Goal: Task Accomplishment & Management: Manage account settings

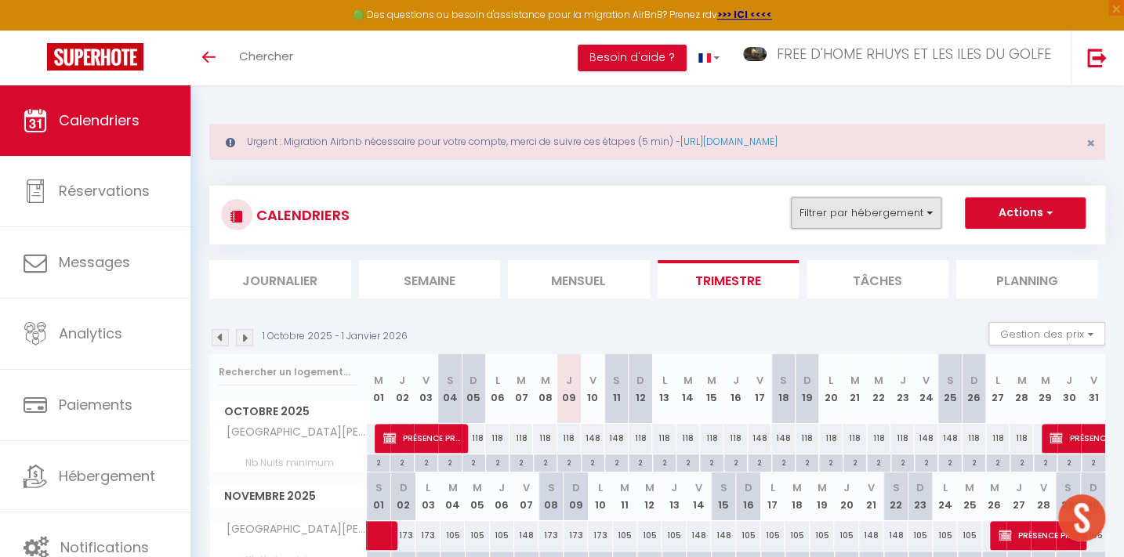
click at [858, 207] on button "Filtrer par hébergement" at bounding box center [866, 213] width 151 height 31
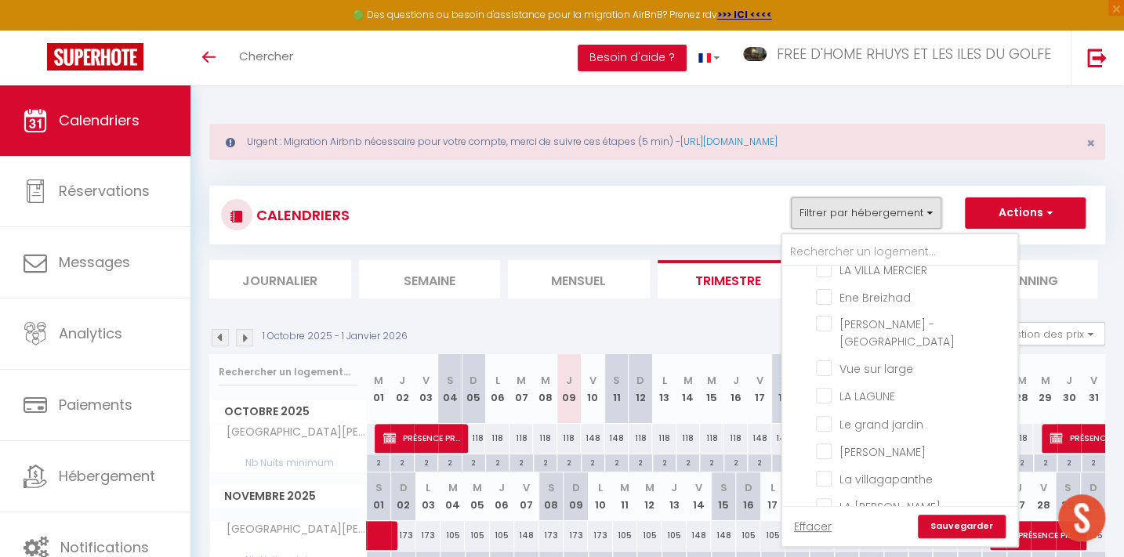
scroll to position [470, 0]
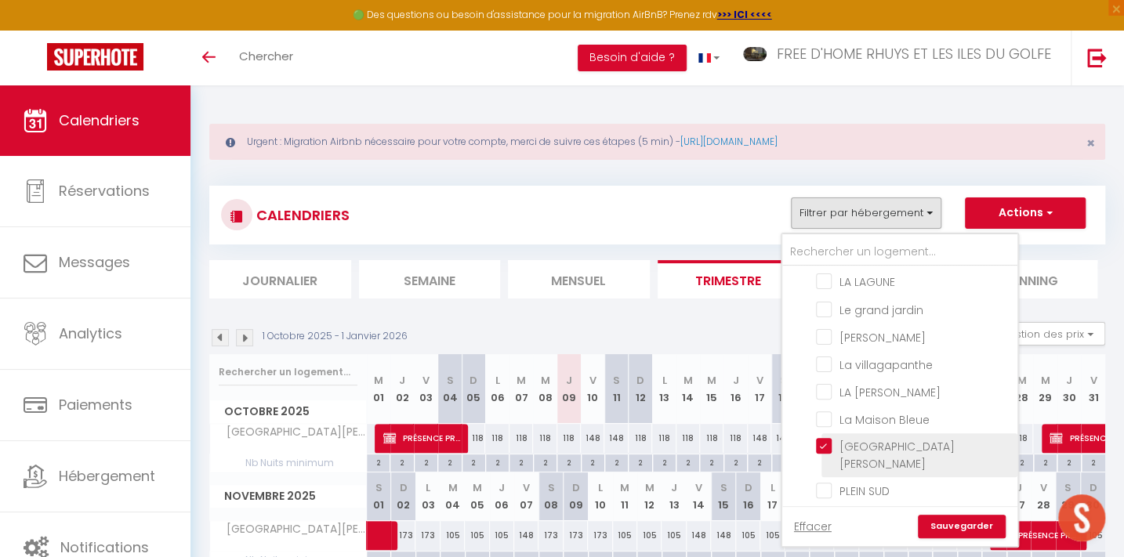
click at [868, 438] on input "[GEOGRAPHIC_DATA][PERSON_NAME]" at bounding box center [914, 446] width 196 height 16
checkbox input "false"
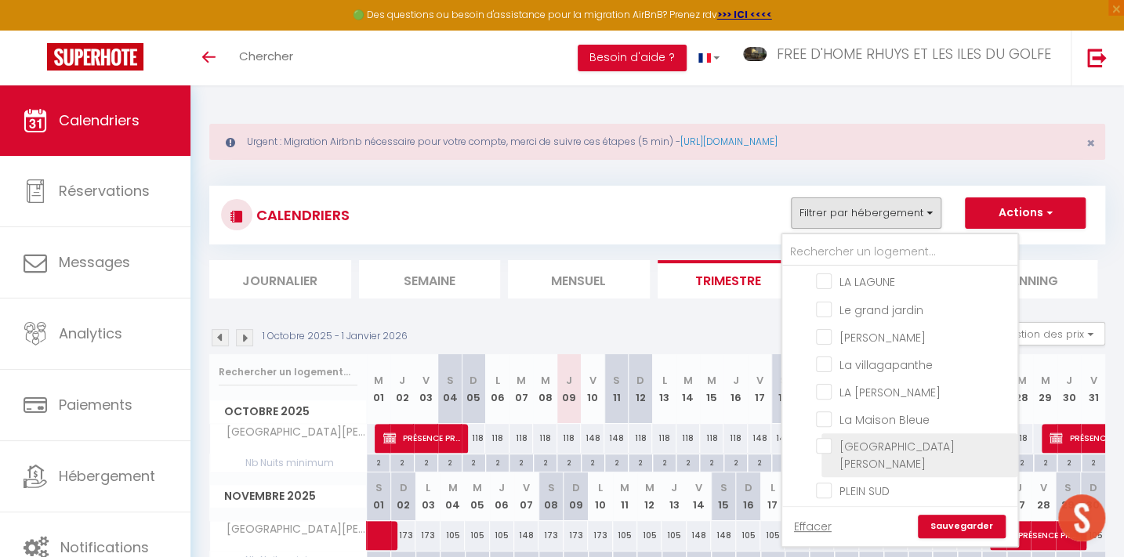
checkbox input "false"
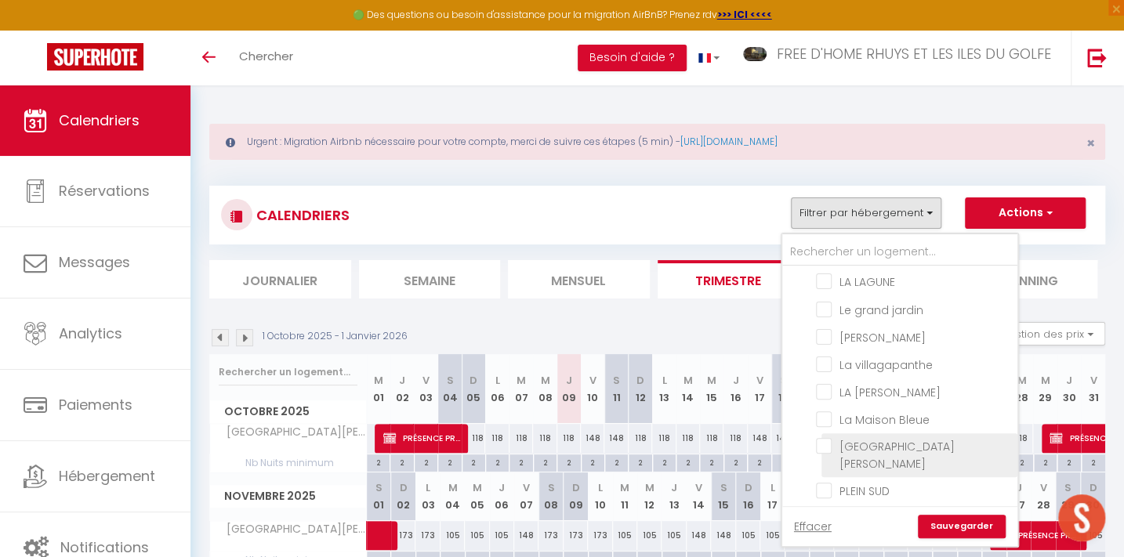
checkbox input "false"
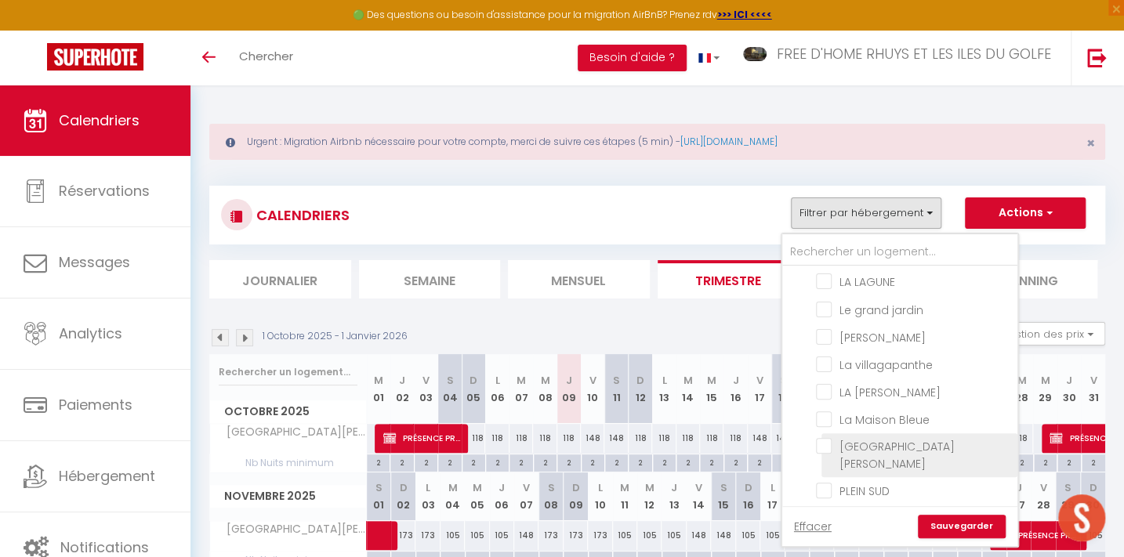
checkbox input "false"
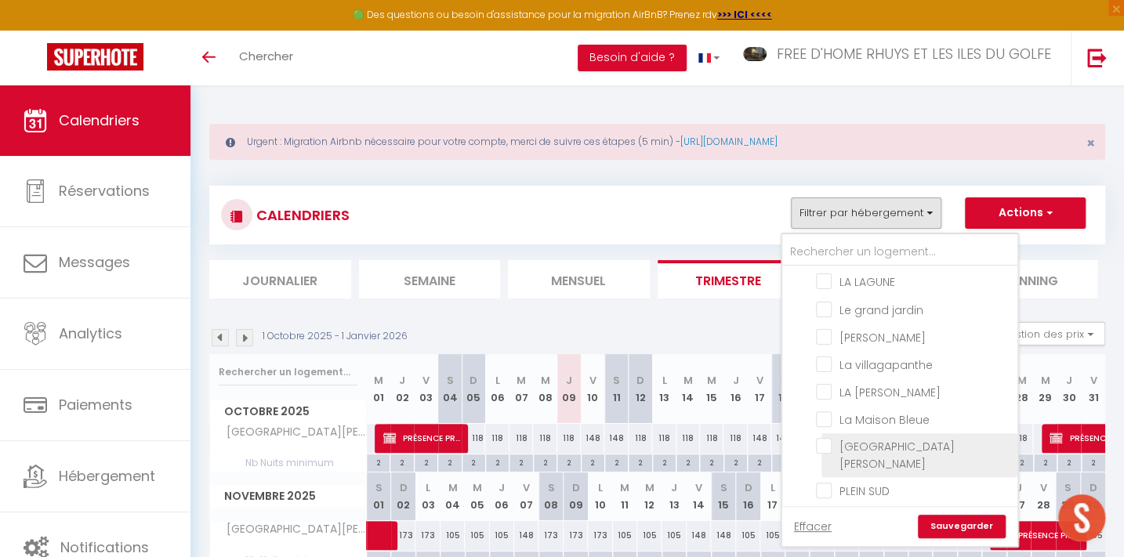
checkbox input "false"
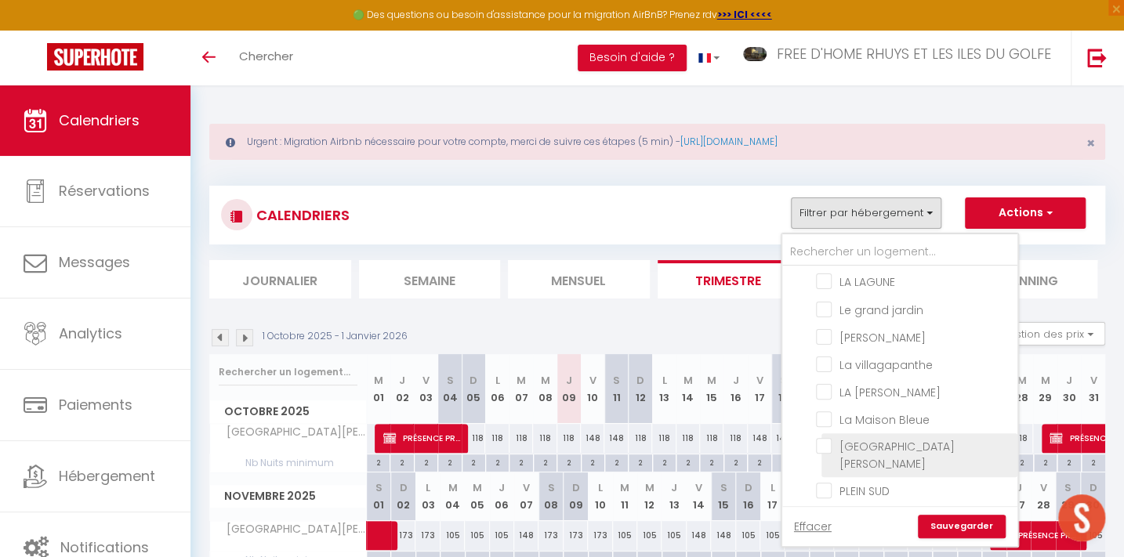
checkbox input "false"
click at [862, 510] on input "TY AR MOR" at bounding box center [914, 518] width 196 height 16
checkbox input "true"
checkbox input "false"
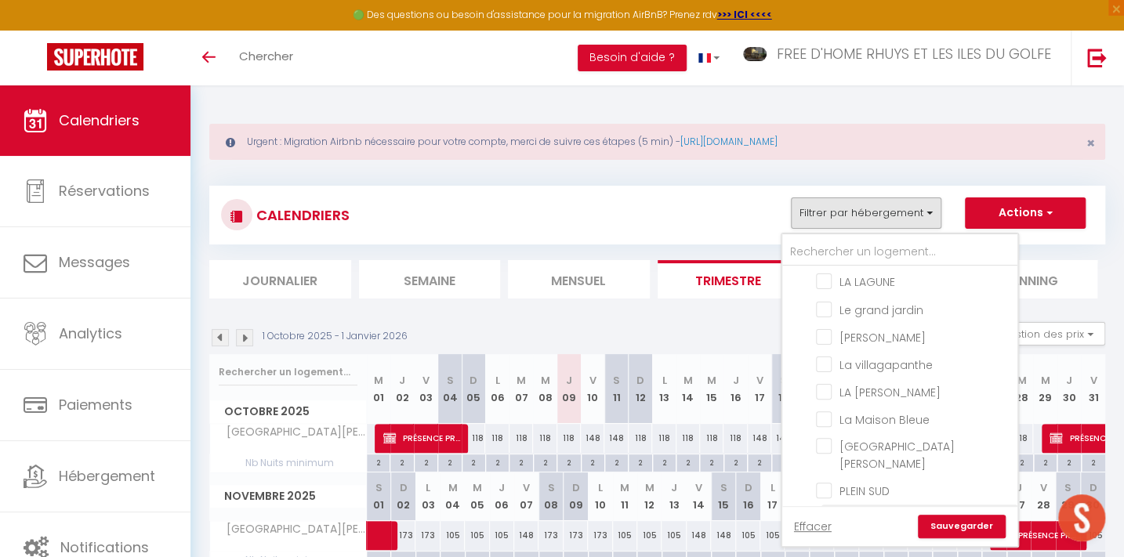
checkbox input "false"
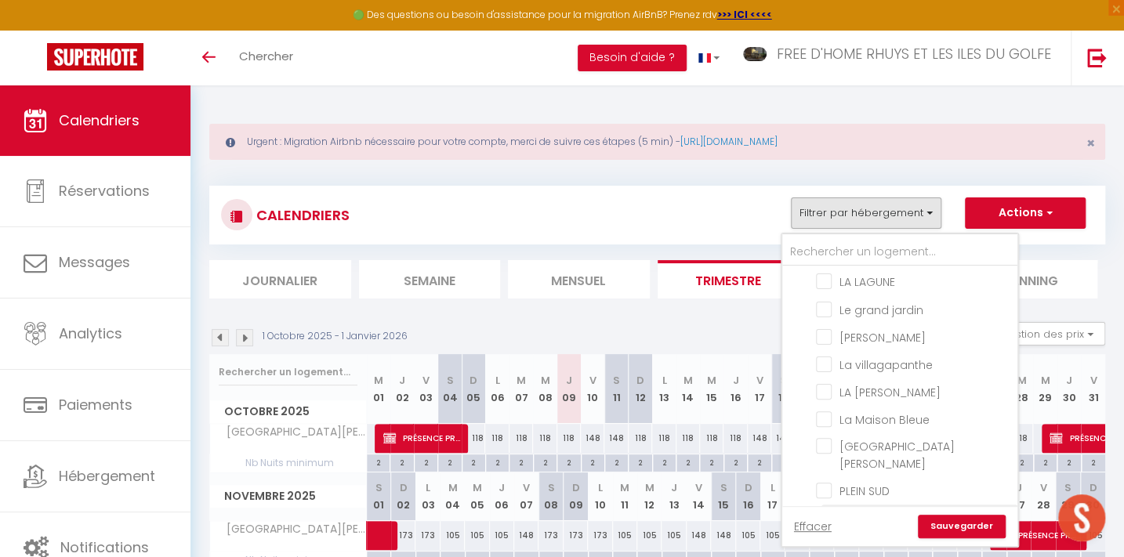
checkbox input "false"
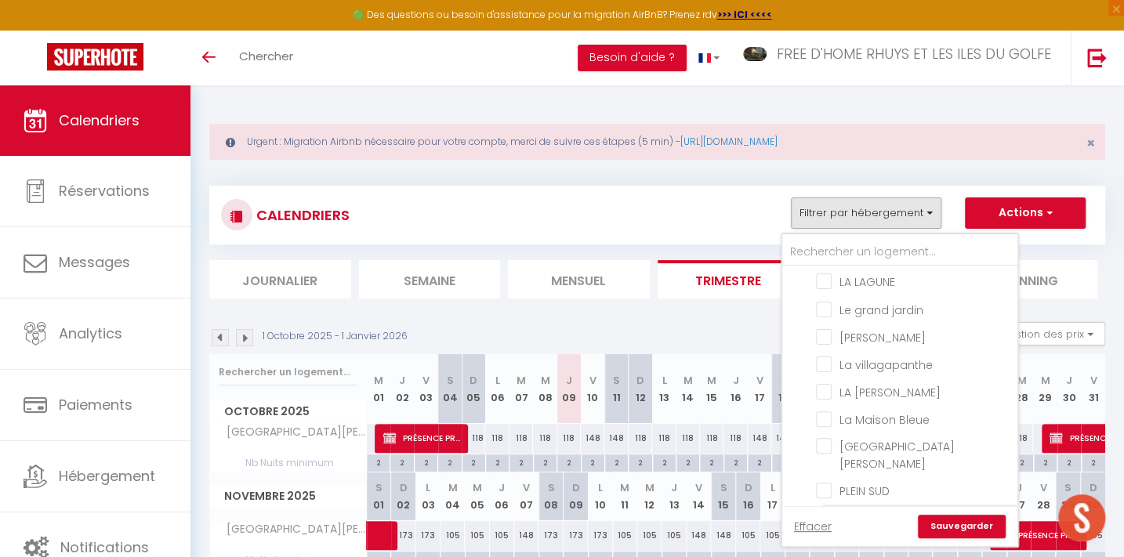
checkbox input "false"
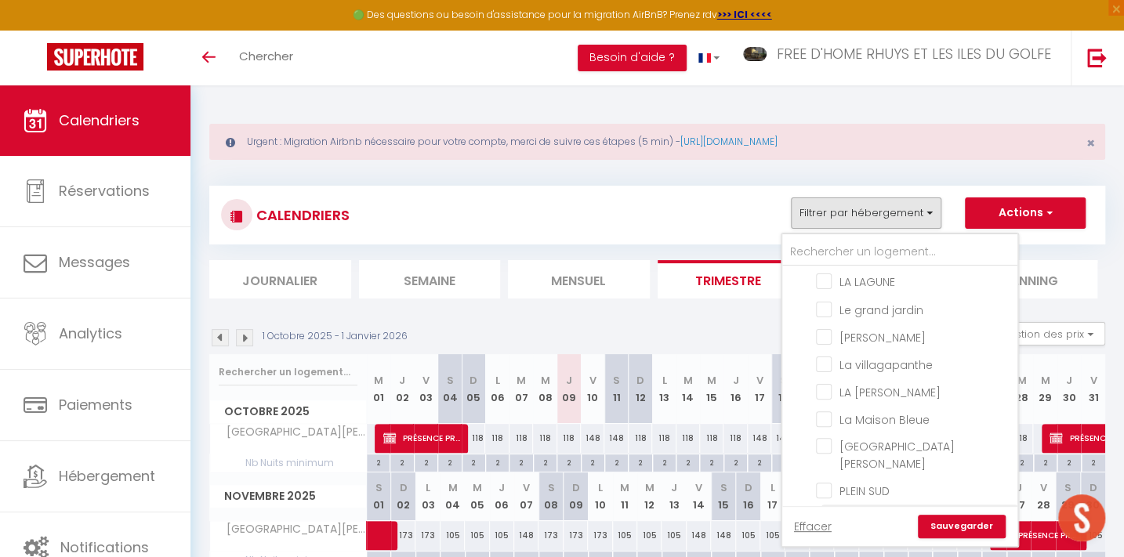
checkbox input "false"
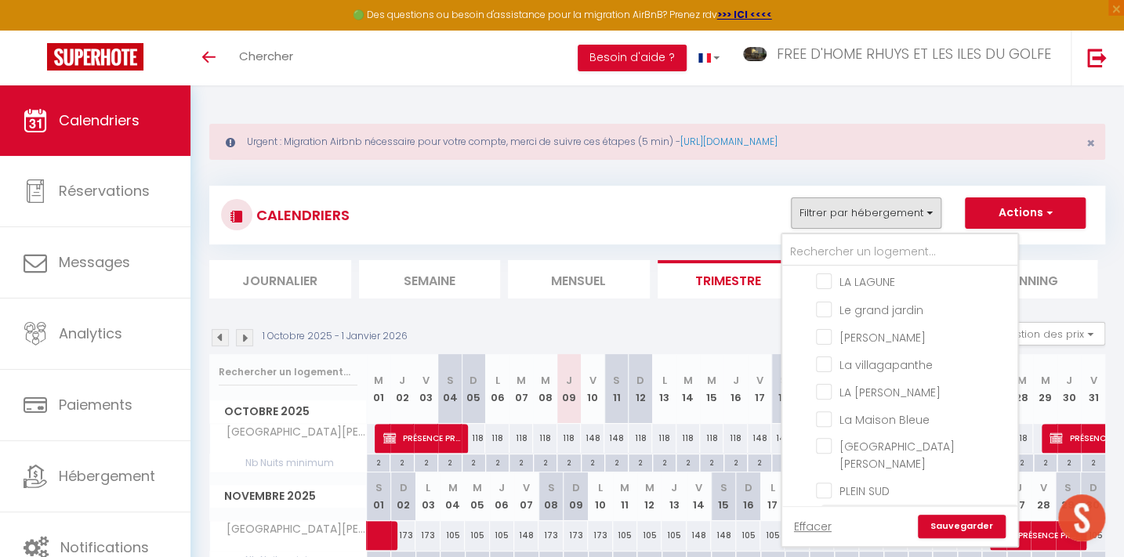
checkbox input "false"
click at [963, 524] on link "Sauvegarder" at bounding box center [962, 527] width 88 height 24
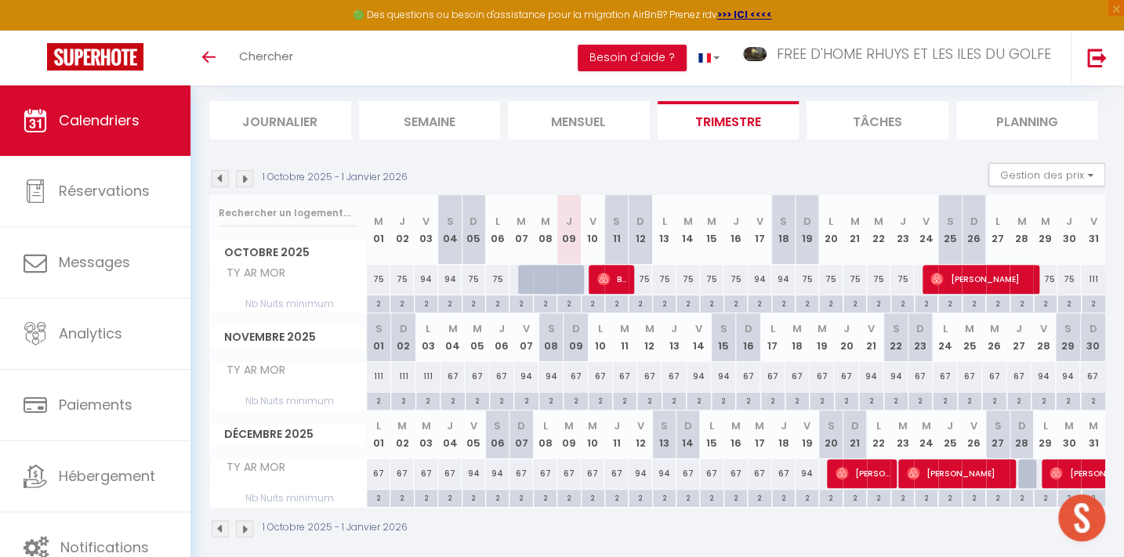
scroll to position [173, 0]
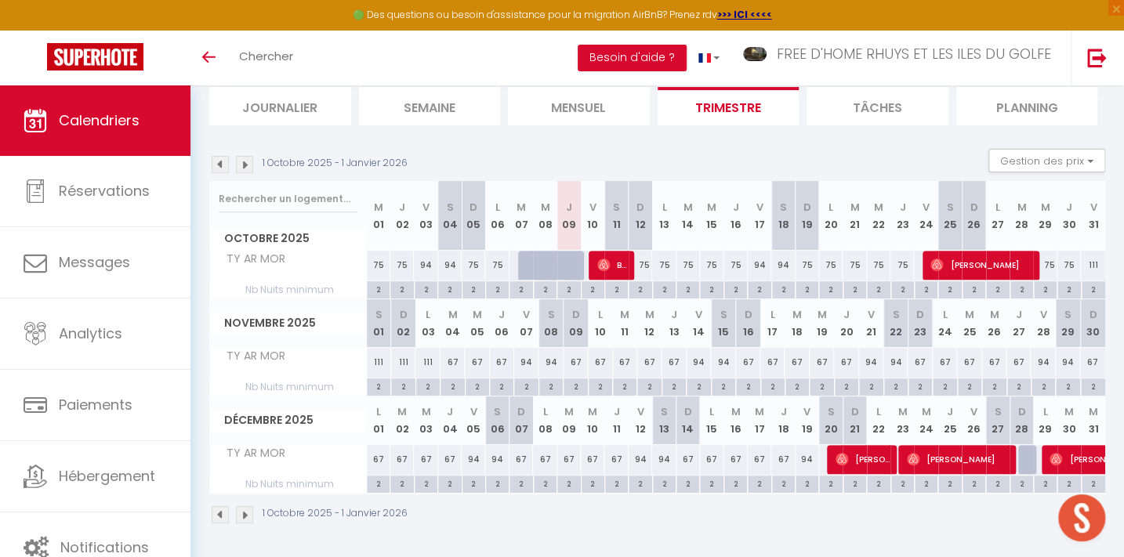
click at [242, 158] on img at bounding box center [244, 164] width 17 height 17
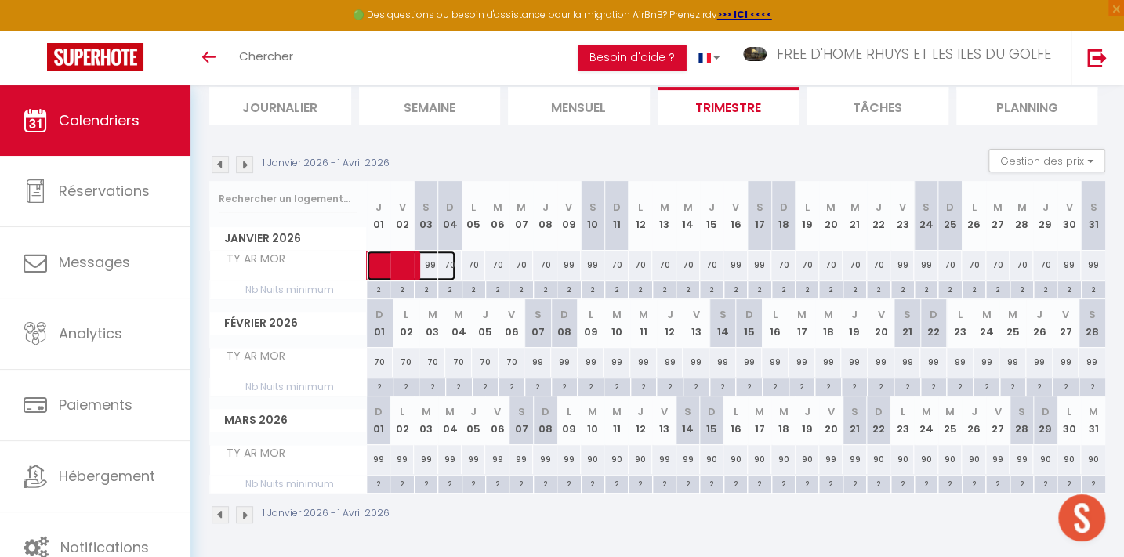
click at [431, 257] on span at bounding box center [419, 266] width 72 height 30
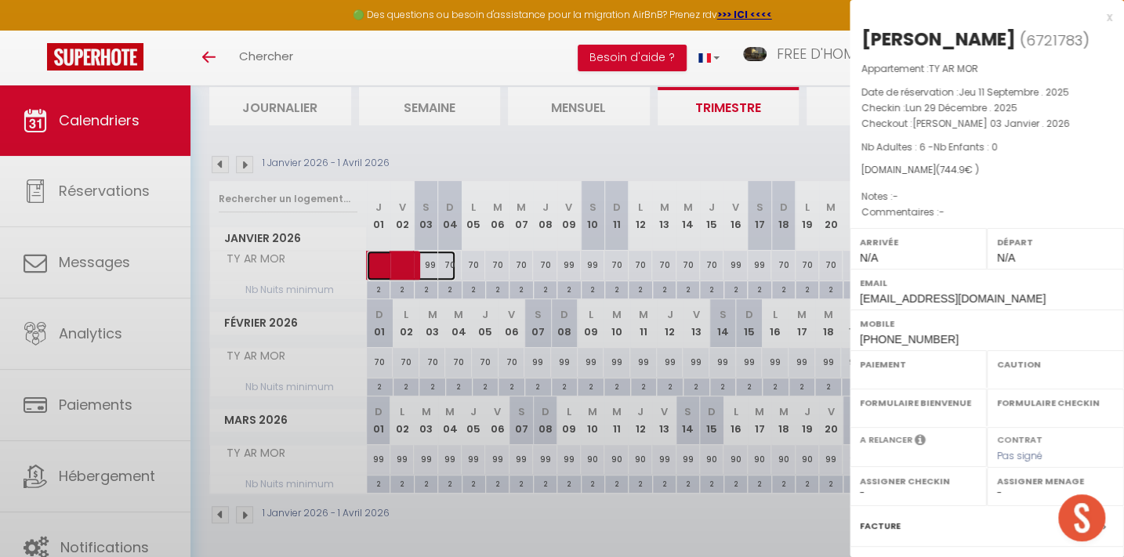
select select "OK"
select select "0"
select select "1"
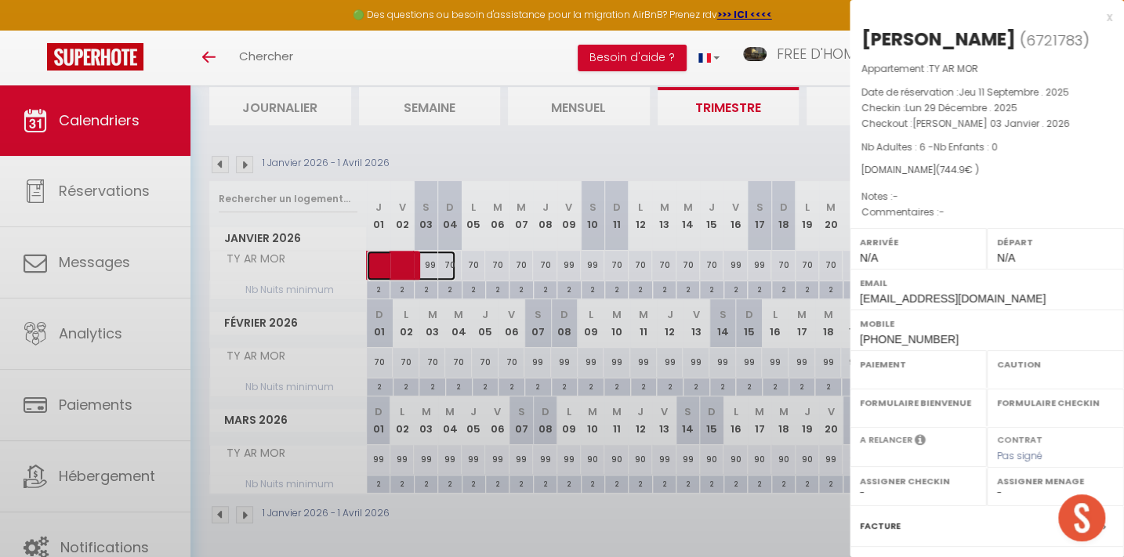
select select
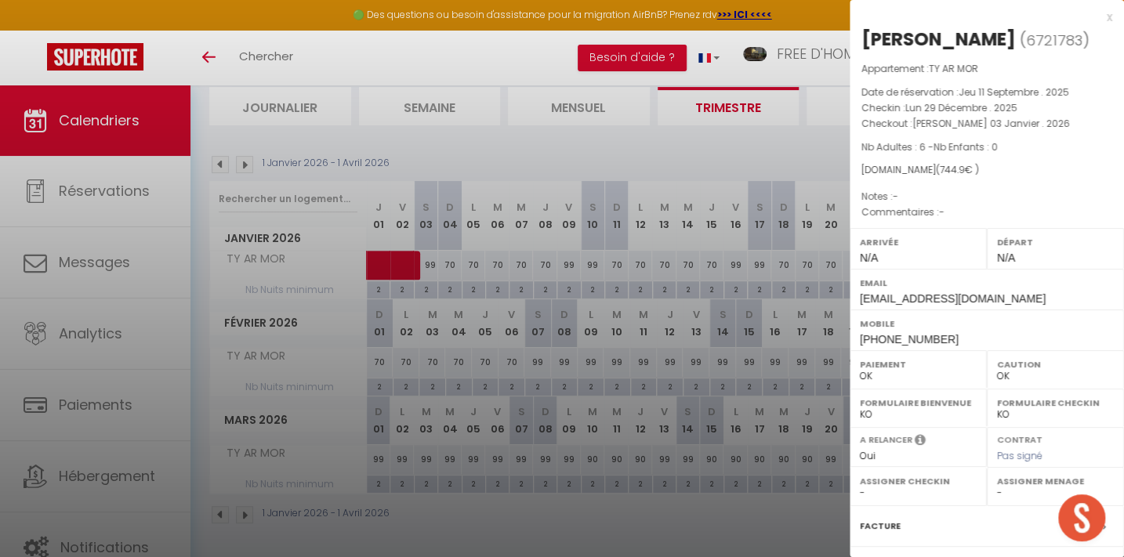
click at [568, 258] on div at bounding box center [562, 278] width 1124 height 557
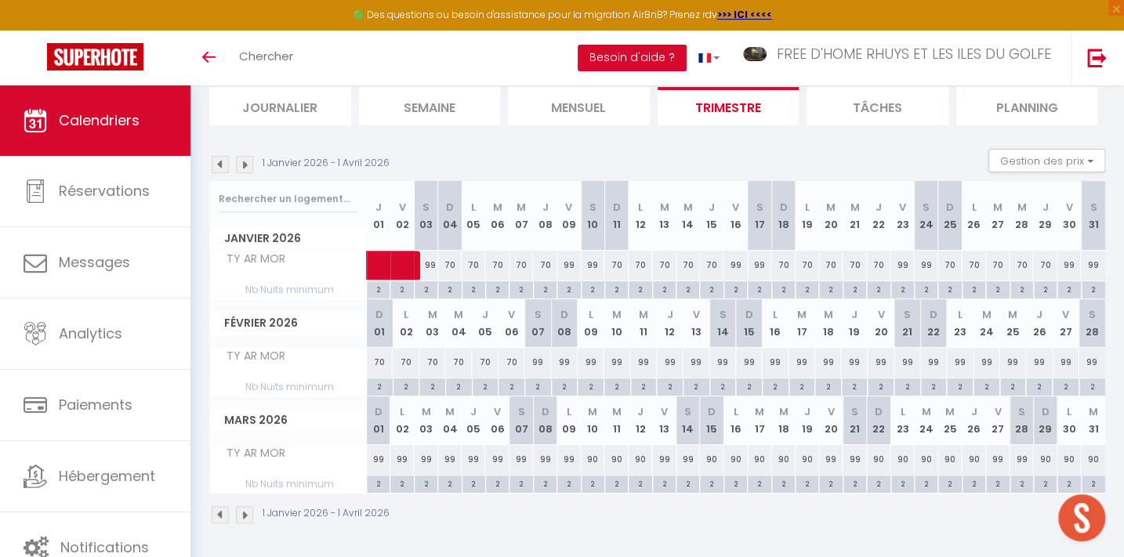
click at [591, 259] on div "99" at bounding box center [593, 265] width 24 height 29
type input "99"
type input "[PERSON_NAME] 10 Janvier 2026"
type input "Dim 11 Janvier 2026"
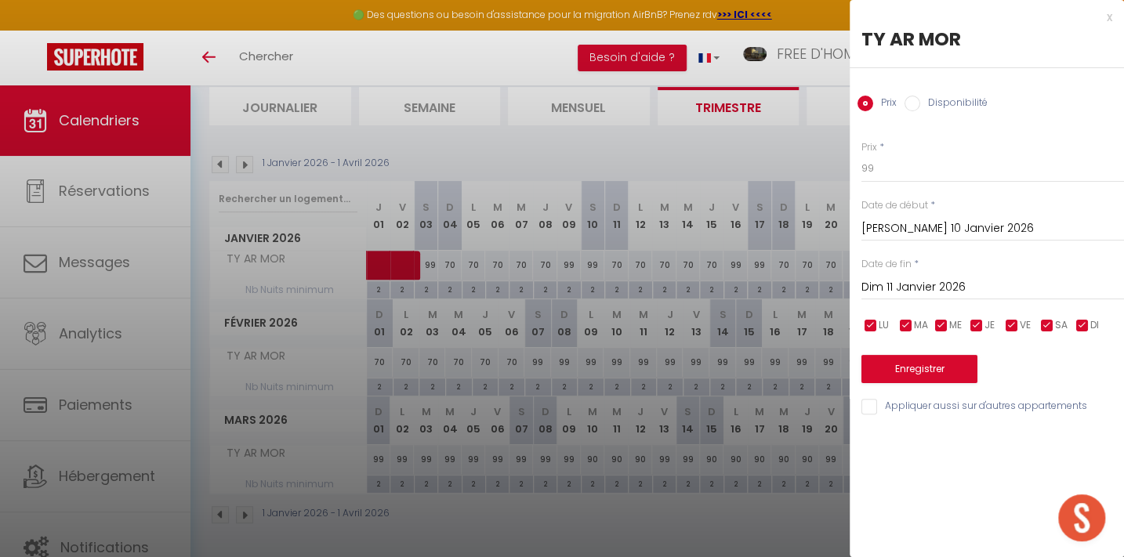
click at [897, 229] on input "[PERSON_NAME] 10 Janvier 2026" at bounding box center [993, 229] width 263 height 20
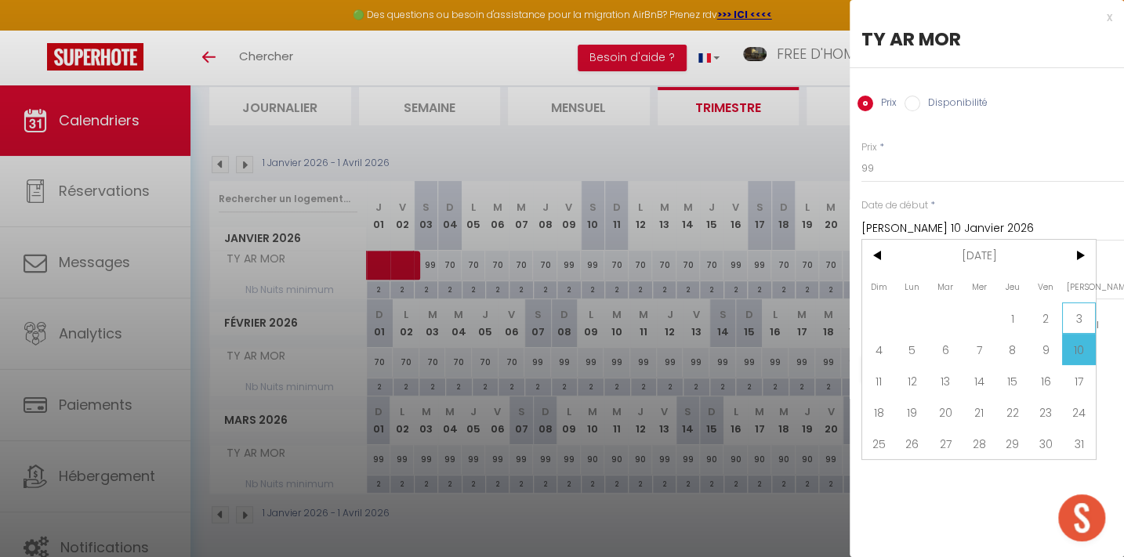
click at [1087, 315] on span "3" at bounding box center [1079, 318] width 34 height 31
type input "[PERSON_NAME] 03 Janvier 2026"
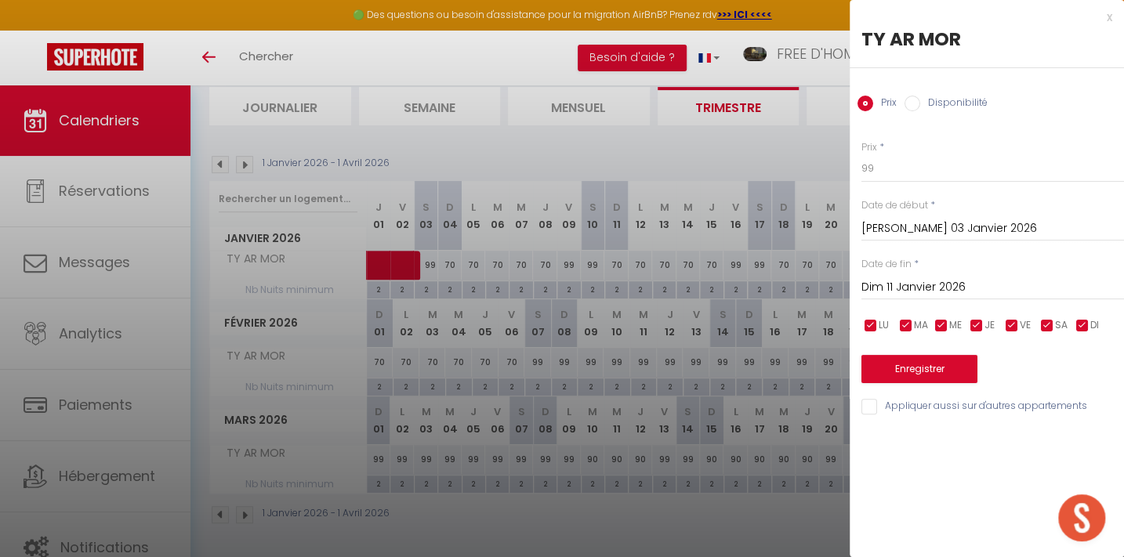
click at [909, 283] on input "Dim 11 Janvier 2026" at bounding box center [993, 288] width 263 height 20
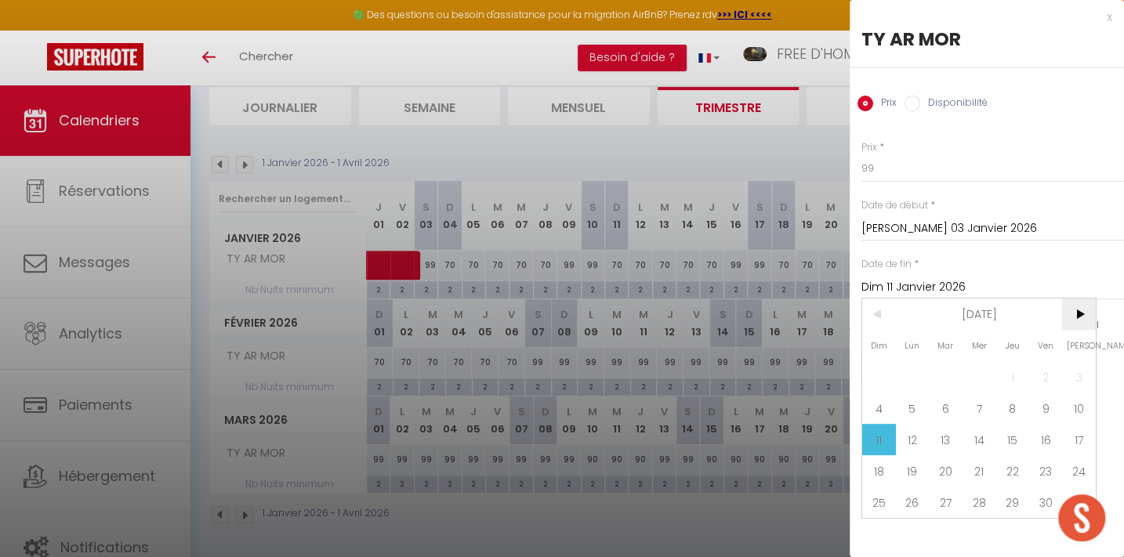
click at [1074, 311] on span ">" at bounding box center [1079, 314] width 34 height 31
click at [972, 434] on span "18" at bounding box center [980, 439] width 34 height 31
type input "Mer 18 Février 2026"
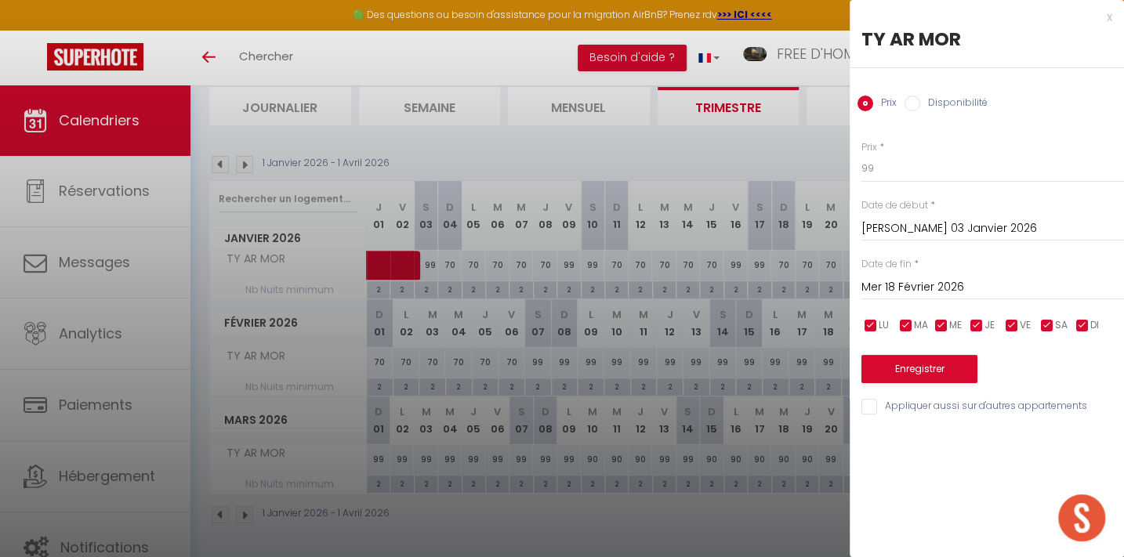
click at [1012, 323] on input "checkbox" at bounding box center [1012, 326] width 16 height 16
checkbox input "false"
click at [1044, 325] on input "checkbox" at bounding box center [1048, 326] width 16 height 16
checkbox input "false"
click at [875, 167] on input "99" at bounding box center [993, 168] width 263 height 28
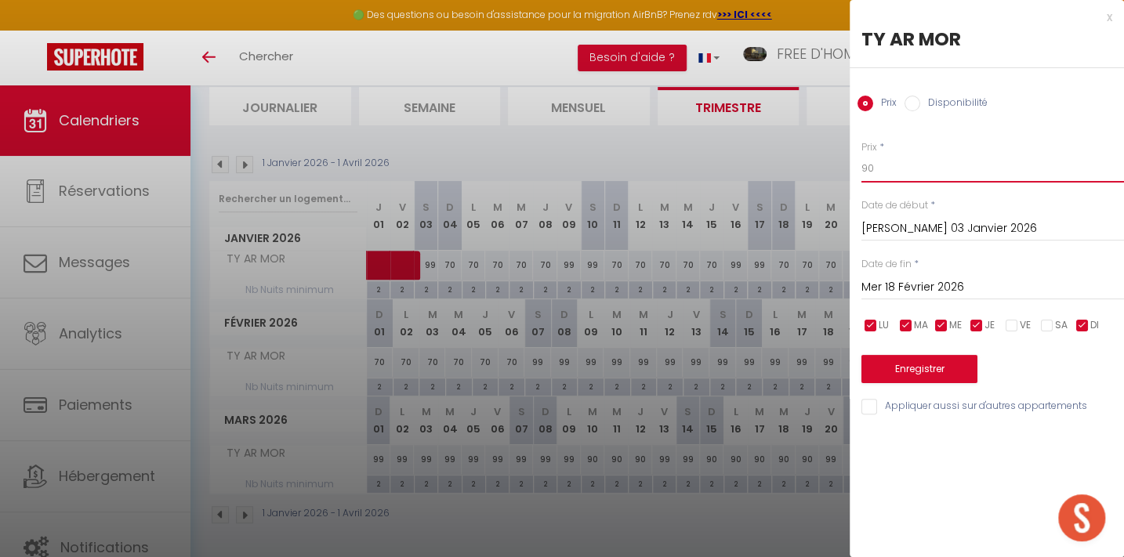
type input "90"
click at [915, 362] on button "Enregistrer" at bounding box center [920, 369] width 116 height 28
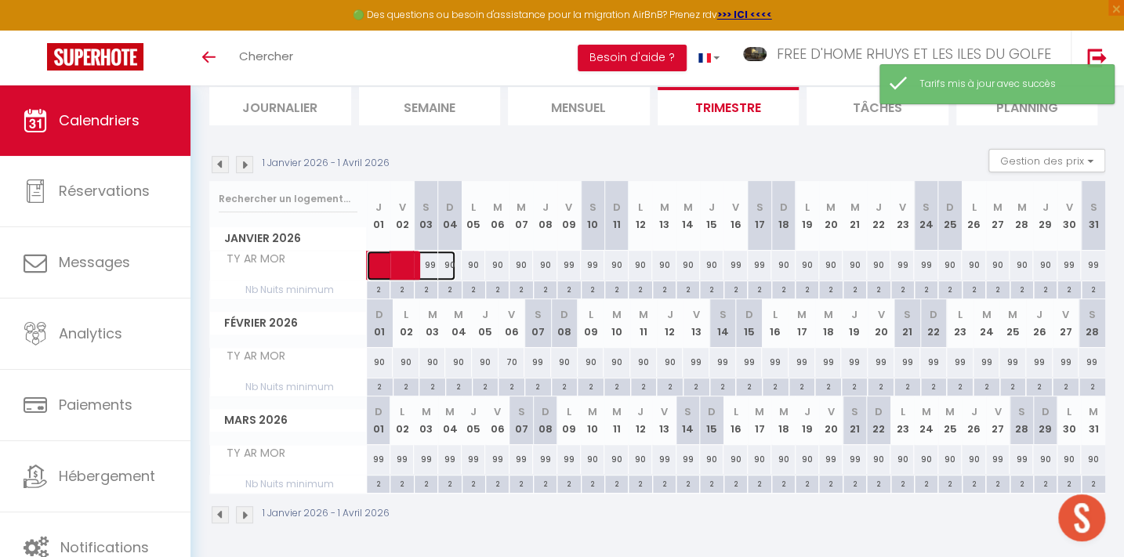
click at [432, 259] on span at bounding box center [419, 266] width 72 height 30
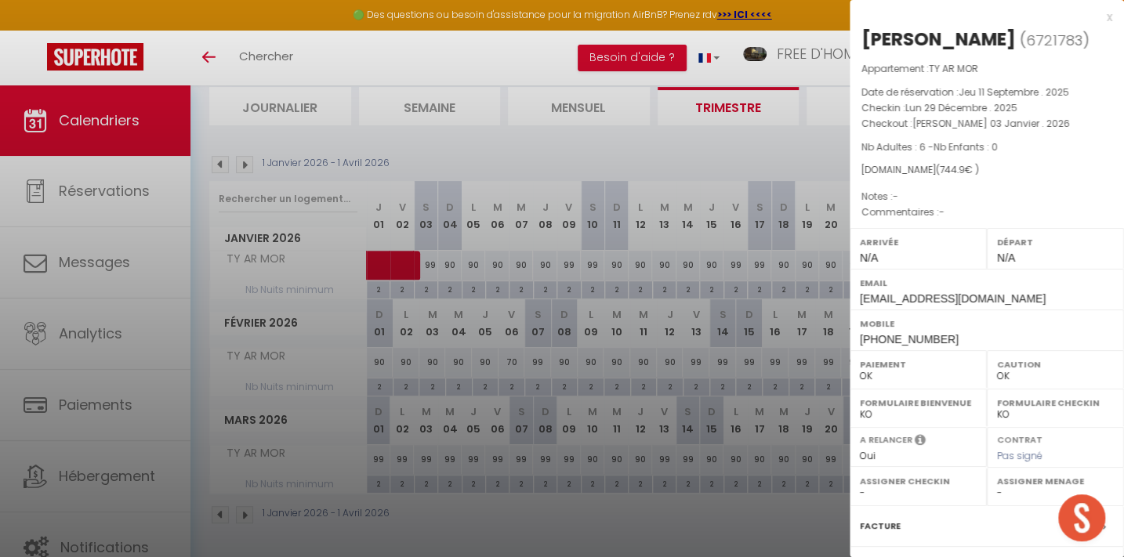
click at [562, 264] on div at bounding box center [562, 278] width 1124 height 557
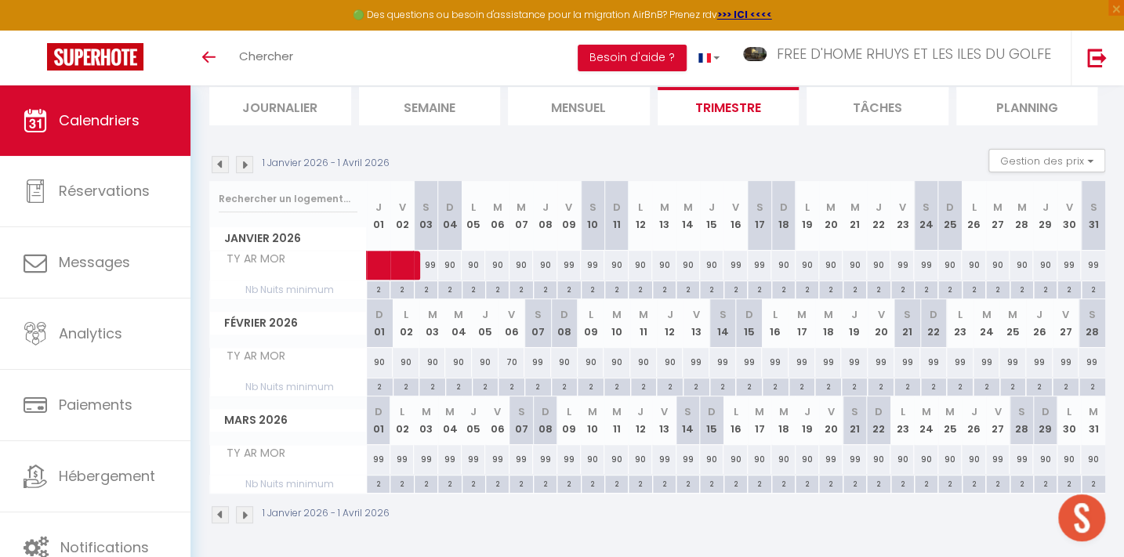
click at [562, 264] on div "99" at bounding box center [569, 265] width 24 height 29
type input "99"
type input "Ven 09 Janvier 2026"
type input "[PERSON_NAME] 10 Janvier 2026"
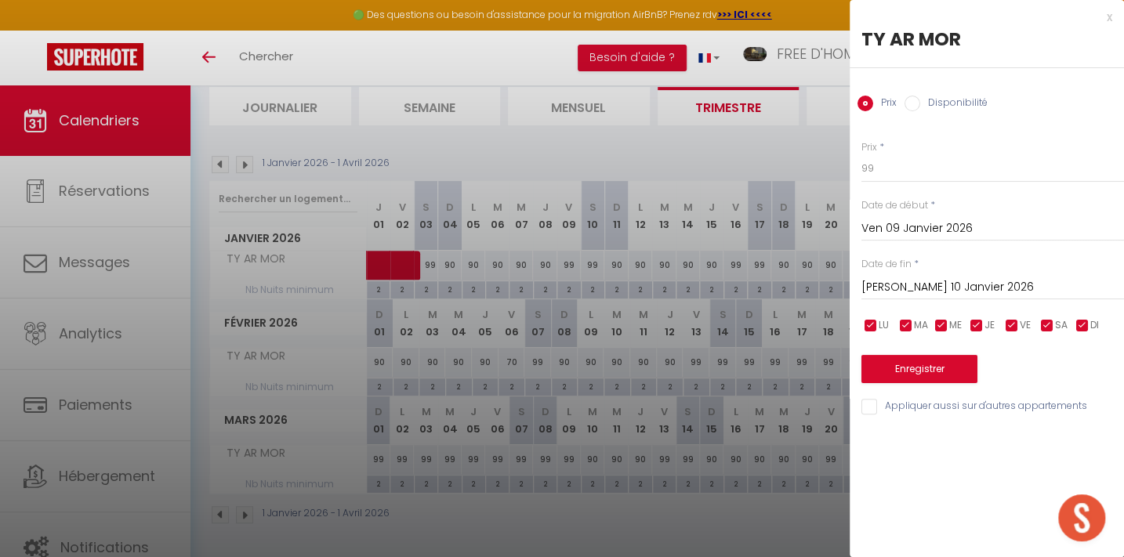
click at [898, 229] on input "Ven 09 Janvier 2026" at bounding box center [993, 229] width 263 height 20
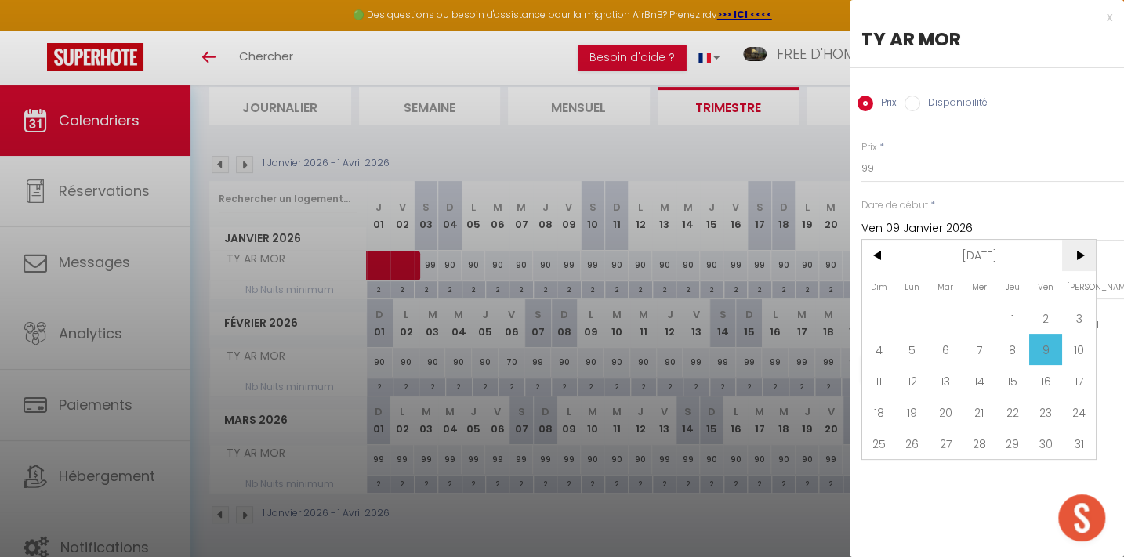
click at [1073, 249] on span ">" at bounding box center [1079, 255] width 34 height 31
click at [987, 350] on span "11" at bounding box center [980, 349] width 34 height 31
type input "Mer 11 Février 2026"
type input "Jeu 12 Février 2026"
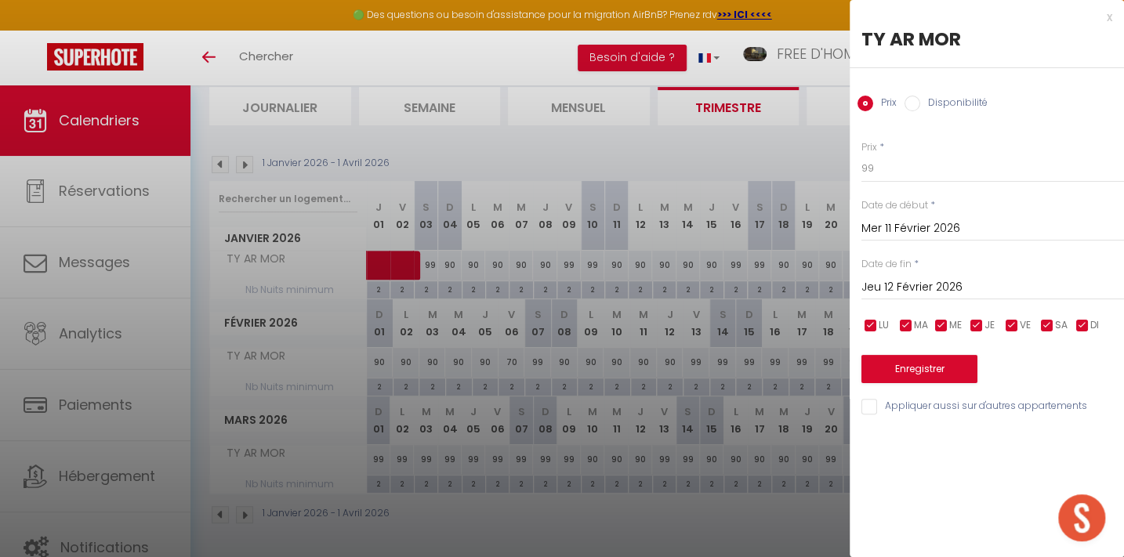
click at [868, 318] on input "checkbox" at bounding box center [871, 326] width 16 height 16
checkbox input "false"
click at [917, 321] on span "MA" at bounding box center [921, 325] width 14 height 15
checkbox input "false"
click at [945, 321] on input "checkbox" at bounding box center [942, 326] width 16 height 16
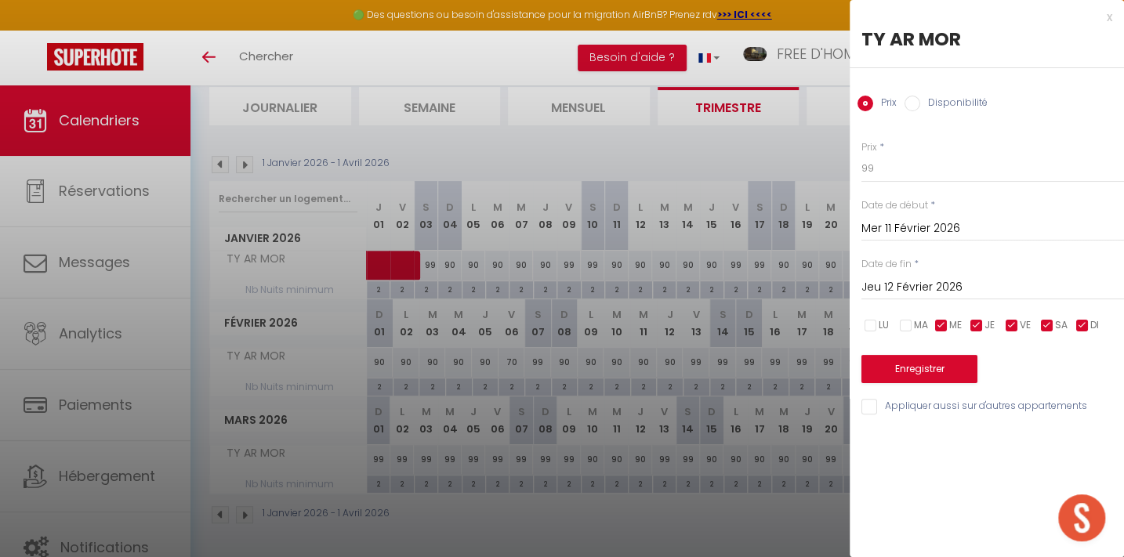
checkbox input "false"
click at [974, 321] on input "checkbox" at bounding box center [977, 326] width 16 height 16
checkbox input "false"
click at [1082, 318] on input "checkbox" at bounding box center [1083, 326] width 16 height 16
checkbox input "false"
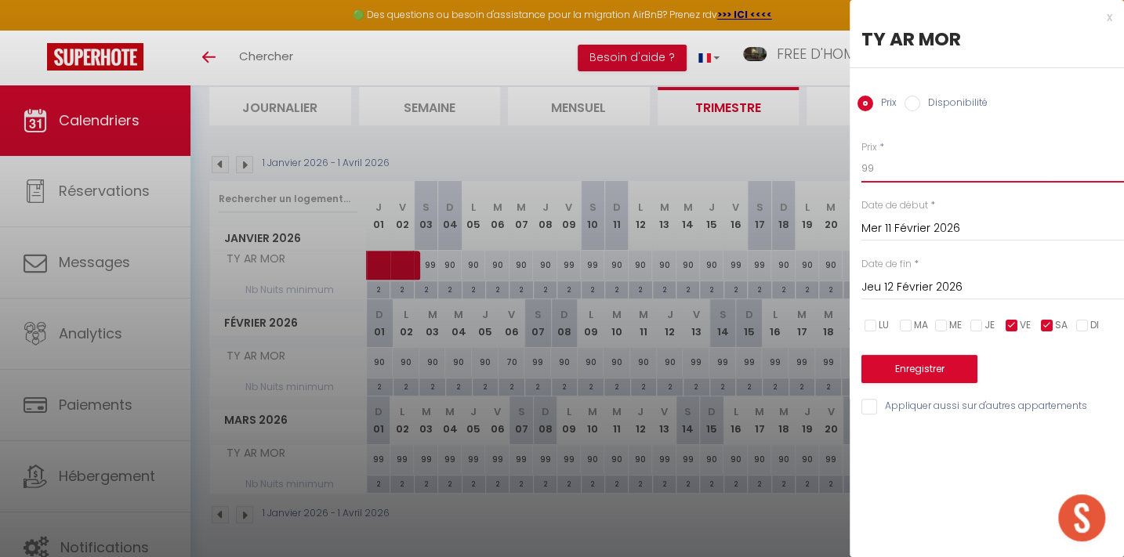
click at [898, 169] on input "99" at bounding box center [993, 168] width 263 height 28
type input "9"
type input "127"
click at [930, 368] on button "Enregistrer" at bounding box center [920, 369] width 116 height 28
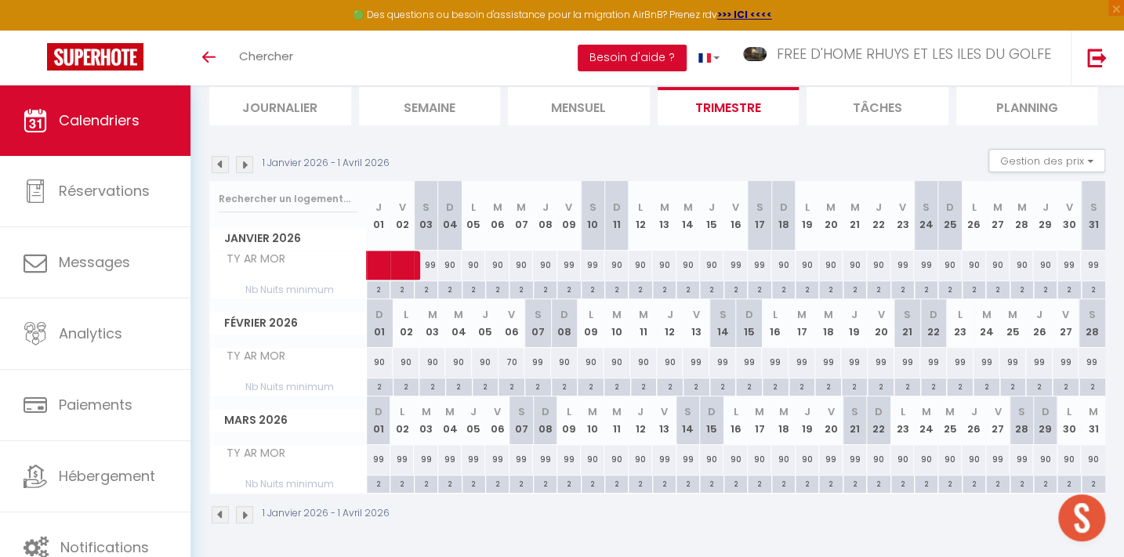
click at [510, 359] on div "70" at bounding box center [512, 362] width 27 height 29
type input "70"
type input "Ven 06 Février 2026"
type input "[PERSON_NAME] 07 Février 2026"
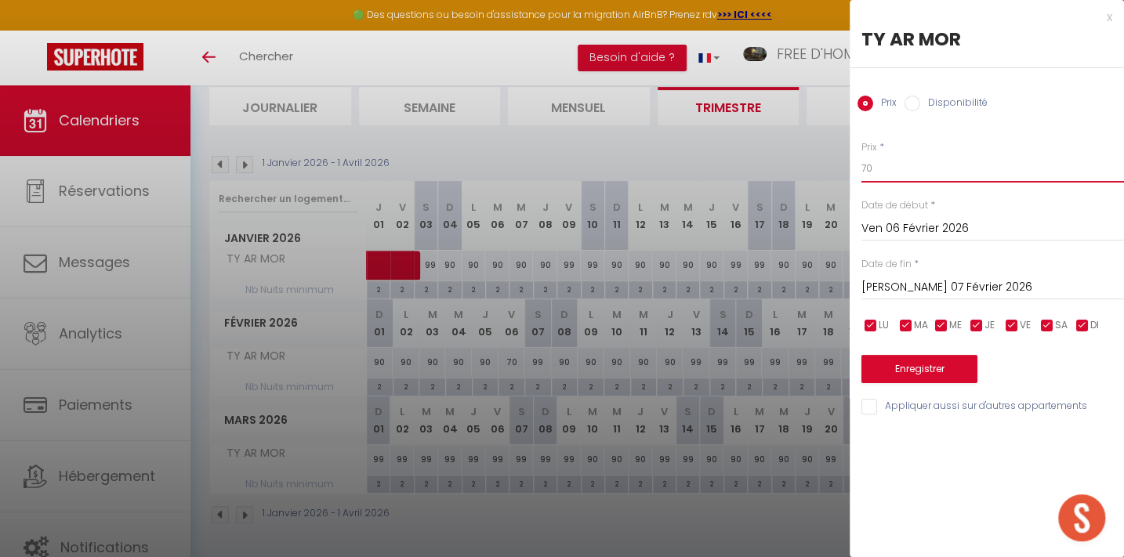
click at [888, 172] on input "70" at bounding box center [993, 168] width 263 height 28
type input "7"
type input "90"
click at [914, 376] on button "Enregistrer" at bounding box center [920, 369] width 116 height 28
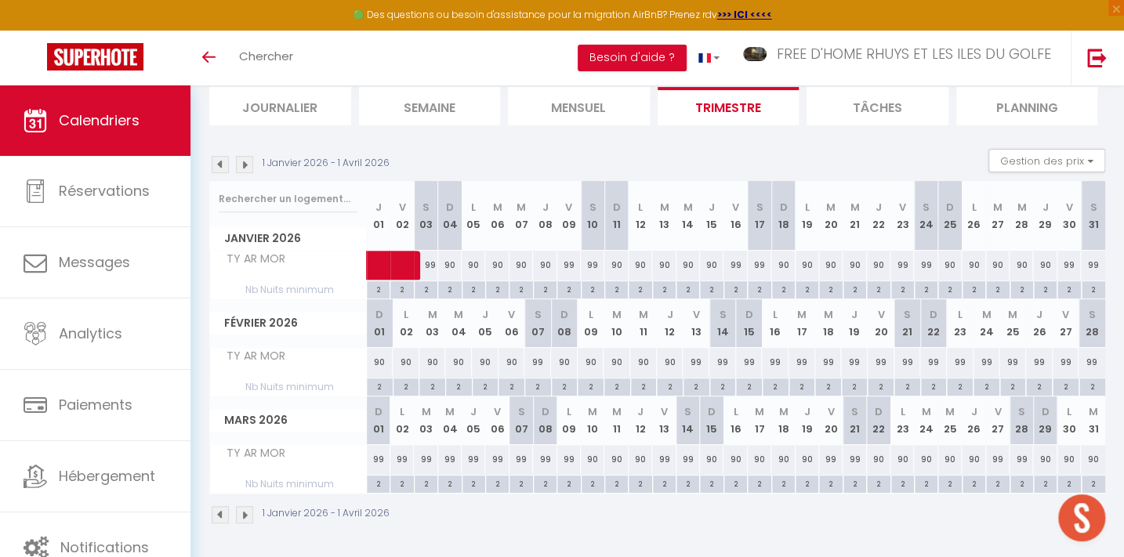
click at [541, 361] on div "99" at bounding box center [537, 362] width 27 height 29
type input "99"
type input "[PERSON_NAME] 07 Février 2026"
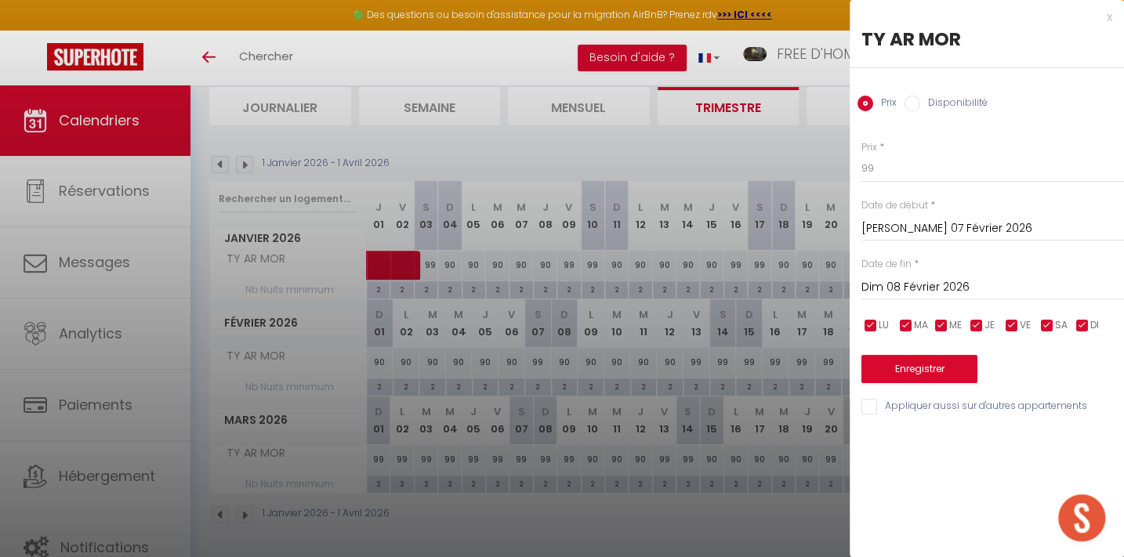
click at [905, 283] on input "Dim 08 Février 2026" at bounding box center [993, 288] width 263 height 20
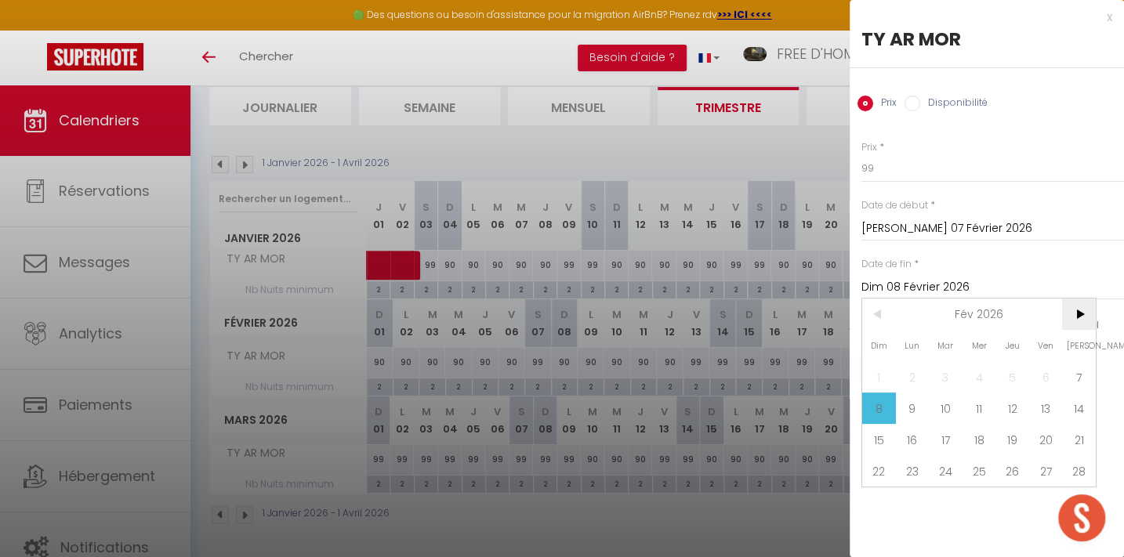
click at [1079, 310] on span ">" at bounding box center [1079, 314] width 34 height 31
click at [936, 408] on span "10" at bounding box center [946, 408] width 34 height 31
type input "[DATE] Mars 2026"
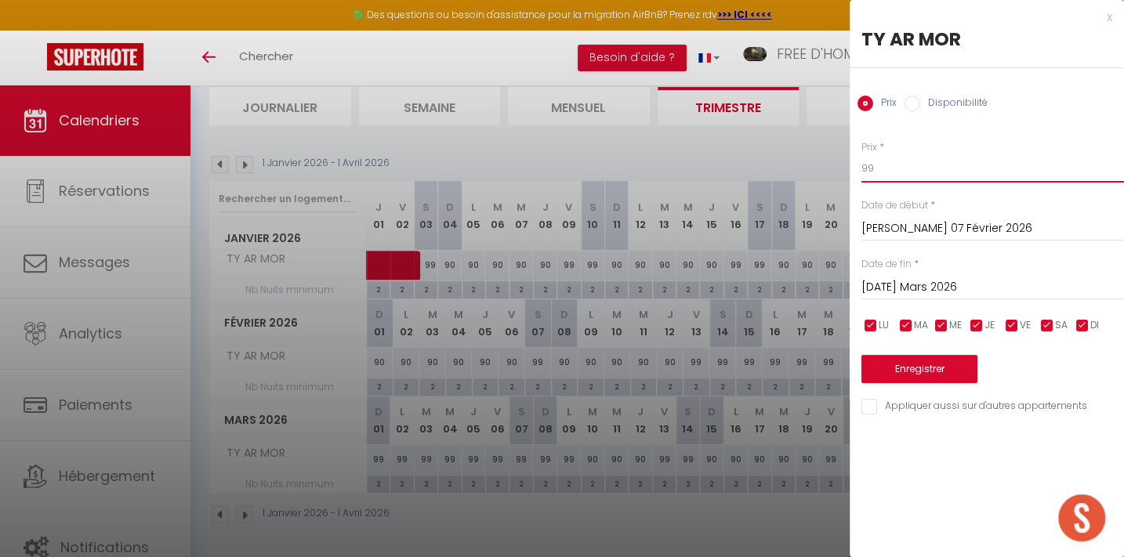
click at [885, 164] on input "99" at bounding box center [993, 168] width 263 height 28
type input "9"
type input "127"
click at [917, 365] on button "Enregistrer" at bounding box center [920, 369] width 116 height 28
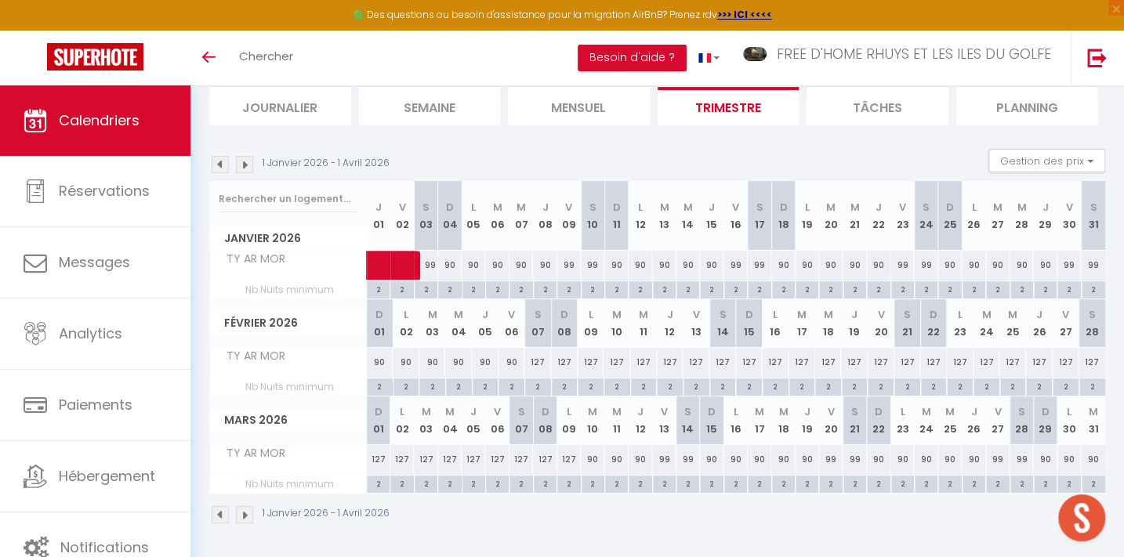
click at [594, 455] on div "90" at bounding box center [593, 459] width 24 height 29
type input "90"
type input "[DATE] Mars 2026"
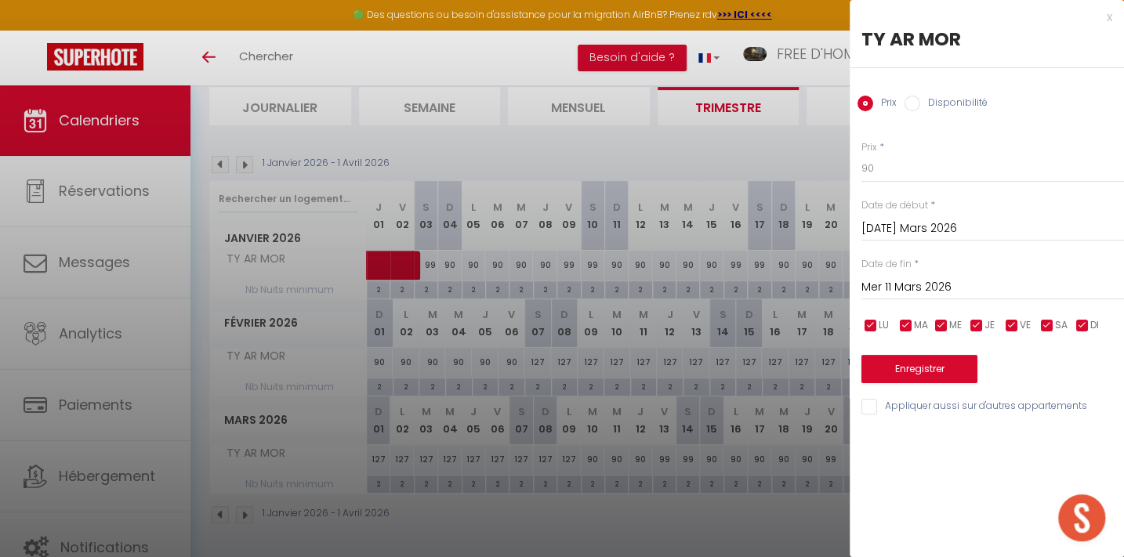
click at [910, 278] on input "Mer 11 Mars 2026" at bounding box center [993, 288] width 263 height 20
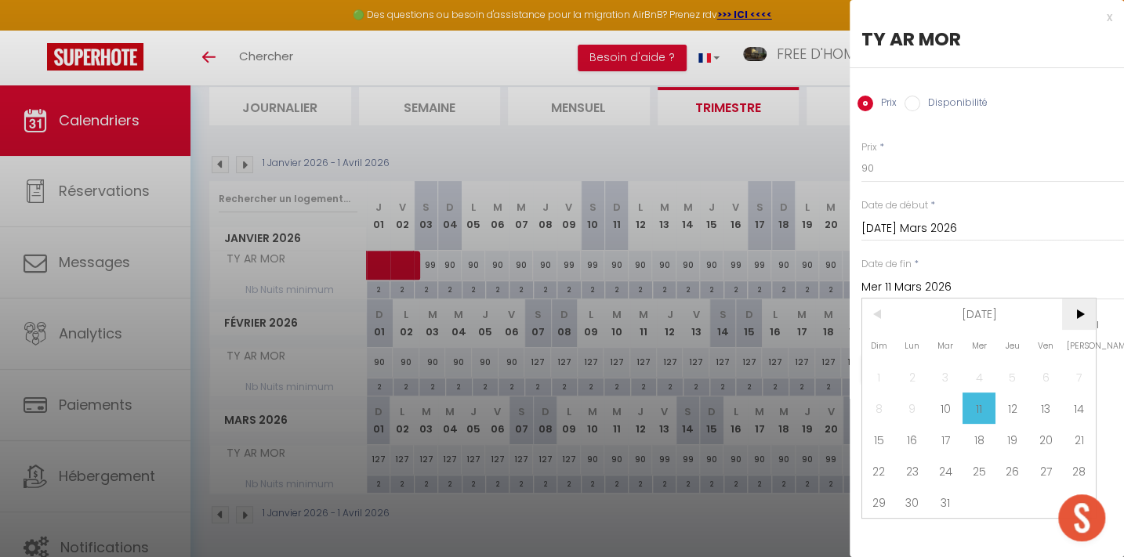
click at [1077, 311] on span ">" at bounding box center [1079, 314] width 34 height 31
click at [1016, 408] on span "9" at bounding box center [1013, 408] width 34 height 31
type input "Jeu 09 Avril 2026"
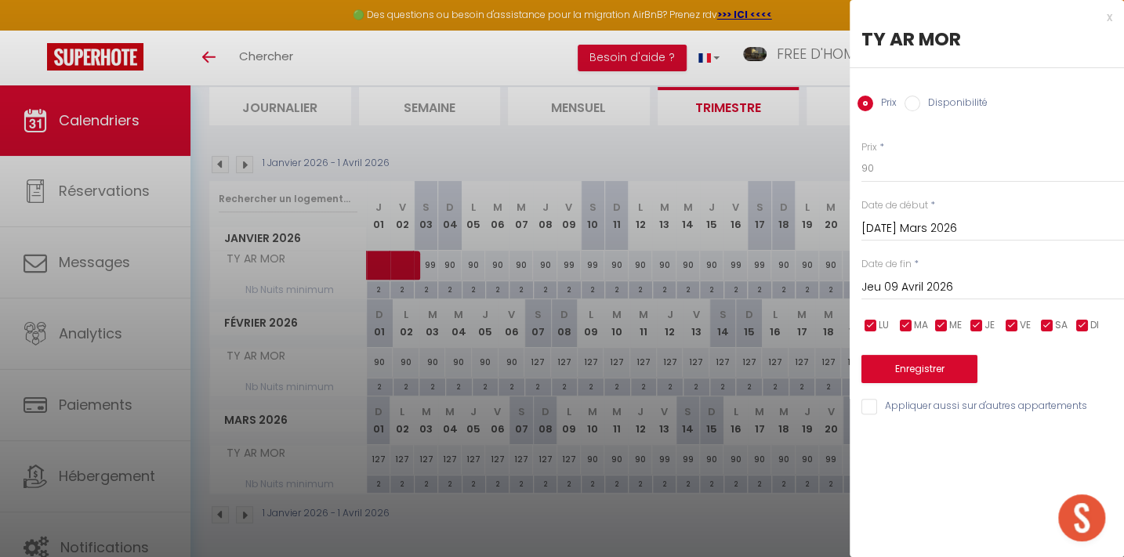
click at [1016, 322] on input "checkbox" at bounding box center [1012, 326] width 16 height 16
checkbox input "false"
click at [1047, 321] on input "checkbox" at bounding box center [1048, 326] width 16 height 16
checkbox input "false"
click at [878, 165] on input "90" at bounding box center [993, 168] width 263 height 28
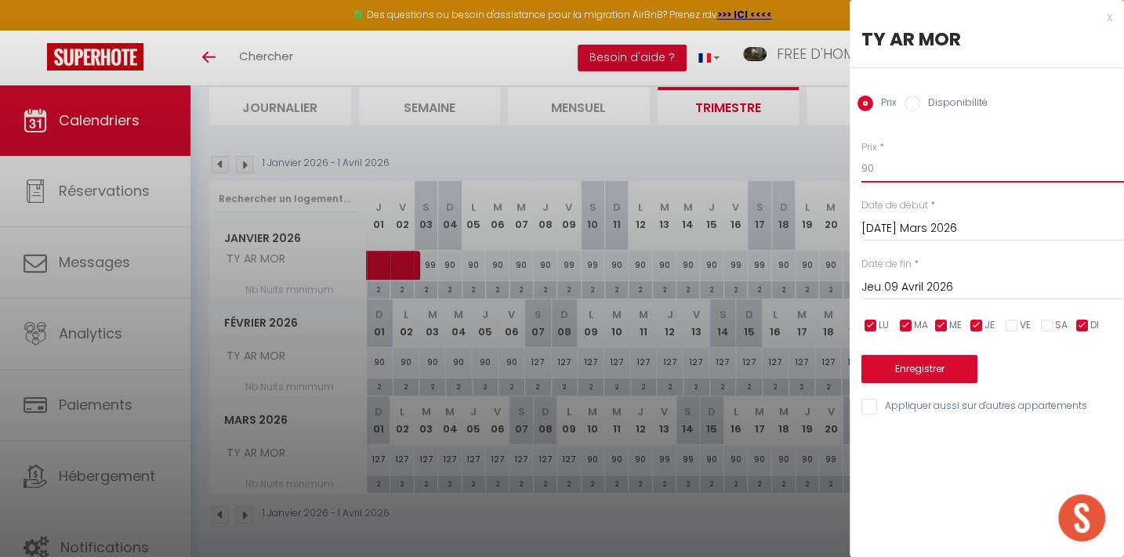
type input "9"
type input "116"
click at [923, 364] on button "Enregistrer" at bounding box center [920, 369] width 116 height 28
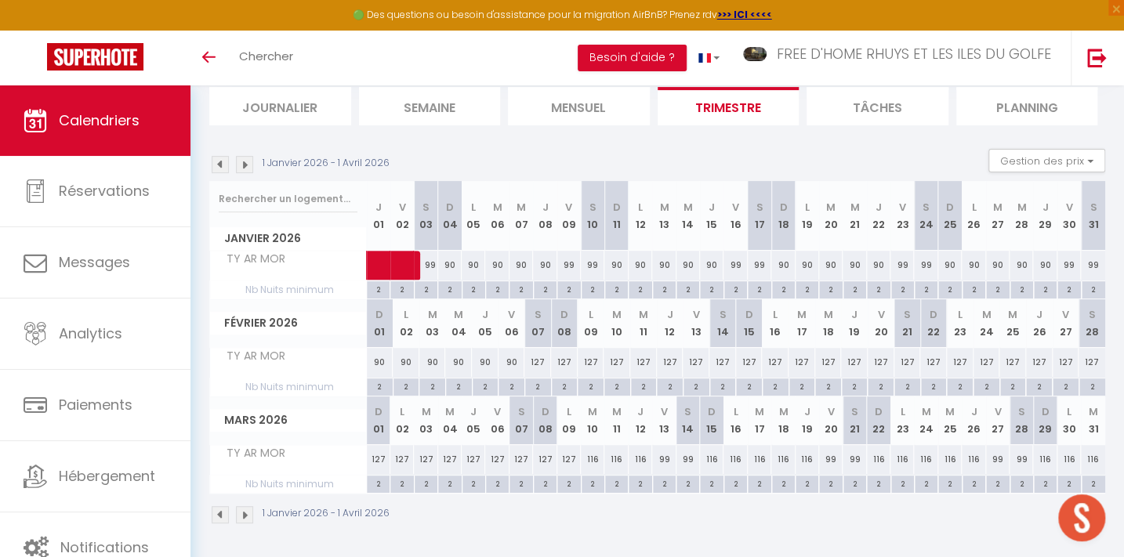
click at [663, 455] on div "99" at bounding box center [664, 459] width 24 height 29
type input "99"
type input "Ven 13 Mars 2026"
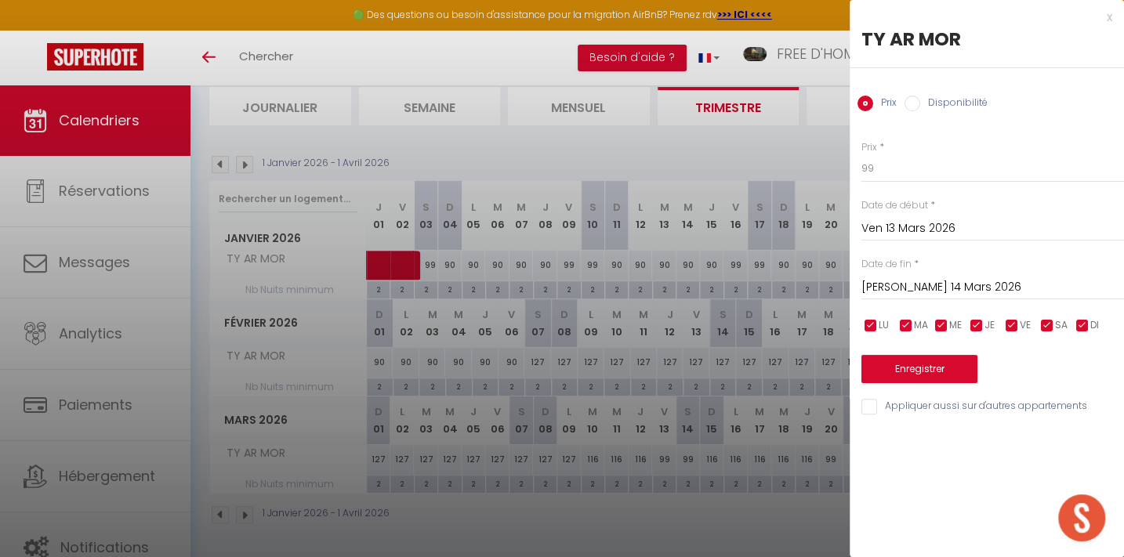
click at [894, 282] on input "[PERSON_NAME] 14 Mars 2026" at bounding box center [993, 288] width 263 height 20
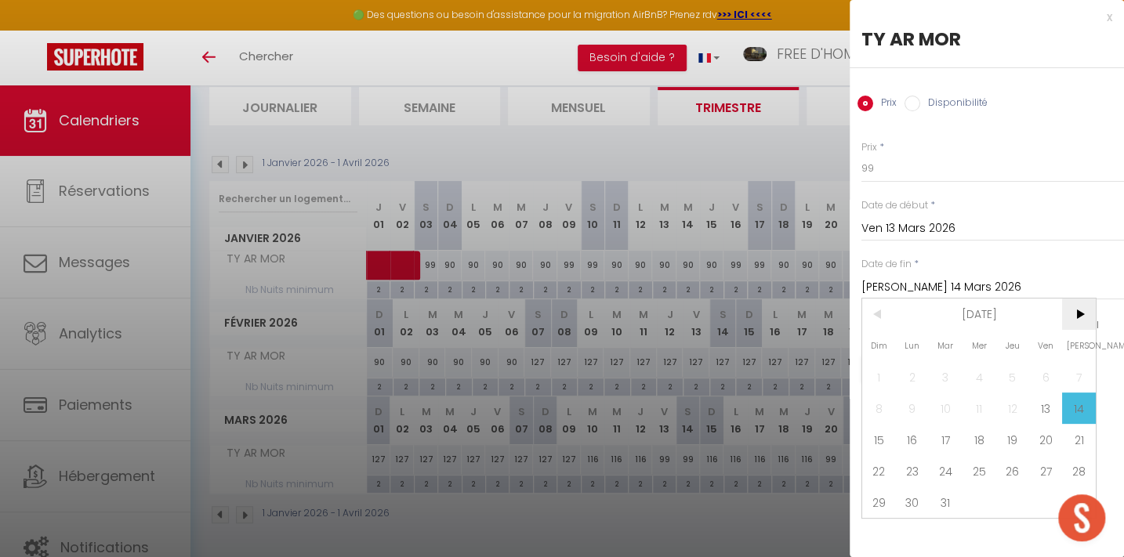
click at [1074, 307] on span ">" at bounding box center [1079, 314] width 34 height 31
click at [979, 406] on span "8" at bounding box center [980, 408] width 34 height 31
type input "Mer 08 Avril 2026"
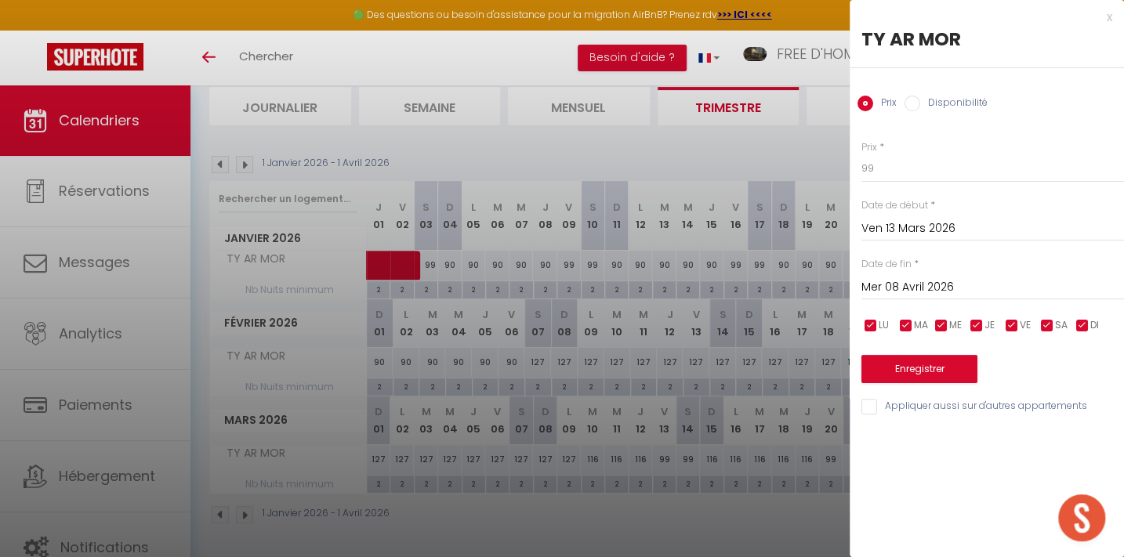
click at [865, 328] on input "checkbox" at bounding box center [871, 326] width 16 height 16
checkbox input "false"
click at [909, 321] on input "checkbox" at bounding box center [906, 326] width 16 height 16
checkbox input "false"
click at [950, 323] on span "ME" at bounding box center [955, 325] width 13 height 15
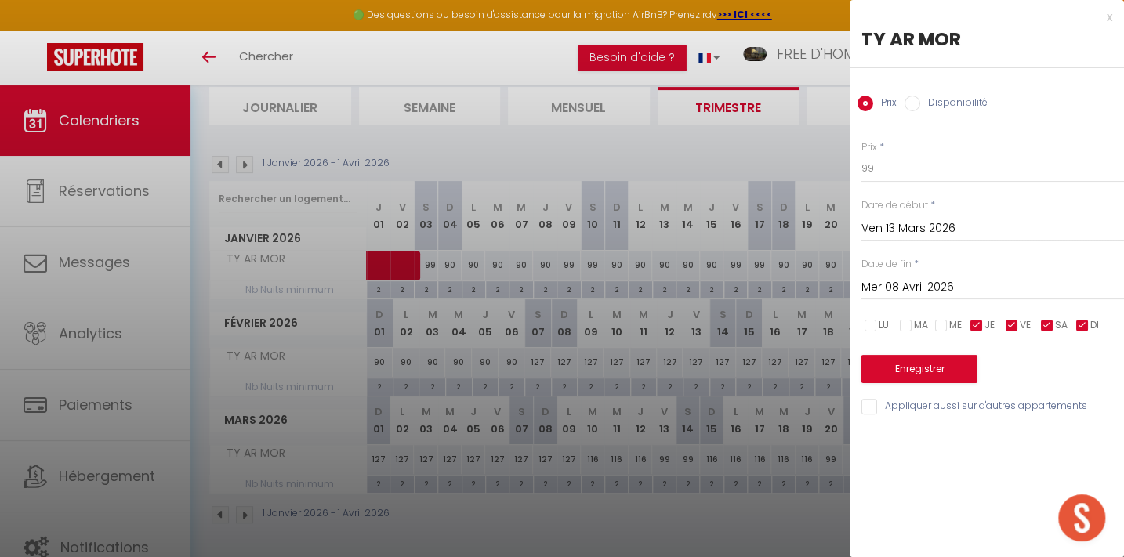
checkbox input "false"
click at [977, 321] on input "checkbox" at bounding box center [977, 326] width 16 height 16
checkbox input "false"
click at [1077, 320] on input "checkbox" at bounding box center [1083, 326] width 16 height 16
checkbox input "false"
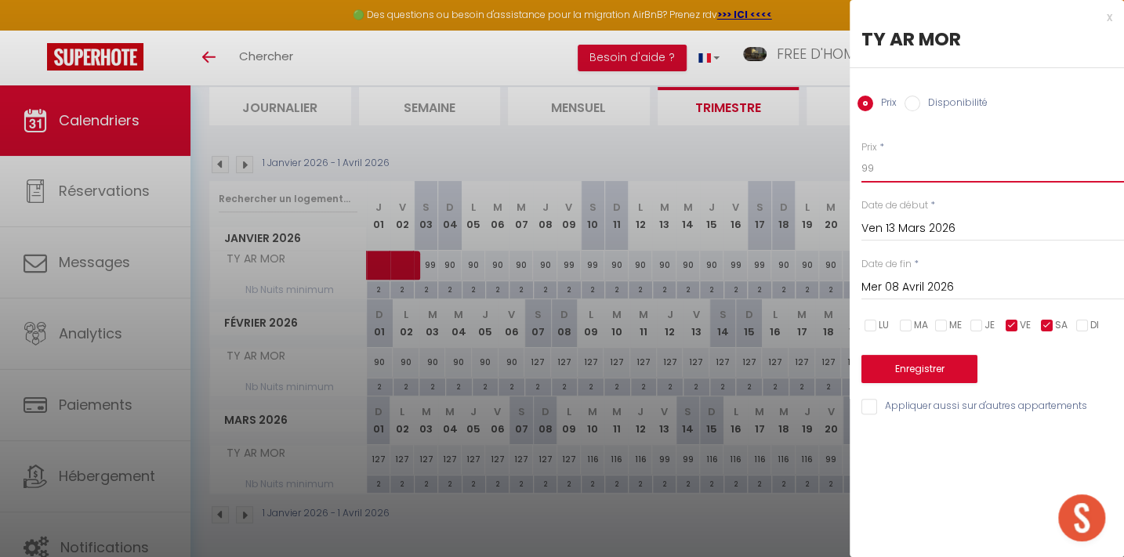
click at [890, 168] on input "99" at bounding box center [993, 168] width 263 height 28
type input "9"
type input "127"
click at [910, 361] on button "Enregistrer" at bounding box center [920, 369] width 116 height 28
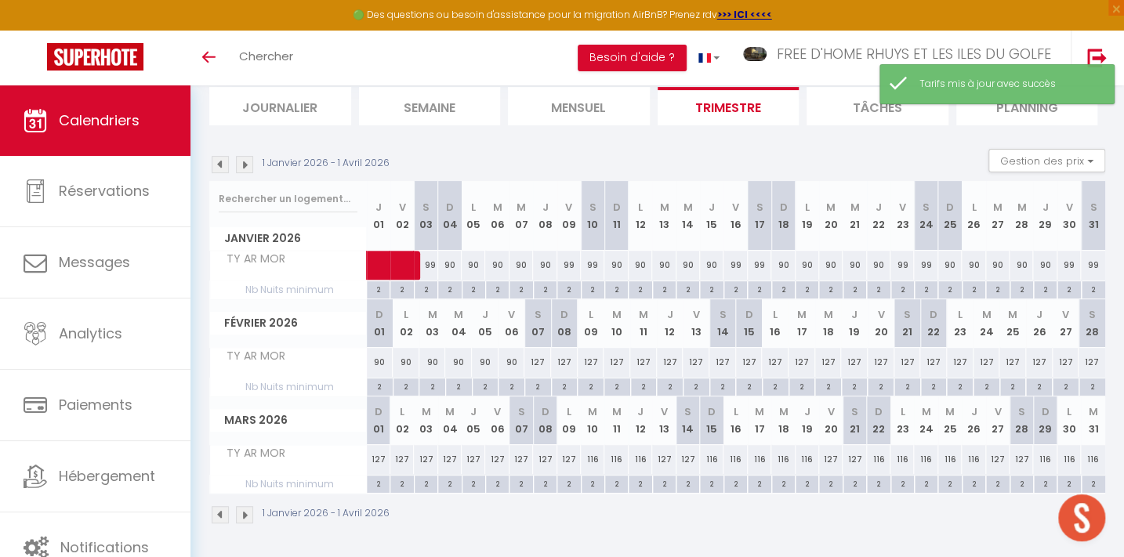
click at [242, 158] on img at bounding box center [244, 164] width 17 height 17
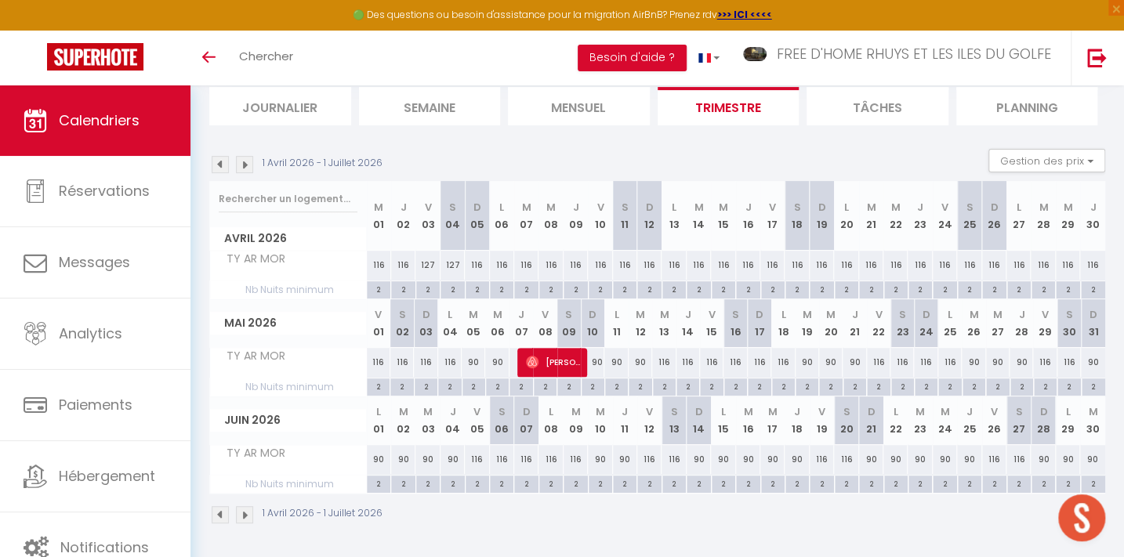
click at [427, 257] on div "127" at bounding box center [427, 265] width 24 height 29
type input "127"
type input "Ven 03 Avril 2026"
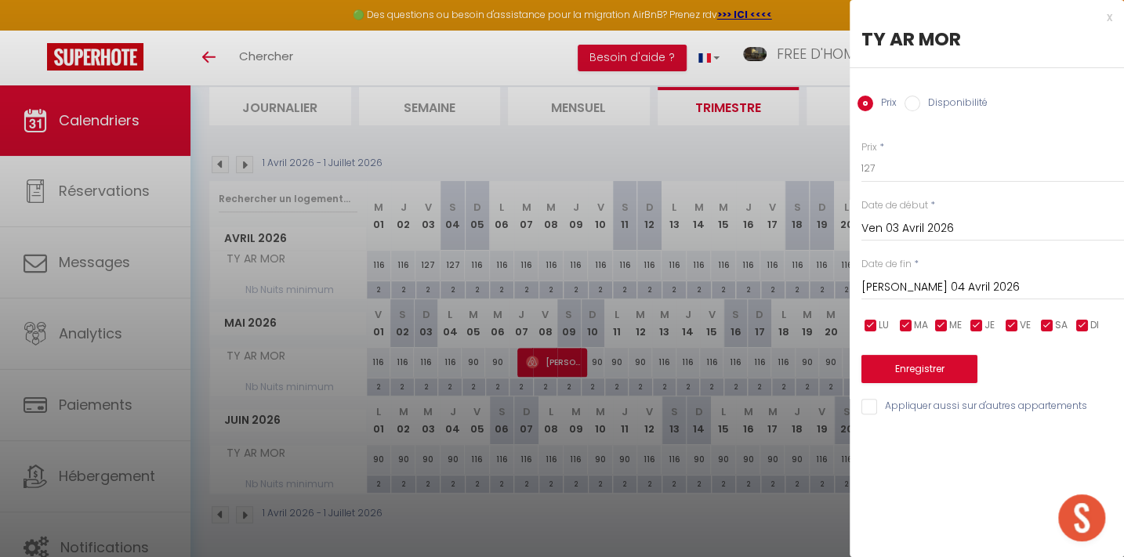
click at [913, 274] on div "[PERSON_NAME] 04 Avril 2026 < Avr 2026 > Dim Lun Mar Mer Jeu Ven Sam 1 2 3 4 5 …" at bounding box center [993, 286] width 263 height 28
click at [920, 290] on input "[PERSON_NAME] 04 Avril 2026" at bounding box center [993, 288] width 263 height 20
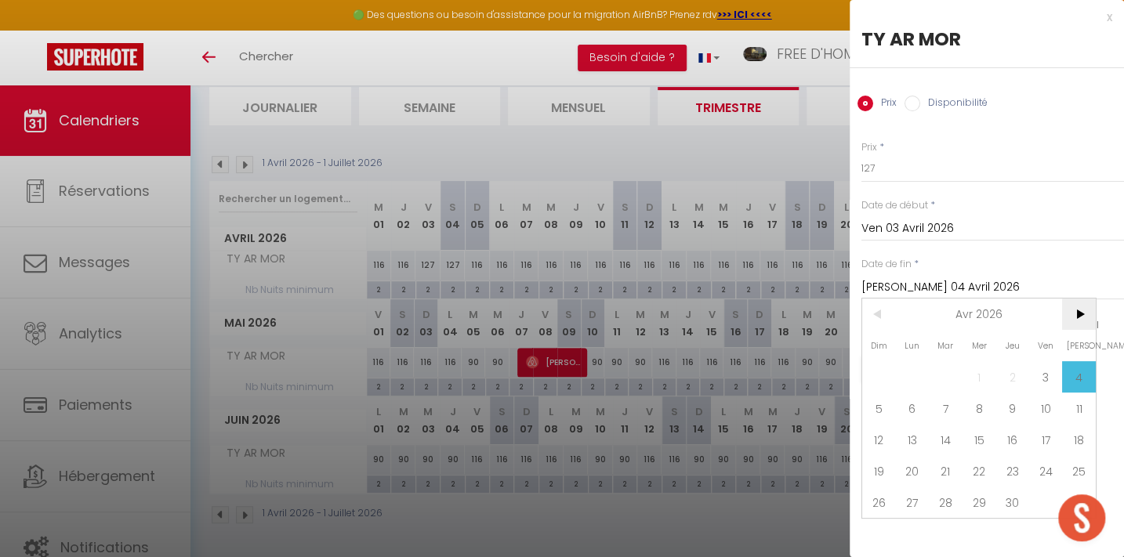
click at [1073, 307] on span ">" at bounding box center [1079, 314] width 34 height 31
click at [940, 405] on span "5" at bounding box center [946, 408] width 34 height 31
type input "[DATE] Mai 2026"
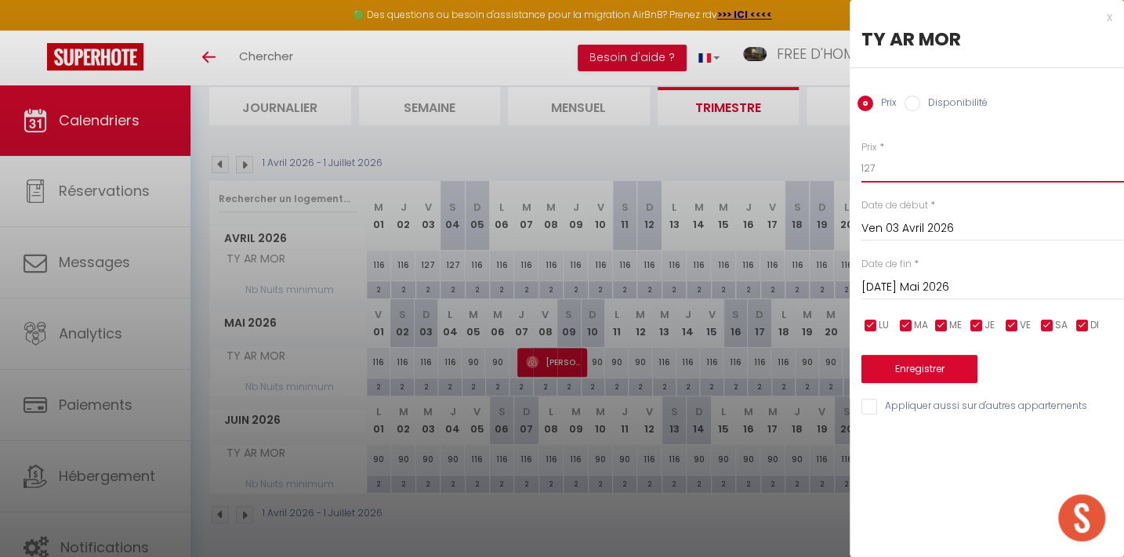
click at [877, 169] on input "127" at bounding box center [993, 168] width 263 height 28
type input "149"
click at [909, 365] on button "Enregistrer" at bounding box center [920, 369] width 116 height 28
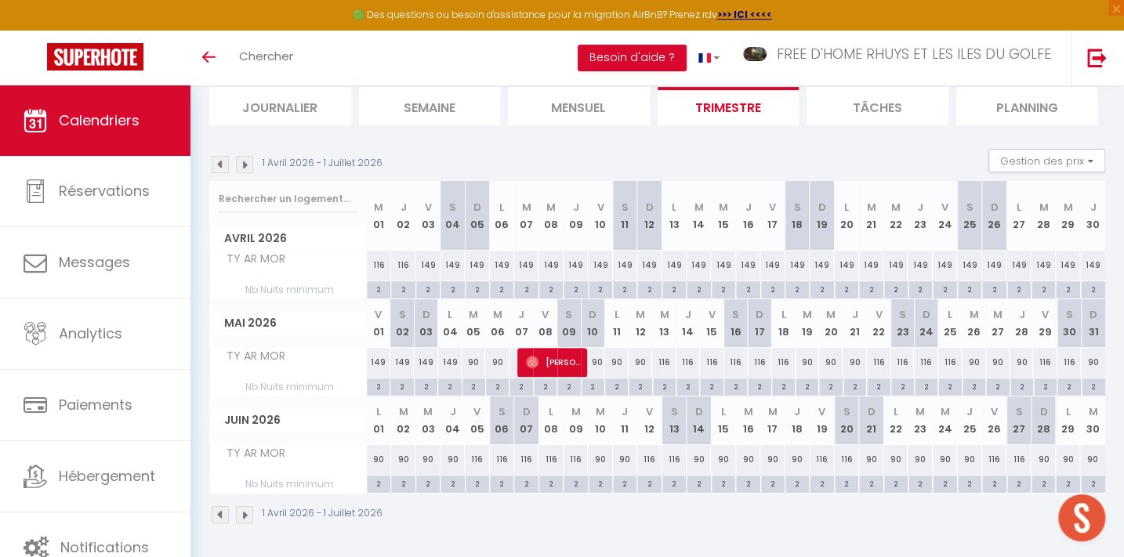
click at [473, 354] on div "90" at bounding box center [474, 362] width 24 height 29
type input "90"
type input "[DATE] Mai 2026"
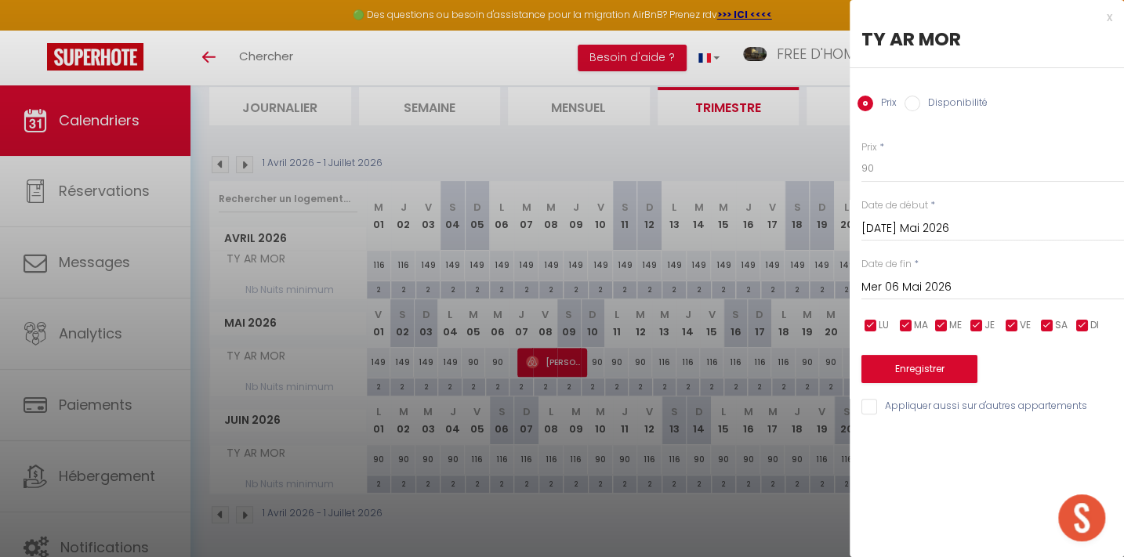
click at [901, 285] on input "Mer 06 Mai 2026" at bounding box center [993, 288] width 263 height 20
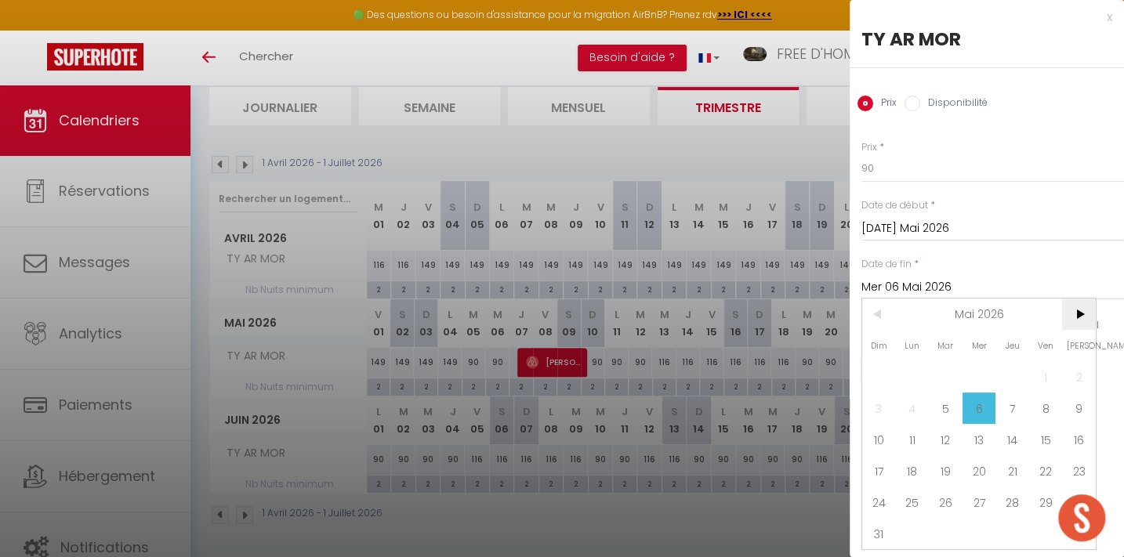
click at [1082, 314] on span ">" at bounding box center [1079, 314] width 34 height 31
click at [1014, 402] on span "9" at bounding box center [1013, 408] width 34 height 31
type input "Jeu 09 Juillet 2026"
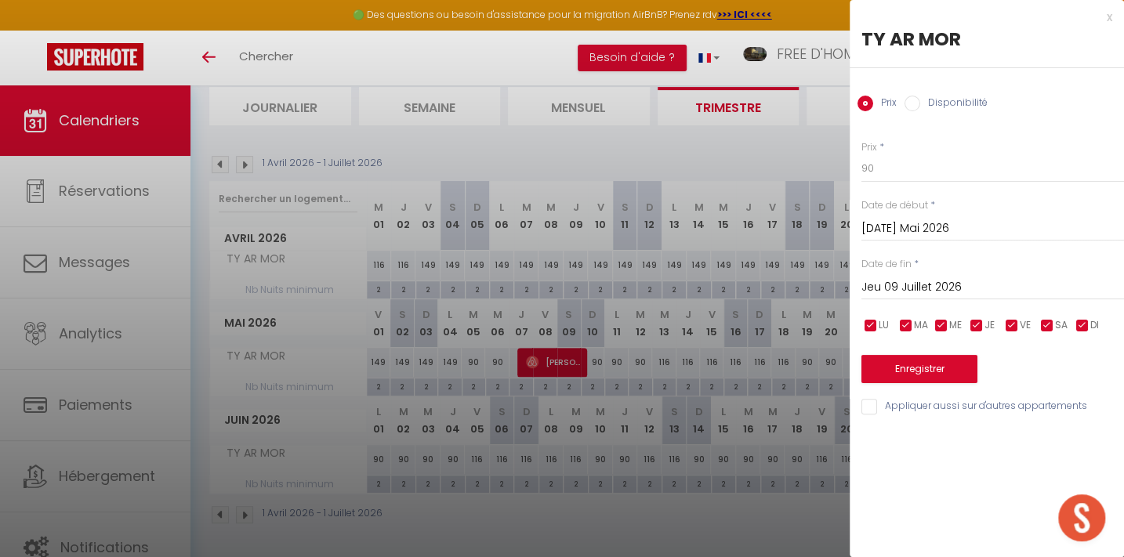
click at [1018, 321] on input "checkbox" at bounding box center [1012, 326] width 16 height 16
checkbox input "false"
click at [1048, 324] on input "checkbox" at bounding box center [1048, 326] width 16 height 16
checkbox input "false"
click at [891, 166] on input "90" at bounding box center [993, 168] width 263 height 28
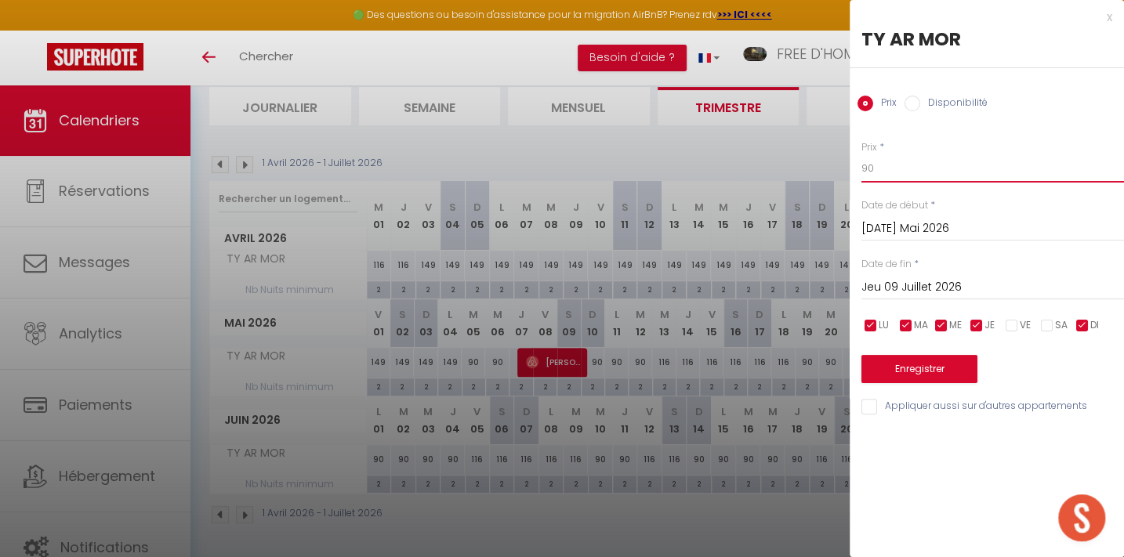
type input "9"
type input "116"
click at [886, 365] on button "Enregistrer" at bounding box center [920, 369] width 116 height 28
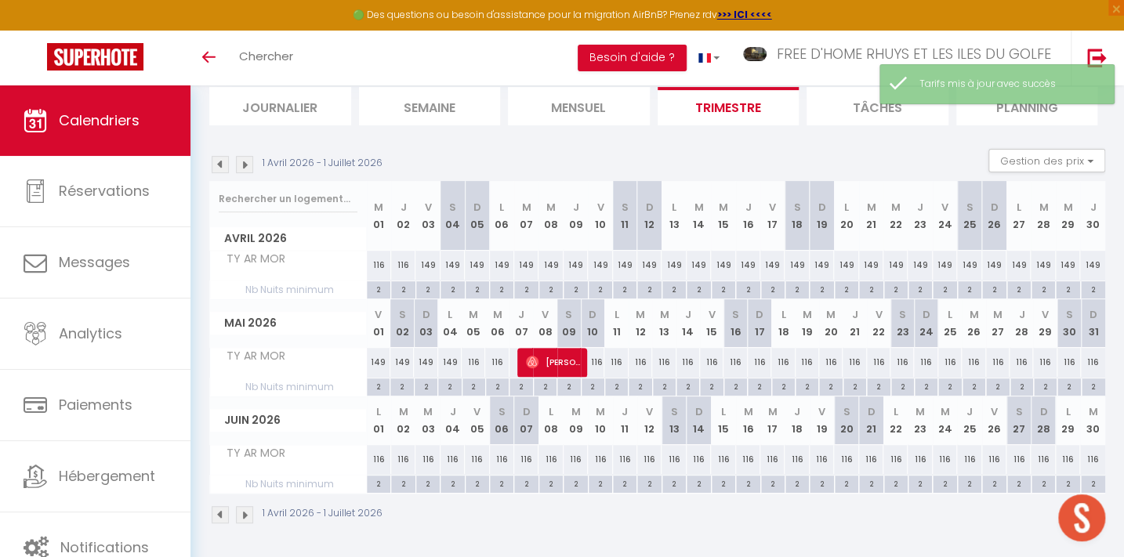
click at [713, 361] on div "116" at bounding box center [712, 362] width 24 height 29
type input "116"
type input "Ven 15 Mai 2026"
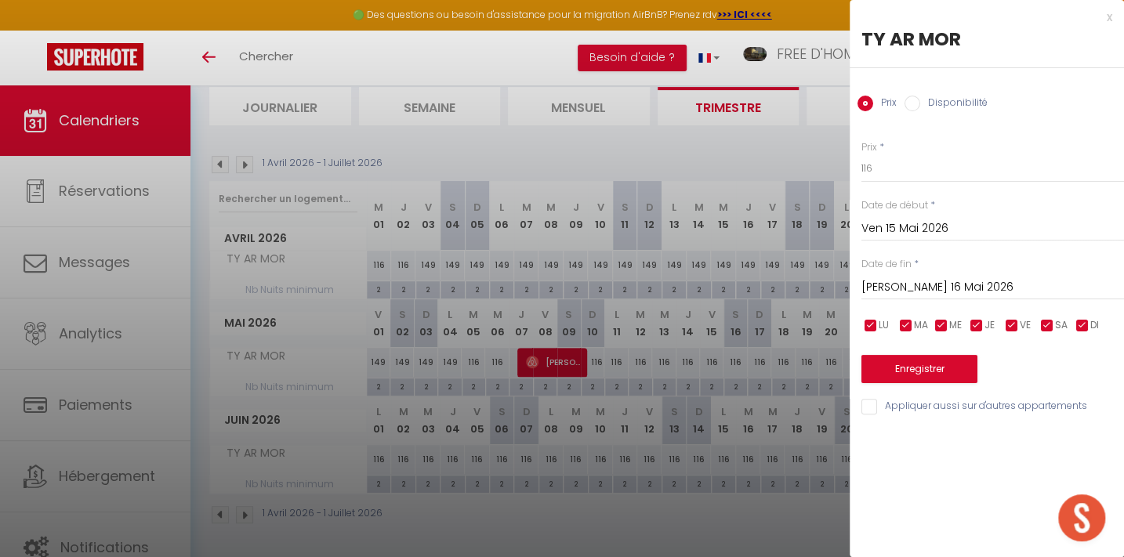
click at [884, 281] on input "[PERSON_NAME] 16 Mai 2026" at bounding box center [993, 288] width 263 height 20
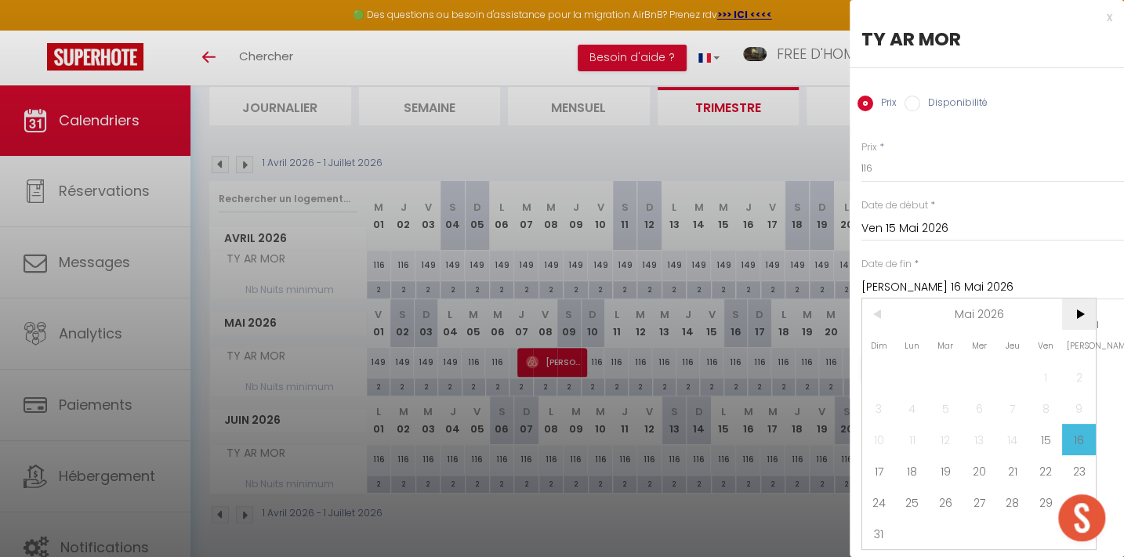
click at [1071, 311] on span ">" at bounding box center [1079, 314] width 34 height 31
click at [1082, 315] on span ">" at bounding box center [1079, 314] width 34 height 31
click at [1011, 402] on span "9" at bounding box center [1013, 408] width 34 height 31
type input "Jeu 09 Juillet 2026"
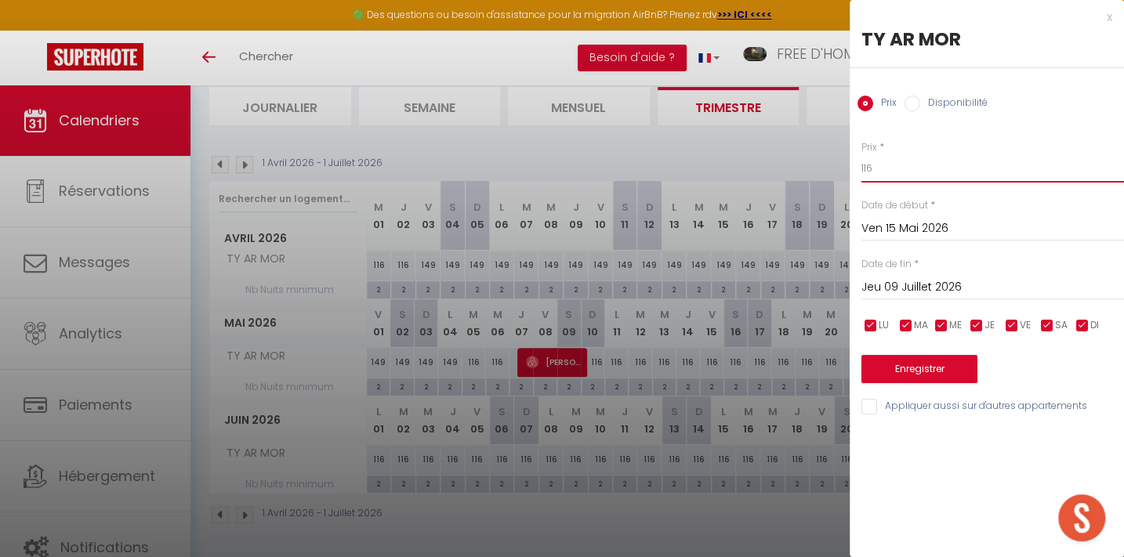
click at [878, 170] on input "116" at bounding box center [993, 168] width 263 height 28
type input "149"
drag, startPoint x: 871, startPoint y: 321, endPoint x: 881, endPoint y: 324, distance: 10.5
click at [870, 321] on input "checkbox" at bounding box center [871, 326] width 16 height 16
checkbox input "false"
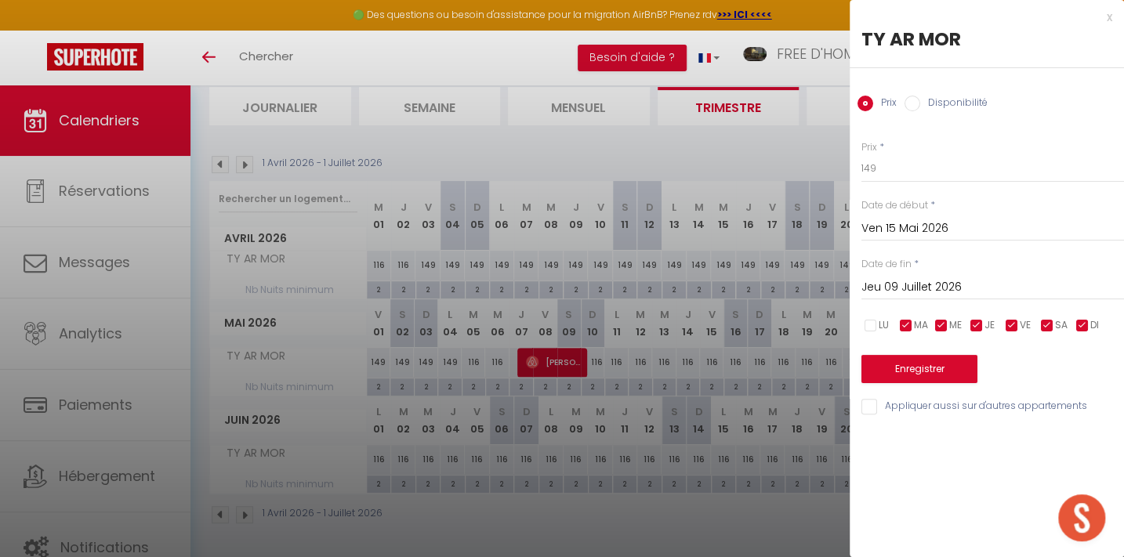
click at [905, 322] on input "checkbox" at bounding box center [906, 326] width 16 height 16
checkbox input "false"
click at [944, 321] on input "checkbox" at bounding box center [942, 326] width 16 height 16
checkbox input "false"
click at [972, 321] on input "checkbox" at bounding box center [977, 326] width 16 height 16
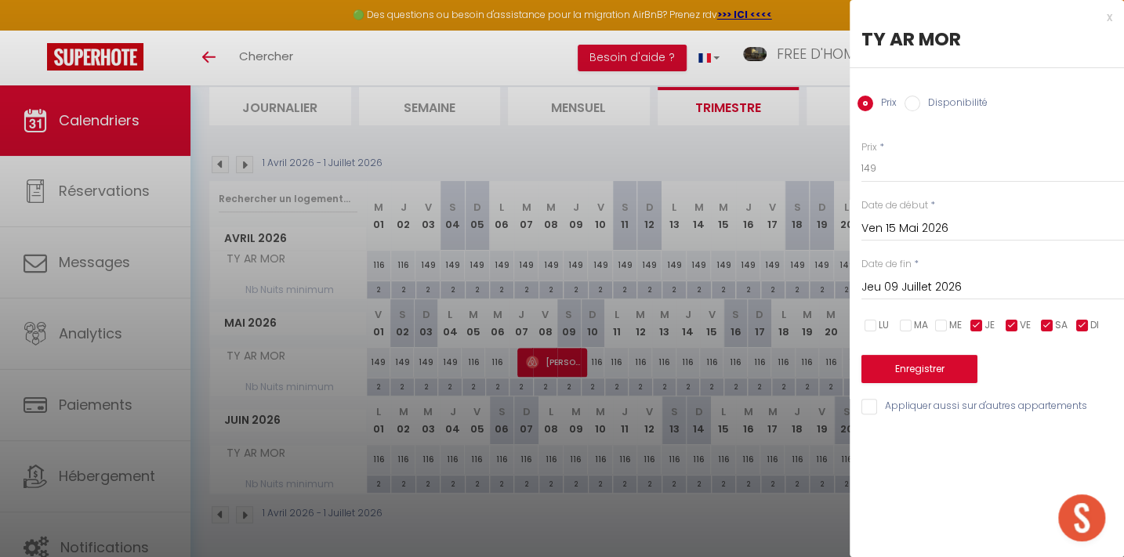
checkbox input "false"
click at [1078, 325] on input "checkbox" at bounding box center [1083, 326] width 16 height 16
checkbox input "false"
click at [951, 359] on button "Enregistrer" at bounding box center [920, 369] width 116 height 28
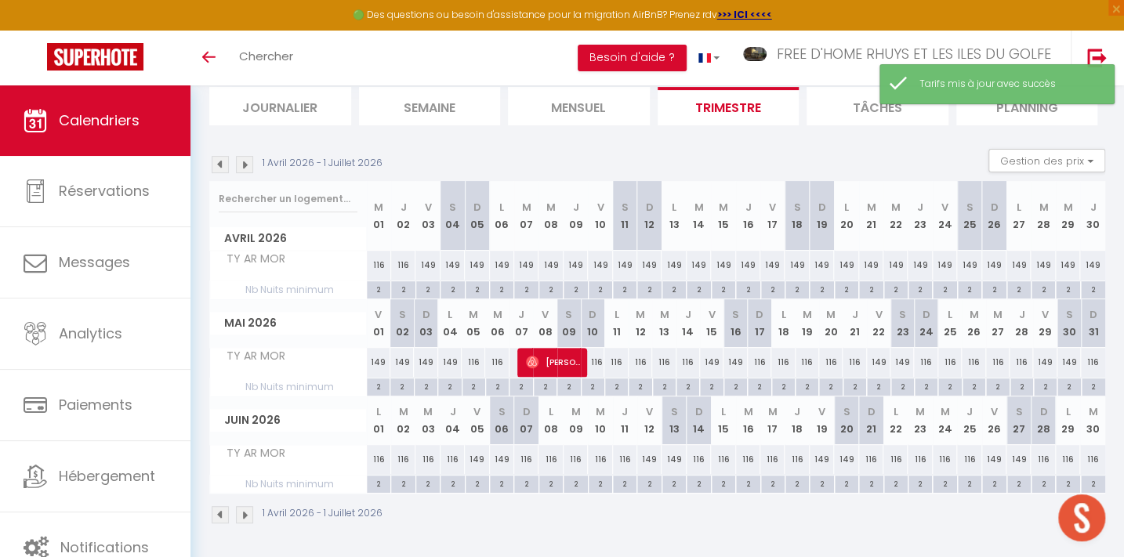
click at [245, 156] on img at bounding box center [244, 164] width 17 height 17
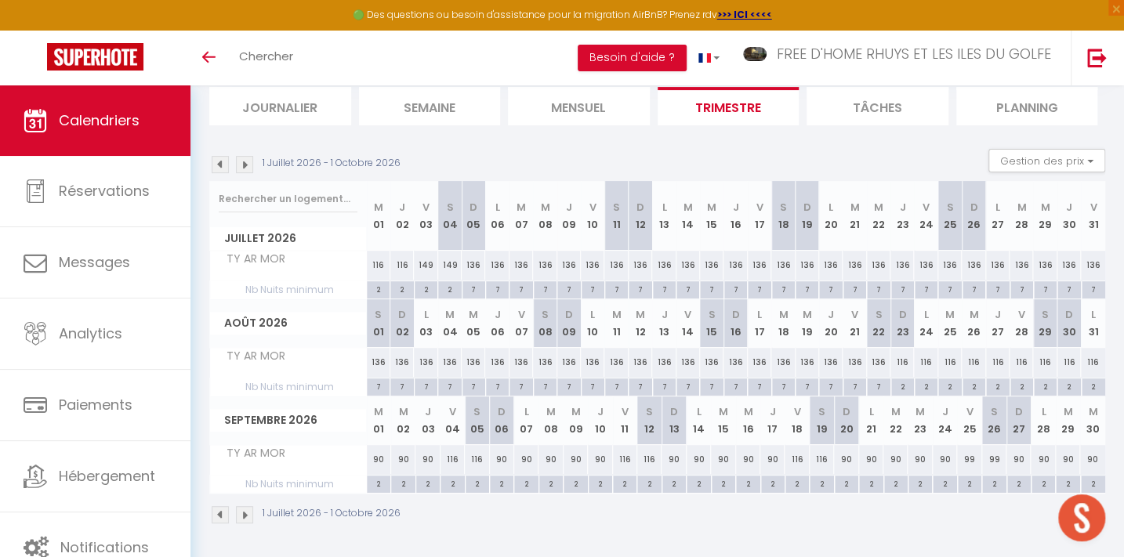
click at [218, 156] on img at bounding box center [220, 164] width 17 height 17
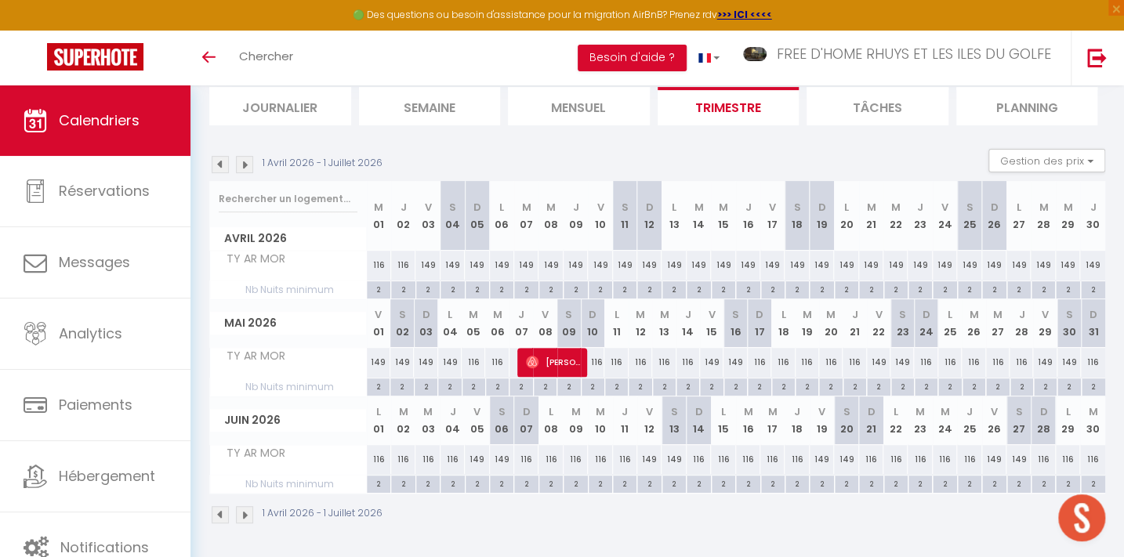
click at [659, 356] on div "116" at bounding box center [664, 362] width 24 height 29
type input "116"
type input "Mer 13 Mai 2026"
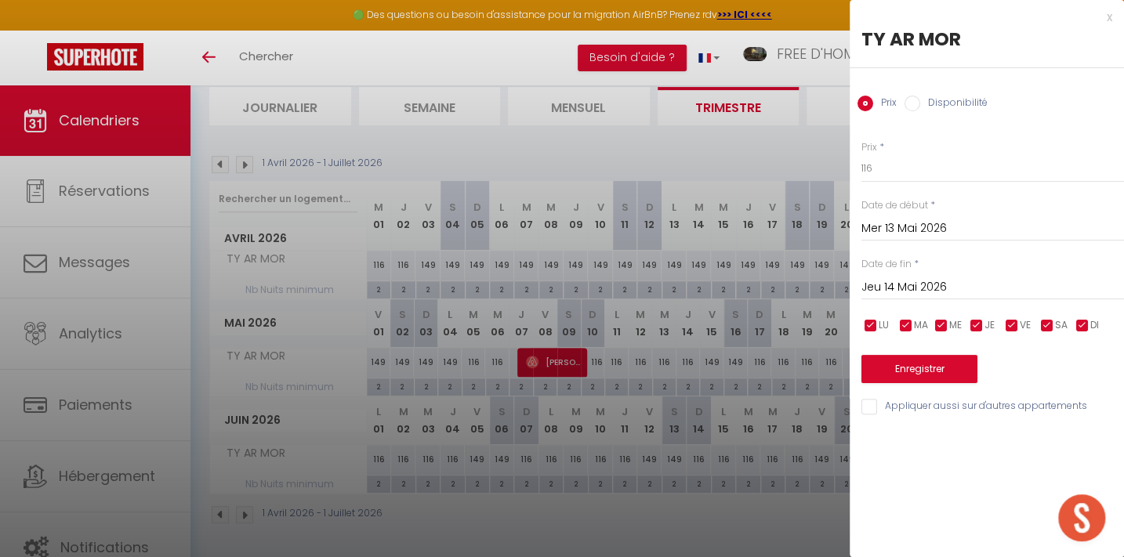
click at [891, 281] on input "Jeu 14 Mai 2026" at bounding box center [993, 288] width 263 height 20
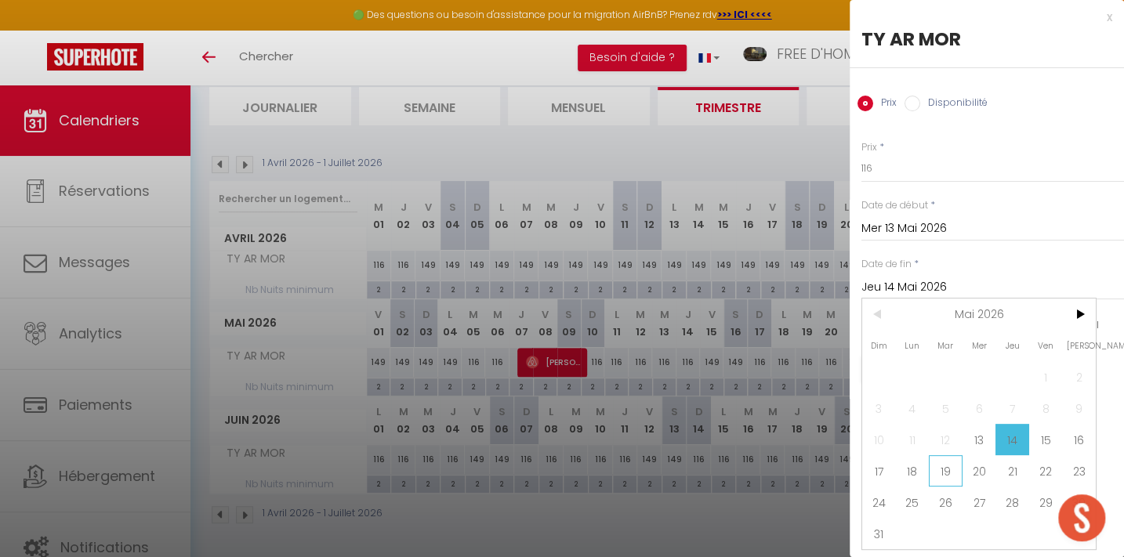
click at [941, 470] on span "19" at bounding box center [946, 470] width 34 height 31
type input "[DATE] Mai 2026"
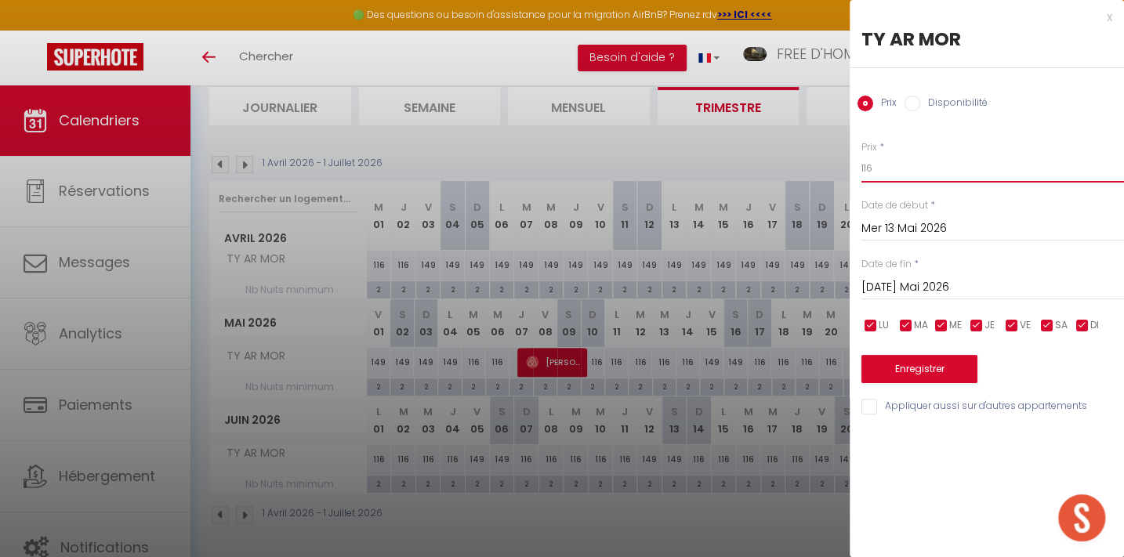
click at [898, 169] on input "116" at bounding box center [993, 168] width 263 height 28
type input "149"
click at [909, 372] on button "Enregistrer" at bounding box center [920, 369] width 116 height 28
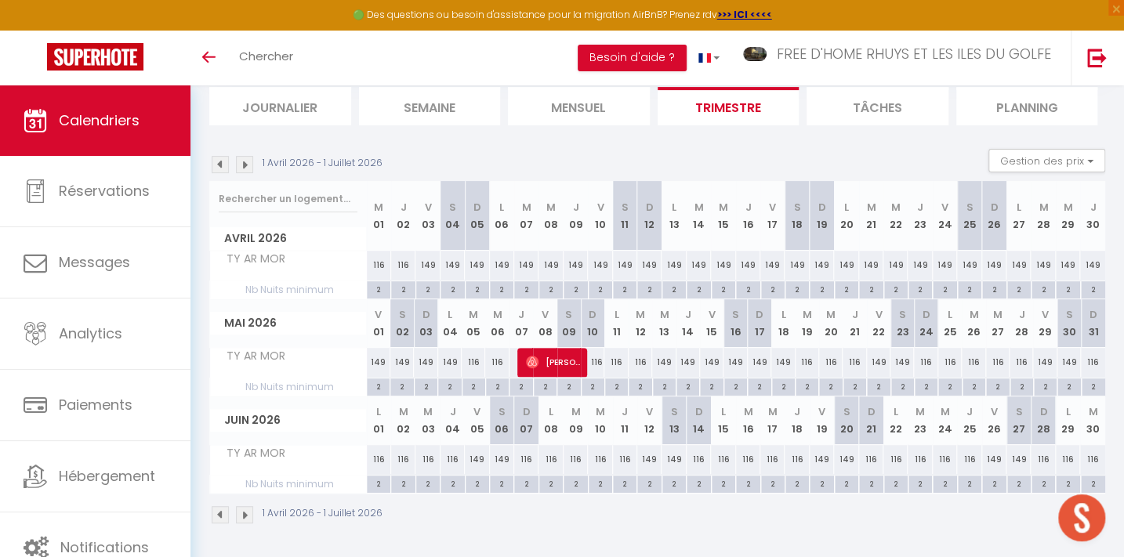
click at [878, 357] on div "149" at bounding box center [879, 362] width 24 height 29
type input "149"
type input "Ven 22 Mai 2026"
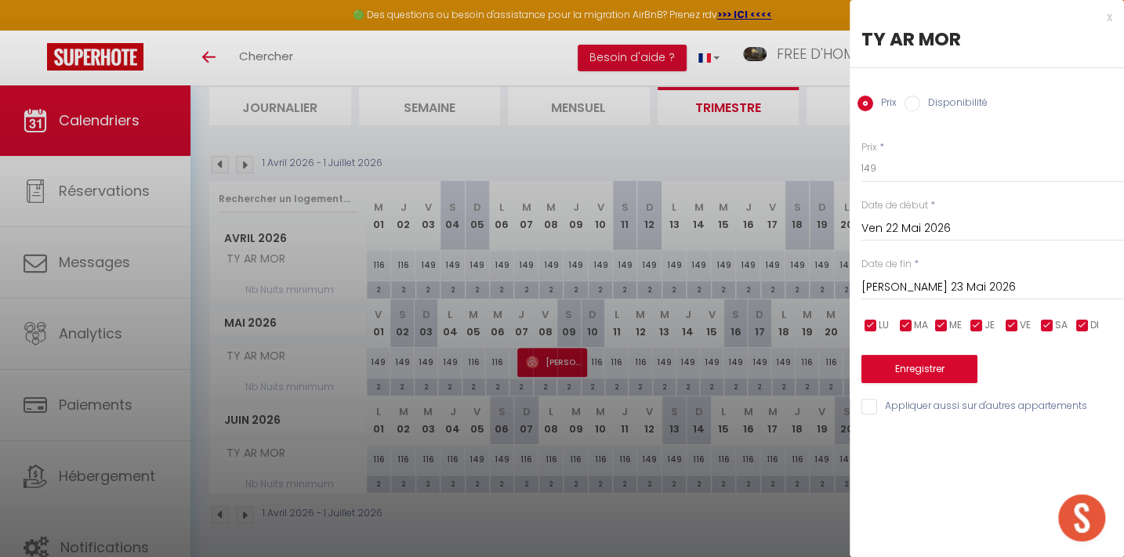
click at [904, 282] on input "[PERSON_NAME] 23 Mai 2026" at bounding box center [993, 288] width 263 height 20
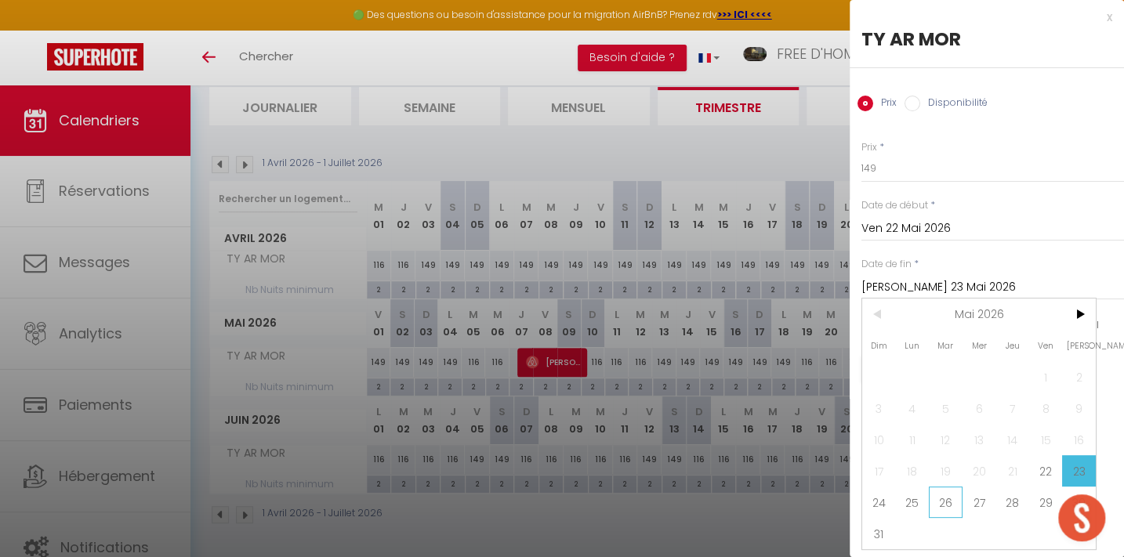
click at [956, 496] on span "26" at bounding box center [946, 502] width 34 height 31
type input "[DATE] Mai 2026"
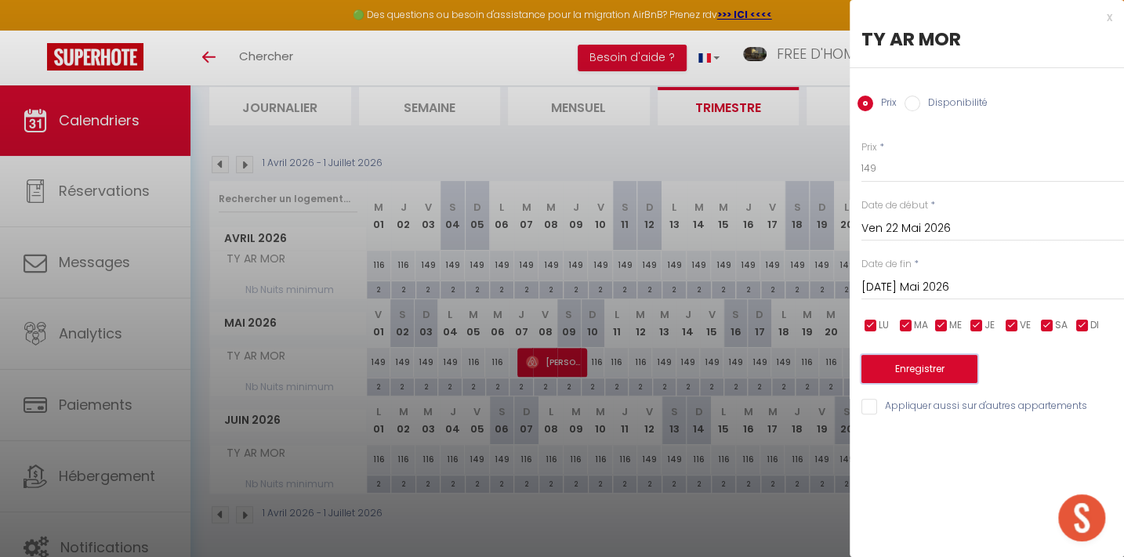
click at [927, 365] on button "Enregistrer" at bounding box center [920, 369] width 116 height 28
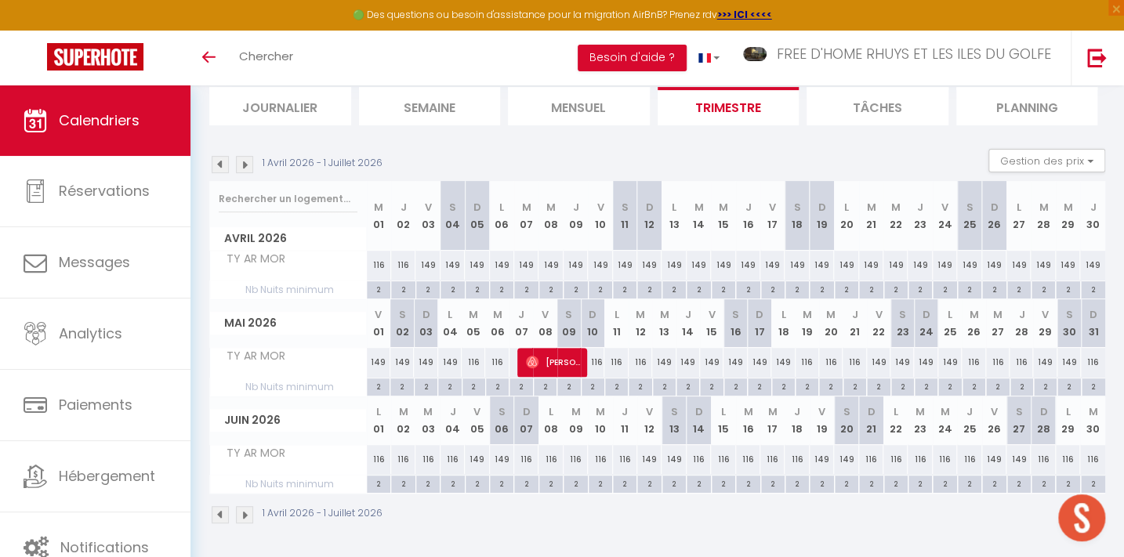
click at [478, 455] on div "149" at bounding box center [477, 459] width 24 height 29
type input "149"
type input "Ven 05 Juin 2026"
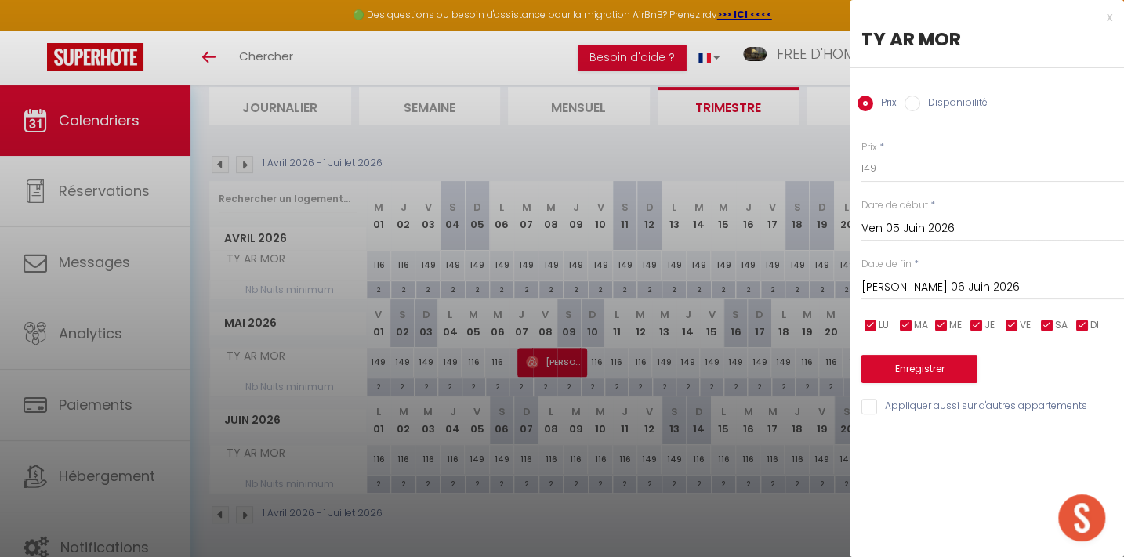
click at [921, 288] on input "[PERSON_NAME] 06 Juin 2026" at bounding box center [993, 288] width 263 height 20
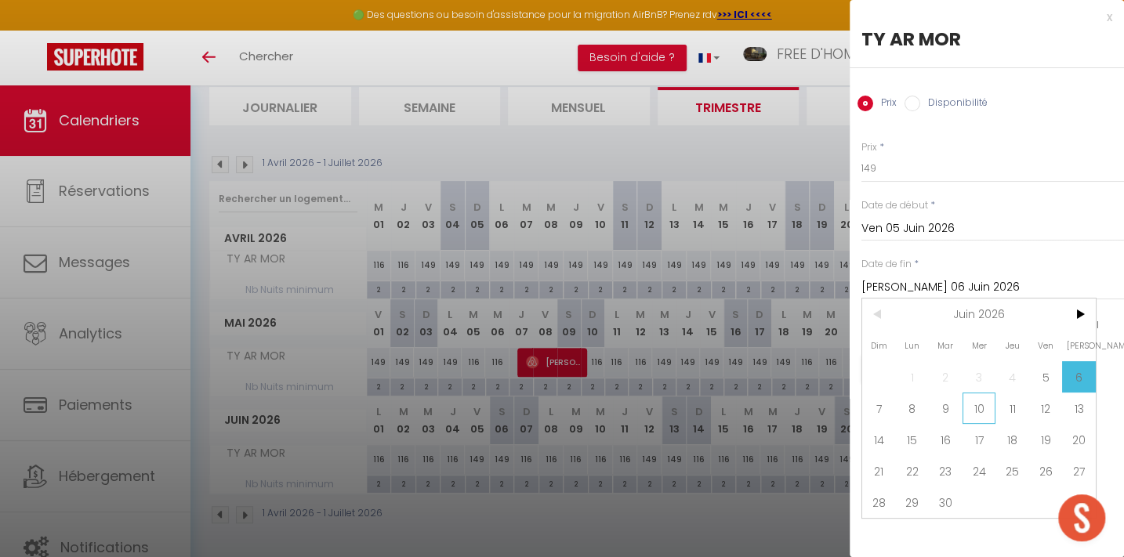
click at [980, 404] on span "10" at bounding box center [980, 408] width 34 height 31
type input "Mer 10 Juin 2026"
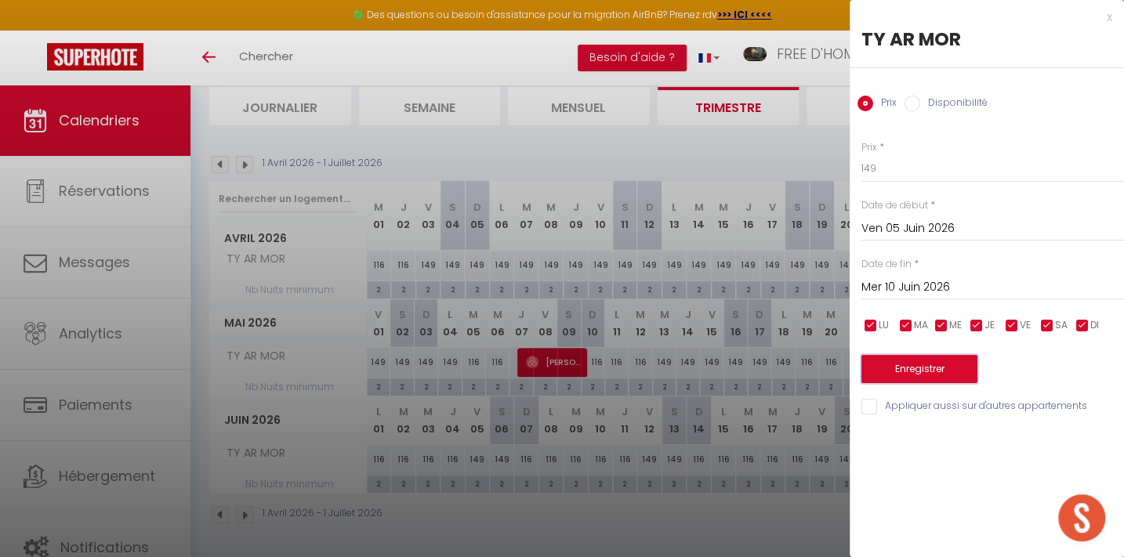
click at [938, 368] on button "Enregistrer" at bounding box center [920, 369] width 116 height 28
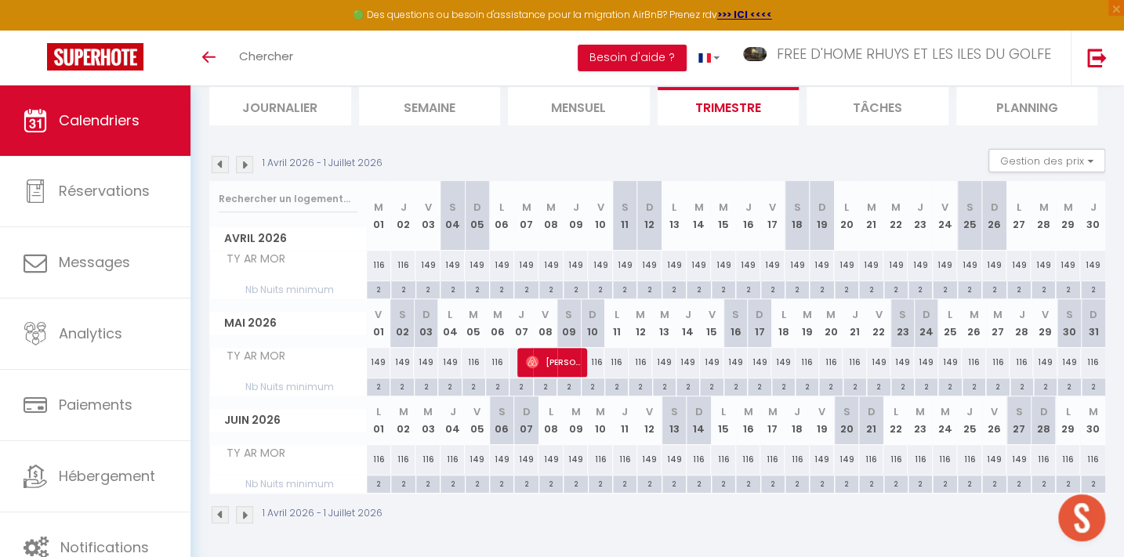
click at [245, 163] on img at bounding box center [244, 164] width 17 height 17
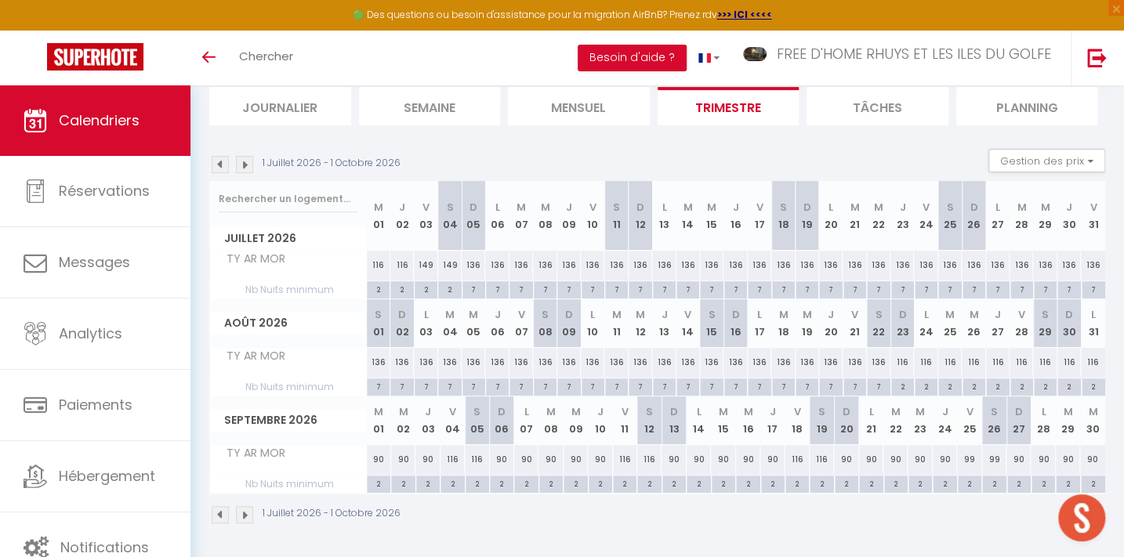
click at [380, 263] on div "116" at bounding box center [379, 265] width 24 height 29
type input "116"
type input "Mer 01 Juillet 2026"
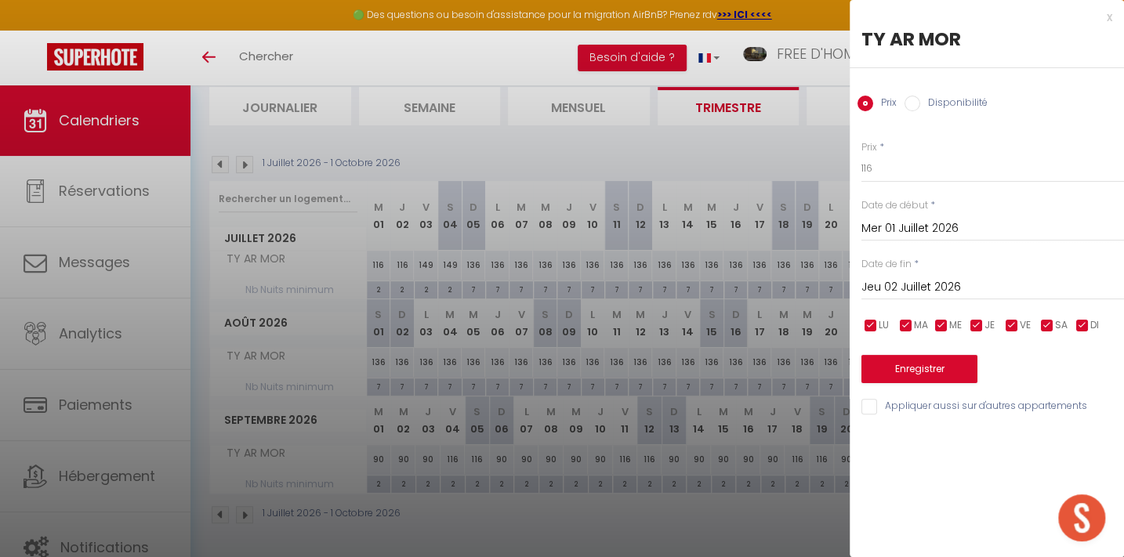
click at [910, 285] on input "Jeu 02 Juillet 2026" at bounding box center [993, 288] width 263 height 20
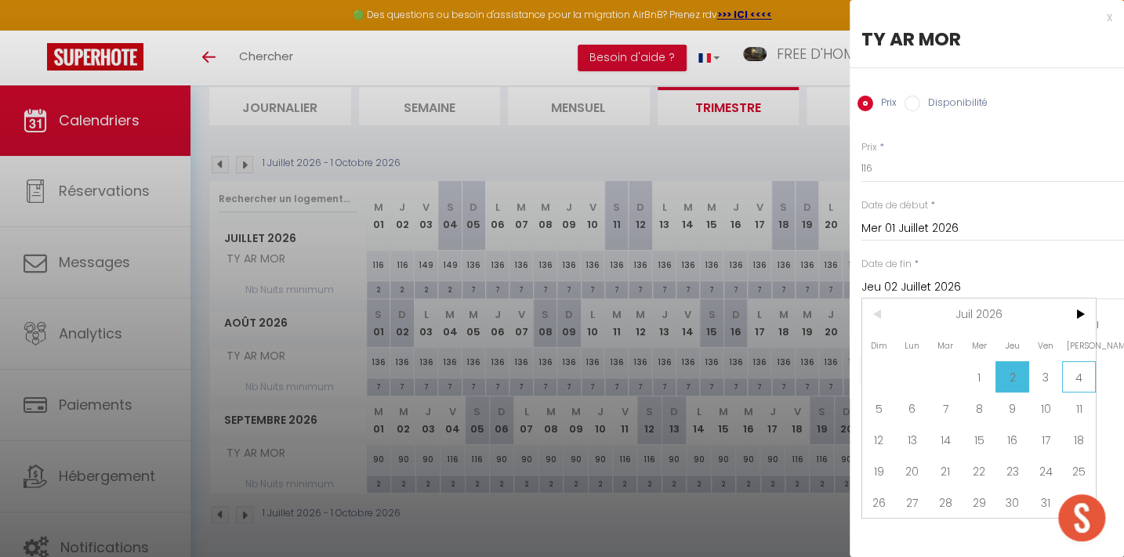
click at [1077, 373] on span "4" at bounding box center [1079, 376] width 34 height 31
type input "[PERSON_NAME] 04 Juillet 2026"
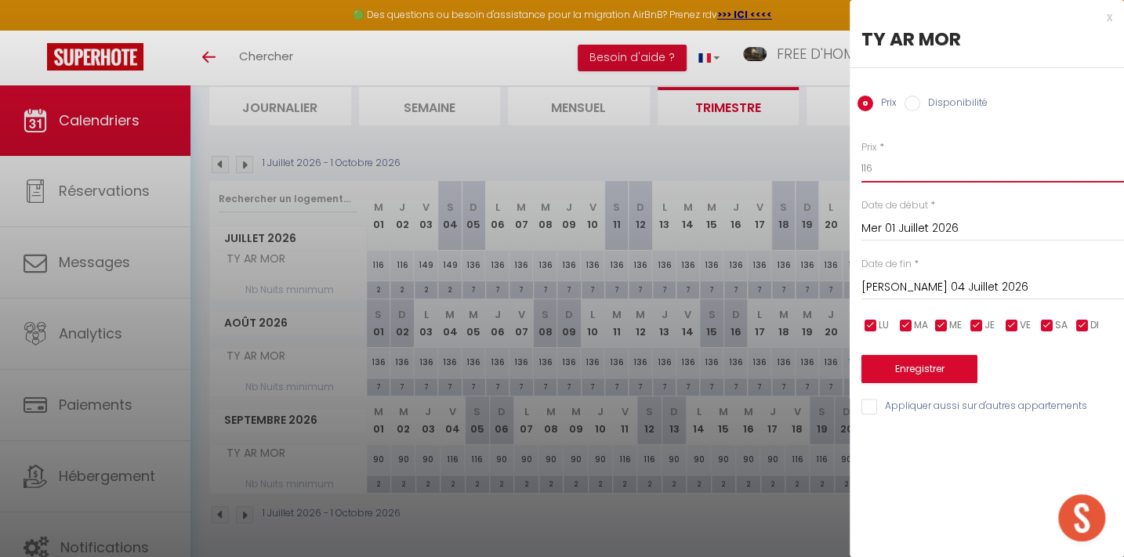
click at [882, 165] on input "116" at bounding box center [993, 168] width 263 height 28
type input "149"
click at [917, 369] on button "Enregistrer" at bounding box center [920, 369] width 116 height 28
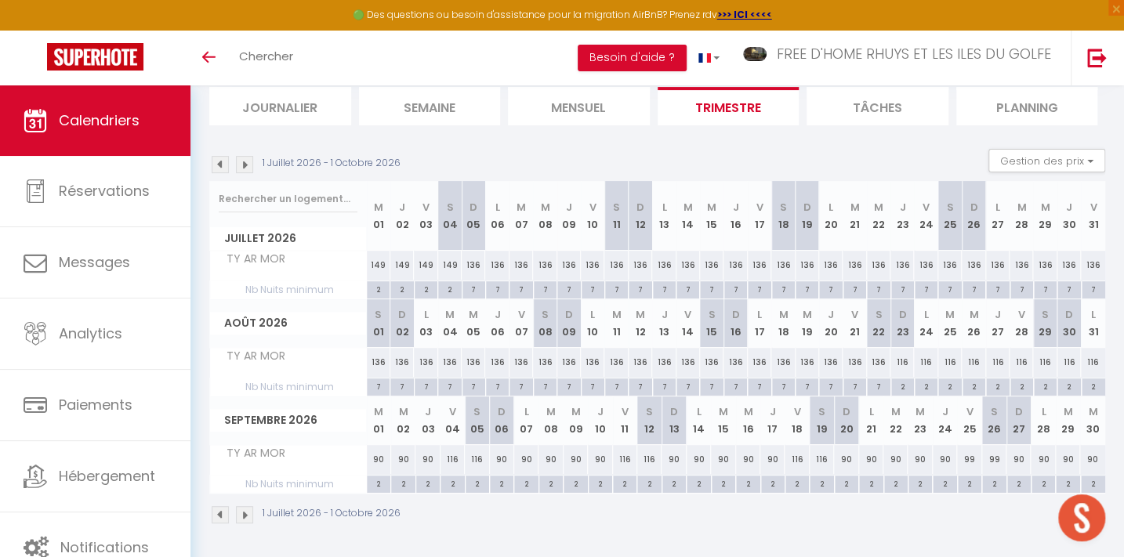
click at [452, 259] on div "149" at bounding box center [450, 265] width 24 height 29
type input "149"
type input "[PERSON_NAME] 04 Juillet 2026"
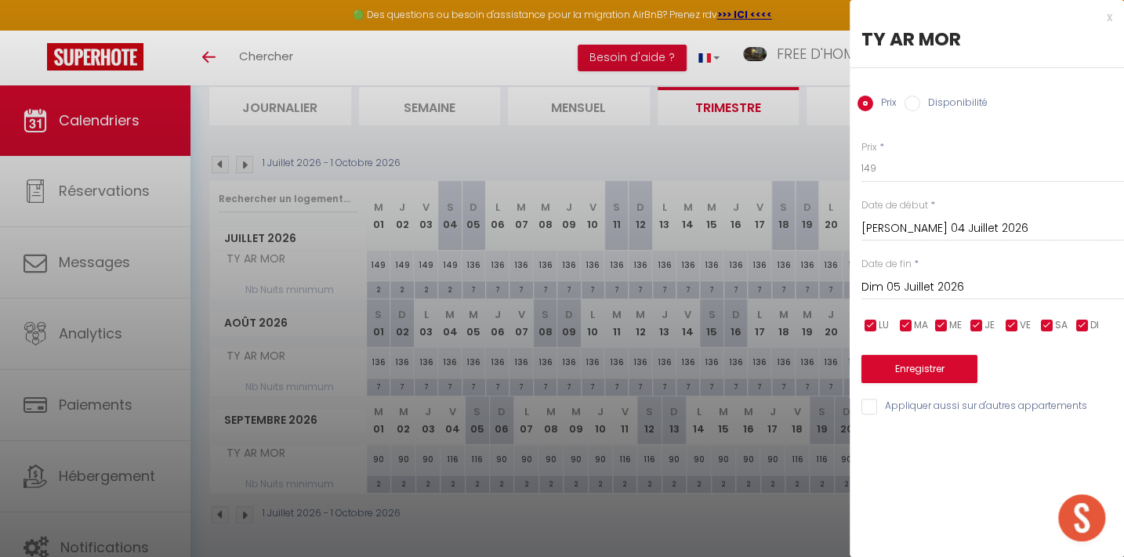
click at [911, 284] on input "Dim 05 Juillet 2026" at bounding box center [993, 288] width 263 height 20
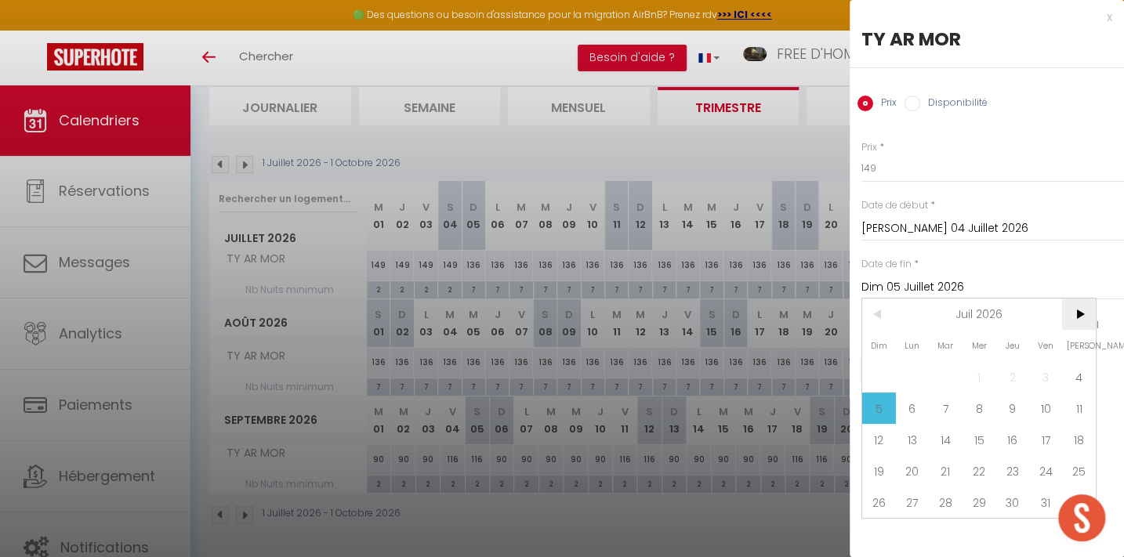
click at [1087, 315] on span ">" at bounding box center [1079, 314] width 34 height 31
click at [878, 498] on span "23" at bounding box center [879, 502] width 34 height 31
type input "Dim 23 Août 2026"
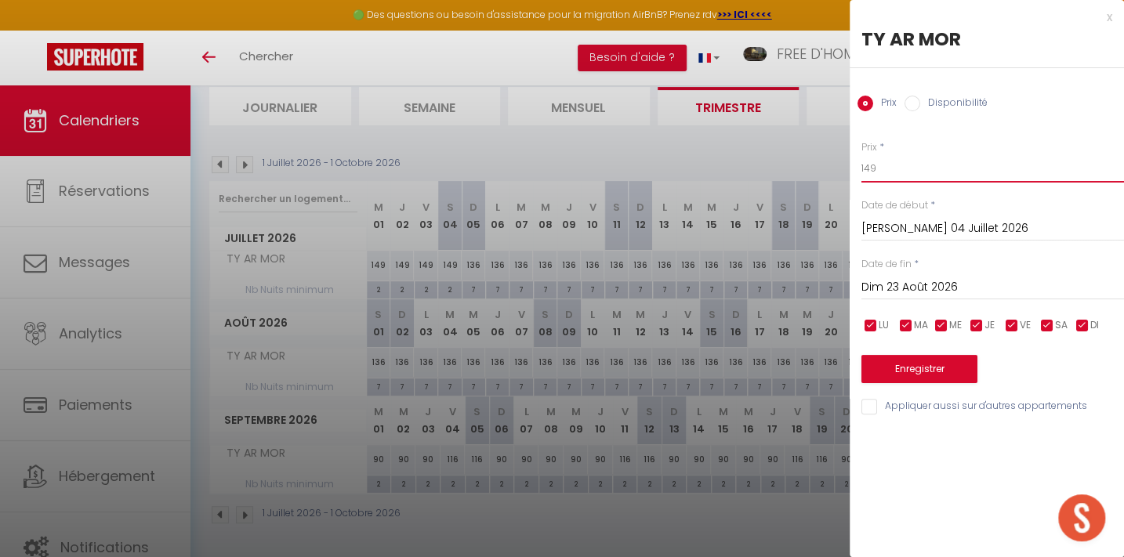
click at [876, 168] on input "149" at bounding box center [993, 168] width 263 height 28
type input "175"
click at [922, 360] on button "Enregistrer" at bounding box center [920, 369] width 116 height 28
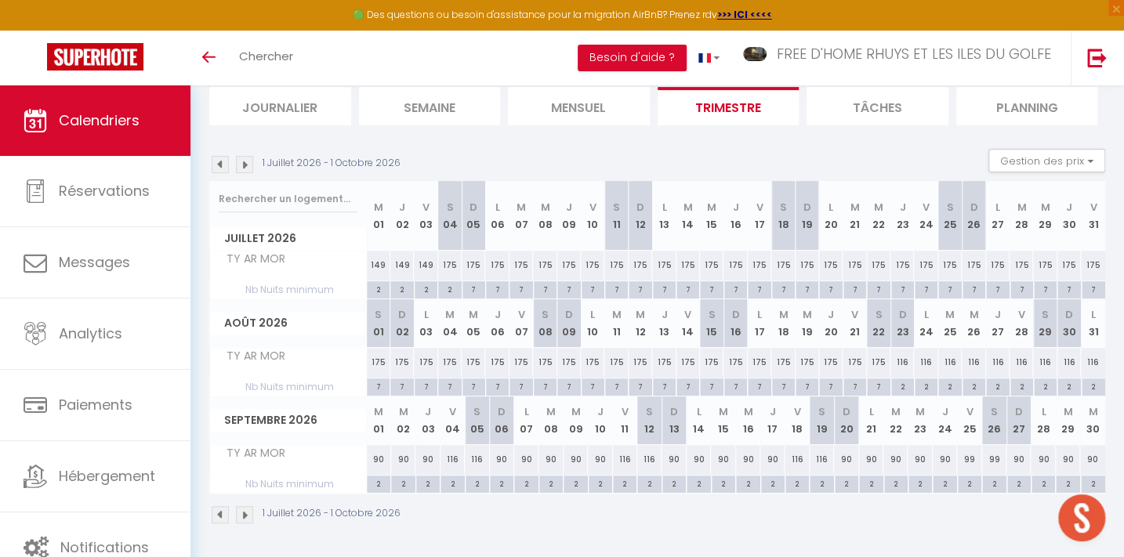
click at [899, 365] on div "116" at bounding box center [903, 362] width 24 height 29
type input "116"
type input "Dim 23 Août 2026"
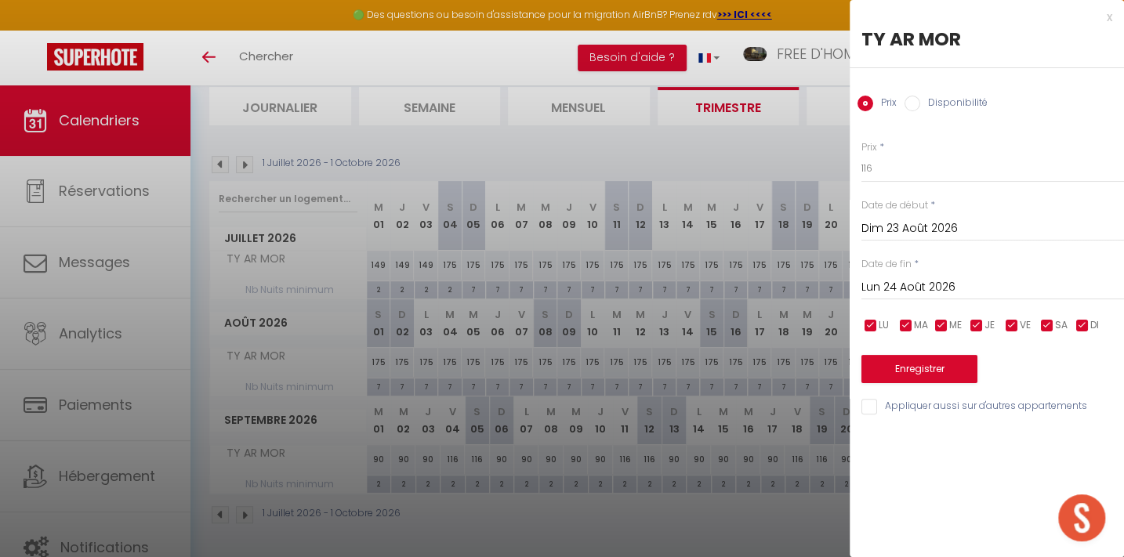
click at [905, 285] on input "Lun 24 Août 2026" at bounding box center [993, 288] width 263 height 20
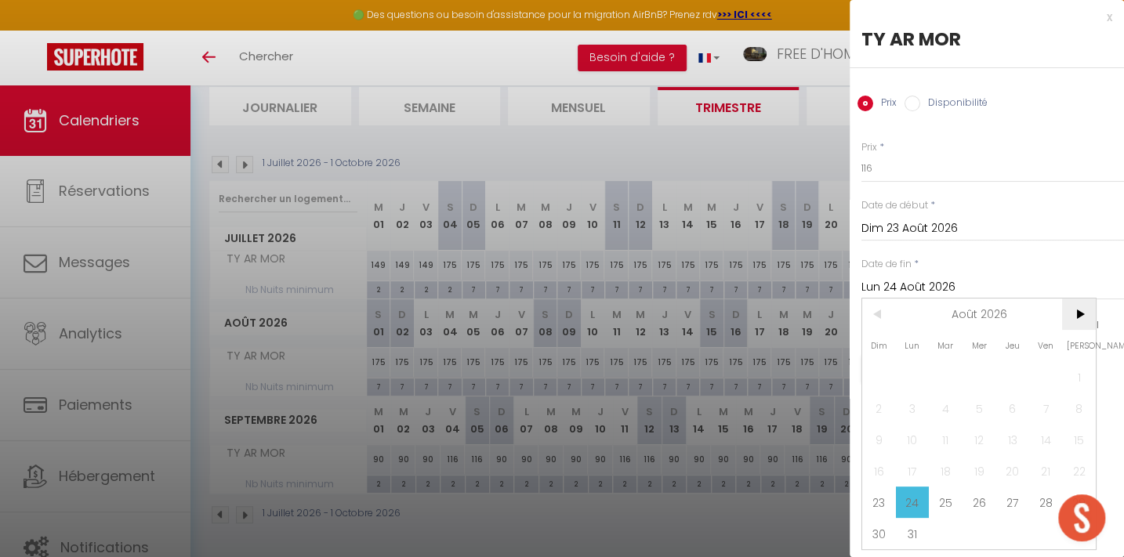
click at [1082, 314] on span ">" at bounding box center [1079, 314] width 34 height 31
click at [1007, 408] on span "10" at bounding box center [1013, 408] width 34 height 31
type input "Jeu 10 Septembre 2026"
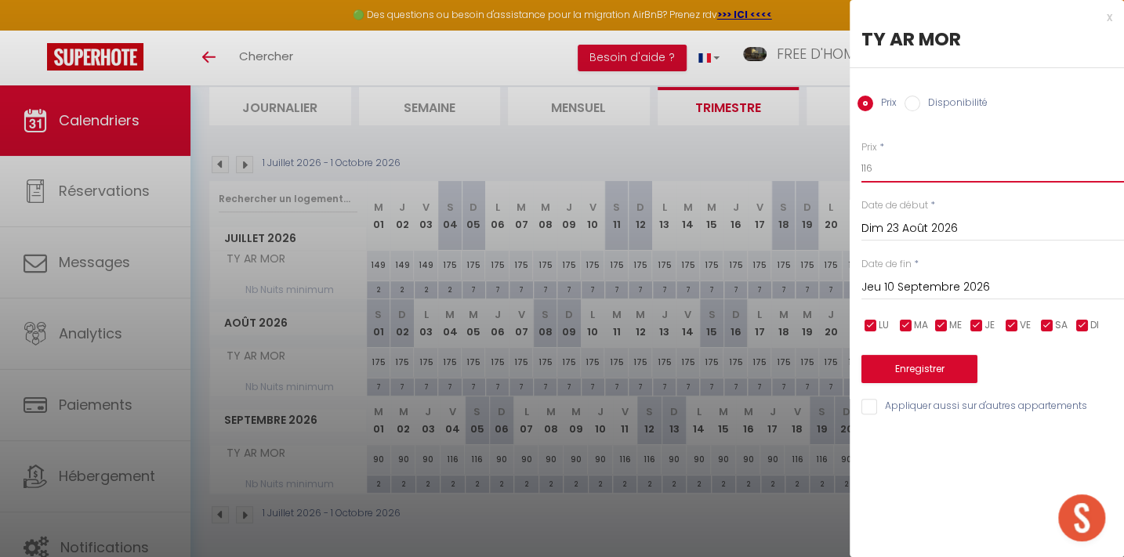
click at [894, 172] on input "116" at bounding box center [993, 168] width 263 height 28
type input "149"
click at [924, 368] on button "Enregistrer" at bounding box center [920, 369] width 116 height 28
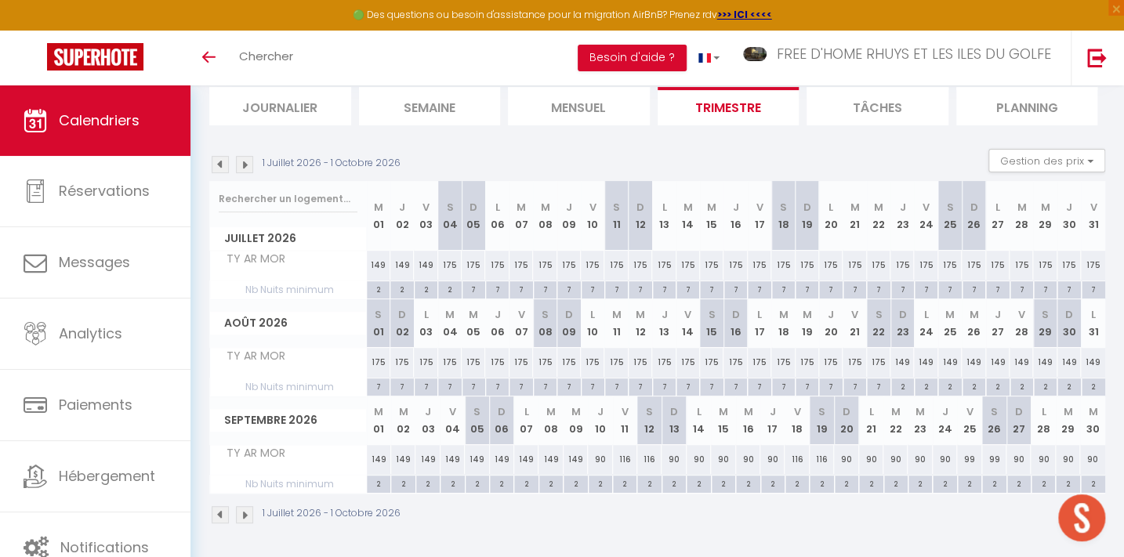
click at [382, 455] on div "149" at bounding box center [379, 459] width 24 height 29
type input "149"
type input "[DATE] Septembre 2026"
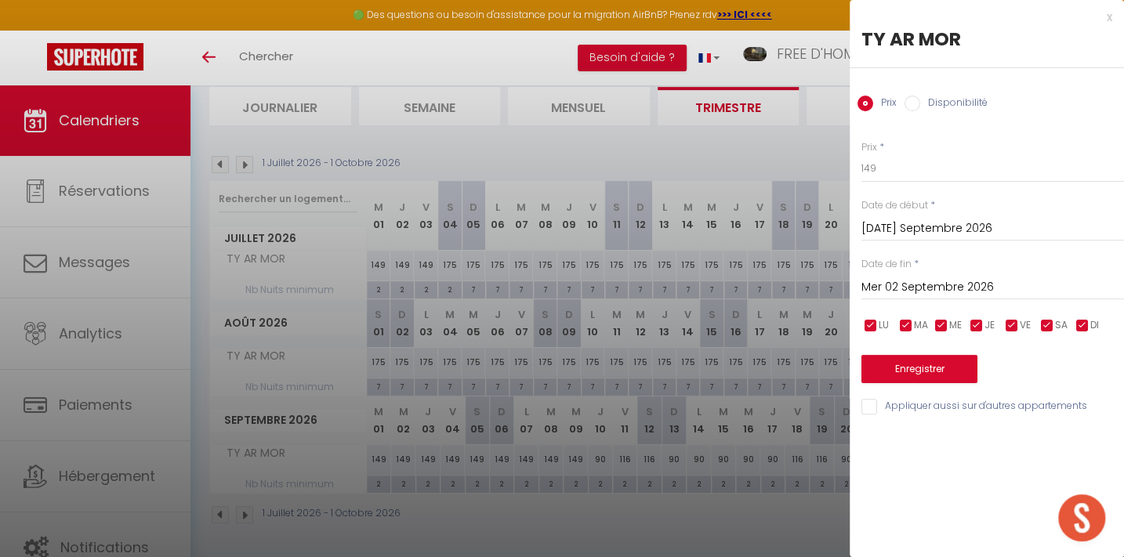
click at [902, 278] on input "Mer 02 Septembre 2026" at bounding box center [993, 288] width 263 height 20
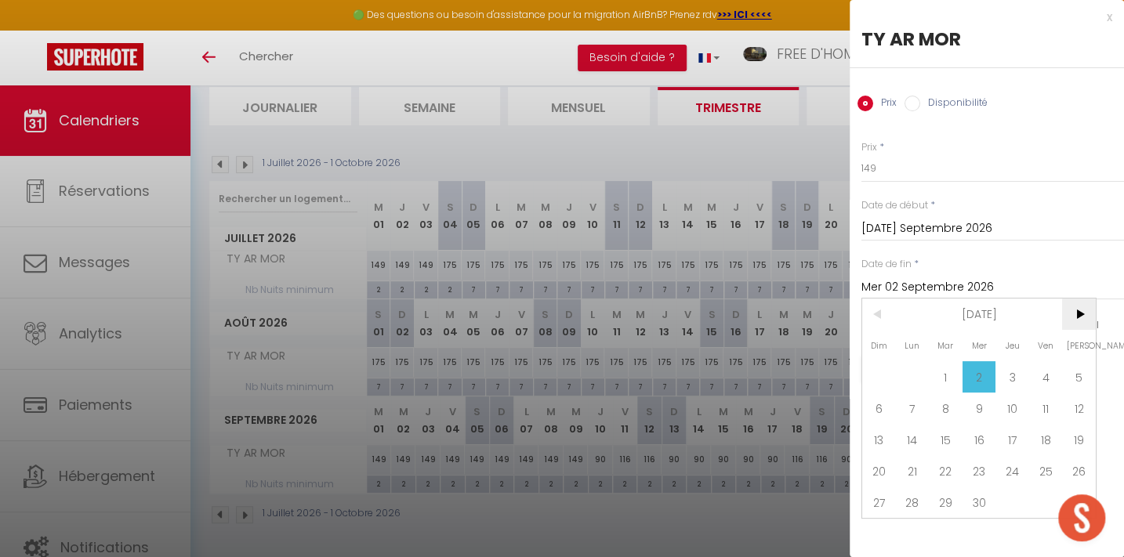
click at [1074, 308] on span ">" at bounding box center [1079, 314] width 34 height 31
click at [1038, 402] on span "9" at bounding box center [1046, 408] width 34 height 31
type input "Ven 09 Octobre 2026"
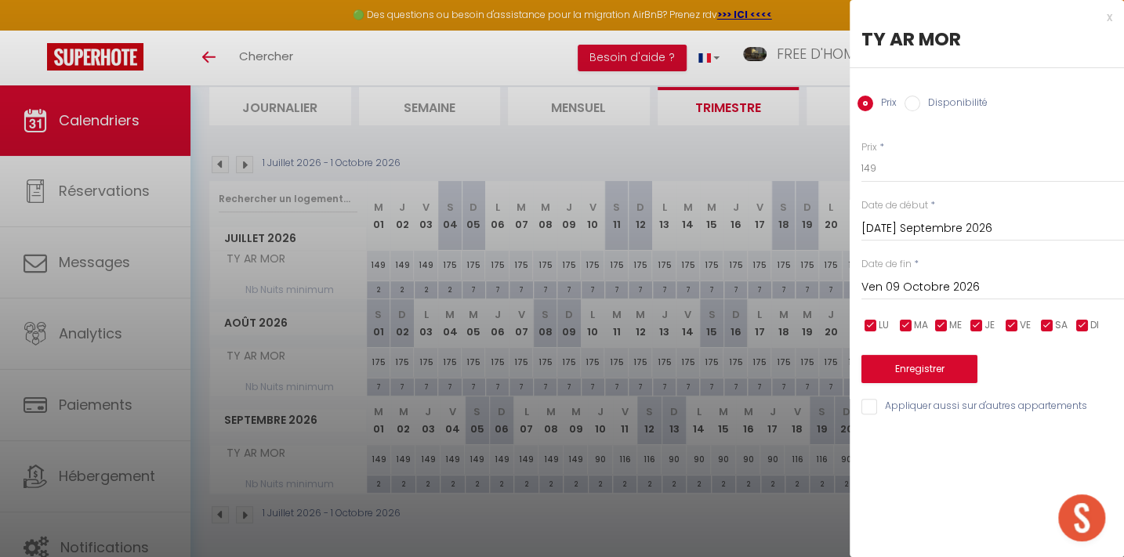
click at [1018, 322] on input "checkbox" at bounding box center [1012, 326] width 16 height 16
checkbox input "false"
click at [1046, 321] on input "checkbox" at bounding box center [1048, 326] width 16 height 16
checkbox input "false"
click at [876, 157] on input "149" at bounding box center [993, 168] width 263 height 28
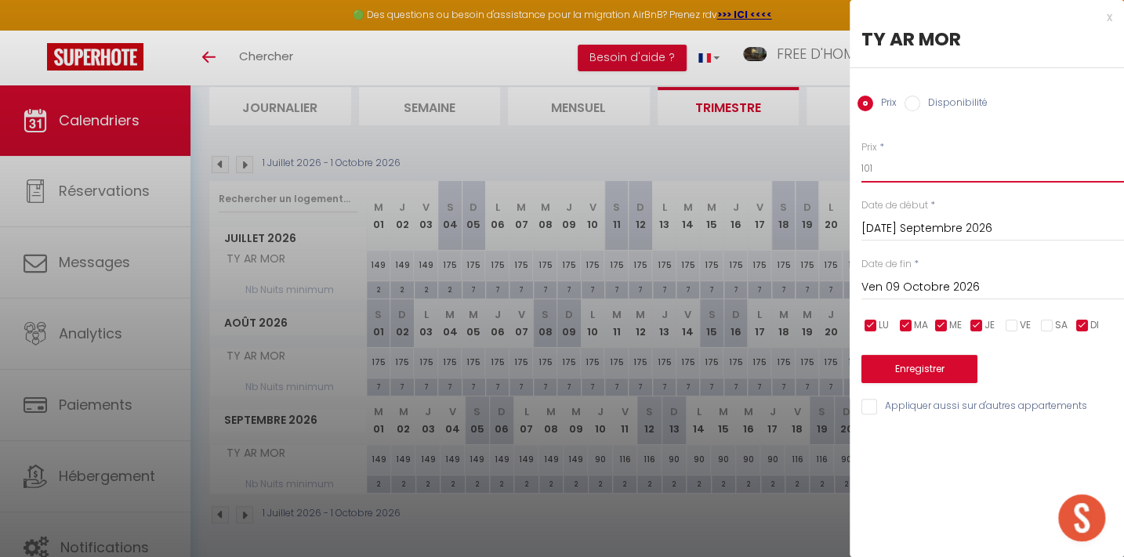
type input "101"
click at [915, 360] on button "Enregistrer" at bounding box center [920, 369] width 116 height 28
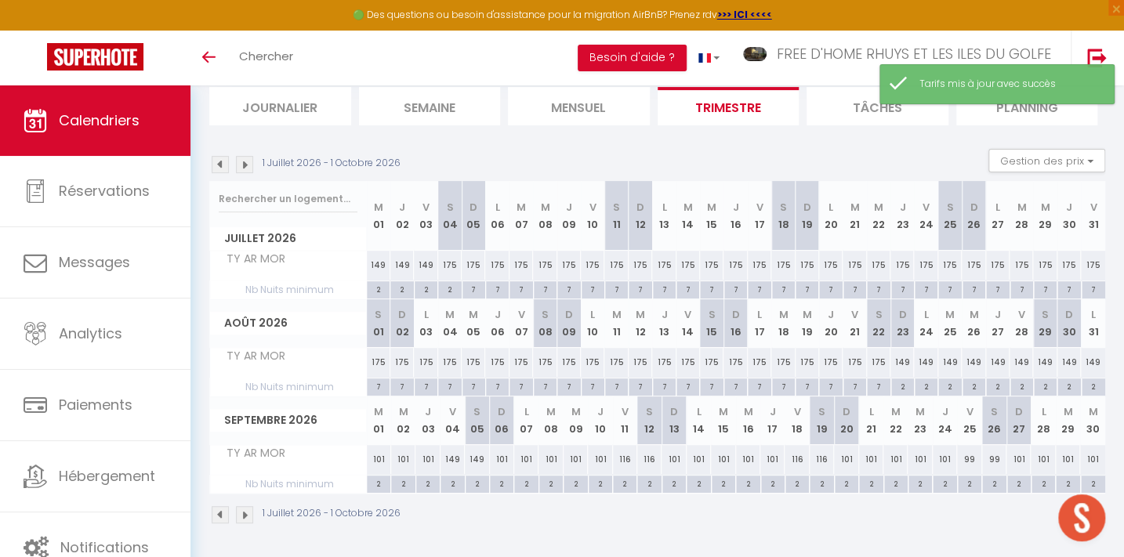
click at [457, 452] on div "149" at bounding box center [453, 459] width 24 height 29
type input "149"
type input "Ven 04 Septembre 2026"
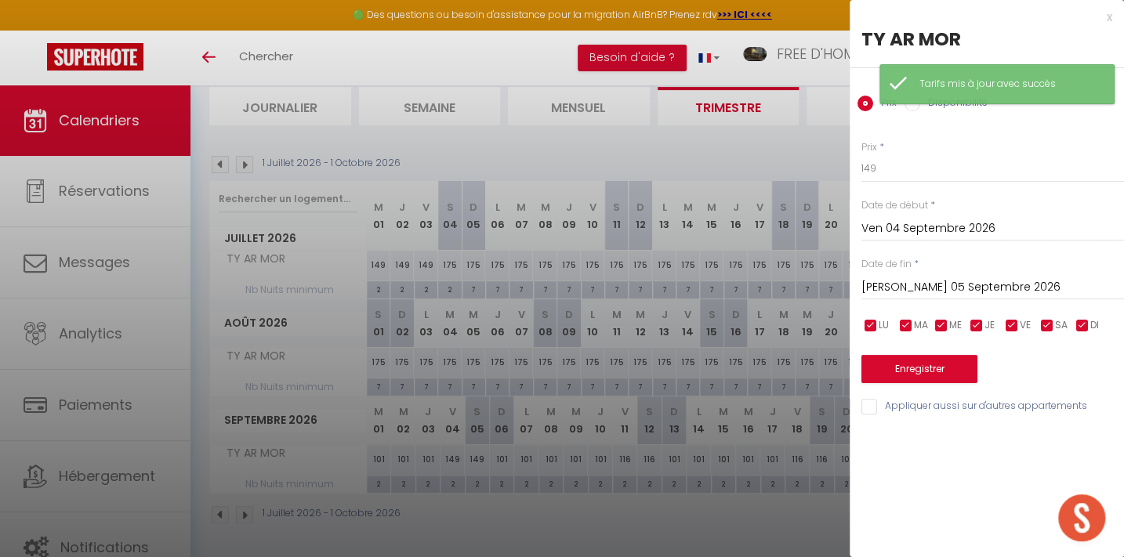
click at [916, 278] on input "[PERSON_NAME] 05 Septembre 2026" at bounding box center [993, 288] width 263 height 20
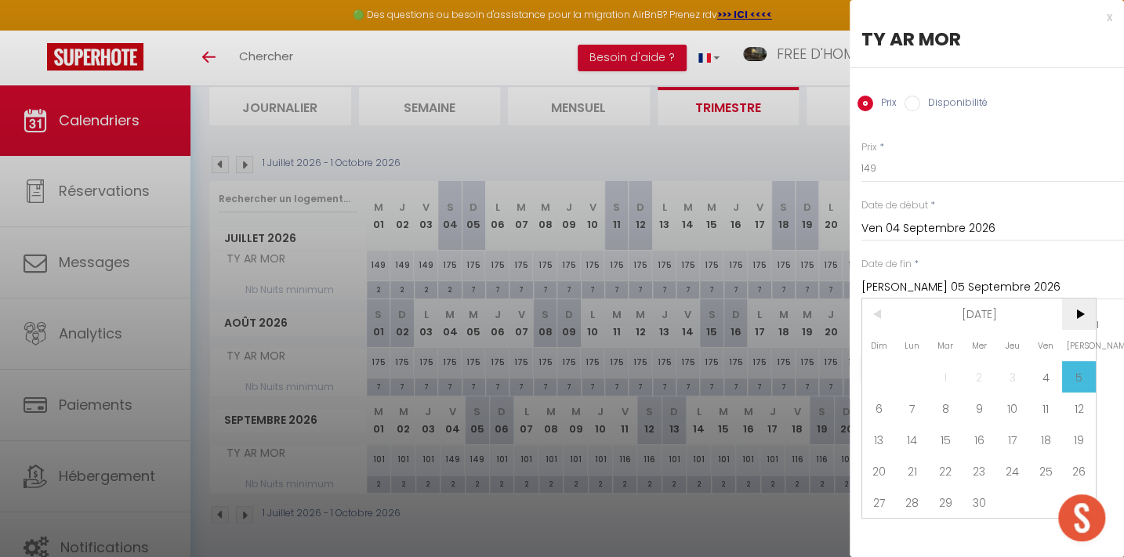
click at [1083, 317] on span ">" at bounding box center [1079, 314] width 34 height 31
click at [968, 436] on span "14" at bounding box center [980, 439] width 34 height 31
type input "Mer 14 Octobre 2026"
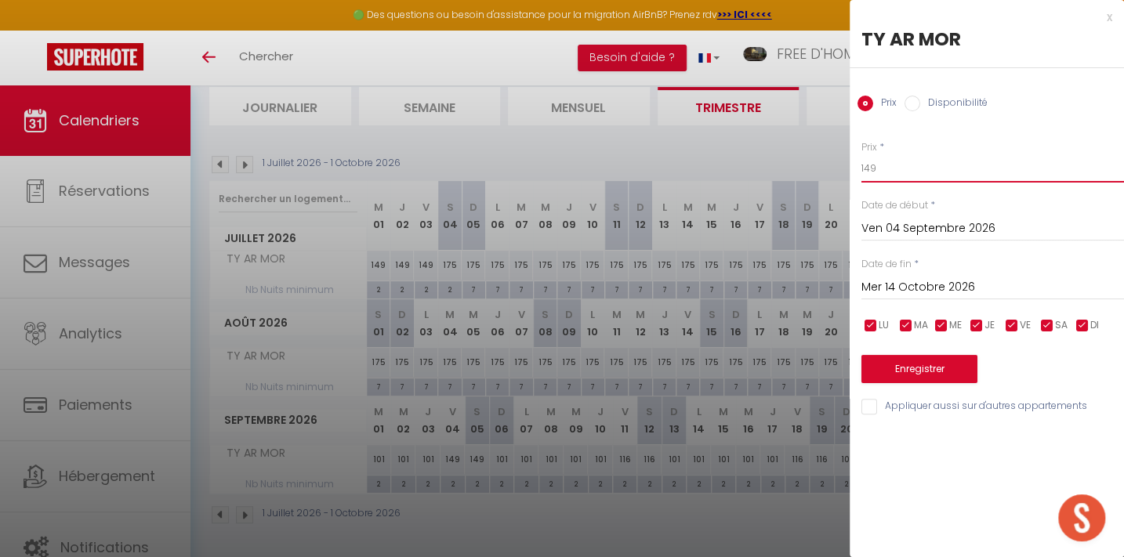
click at [879, 164] on input "149" at bounding box center [993, 168] width 263 height 28
type input "127"
click at [930, 364] on button "Enregistrer" at bounding box center [920, 369] width 116 height 28
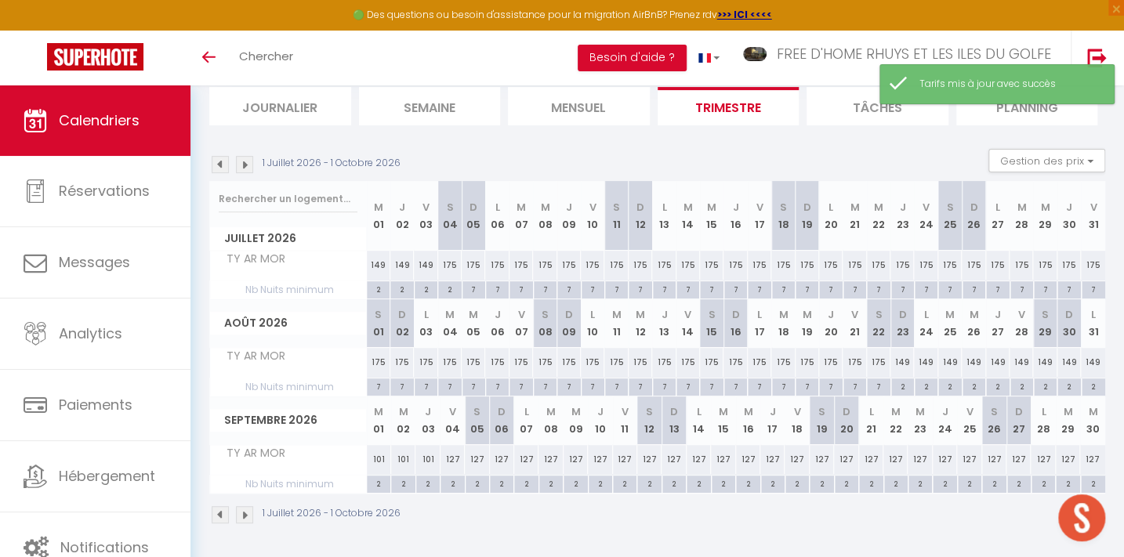
click at [243, 165] on img at bounding box center [244, 164] width 17 height 17
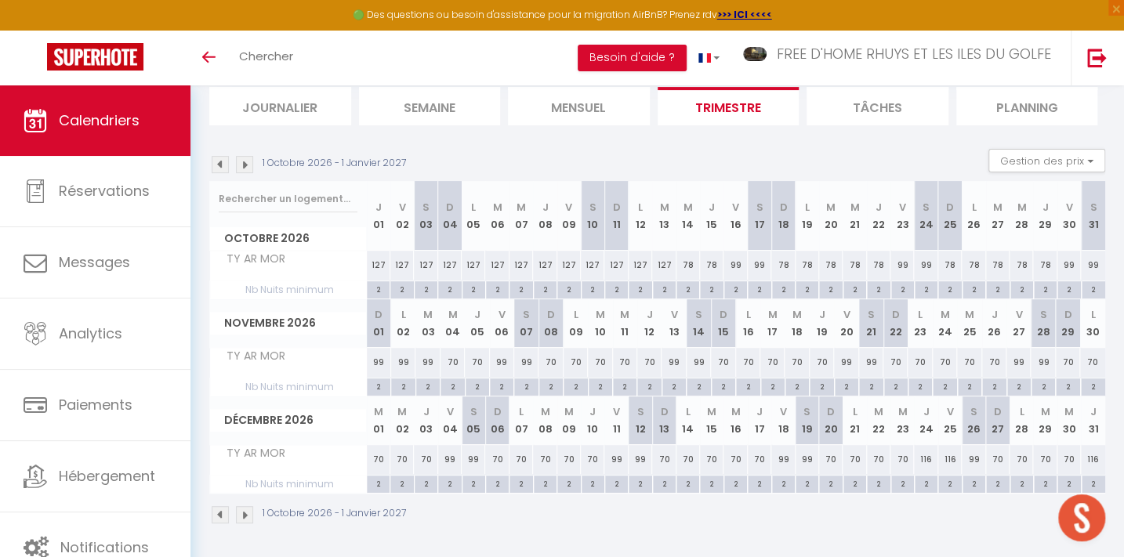
click at [220, 158] on img at bounding box center [220, 164] width 17 height 17
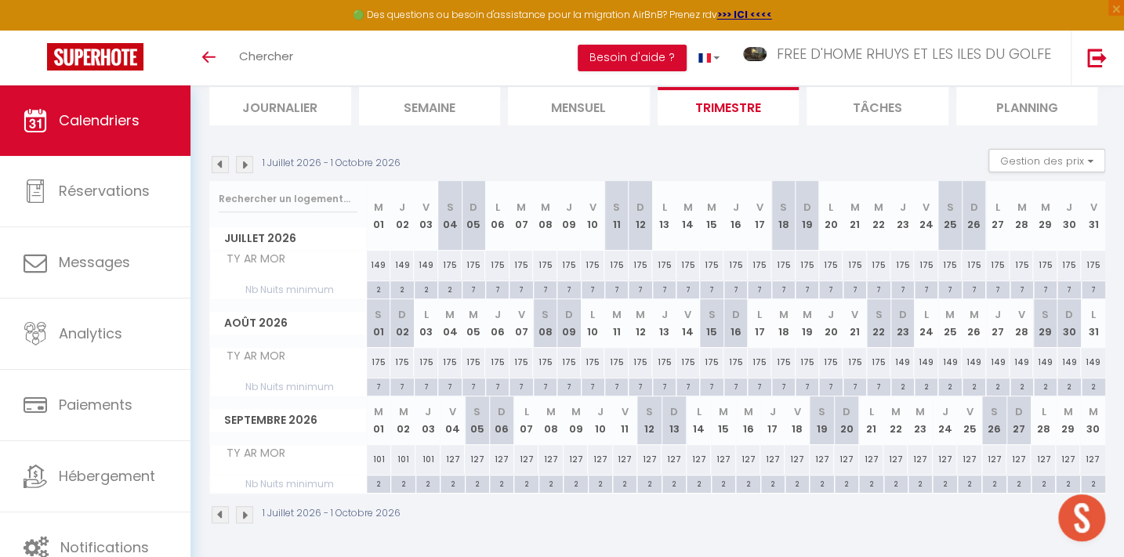
click at [378, 450] on div "101" at bounding box center [379, 459] width 24 height 29
type input "101"
type input "[DATE] Septembre 2026"
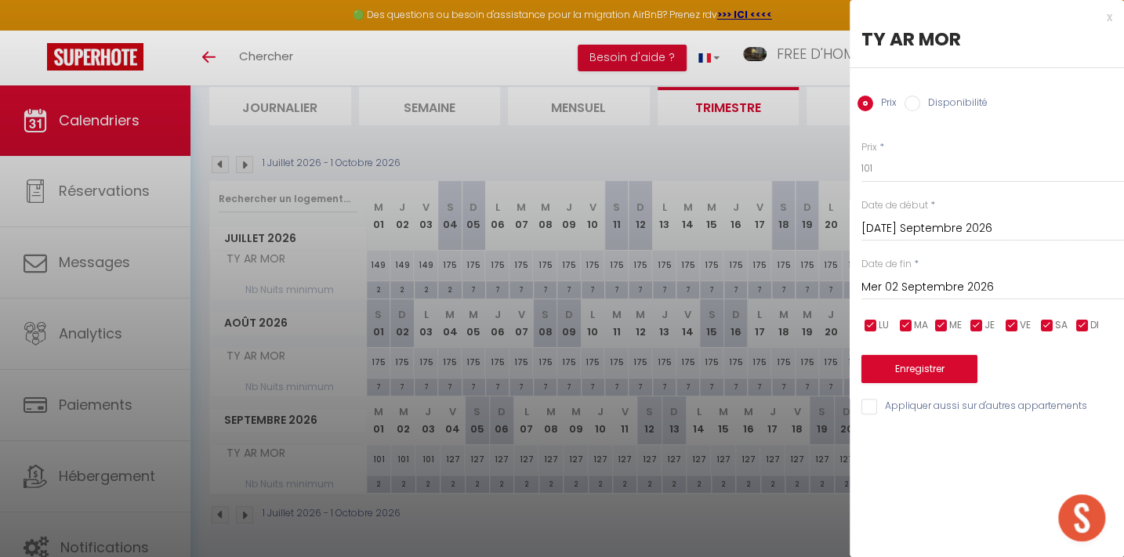
click at [898, 286] on input "Mer 02 Septembre 2026" at bounding box center [993, 288] width 263 height 20
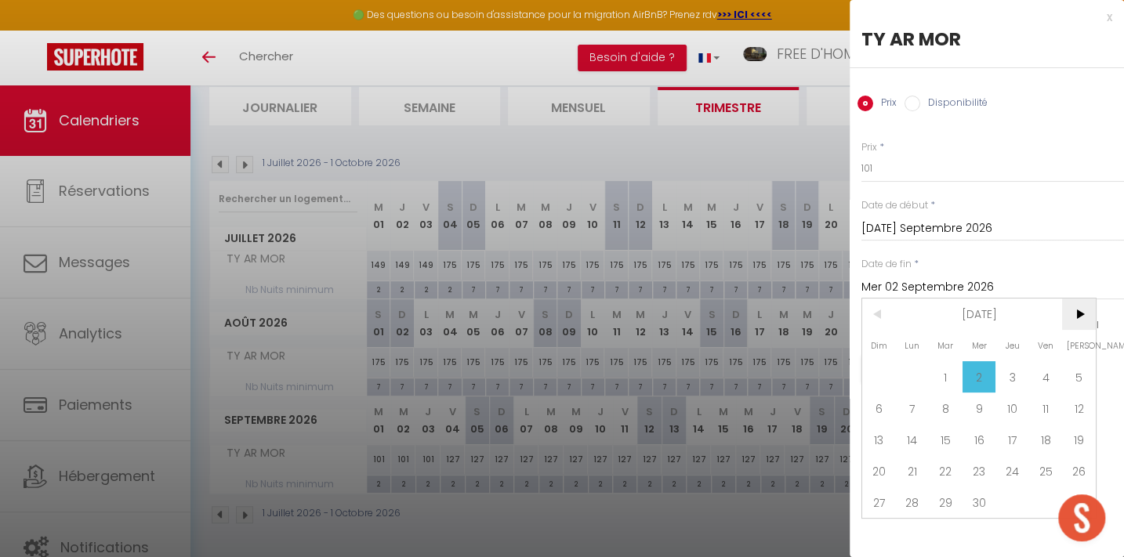
click at [1078, 314] on span ">" at bounding box center [1079, 314] width 34 height 31
click at [1024, 404] on span "8" at bounding box center [1013, 408] width 34 height 31
type input "Jeu 08 Octobre 2026"
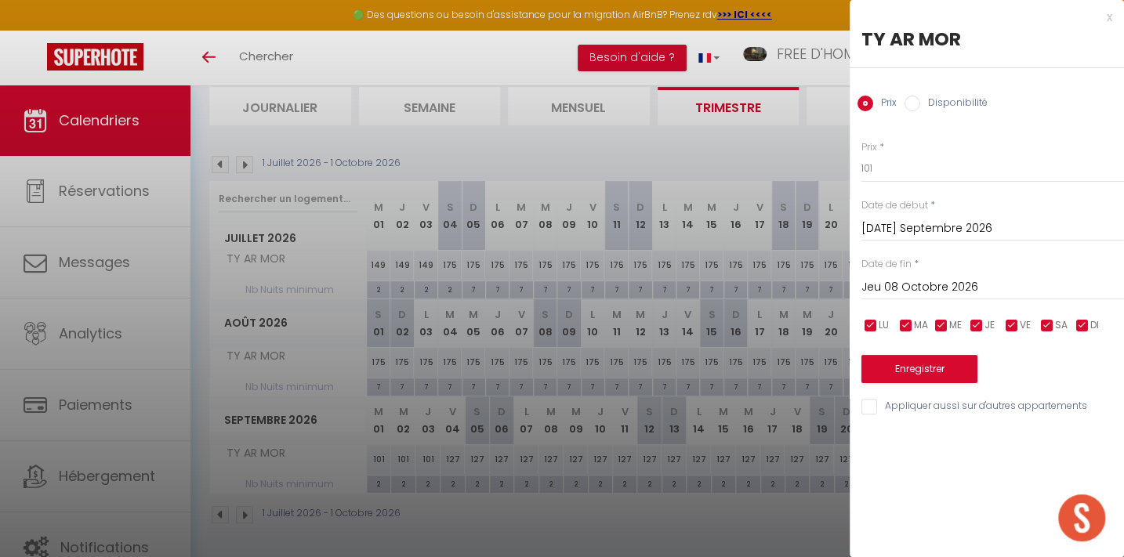
click at [1010, 321] on input "checkbox" at bounding box center [1012, 326] width 16 height 16
checkbox input "false"
click at [1048, 321] on input "checkbox" at bounding box center [1048, 326] width 16 height 16
checkbox input "false"
click at [885, 167] on input "101" at bounding box center [993, 168] width 263 height 28
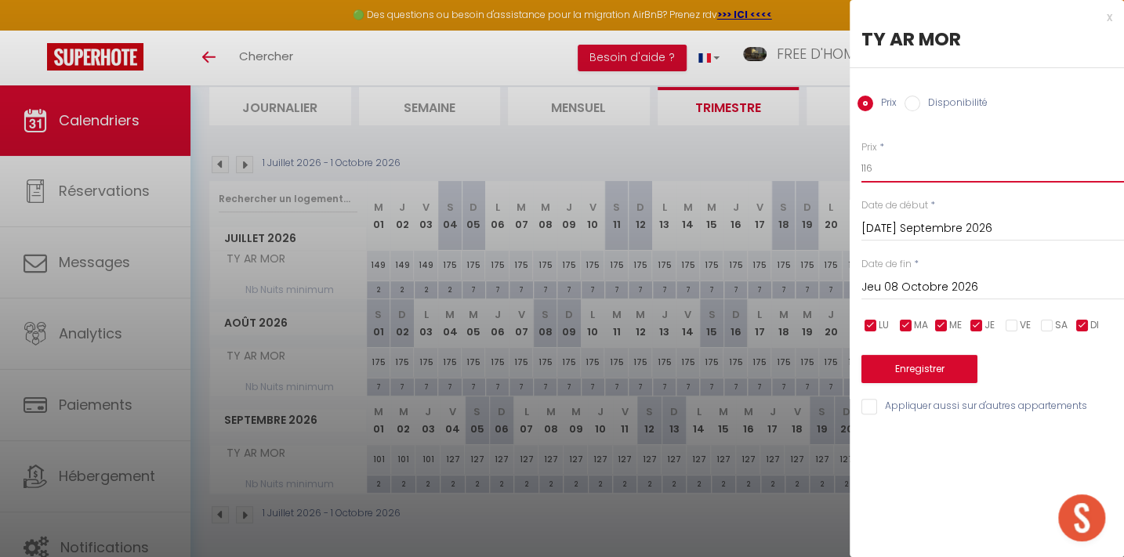
type input "116"
click at [907, 372] on button "Enregistrer" at bounding box center [920, 369] width 116 height 28
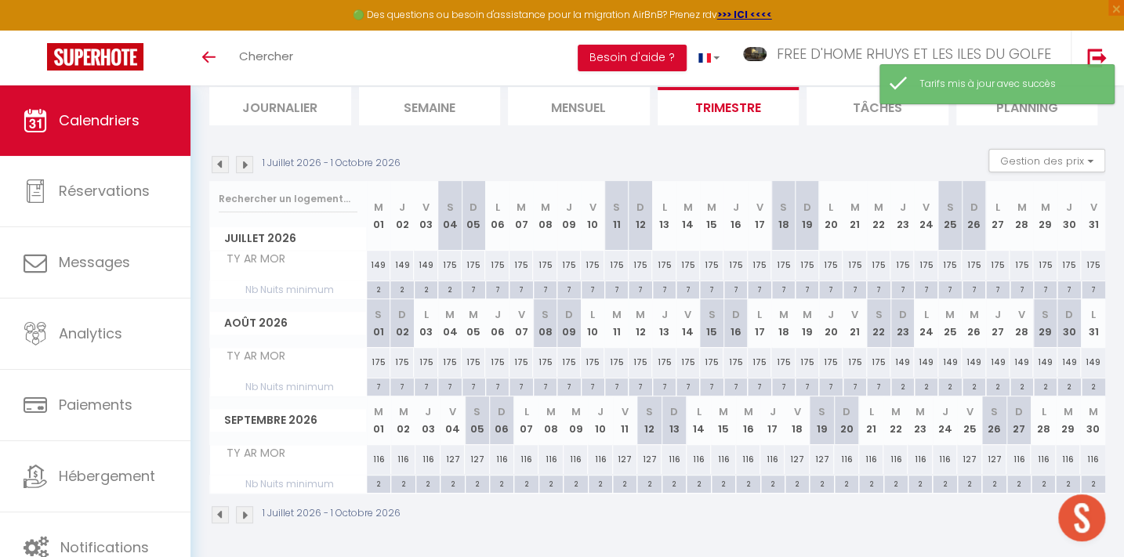
click at [455, 458] on div "127" at bounding box center [453, 459] width 24 height 29
type input "127"
type input "Ven 04 Septembre 2026"
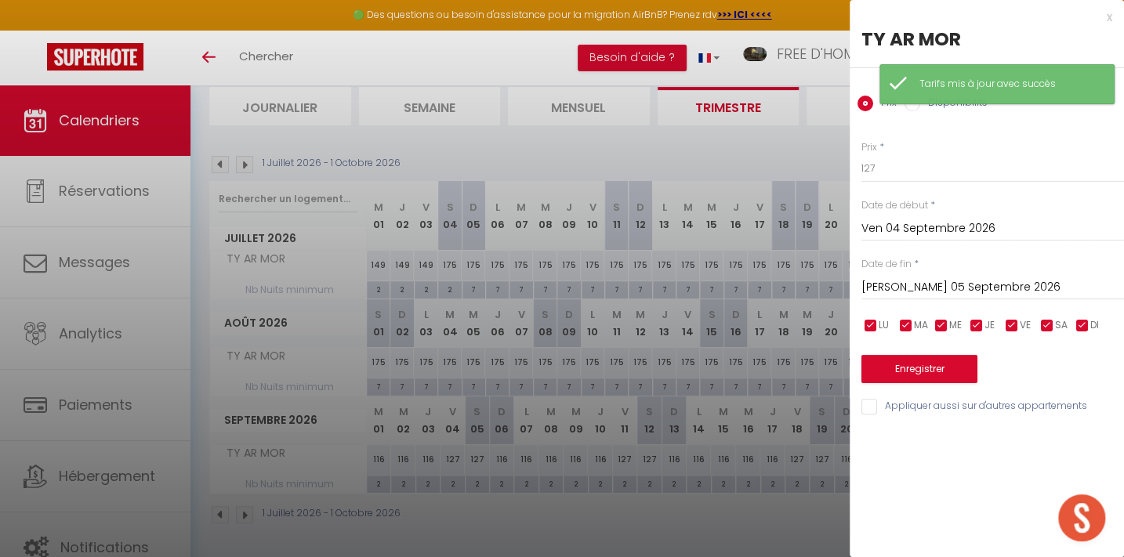
click at [909, 283] on input "[PERSON_NAME] 05 Septembre 2026" at bounding box center [993, 288] width 263 height 20
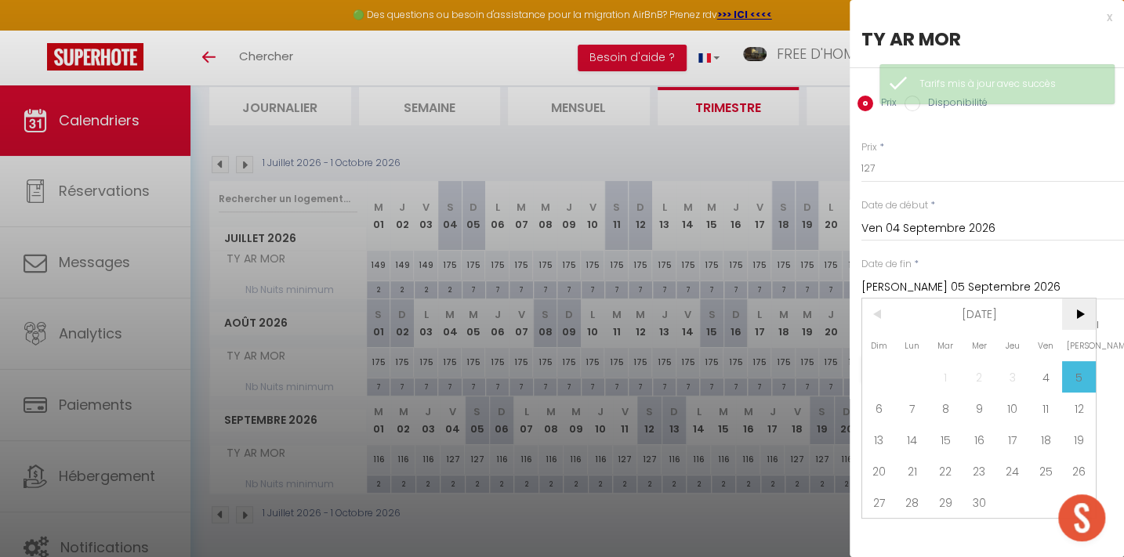
click at [1074, 307] on span ">" at bounding box center [1079, 314] width 34 height 31
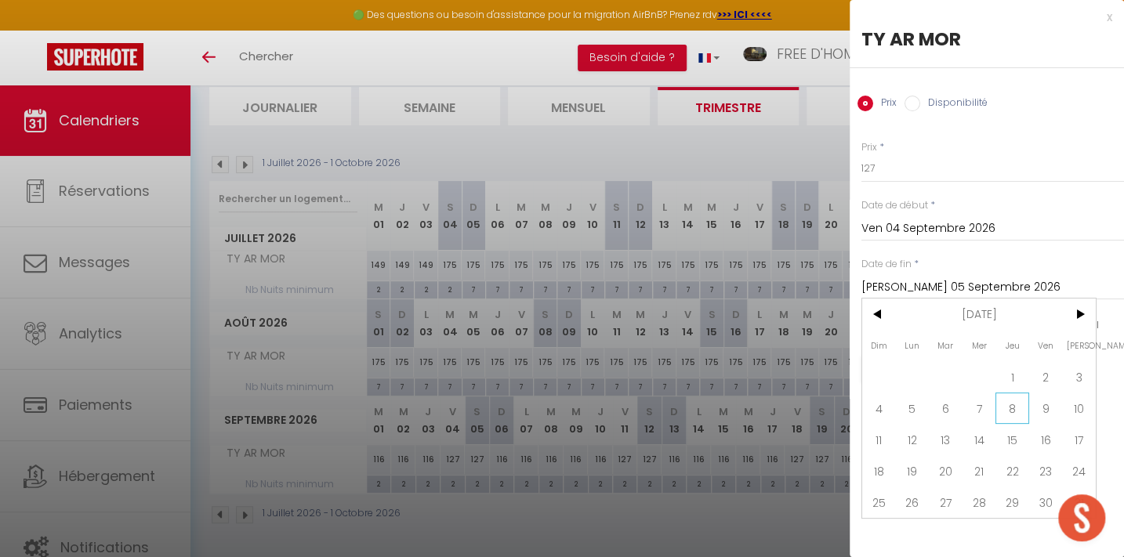
click at [1006, 409] on span "8" at bounding box center [1013, 408] width 34 height 31
type input "Jeu 08 Octobre 2026"
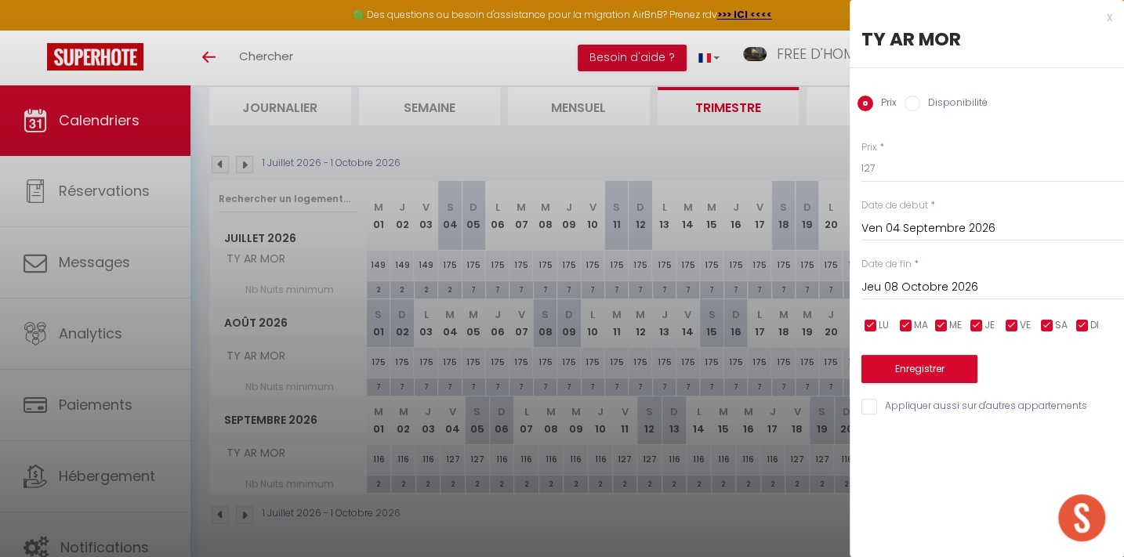
click at [873, 323] on input "checkbox" at bounding box center [871, 326] width 16 height 16
checkbox input "false"
click at [904, 319] on input "checkbox" at bounding box center [906, 326] width 16 height 16
checkbox input "false"
click at [946, 320] on input "checkbox" at bounding box center [942, 326] width 16 height 16
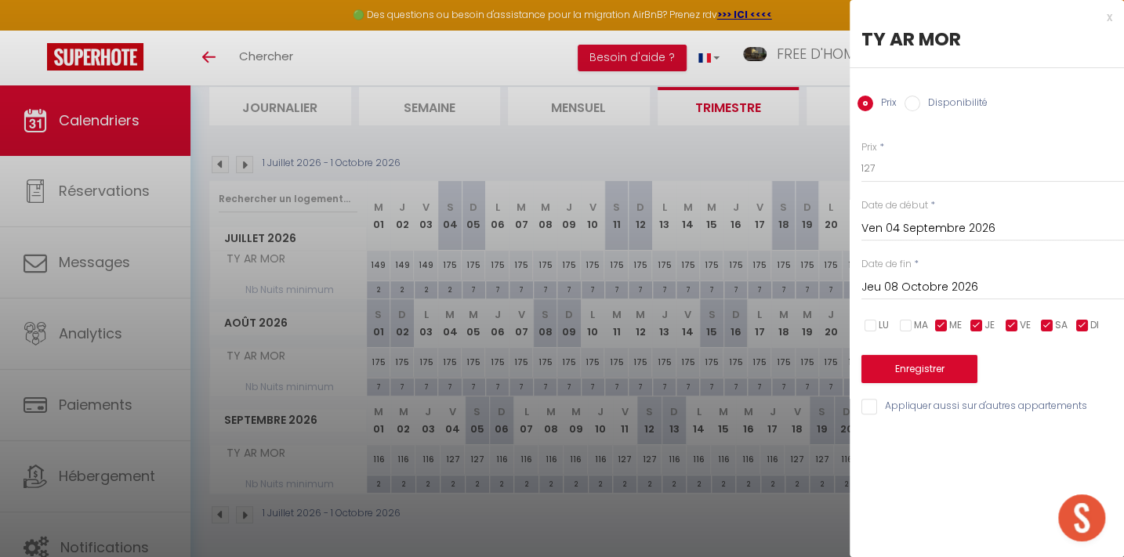
checkbox input "false"
click at [978, 321] on input "checkbox" at bounding box center [977, 326] width 16 height 16
checkbox input "false"
click at [1083, 321] on input "checkbox" at bounding box center [1083, 326] width 16 height 16
checkbox input "false"
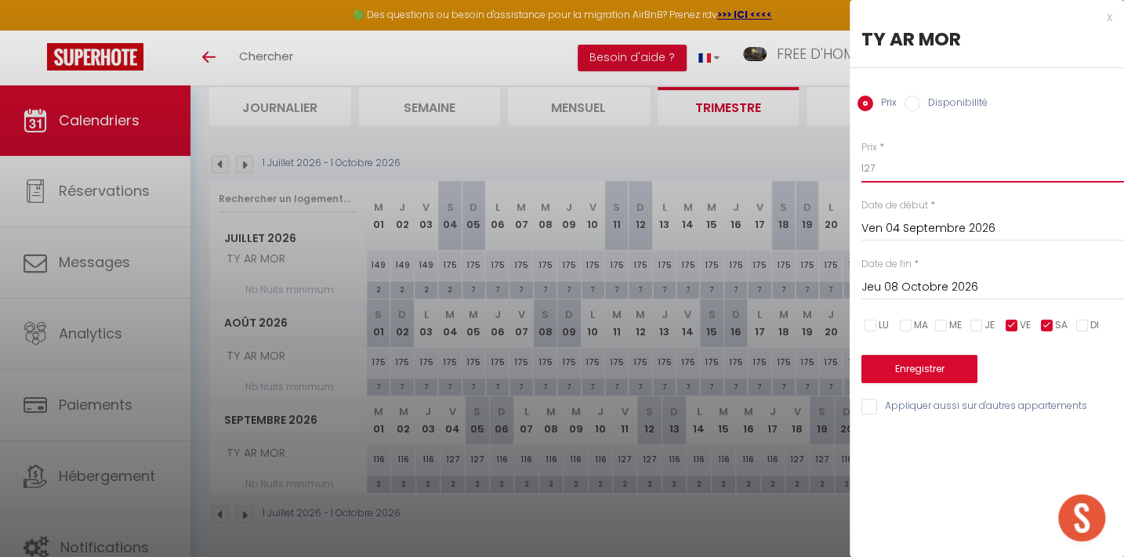
click at [880, 169] on input "127" at bounding box center [993, 168] width 263 height 28
type input "149"
click at [909, 365] on button "Enregistrer" at bounding box center [920, 369] width 116 height 28
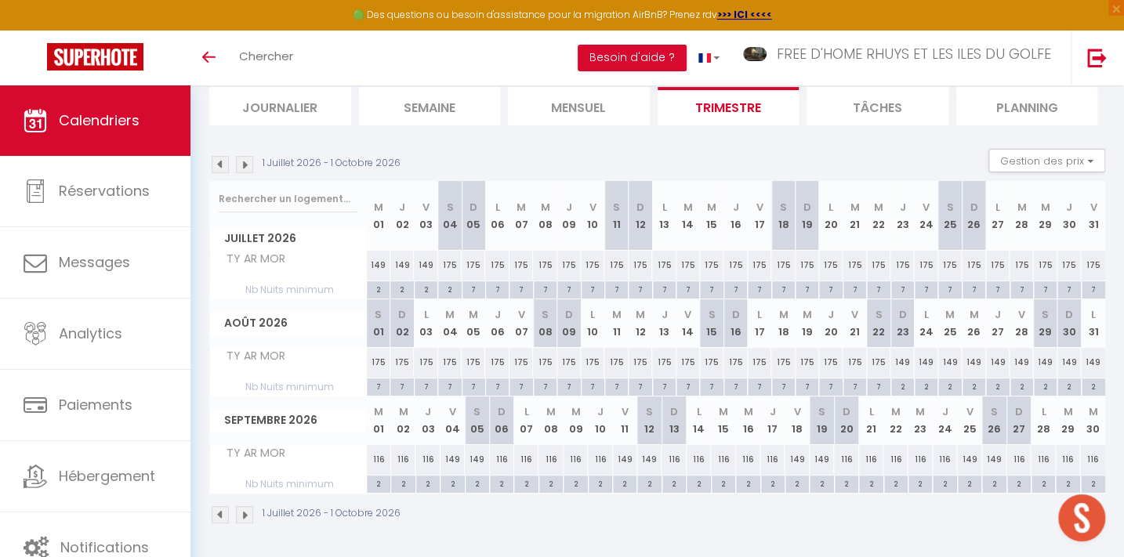
click at [970, 455] on div "149" at bounding box center [969, 459] width 24 height 29
type input "149"
type input "Ven 25 Septembre 2026"
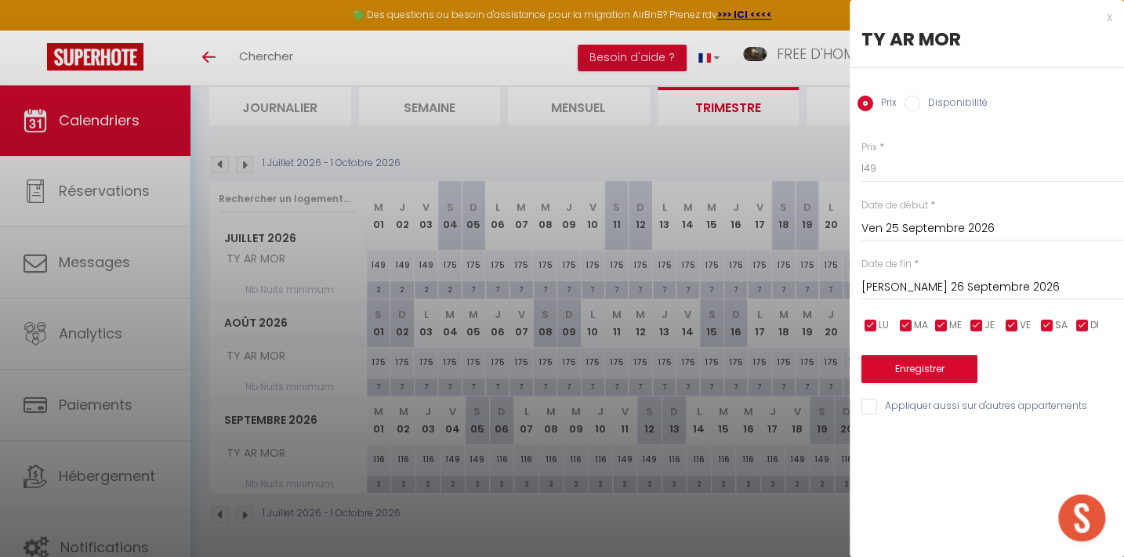
click at [905, 234] on input "Ven 25 Septembre 2026" at bounding box center [993, 229] width 263 height 20
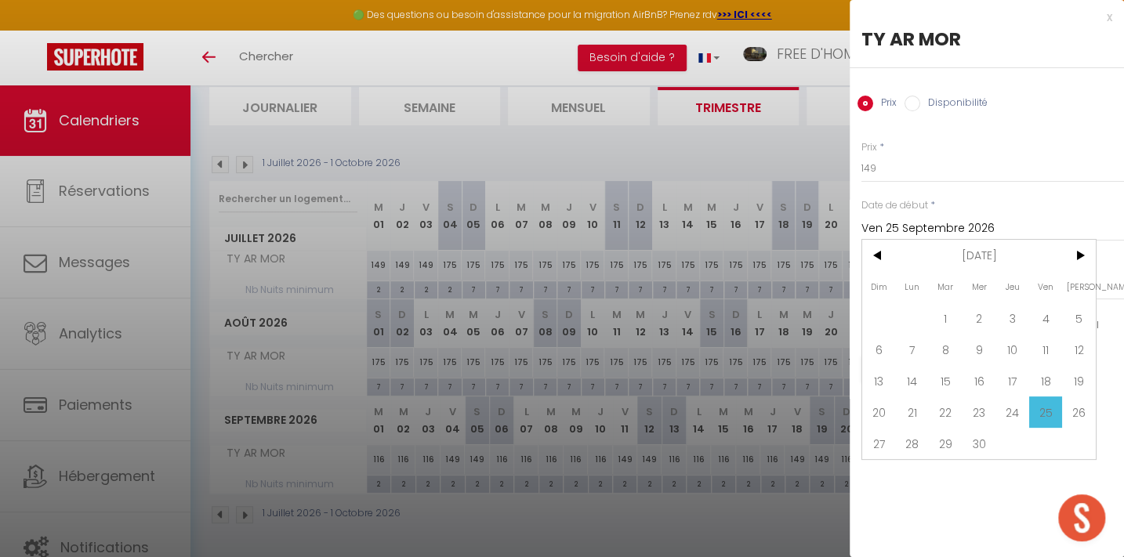
click at [905, 234] on input "Ven 25 Septembre 2026" at bounding box center [993, 229] width 263 height 20
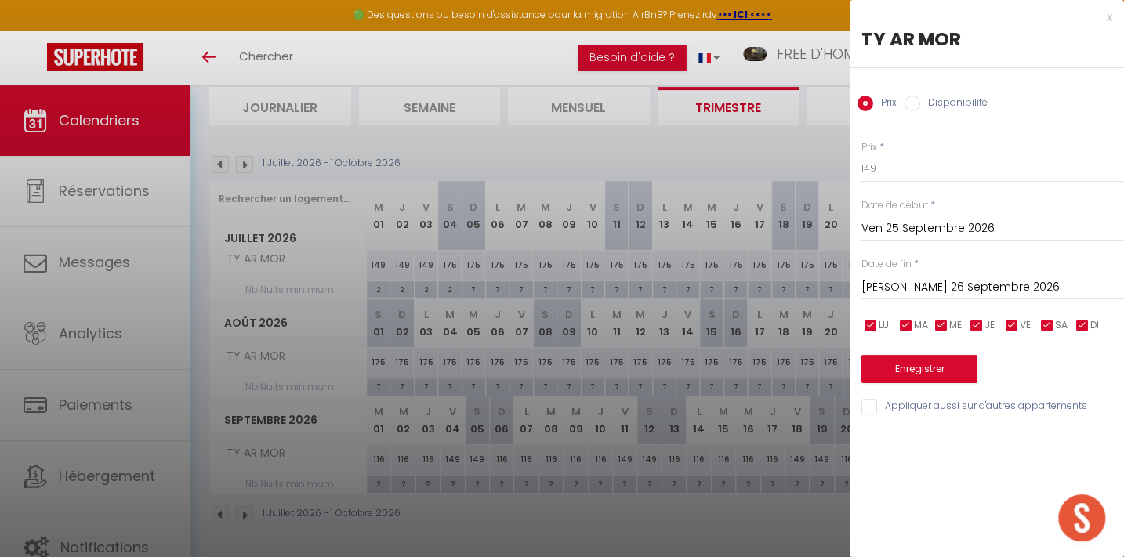
click at [905, 285] on input "[PERSON_NAME] 26 Septembre 2026" at bounding box center [993, 288] width 263 height 20
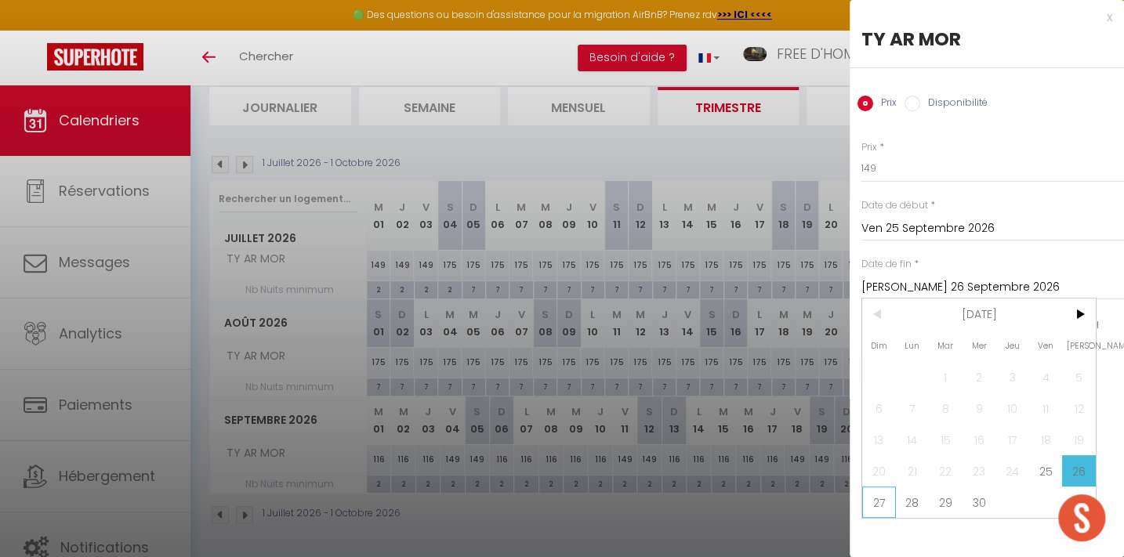
click at [882, 503] on span "27" at bounding box center [879, 502] width 34 height 31
type input "Dim 27 Septembre 2026"
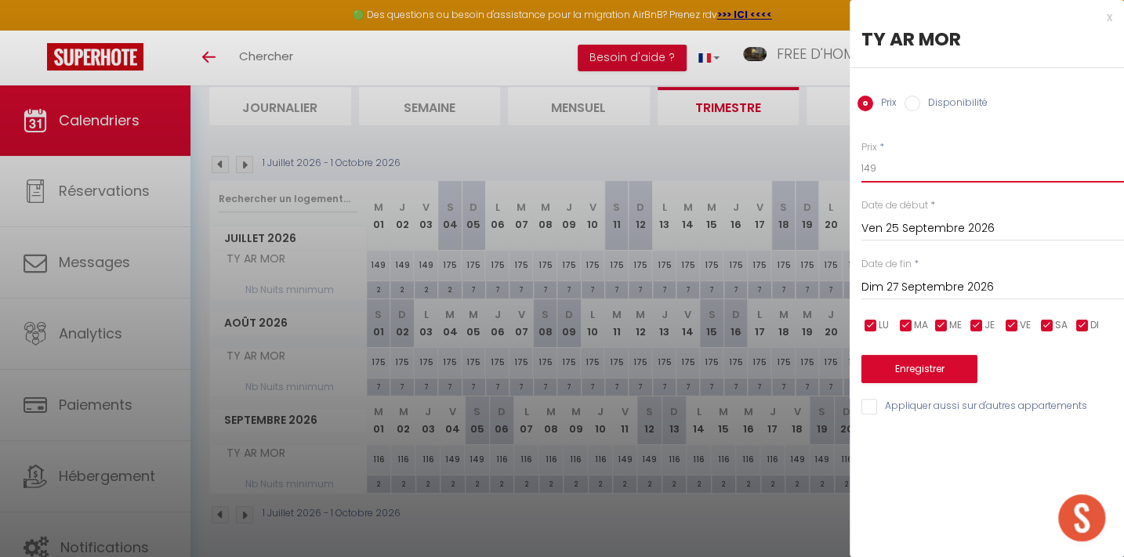
click at [883, 170] on input "149" at bounding box center [993, 168] width 263 height 28
type input "127"
click at [916, 374] on button "Enregistrer" at bounding box center [920, 369] width 116 height 28
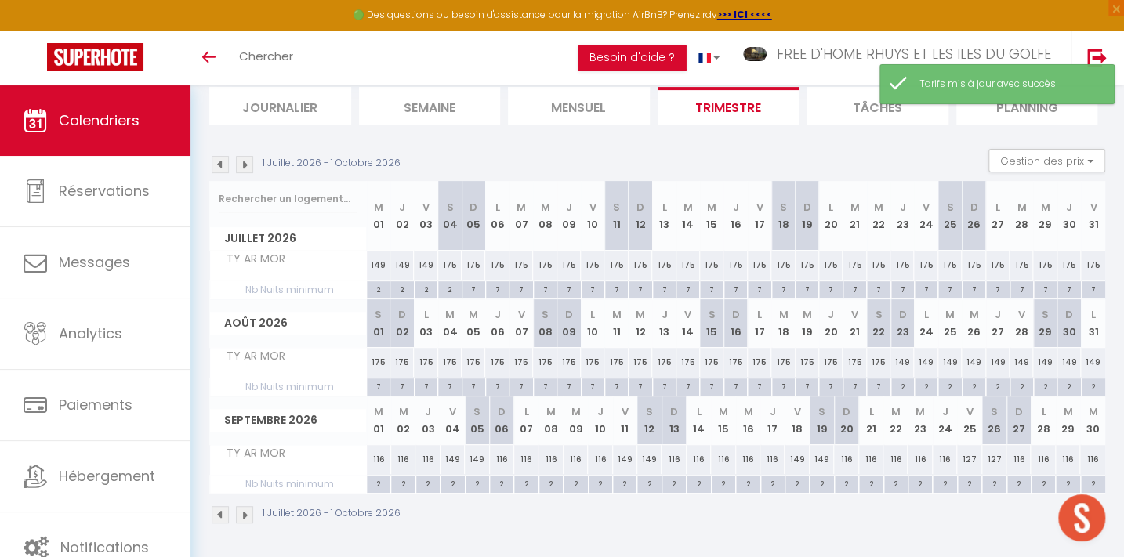
click at [244, 163] on img at bounding box center [244, 164] width 17 height 17
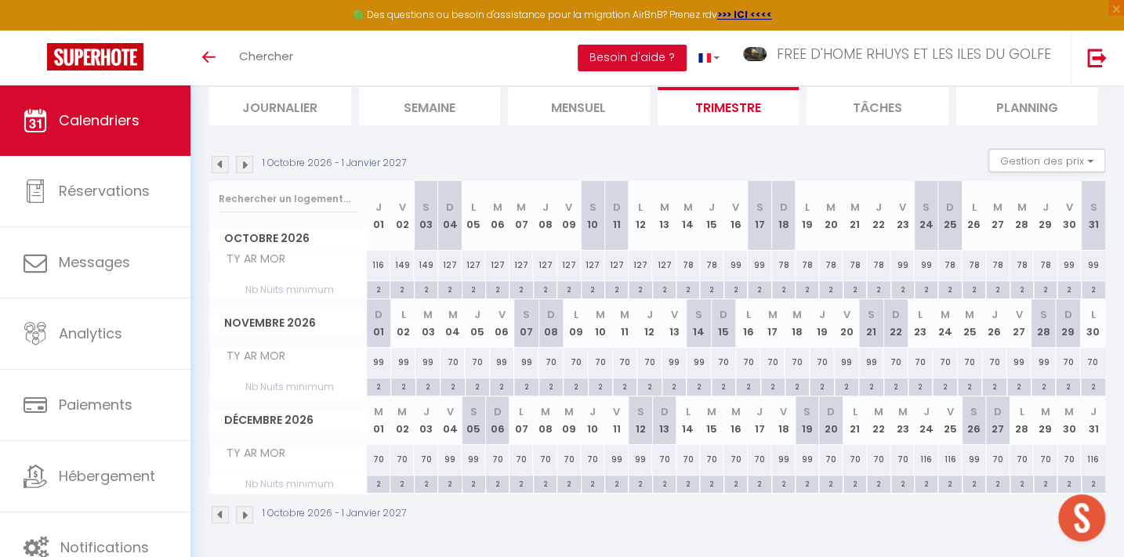
click at [379, 263] on div "116" at bounding box center [379, 265] width 24 height 29
type input "116"
type input "Jeu 01 Octobre 2026"
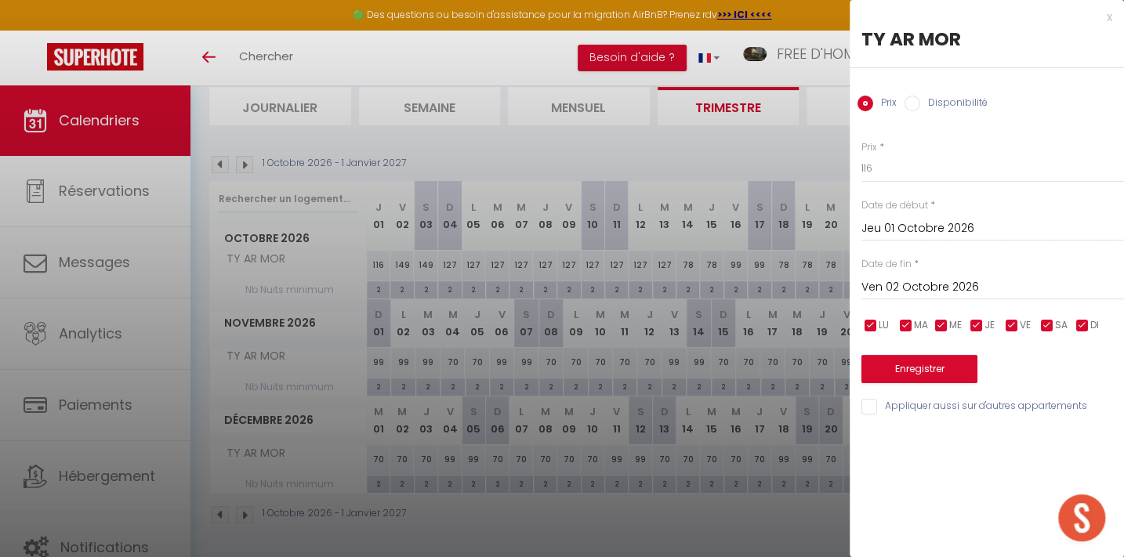
click at [897, 282] on input "Ven 02 Octobre 2026" at bounding box center [993, 288] width 263 height 20
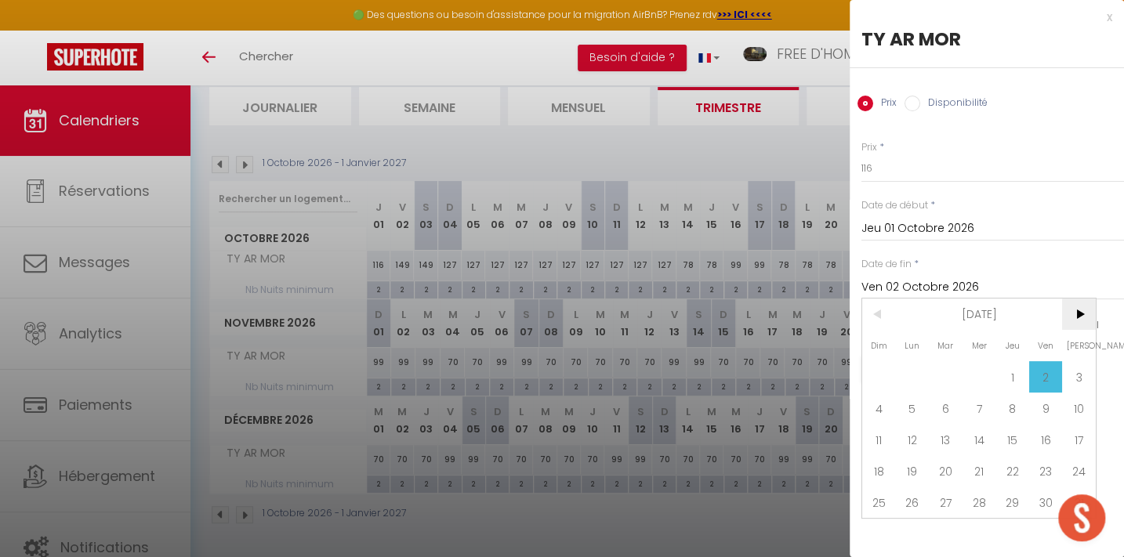
click at [1079, 314] on span ">" at bounding box center [1079, 314] width 34 height 31
click at [1007, 407] on span "12" at bounding box center [1013, 408] width 34 height 31
type input "Jeu 12 Novembre 2026"
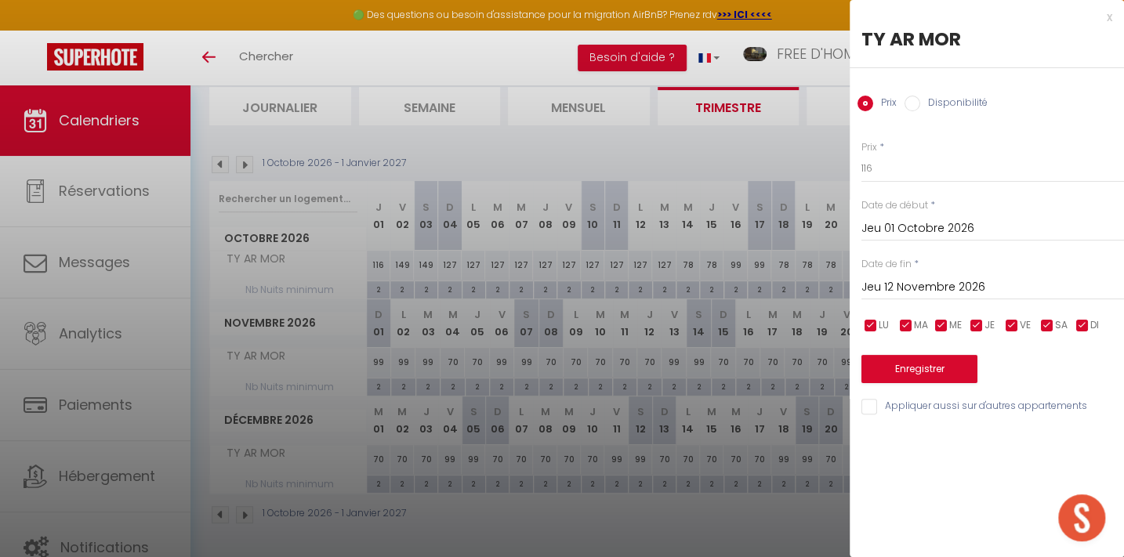
click at [1010, 323] on input "checkbox" at bounding box center [1012, 326] width 16 height 16
checkbox input "false"
click at [1047, 325] on input "checkbox" at bounding box center [1048, 326] width 16 height 16
checkbox input "false"
click at [878, 169] on input "116" at bounding box center [993, 168] width 263 height 28
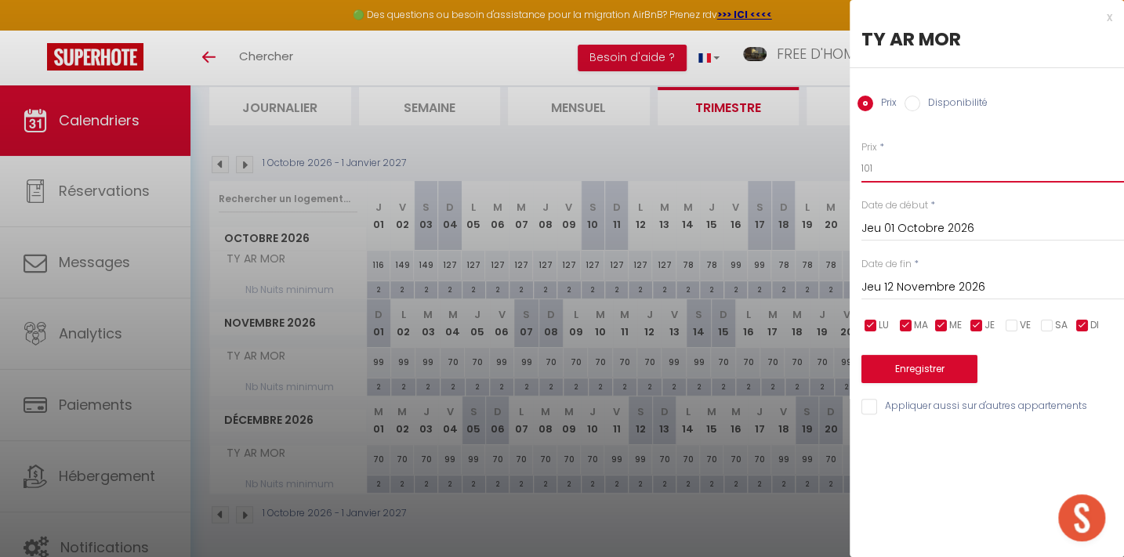
type input "101"
click at [918, 368] on button "Enregistrer" at bounding box center [920, 369] width 116 height 28
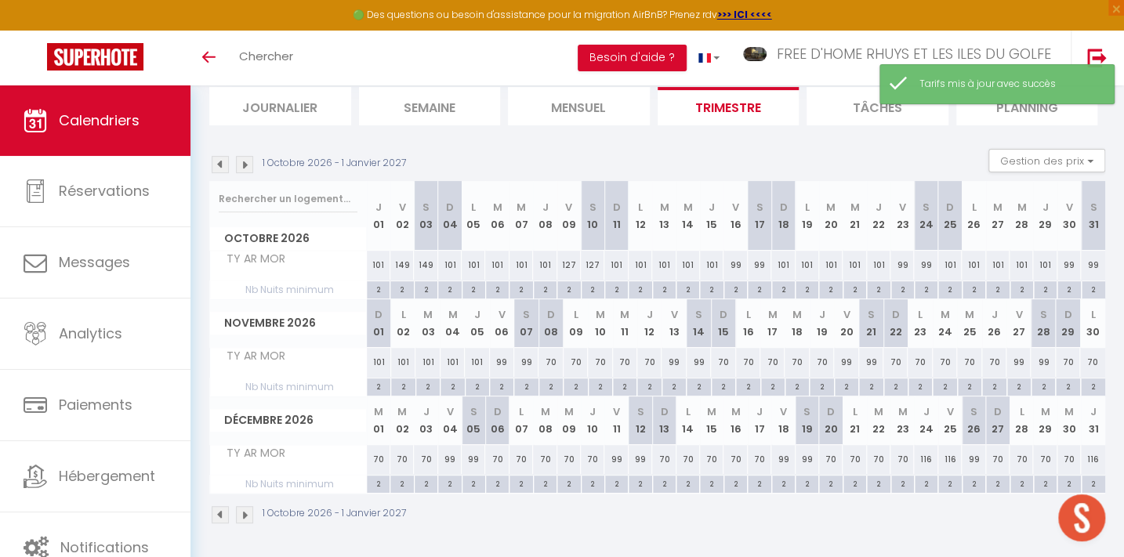
click at [423, 256] on div "149" at bounding box center [426, 265] width 24 height 29
type input "149"
type input "[PERSON_NAME] 03 Octobre 2026"
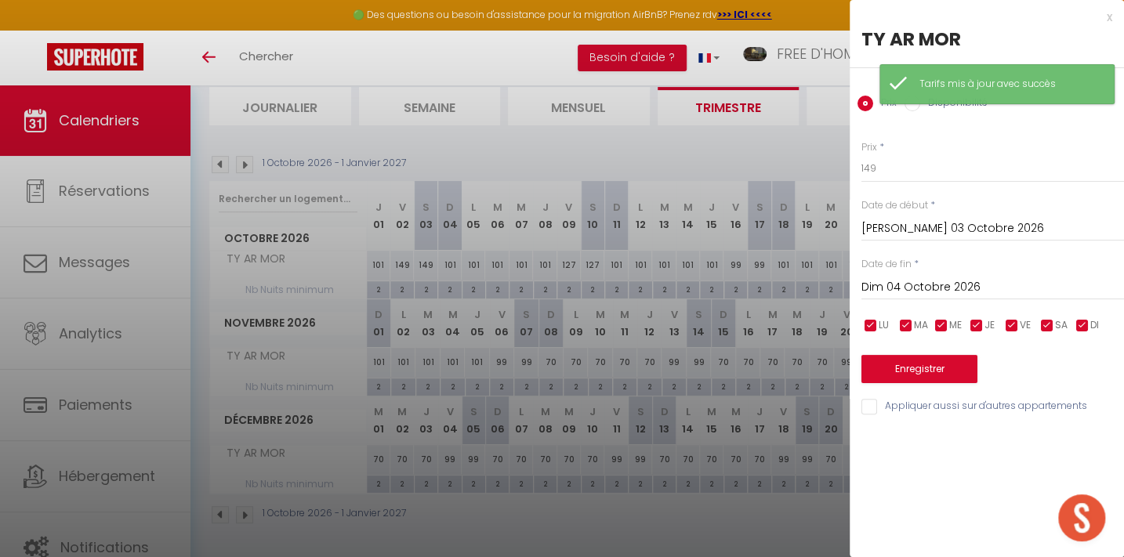
click at [895, 280] on input "Dim 04 Octobre 2026" at bounding box center [993, 288] width 263 height 20
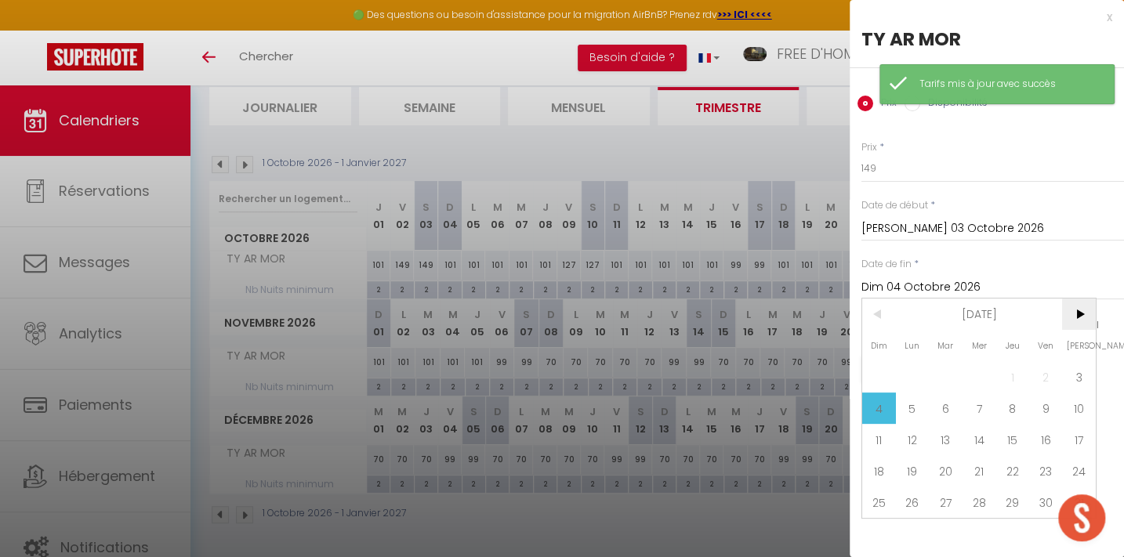
click at [1073, 314] on span ">" at bounding box center [1079, 314] width 34 height 31
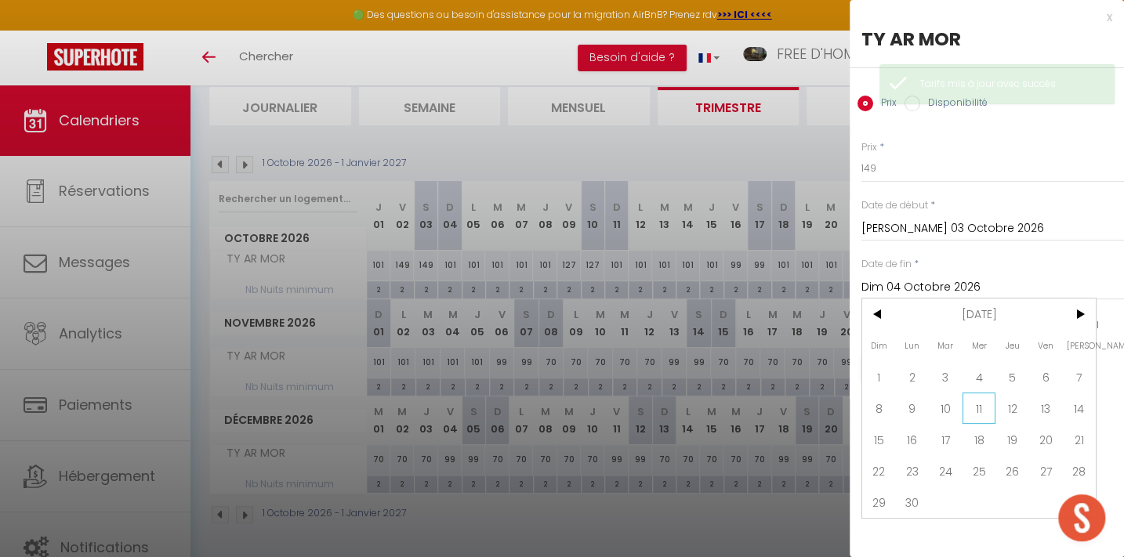
click at [988, 405] on span "11" at bounding box center [980, 408] width 34 height 31
type input "Mer 11 Novembre 2026"
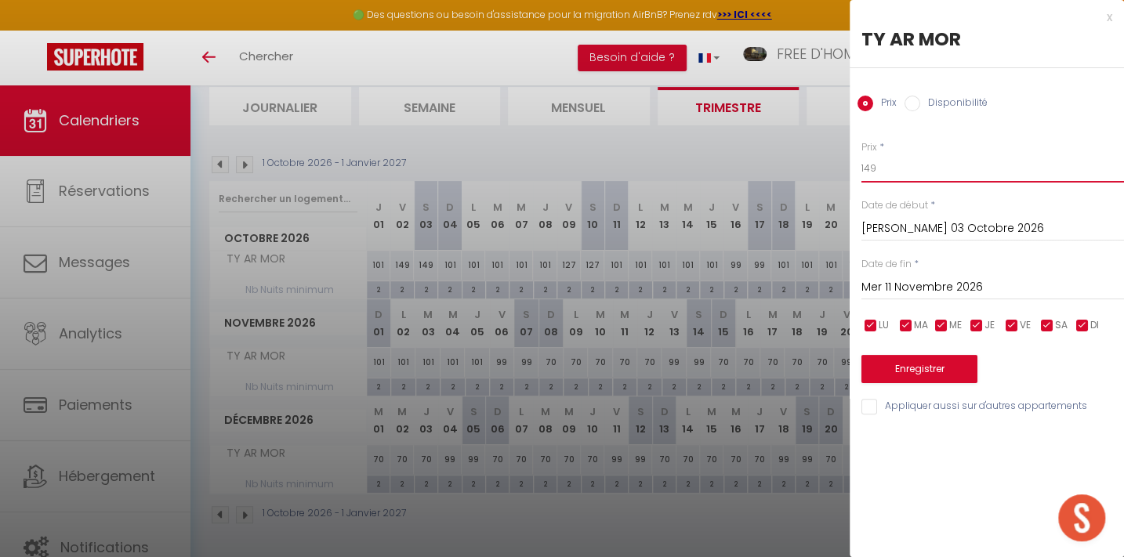
click at [875, 169] on input "149" at bounding box center [993, 168] width 263 height 28
type input "127"
click at [866, 326] on input "checkbox" at bounding box center [871, 326] width 16 height 16
checkbox input "false"
click at [909, 326] on input "checkbox" at bounding box center [906, 326] width 16 height 16
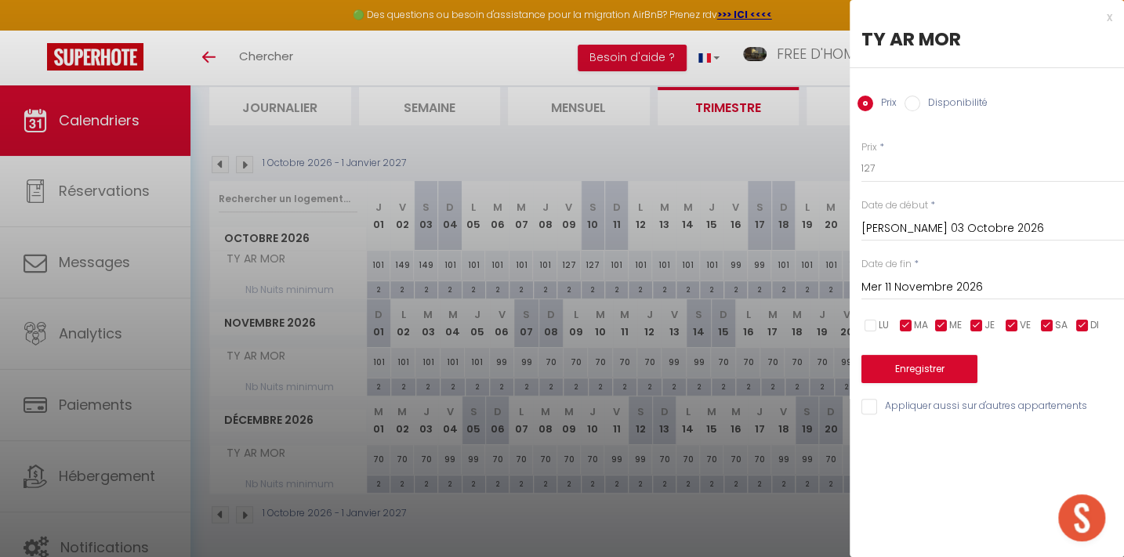
checkbox input "false"
click at [942, 326] on input "checkbox" at bounding box center [942, 326] width 16 height 16
checkbox input "false"
click at [982, 328] on input "checkbox" at bounding box center [977, 326] width 16 height 16
checkbox input "false"
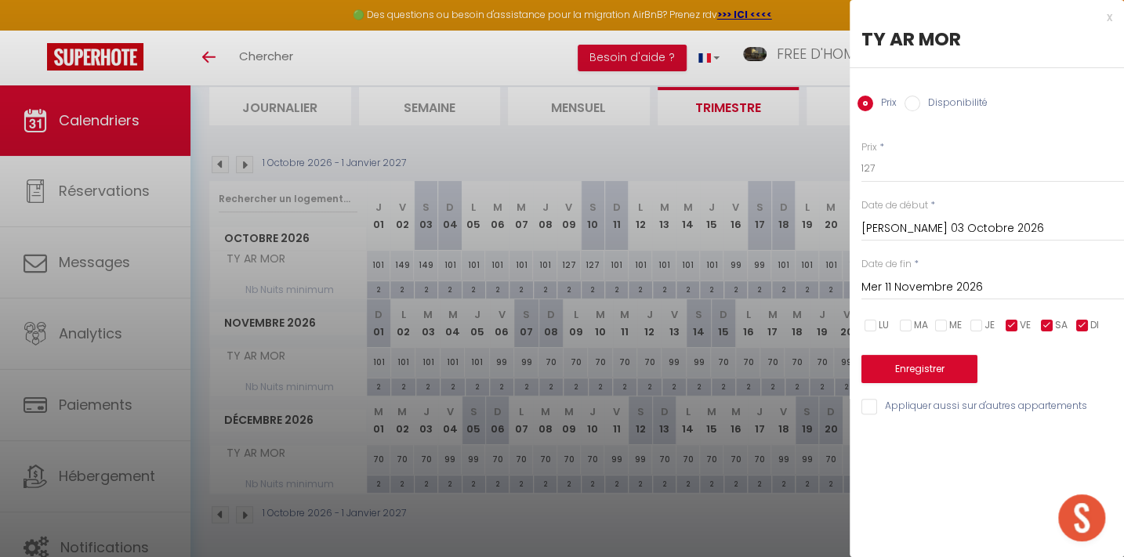
click at [1090, 317] on label "DI" at bounding box center [1094, 325] width 9 height 17
checkbox input "false"
click at [925, 361] on button "Enregistrer" at bounding box center [920, 369] width 116 height 28
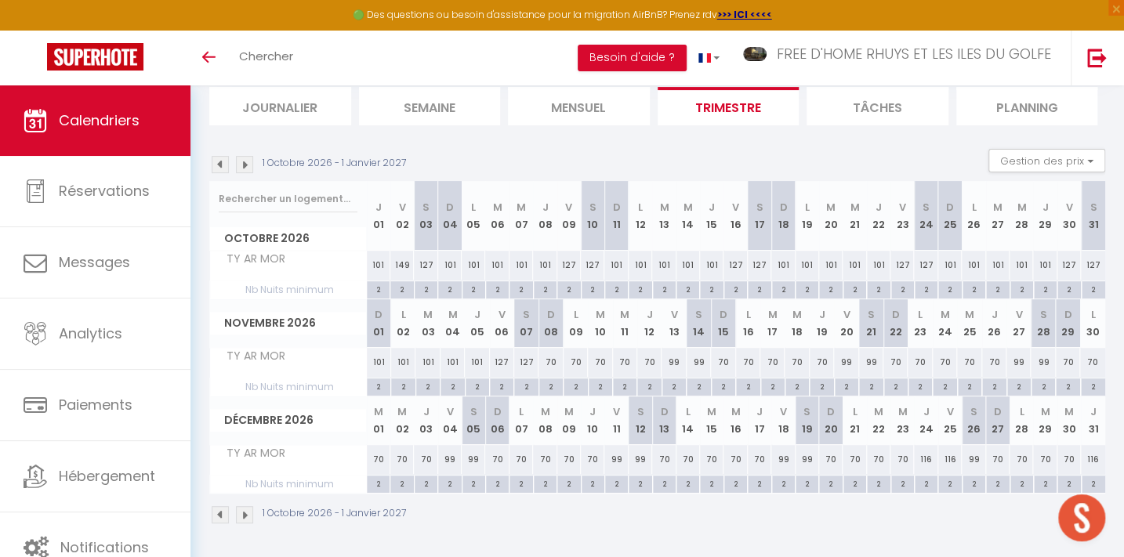
click at [377, 355] on div "101" at bounding box center [379, 362] width 24 height 29
type input "101"
type input "Dim 01 Novembre 2026"
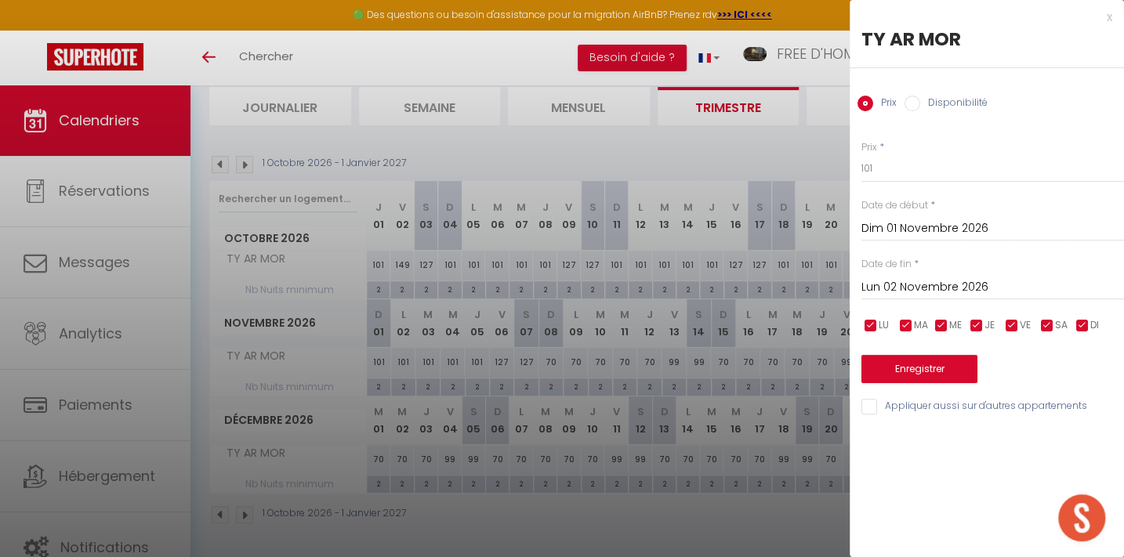
click at [902, 284] on input "Lun 02 Novembre 2026" at bounding box center [993, 288] width 263 height 20
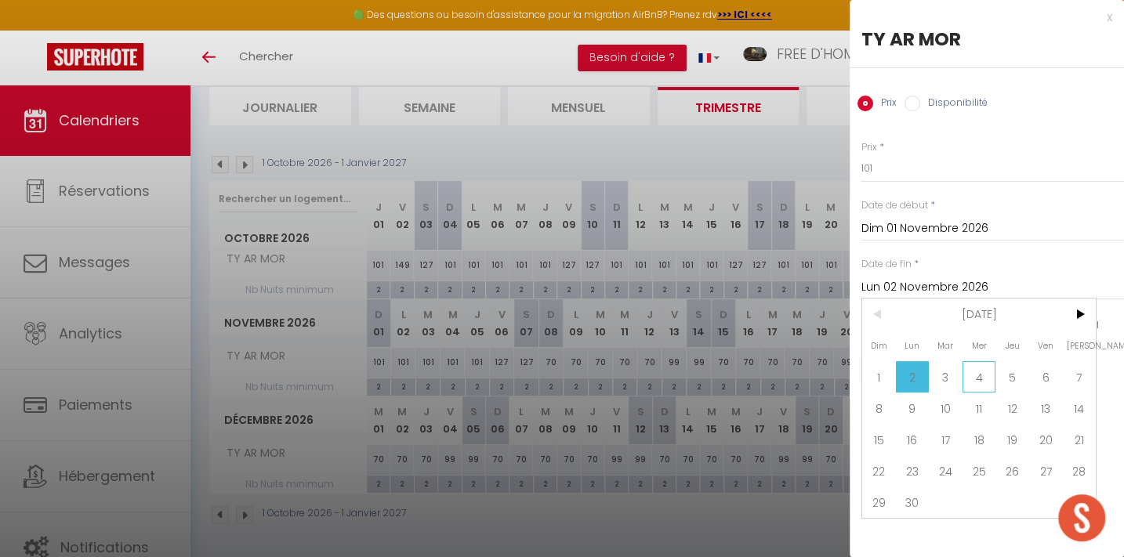
click at [977, 376] on span "4" at bounding box center [980, 376] width 34 height 31
type input "Mer 04 Novembre 2026"
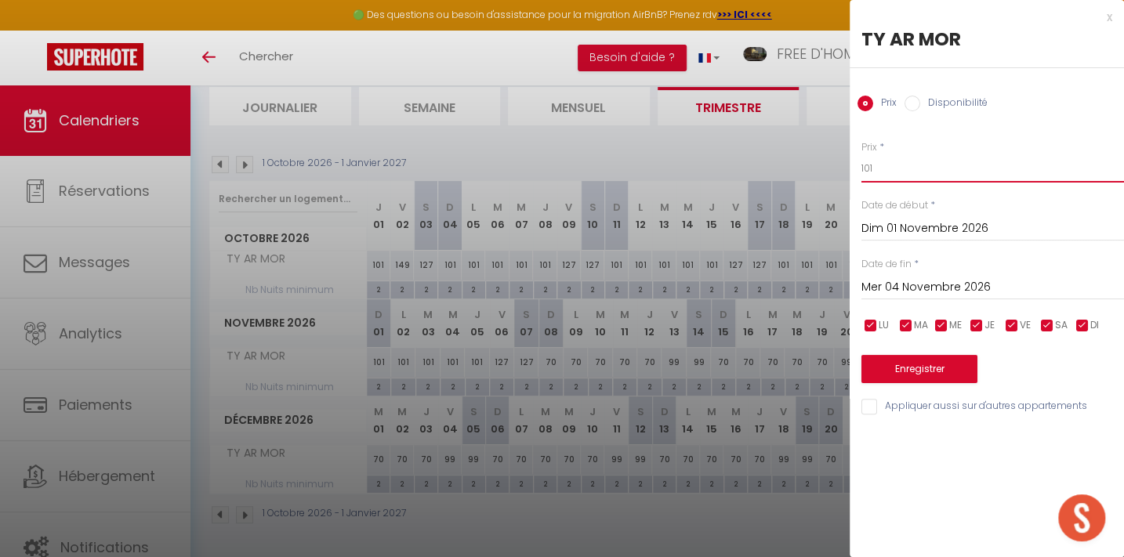
click at [887, 163] on input "101" at bounding box center [993, 168] width 263 height 28
type input "127"
click at [930, 370] on button "Enregistrer" at bounding box center [920, 369] width 116 height 28
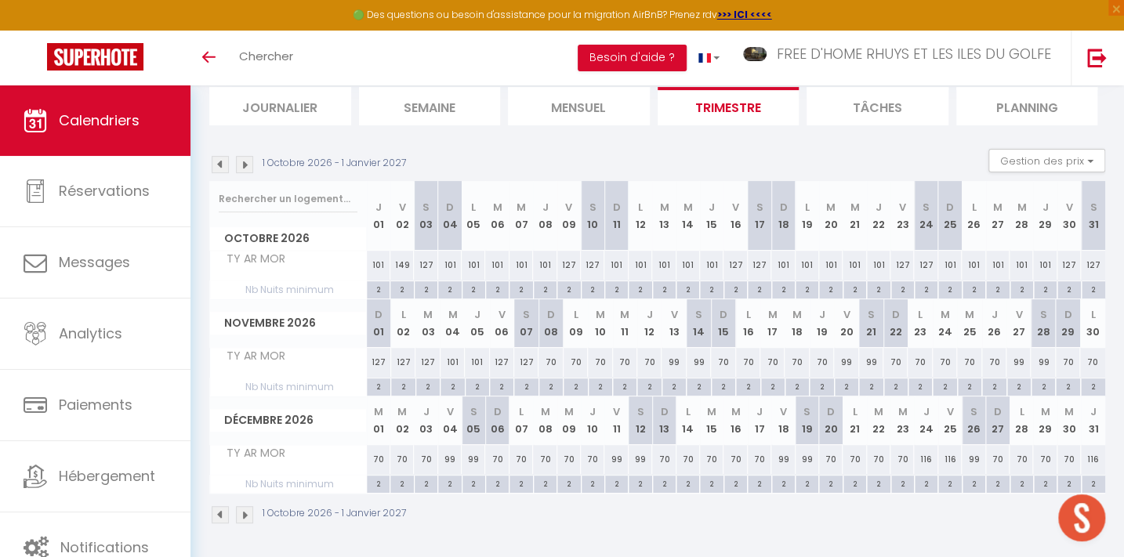
click at [455, 362] on div "101" at bounding box center [453, 362] width 24 height 29
type input "101"
type input "Mer 04 Novembre 2026"
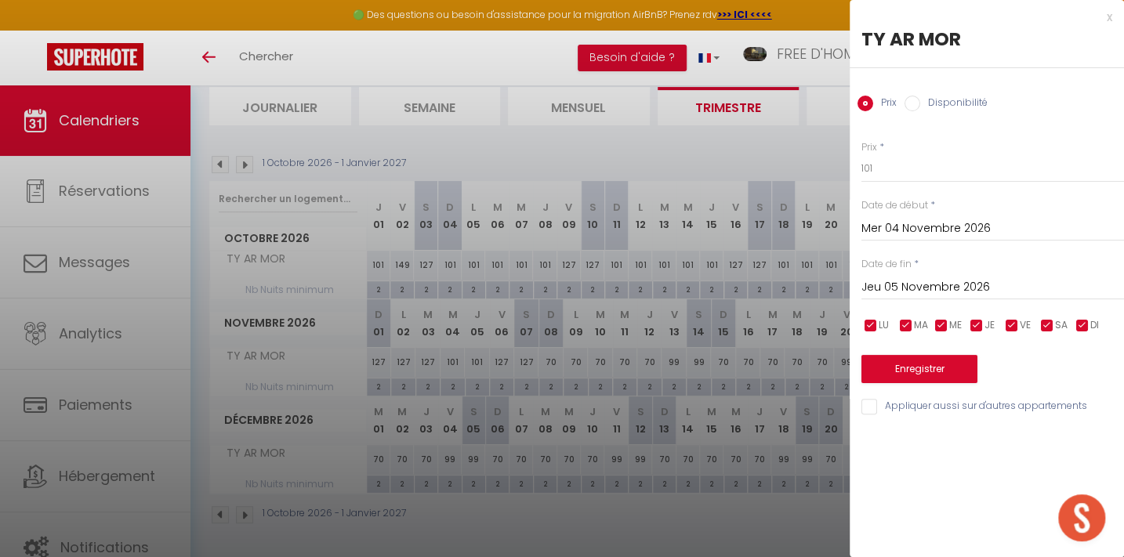
click at [898, 280] on input "Jeu 05 Novembre 2026" at bounding box center [993, 288] width 263 height 20
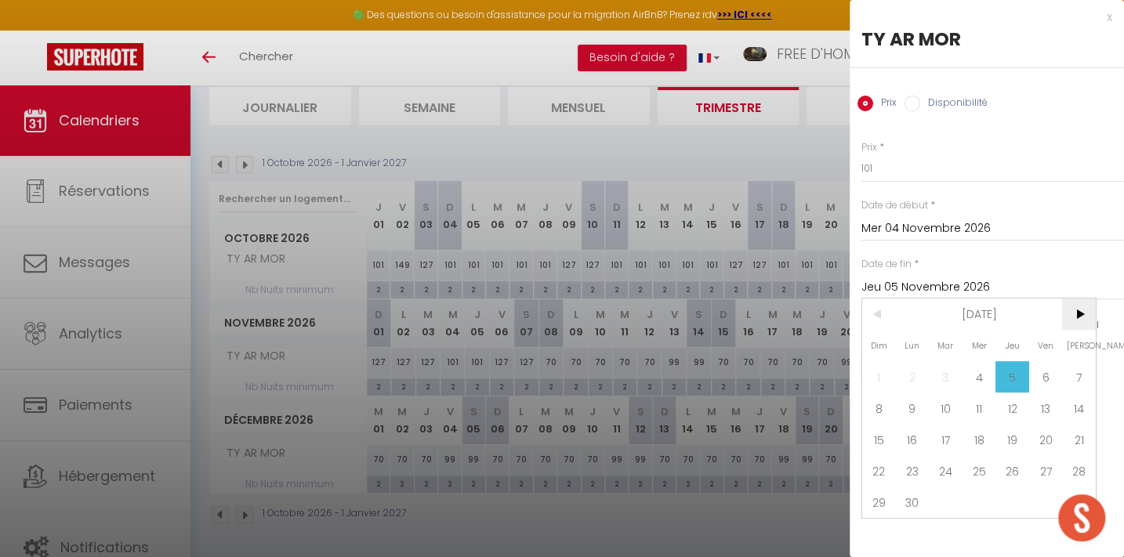
click at [1074, 311] on span ">" at bounding box center [1079, 314] width 34 height 31
click at [877, 412] on span "3" at bounding box center [879, 408] width 34 height 31
type input "Dim 03 Janvier 2027"
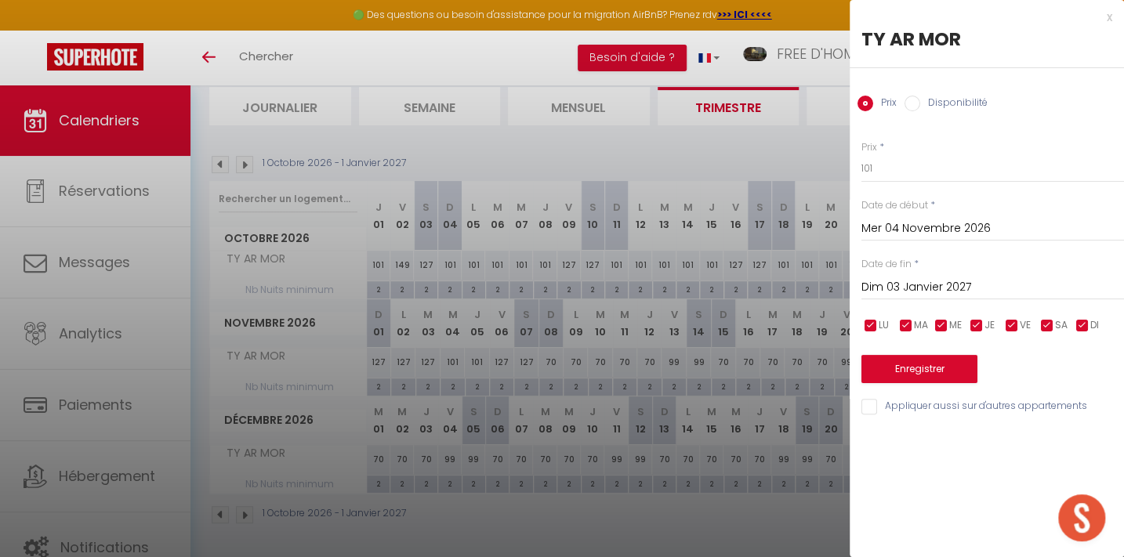
click at [1012, 324] on input "checkbox" at bounding box center [1012, 326] width 16 height 16
checkbox input "false"
click at [1050, 324] on input "checkbox" at bounding box center [1048, 326] width 16 height 16
checkbox input "false"
click at [883, 165] on input "101" at bounding box center [993, 168] width 263 height 28
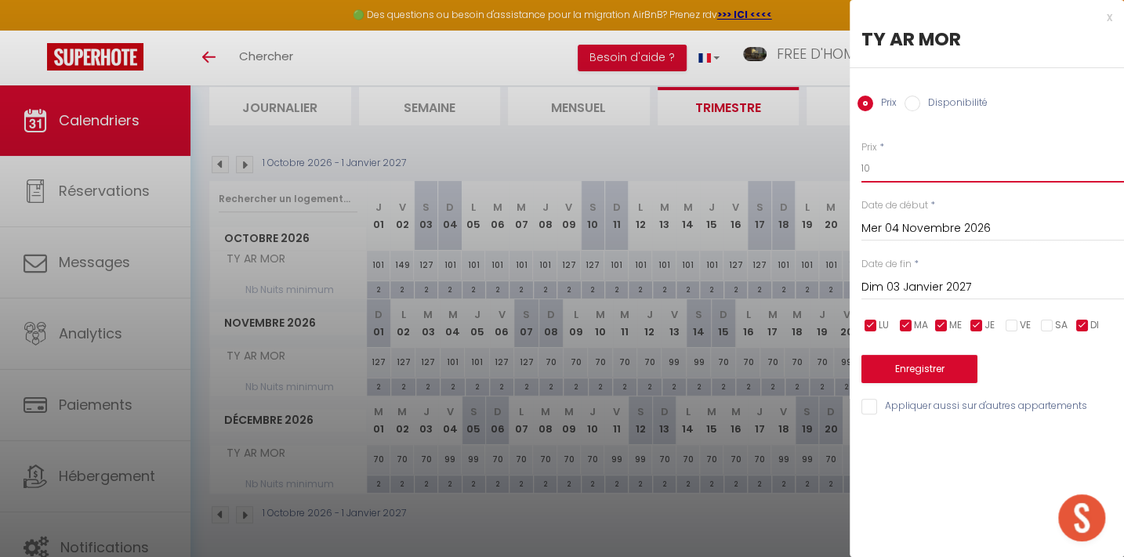
type input "1"
type input "90"
click at [917, 364] on button "Enregistrer" at bounding box center [920, 369] width 116 height 28
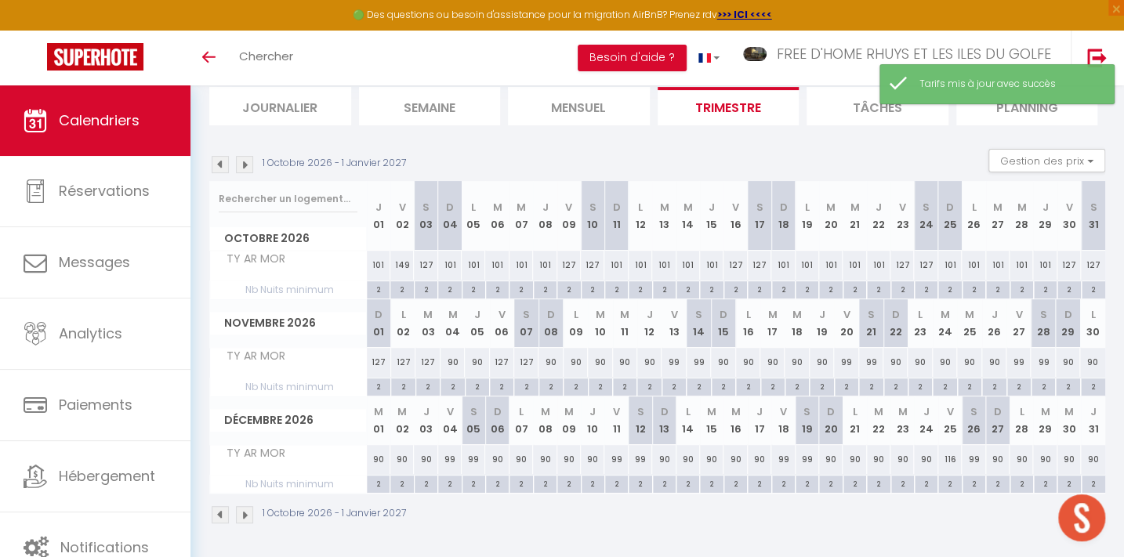
click at [450, 360] on div "90" at bounding box center [453, 362] width 24 height 29
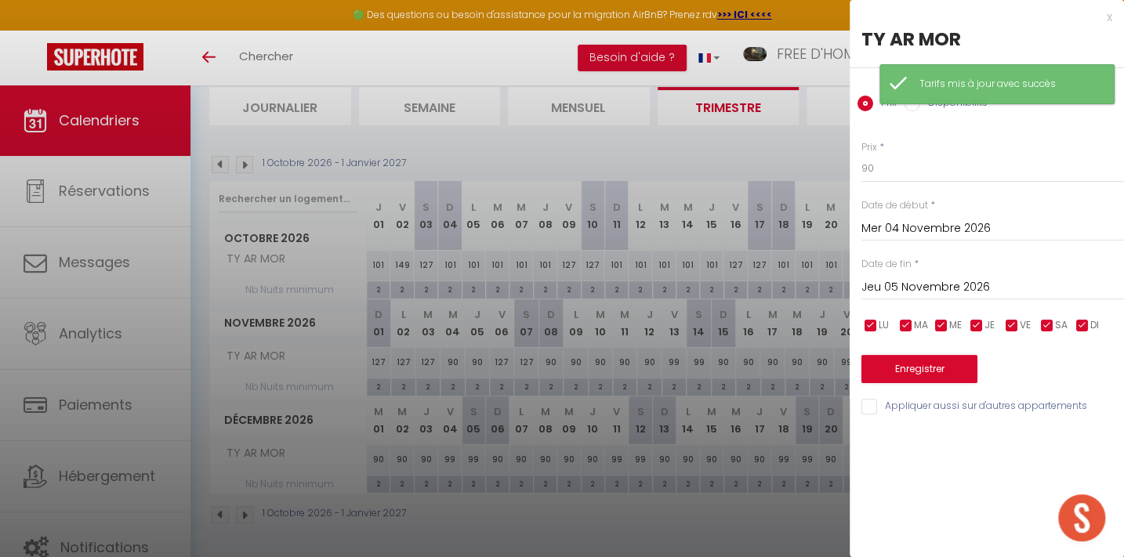
click at [908, 282] on input "Jeu 05 Novembre 2026" at bounding box center [993, 288] width 263 height 20
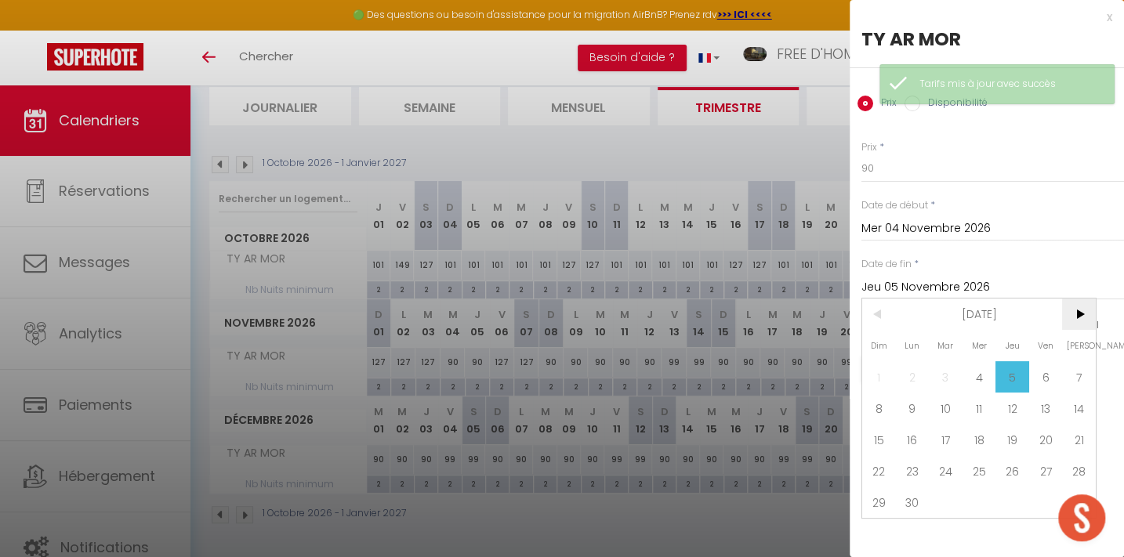
click at [1073, 314] on span ">" at bounding box center [1079, 314] width 34 height 31
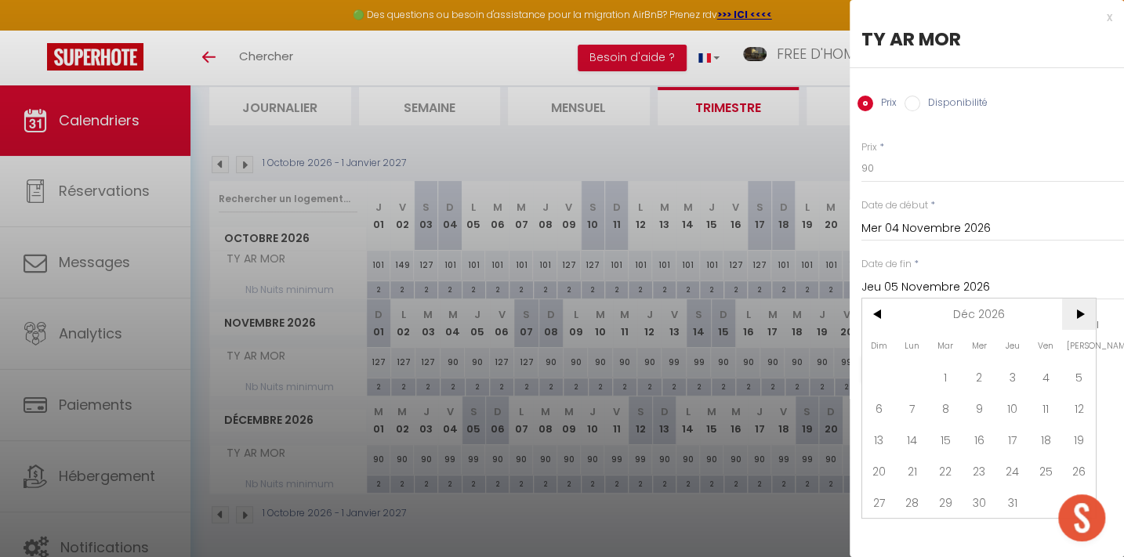
click at [1073, 314] on span ">" at bounding box center [1079, 314] width 34 height 31
click at [886, 410] on span "3" at bounding box center [879, 408] width 34 height 31
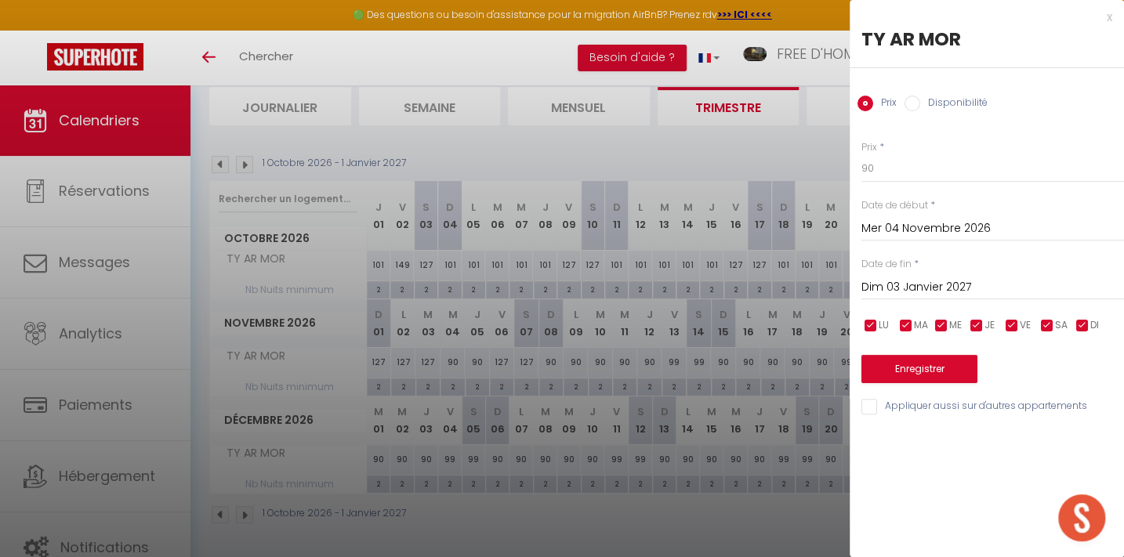
click at [873, 327] on input "checkbox" at bounding box center [871, 326] width 16 height 16
click at [902, 321] on input "checkbox" at bounding box center [906, 326] width 16 height 16
click at [945, 319] on input "checkbox" at bounding box center [942, 326] width 16 height 16
click at [978, 324] on input "checkbox" at bounding box center [977, 326] width 16 height 16
click at [1082, 320] on input "checkbox" at bounding box center [1083, 326] width 16 height 16
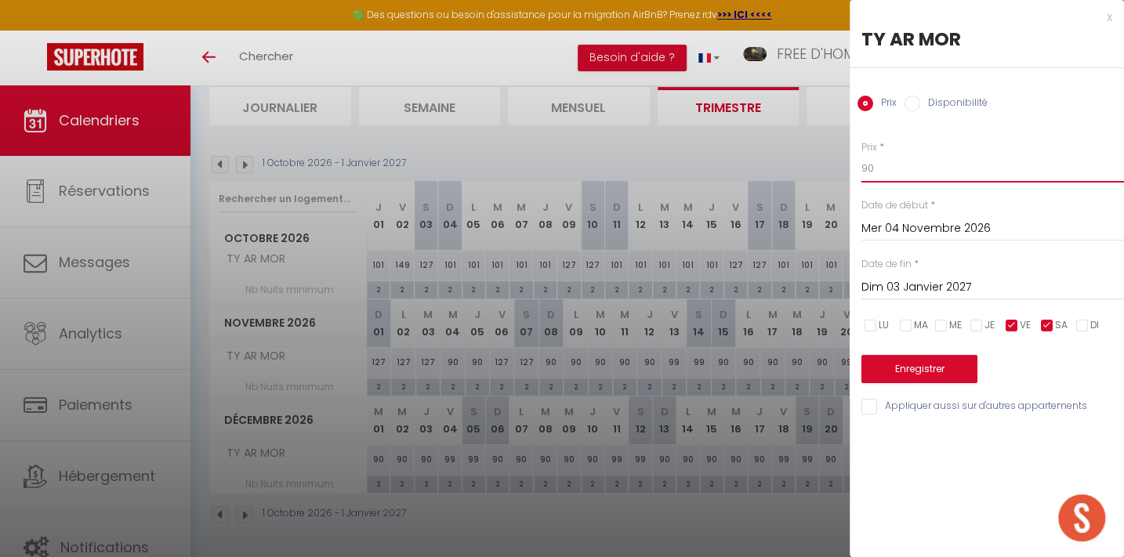
click at [878, 166] on input "90" at bounding box center [993, 168] width 263 height 28
click at [913, 376] on button "Enregistrer" at bounding box center [920, 369] width 116 height 28
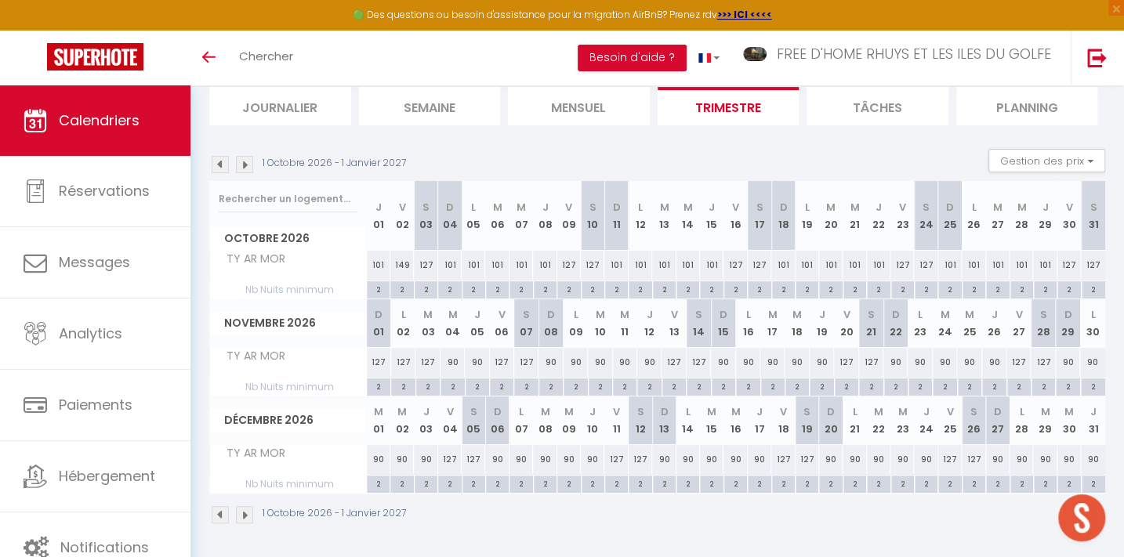
click at [925, 450] on div "90" at bounding box center [926, 459] width 24 height 29
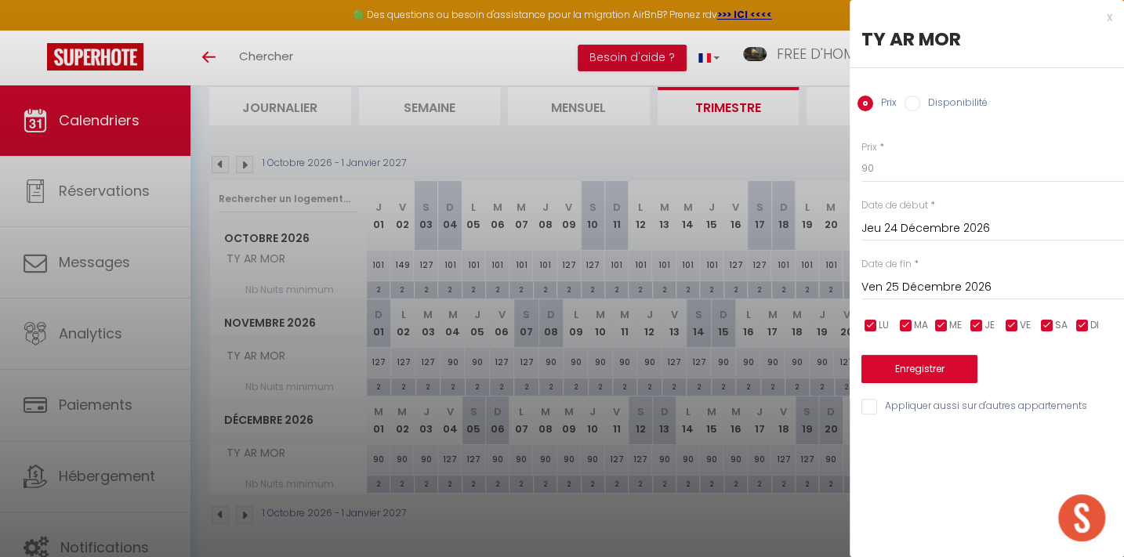
click at [891, 285] on input "Ven 25 Décembre 2026" at bounding box center [993, 288] width 263 height 20
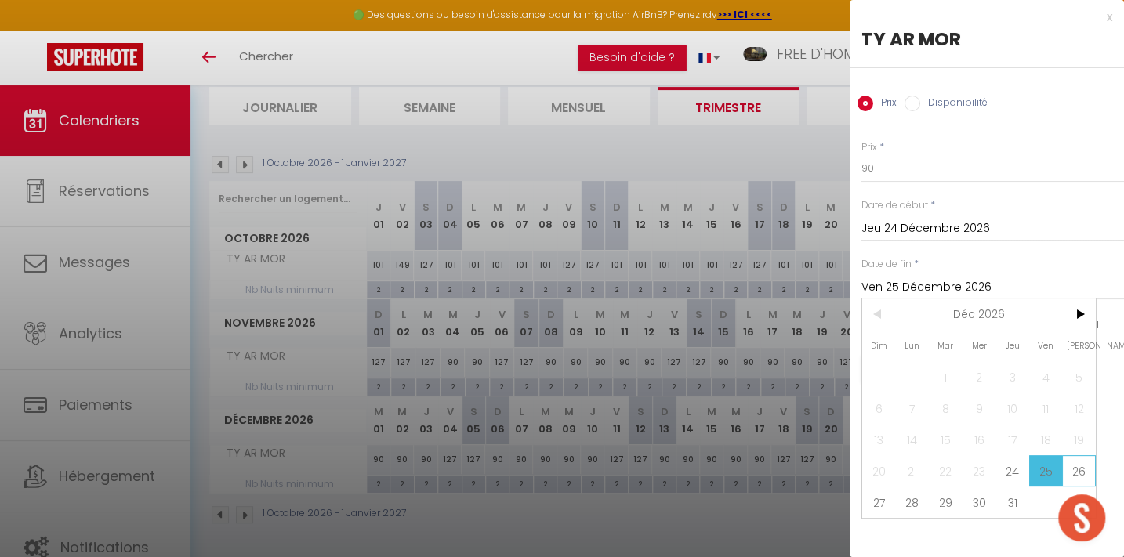
click at [1075, 463] on span "26" at bounding box center [1079, 470] width 34 height 31
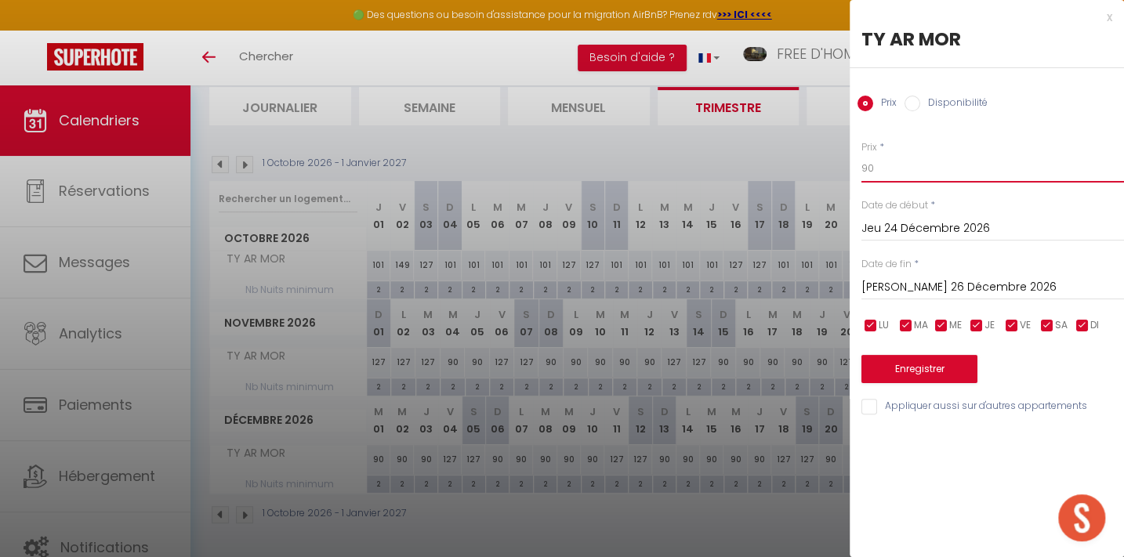
click at [888, 165] on input "90" at bounding box center [993, 168] width 263 height 28
click at [913, 364] on button "Enregistrer" at bounding box center [920, 369] width 116 height 28
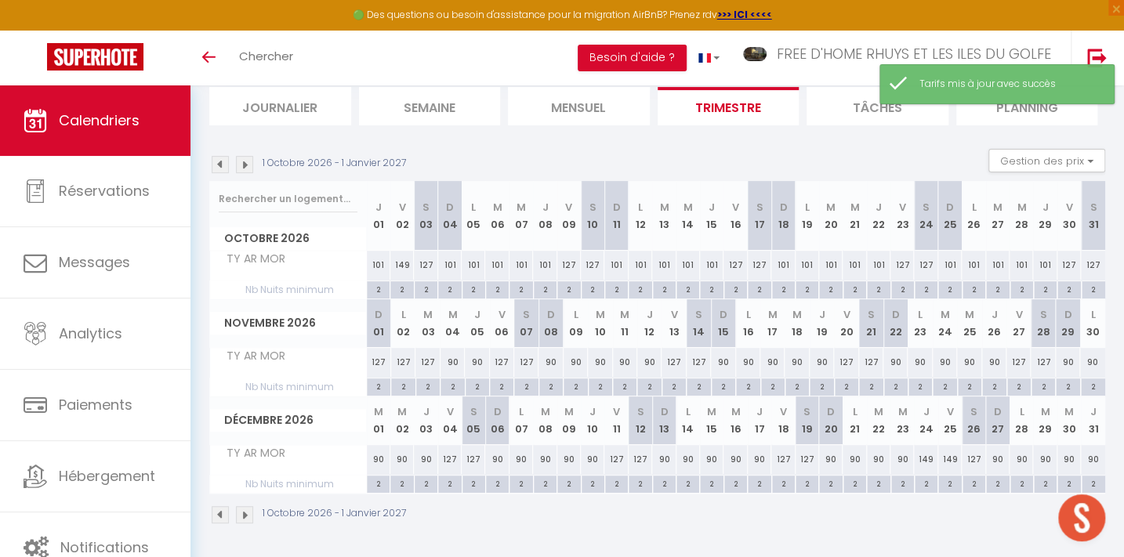
click at [1092, 455] on div "90" at bounding box center [1093, 459] width 24 height 29
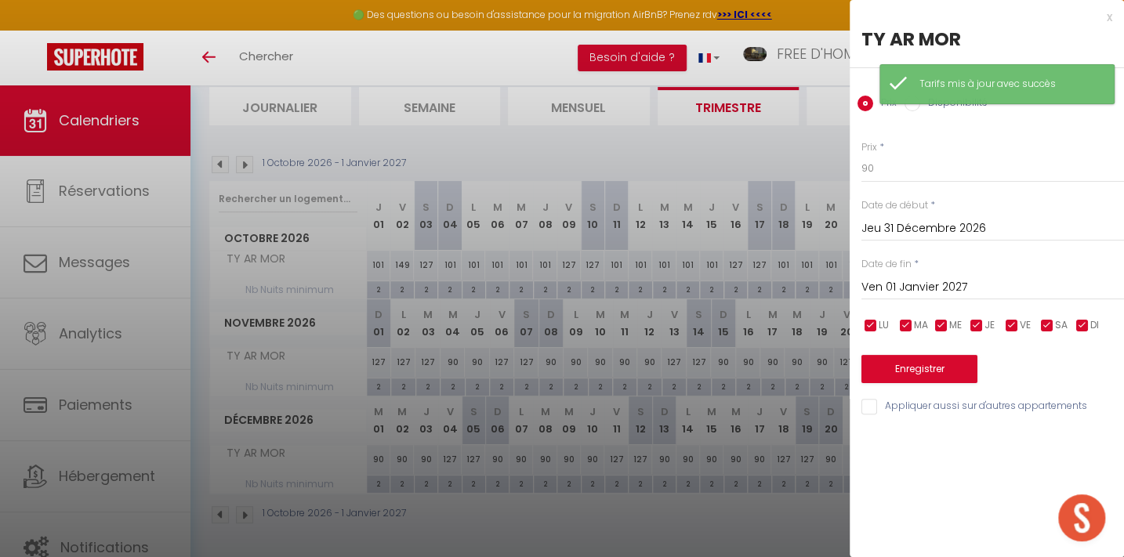
click at [940, 290] on input "Ven 01 Janvier 2027" at bounding box center [993, 288] width 263 height 20
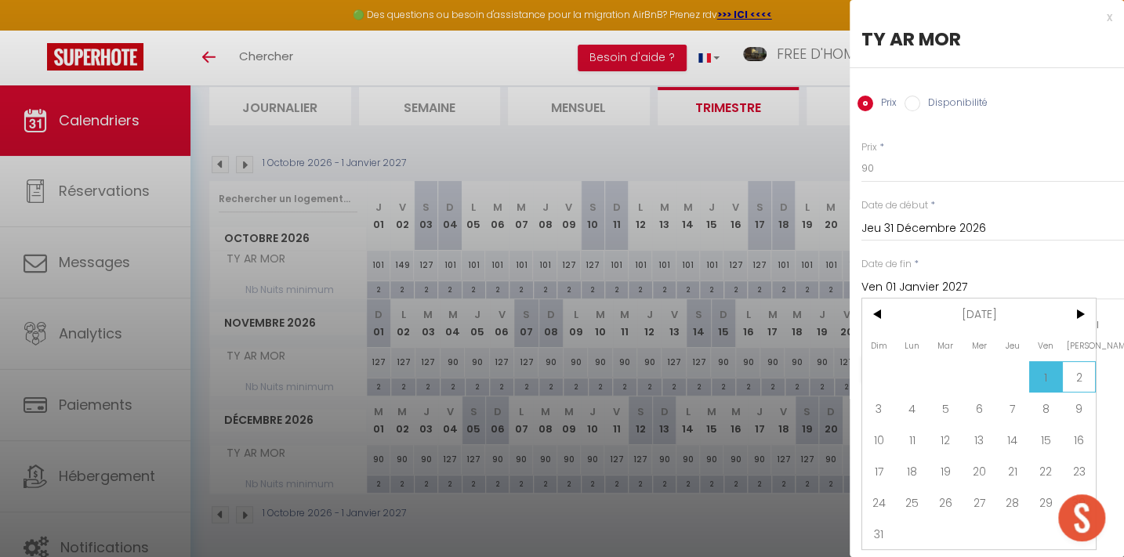
click at [1080, 373] on span "2" at bounding box center [1079, 376] width 34 height 31
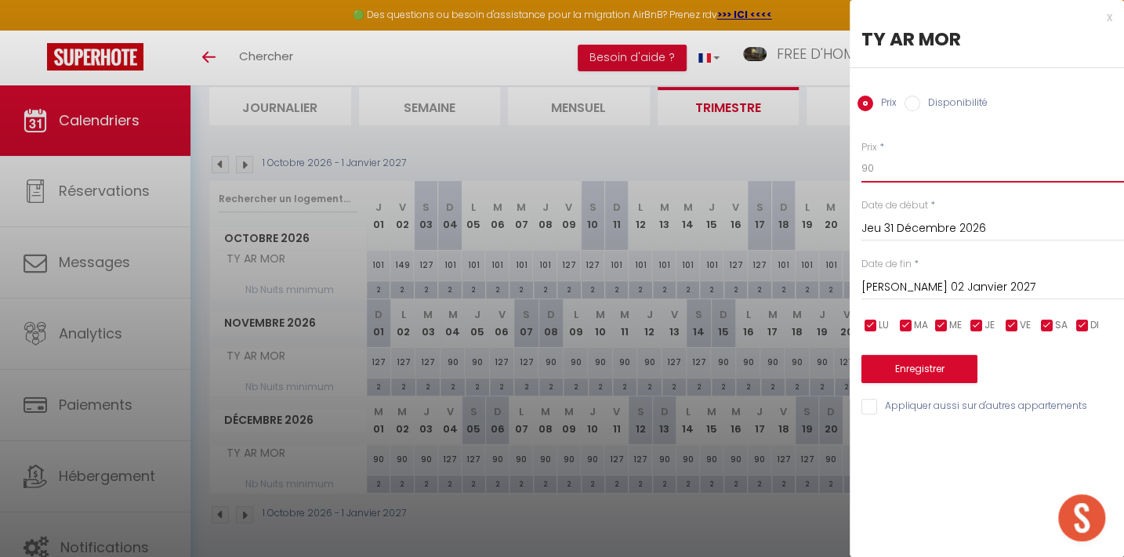
click at [880, 165] on input "90" at bounding box center [993, 168] width 263 height 28
click at [909, 368] on button "Enregistrer" at bounding box center [920, 369] width 116 height 28
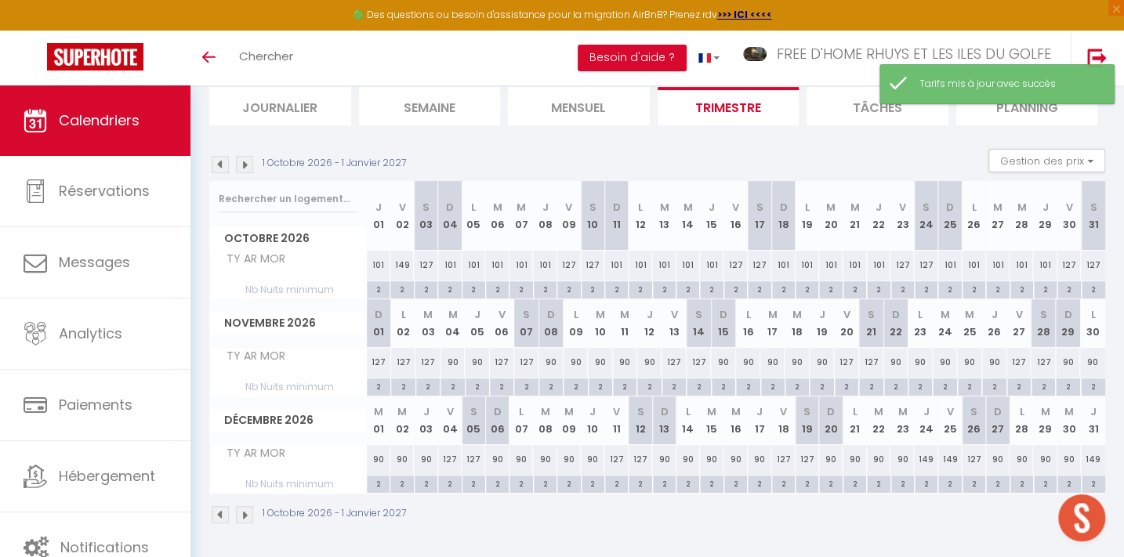
click at [246, 162] on img at bounding box center [244, 164] width 17 height 17
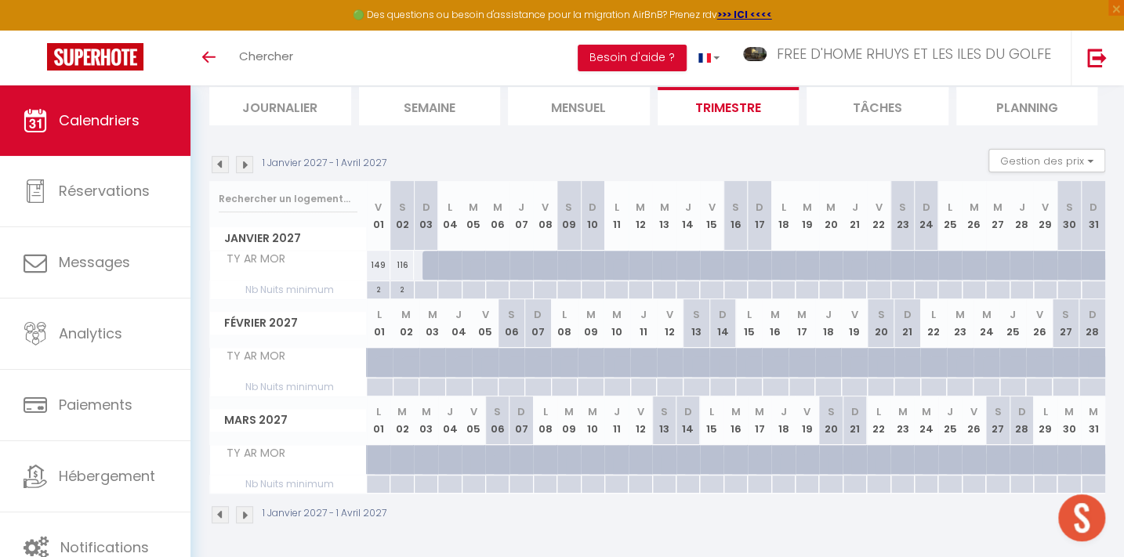
click at [221, 161] on img at bounding box center [220, 164] width 17 height 17
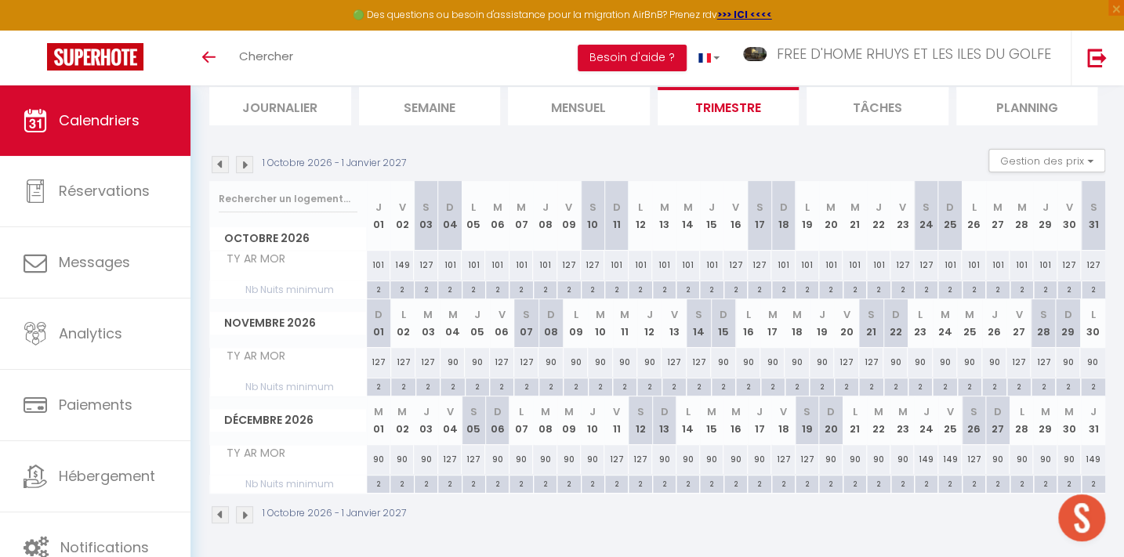
click at [221, 161] on img at bounding box center [220, 164] width 17 height 17
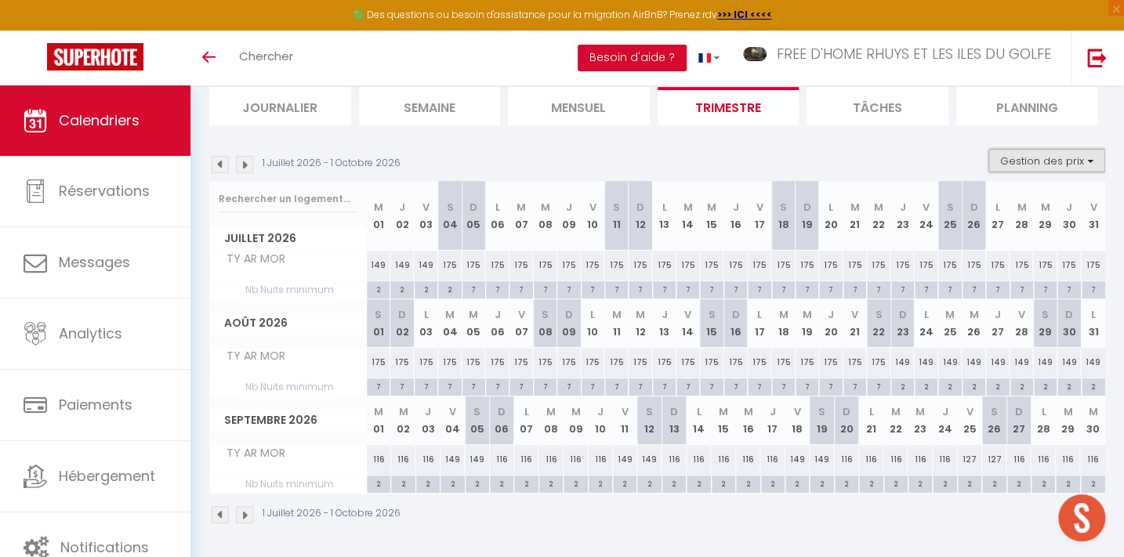
click at [1045, 154] on button "Gestion des prix" at bounding box center [1047, 161] width 117 height 24
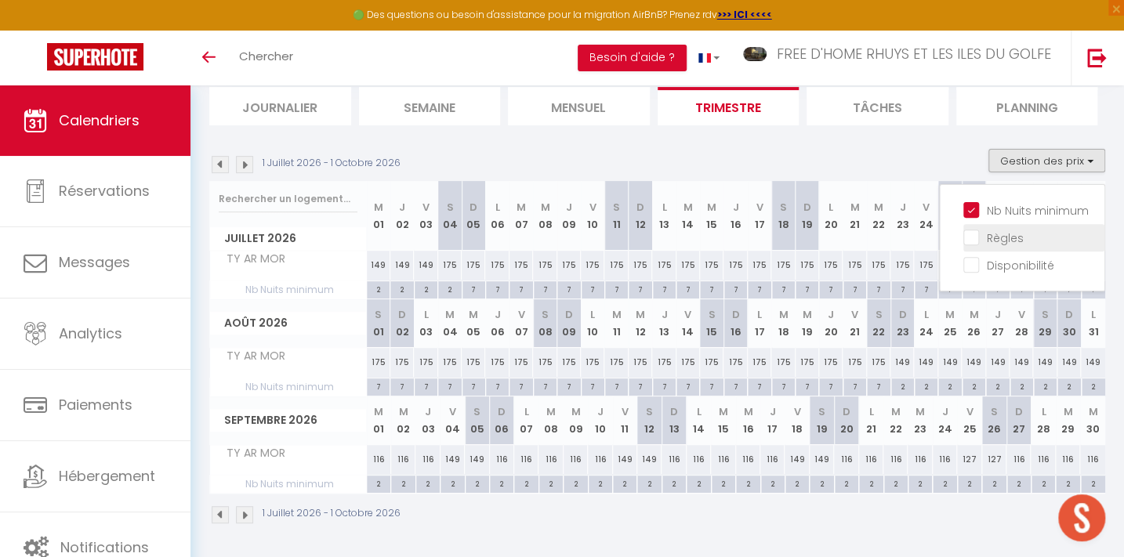
click at [1007, 231] on input "Règles" at bounding box center [1033, 237] width 141 height 16
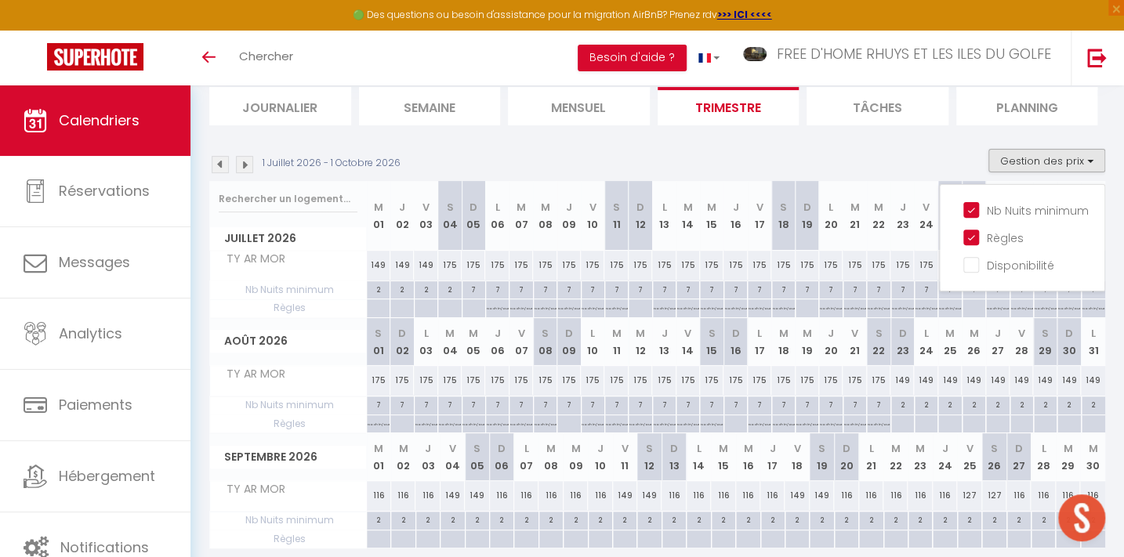
click at [571, 157] on div "1 Juillet 2026 - 1 Octobre 2026 Gestion des prix Nb Nuits minimum Règles Dispon…" at bounding box center [657, 165] width 896 height 32
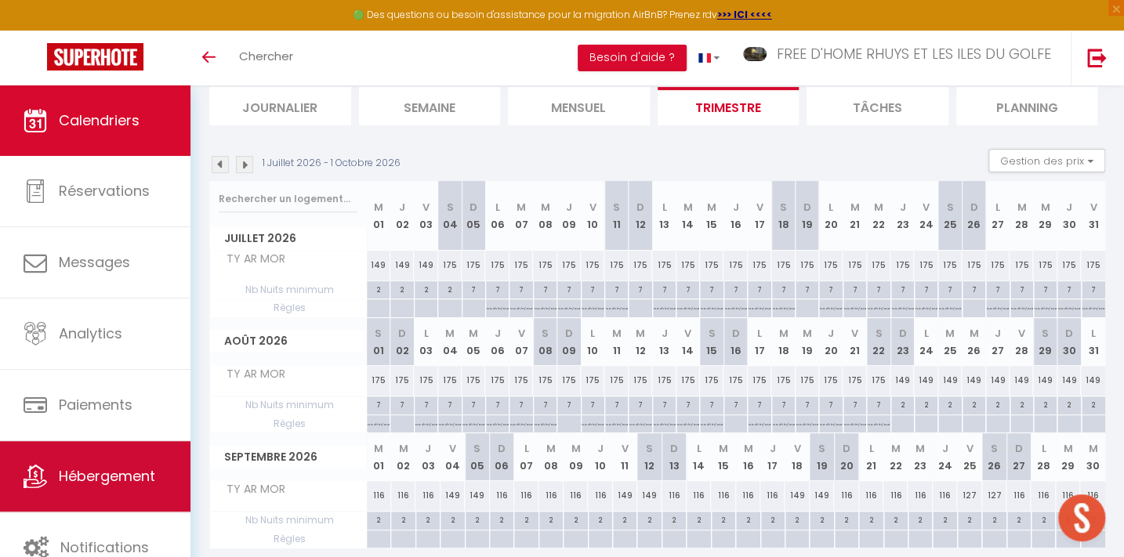
click at [126, 459] on link "Hébergement" at bounding box center [95, 476] width 190 height 71
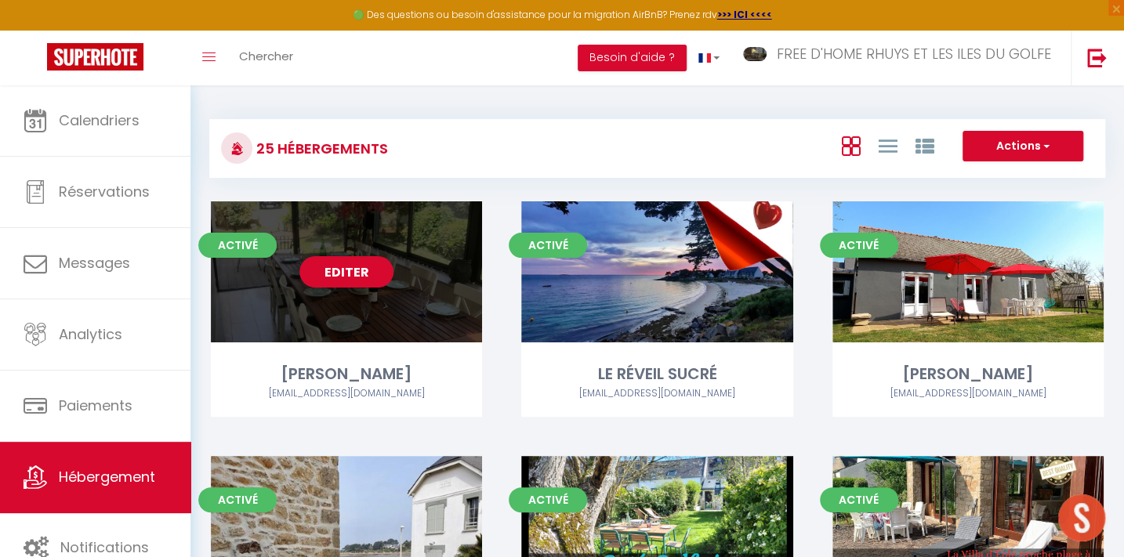
click at [348, 272] on link "Editer" at bounding box center [346, 271] width 94 height 31
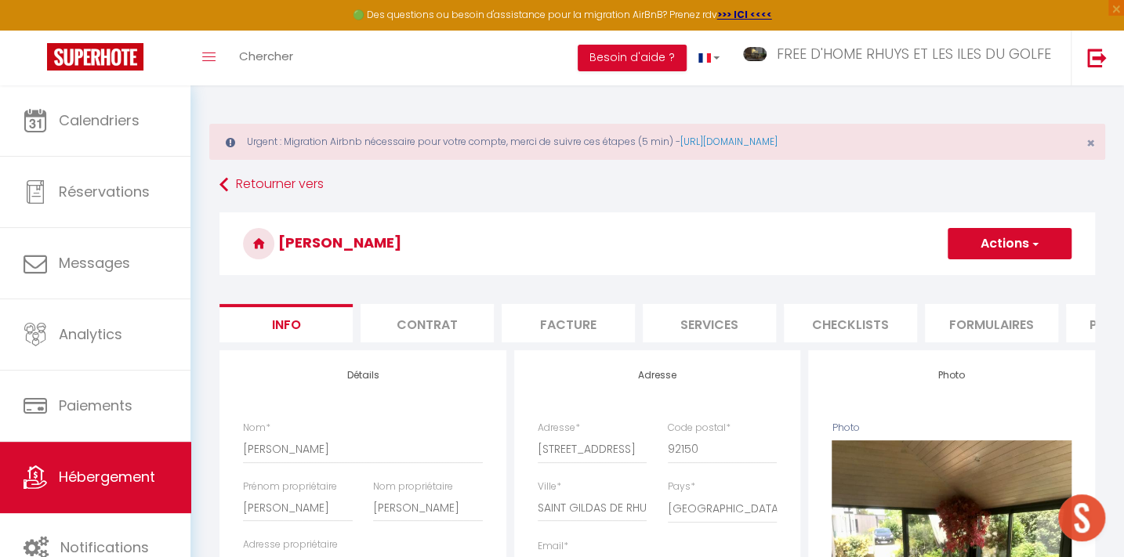
click at [1075, 314] on li "Plateformes" at bounding box center [1132, 323] width 133 height 38
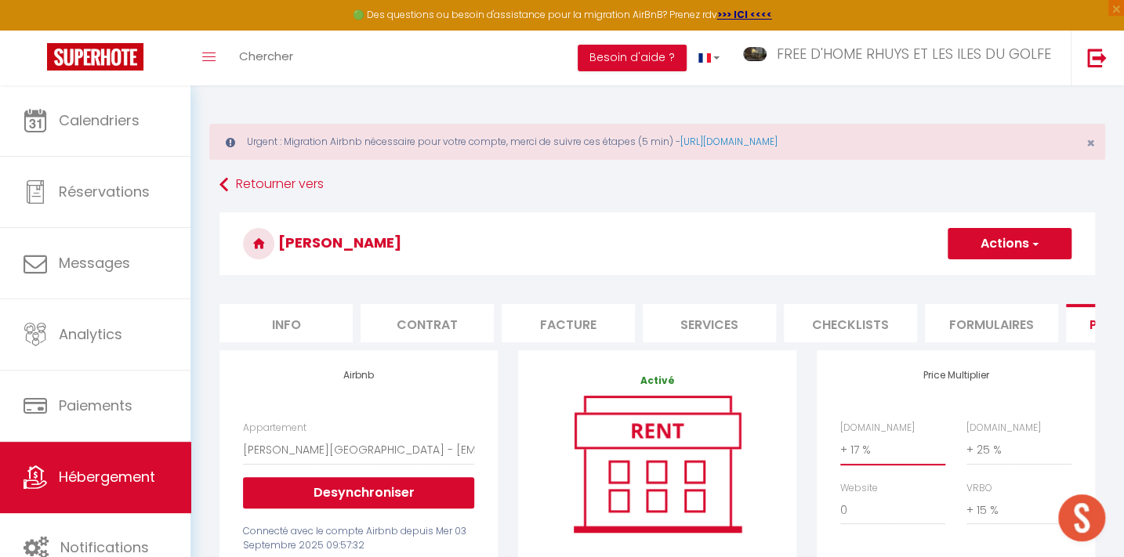
click at [871, 463] on select "0 + 1 % + 2 % + 3 % + 4 % + 5 % + 6 % + 7 % + 8 % + 9 %" at bounding box center [892, 450] width 105 height 30
click at [840, 445] on select "0 + 1 % + 2 % + 3 % + 4 % + 5 % + 6 % + 7 % + 8 % + 9 %" at bounding box center [892, 450] width 105 height 30
click at [1014, 238] on button "Actions" at bounding box center [1010, 243] width 124 height 31
click at [997, 273] on link "Enregistrer" at bounding box center [1009, 278] width 124 height 20
drag, startPoint x: 997, startPoint y: 273, endPoint x: 1005, endPoint y: 278, distance: 9.6
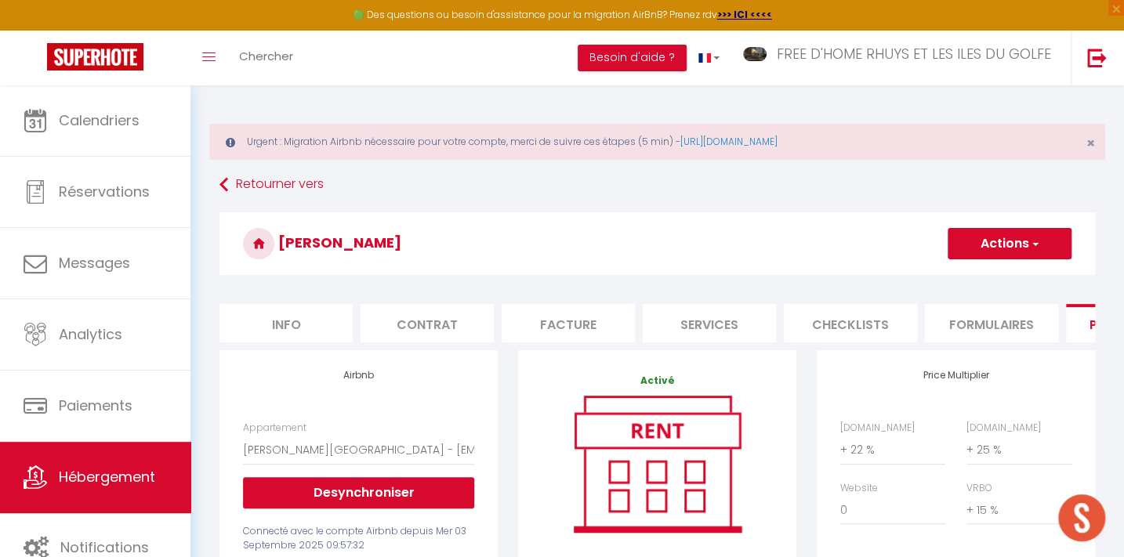
click at [1000, 275] on div "[PERSON_NAME] Actions Enregistrer" at bounding box center [658, 247] width 876 height 71
click at [112, 474] on span "Hébergement" at bounding box center [107, 477] width 96 height 20
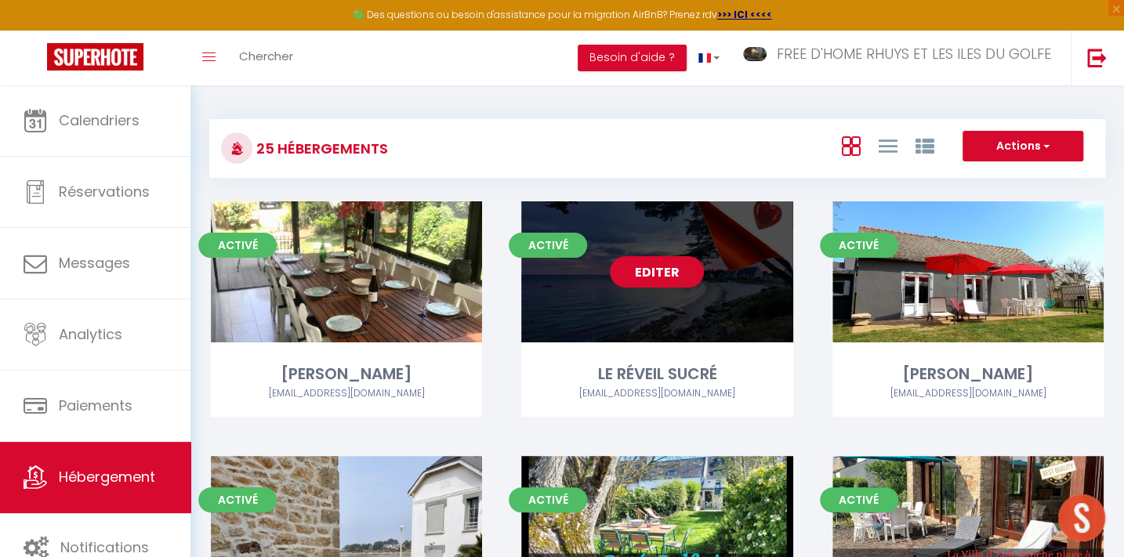
click at [641, 264] on link "Editer" at bounding box center [657, 271] width 94 height 31
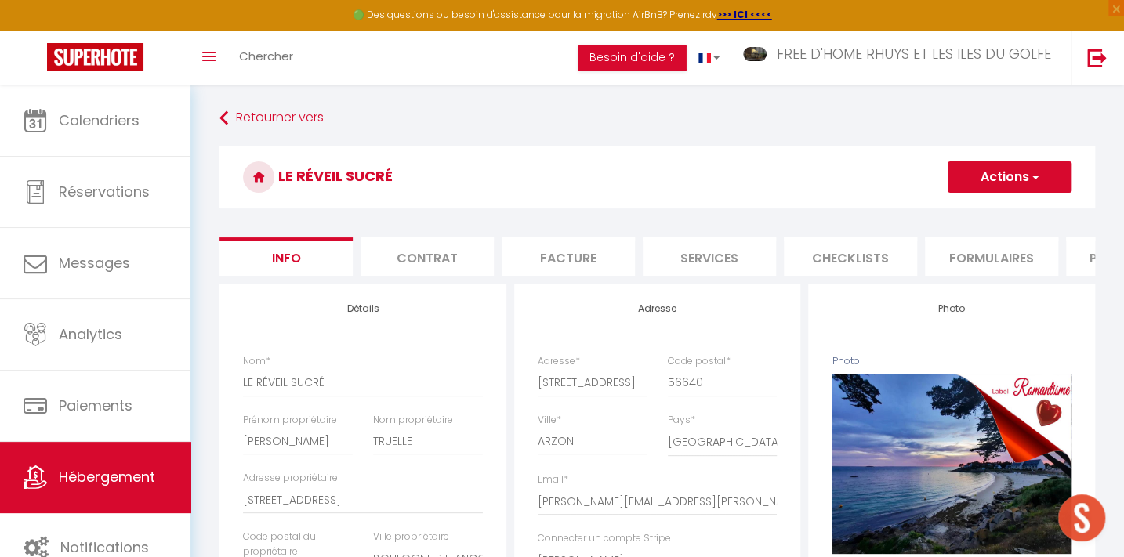
click at [1077, 252] on li "Plateformes" at bounding box center [1132, 257] width 133 height 38
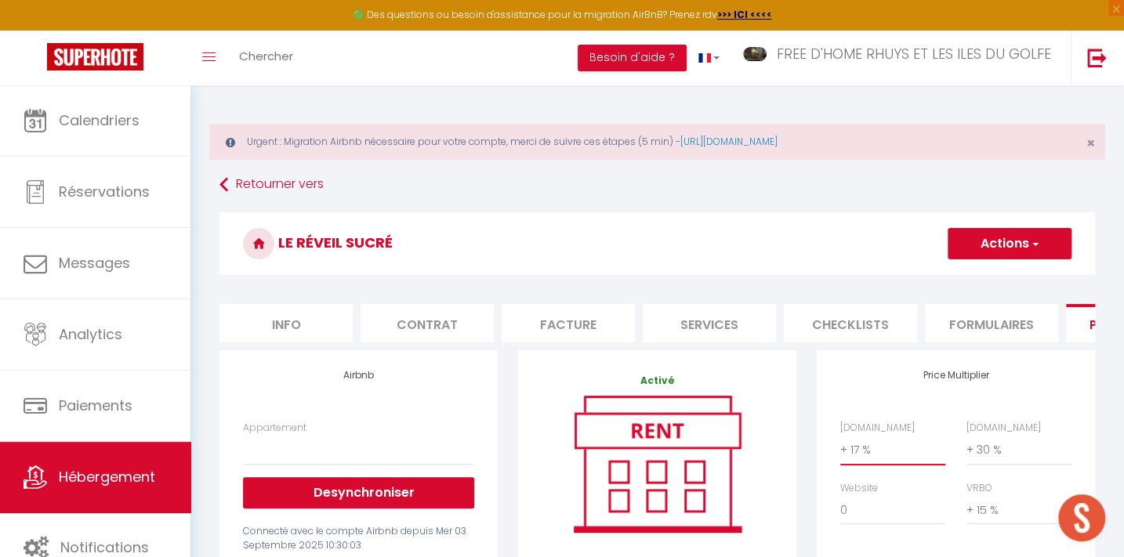
click at [857, 459] on select "0 + 1 % + 2 % + 3 % + 4 % + 5 % + 6 % + 7 % + 8 % + 9 %" at bounding box center [892, 450] width 105 height 30
click at [840, 445] on select "0 + 1 % + 2 % + 3 % + 4 % + 5 % + 6 % + 7 % + 8 % + 9 %" at bounding box center [892, 450] width 105 height 30
click at [1001, 237] on button "Actions" at bounding box center [1010, 243] width 124 height 31
click at [984, 271] on link "Enregistrer" at bounding box center [1009, 278] width 124 height 20
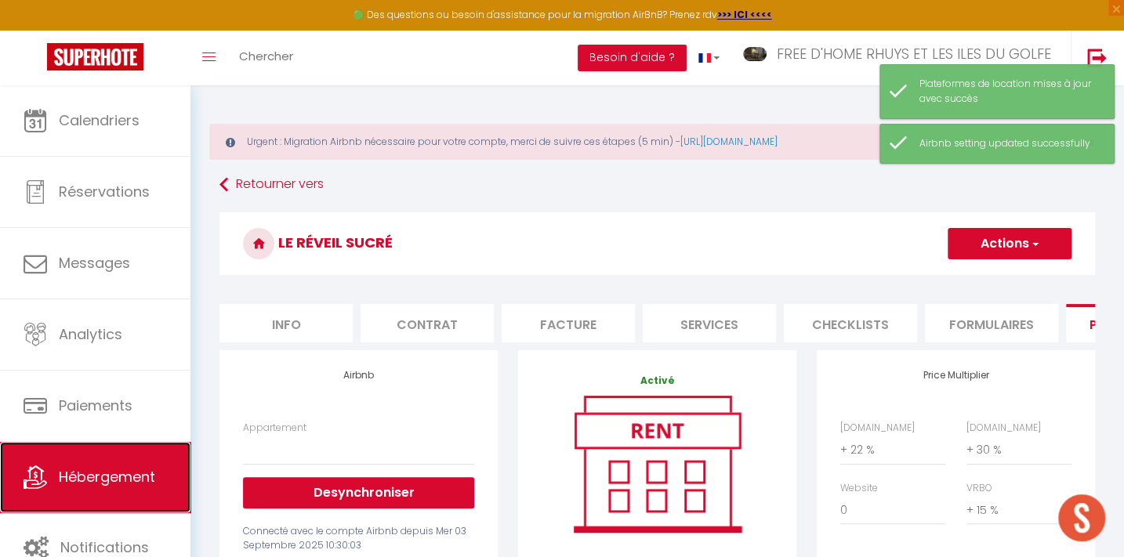
click at [125, 483] on span "Hébergement" at bounding box center [107, 477] width 96 height 20
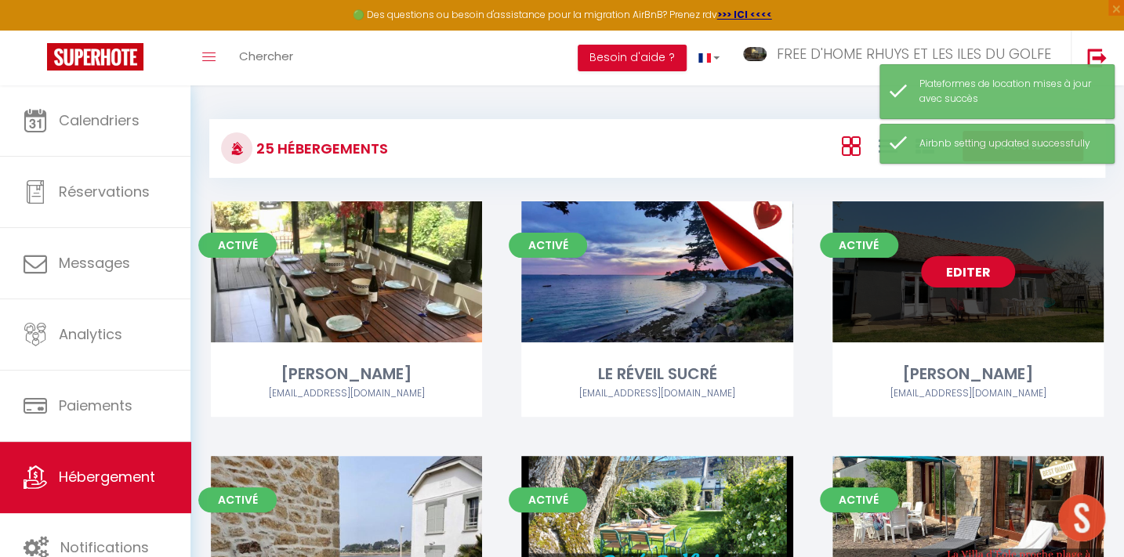
click at [985, 278] on link "Editer" at bounding box center [968, 271] width 94 height 31
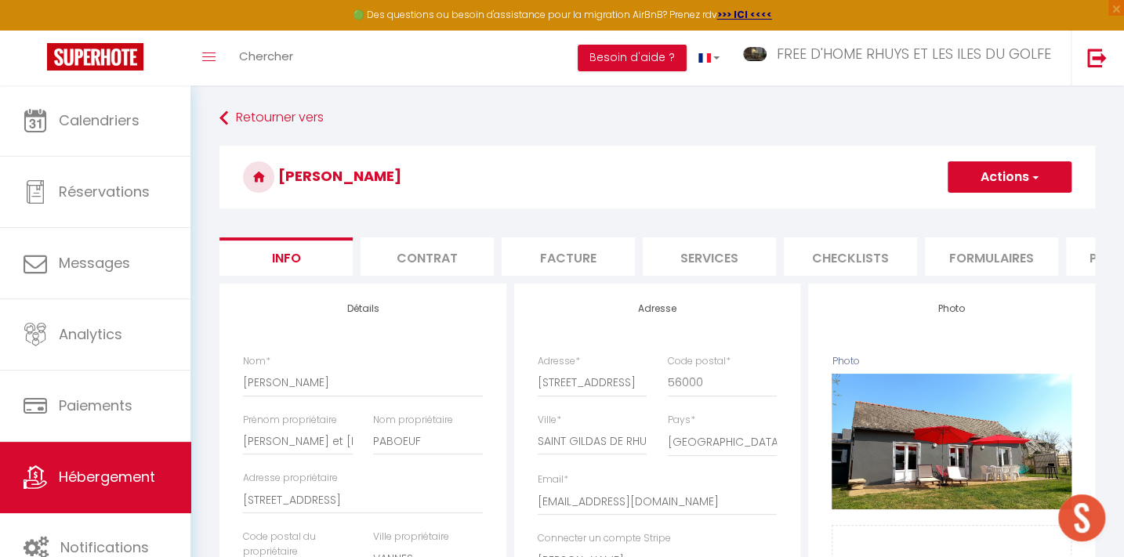
click at [1089, 263] on li "Plateformes" at bounding box center [1132, 257] width 133 height 38
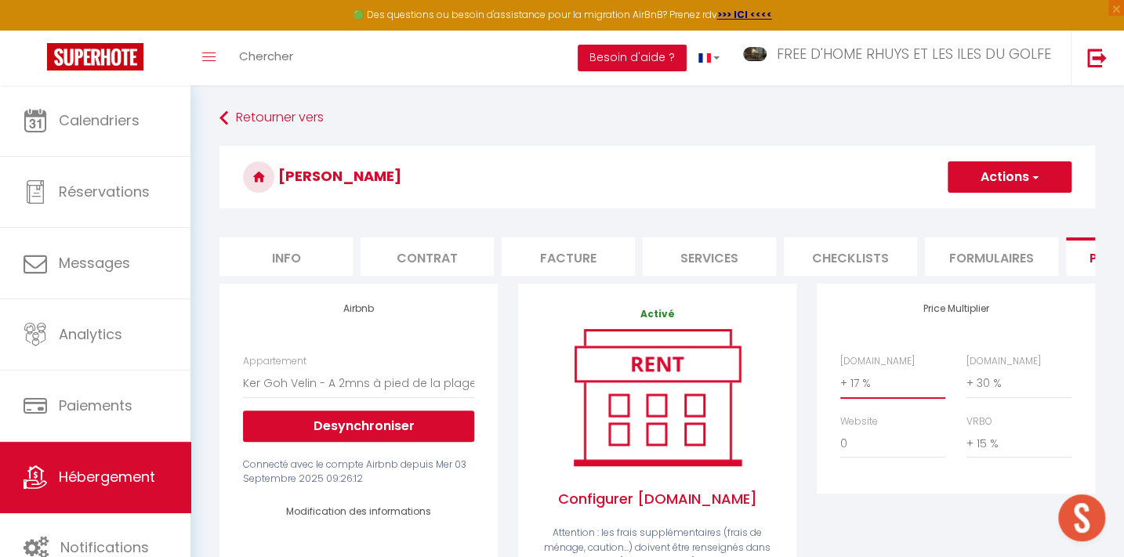
click at [861, 393] on select "0 + 1 % + 2 % + 3 % + 4 % + 5 % + 6 % + 7 % + 8 % + 9 %" at bounding box center [892, 383] width 105 height 30
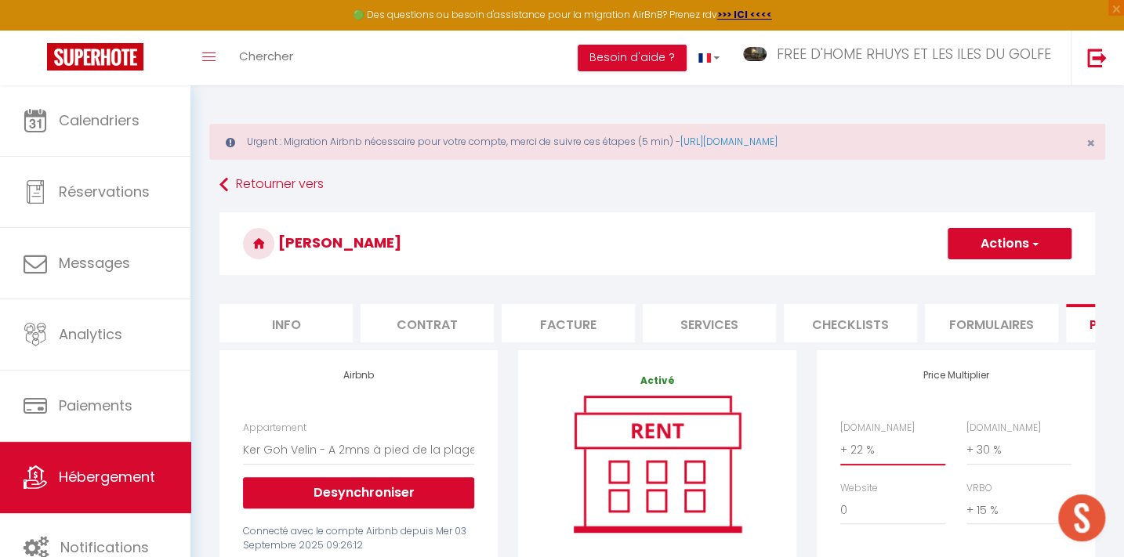
click at [840, 445] on select "0 + 1 % + 2 % + 3 % + 4 % + 5 % + 6 % + 7 % + 8 % + 9 %" at bounding box center [892, 450] width 105 height 30
click at [1004, 239] on button "Actions" at bounding box center [1010, 243] width 124 height 31
click at [992, 275] on link "Enregistrer" at bounding box center [1009, 278] width 124 height 20
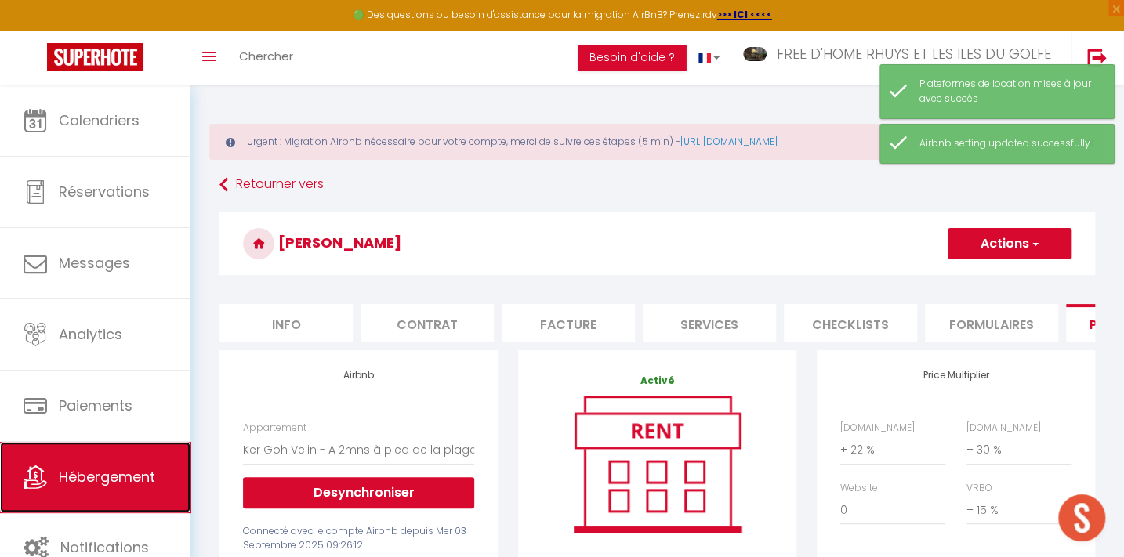
click at [143, 473] on span "Hébergement" at bounding box center [107, 477] width 96 height 20
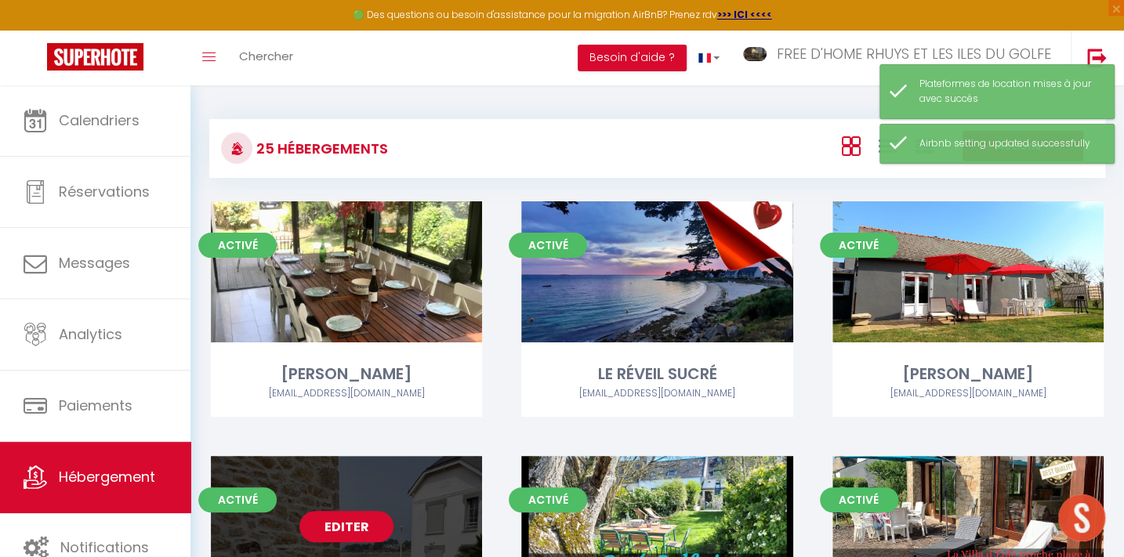
click at [350, 514] on link "Editer" at bounding box center [346, 526] width 94 height 31
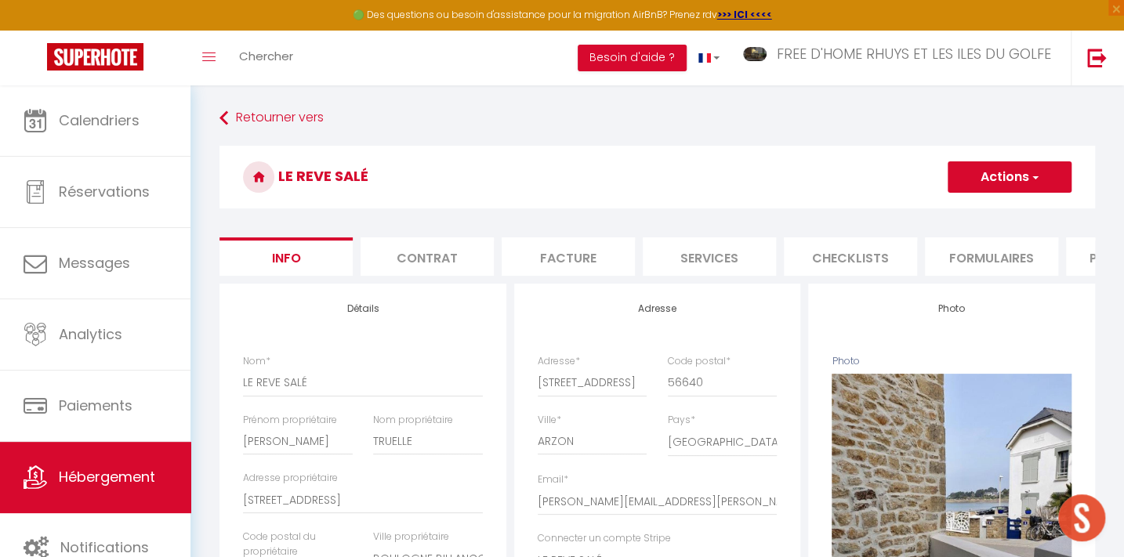
click at [1084, 251] on li "Plateformes" at bounding box center [1132, 257] width 133 height 38
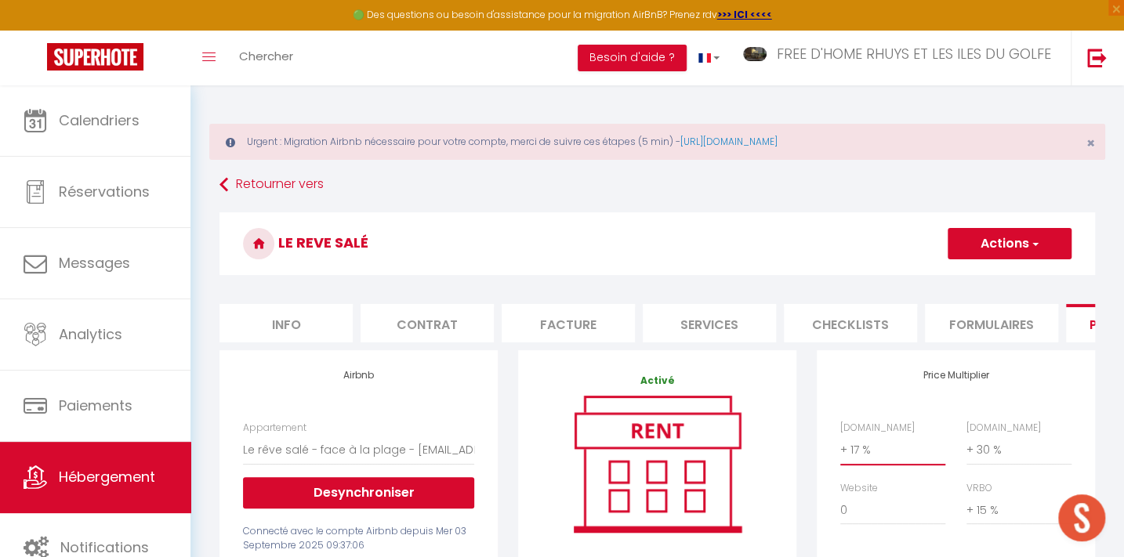
click at [860, 463] on select "0 + 1 % + 2 % + 3 % + 4 % + 5 % + 6 % + 7 % + 8 % + 9 %" at bounding box center [892, 450] width 105 height 30
click at [840, 445] on select "0 + 1 % + 2 % + 3 % + 4 % + 5 % + 6 % + 7 % + 8 % + 9 %" at bounding box center [892, 450] width 105 height 30
click at [995, 233] on button "Actions" at bounding box center [1010, 243] width 124 height 31
click at [989, 279] on link "Enregistrer" at bounding box center [1009, 278] width 124 height 20
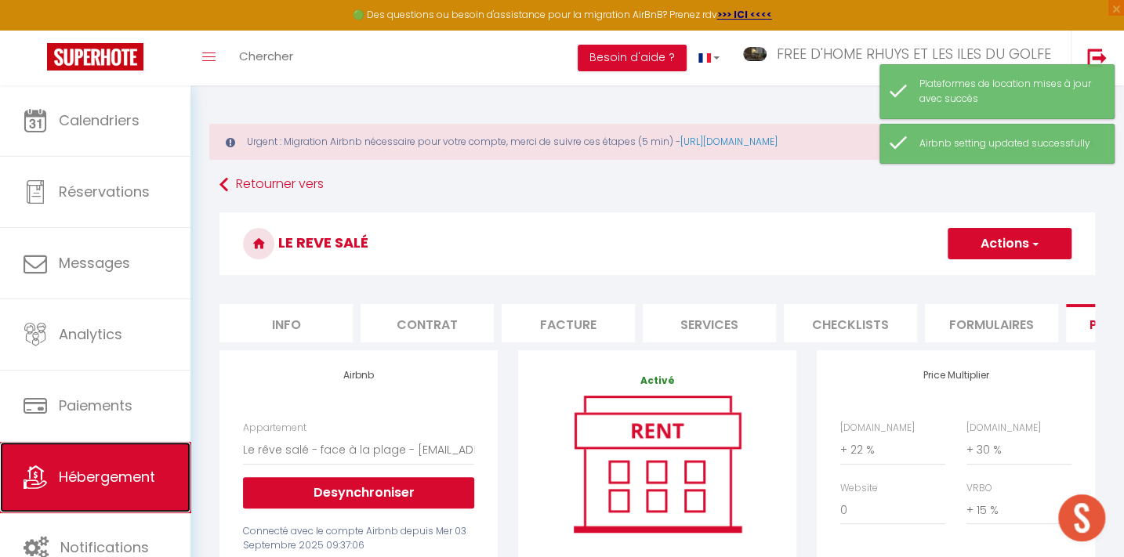
click at [103, 475] on span "Hébergement" at bounding box center [107, 477] width 96 height 20
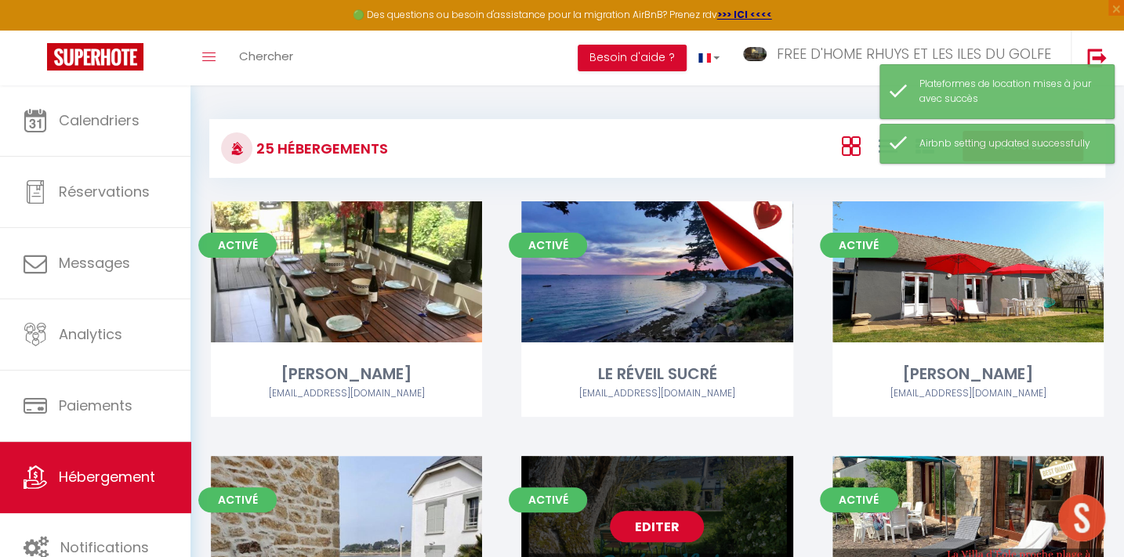
click at [651, 511] on link "Editer" at bounding box center [657, 526] width 94 height 31
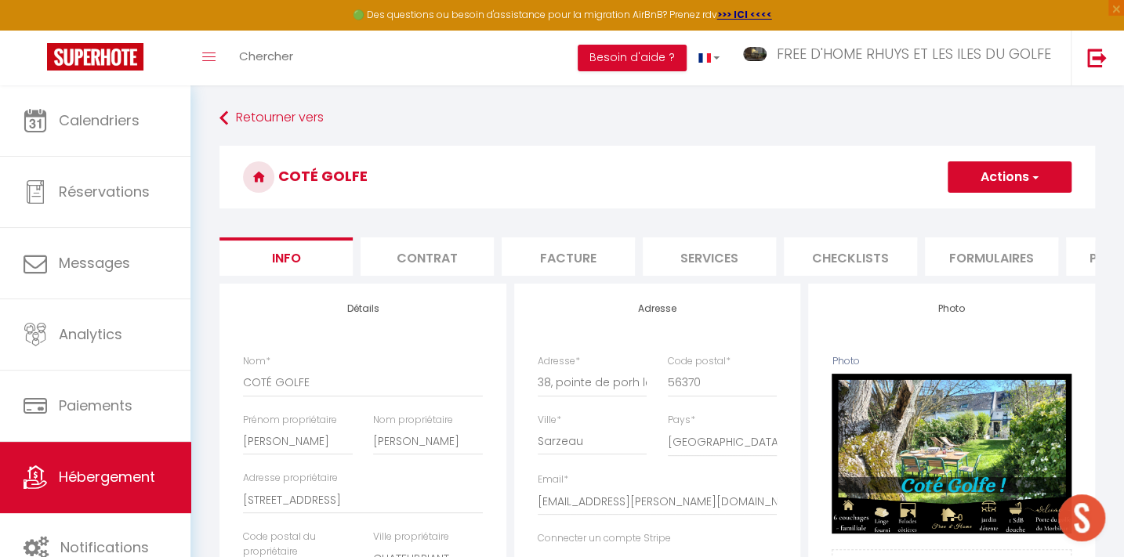
click at [1084, 256] on li "Plateformes" at bounding box center [1132, 257] width 133 height 38
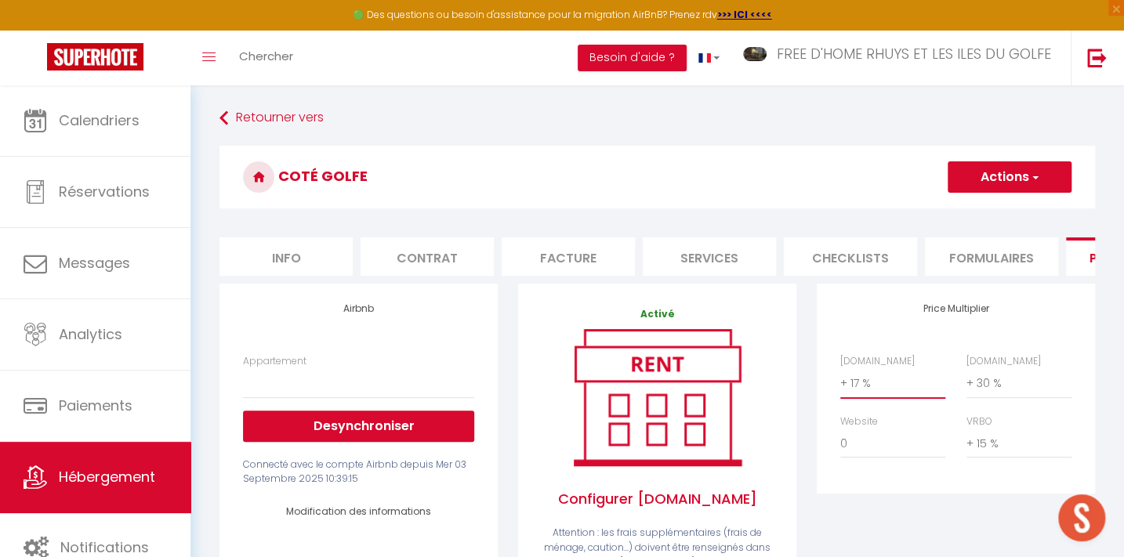
click at [866, 383] on select "0 + 1 % + 2 % + 3 % + 4 % + 5 % + 6 % + 7 % + 8 % + 9 %" at bounding box center [892, 383] width 105 height 30
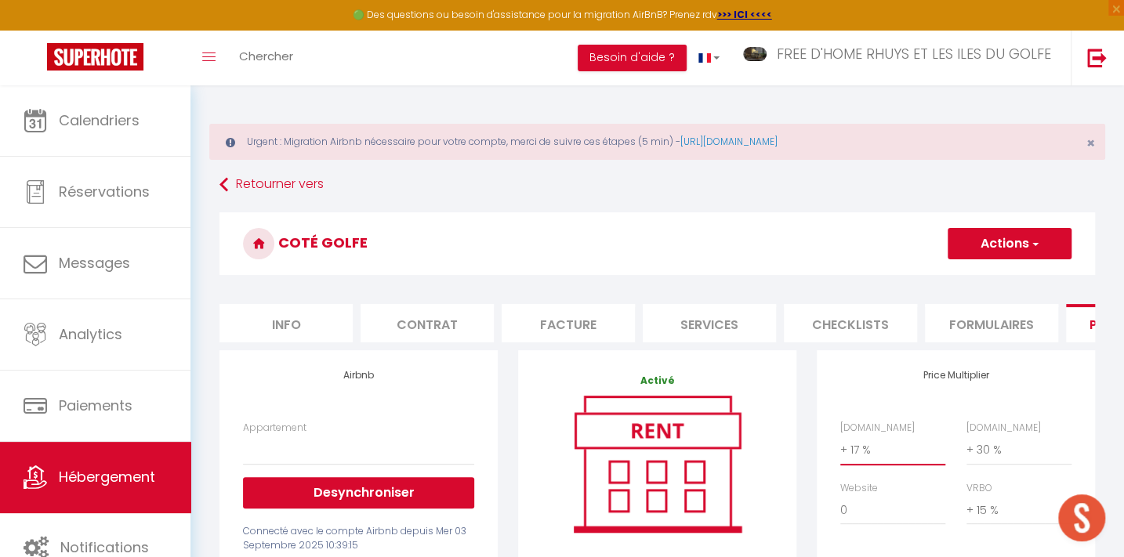
click at [840, 445] on select "0 + 1 % + 2 % + 3 % + 4 % + 5 % + 6 % + 7 % + 8 % + 9 %" at bounding box center [892, 450] width 105 height 30
click at [998, 236] on button "Actions" at bounding box center [1010, 243] width 124 height 31
click at [979, 274] on link "Enregistrer" at bounding box center [1009, 278] width 124 height 20
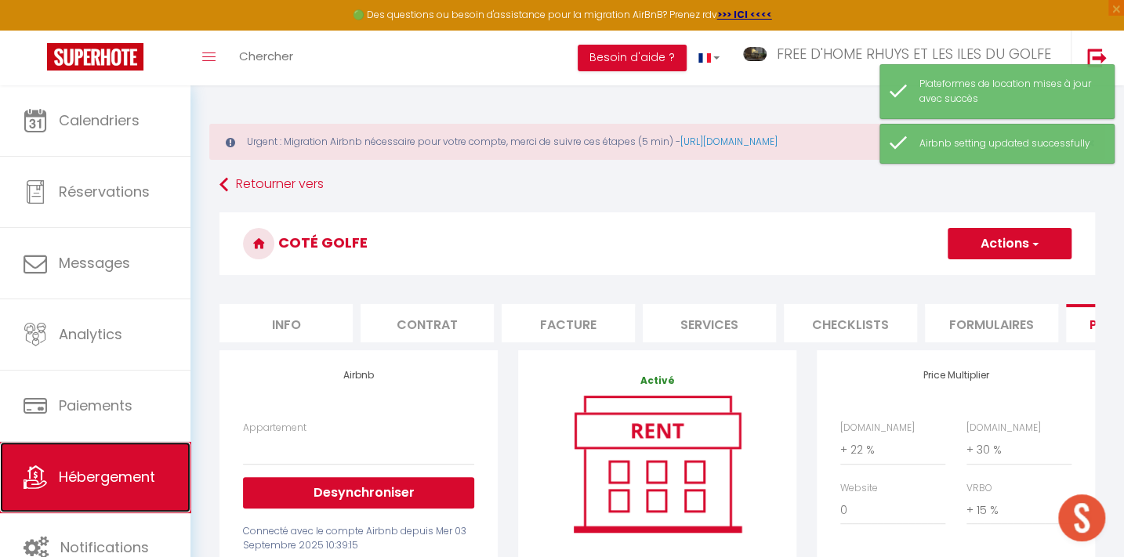
click at [103, 464] on link "Hébergement" at bounding box center [95, 477] width 190 height 71
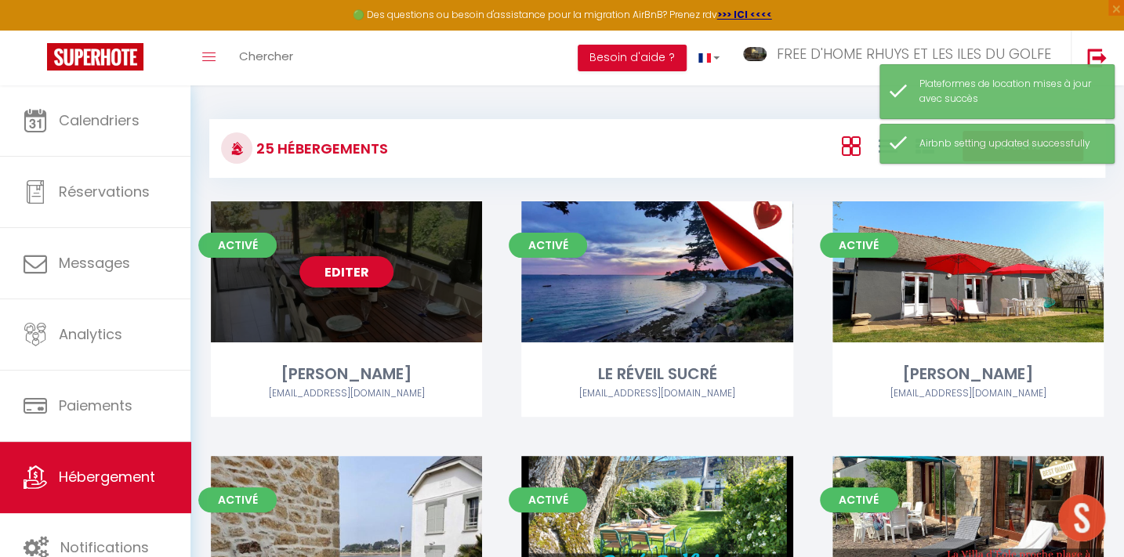
scroll to position [213, 0]
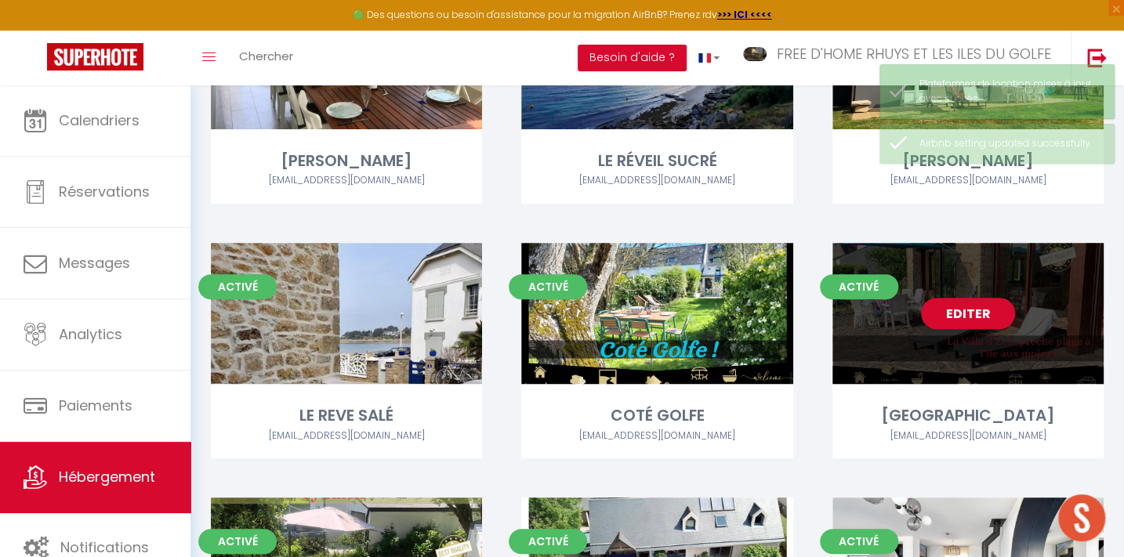
click at [956, 314] on link "Editer" at bounding box center [968, 313] width 94 height 31
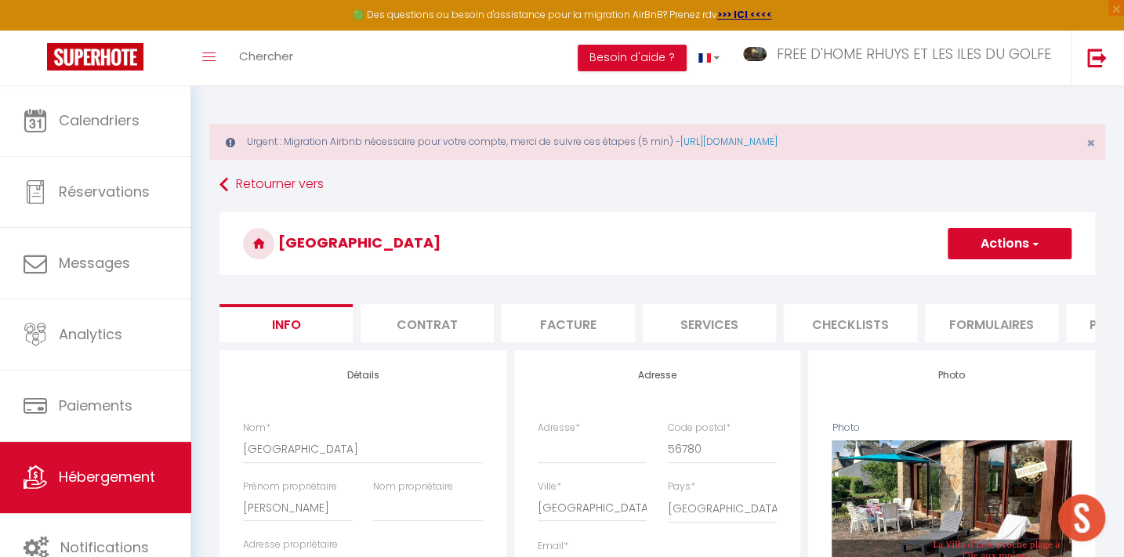
click at [1086, 246] on h3 "[GEOGRAPHIC_DATA]" at bounding box center [658, 243] width 876 height 63
click at [1082, 323] on li "Plateformes" at bounding box center [1132, 323] width 133 height 38
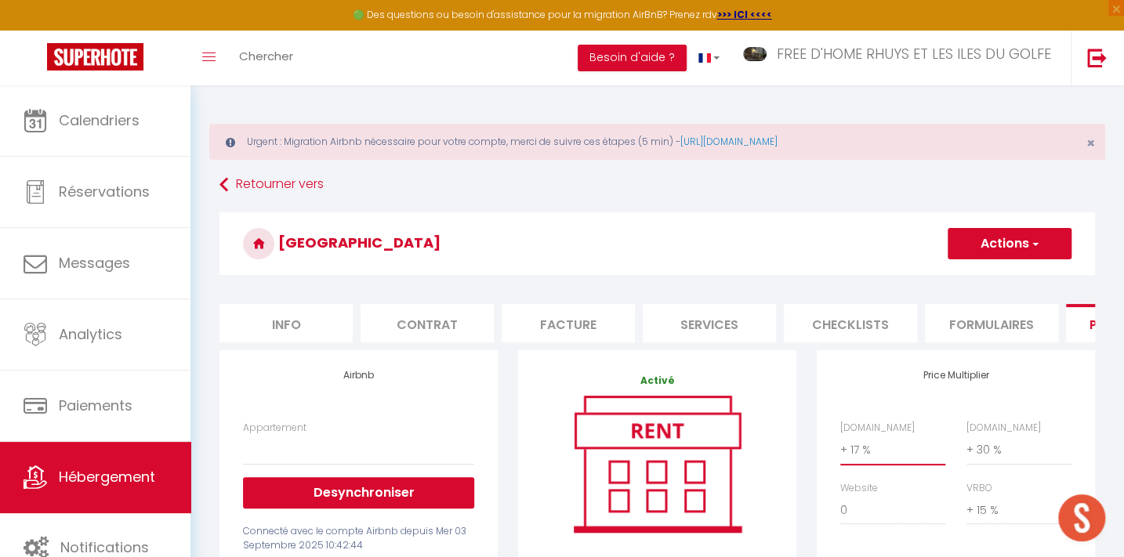
click at [854, 452] on select "0 + 1 % + 2 % + 3 % + 4 % + 5 % + 6 % + 7 % + 8 % + 9 %" at bounding box center [892, 450] width 105 height 30
click at [840, 445] on select "0 + 1 % + 2 % + 3 % + 4 % + 5 % + 6 % + 7 % + 8 % + 9 %" at bounding box center [892, 450] width 105 height 30
click at [1000, 238] on button "Actions" at bounding box center [1010, 243] width 124 height 31
click at [987, 279] on link "Enregistrer" at bounding box center [1009, 278] width 124 height 20
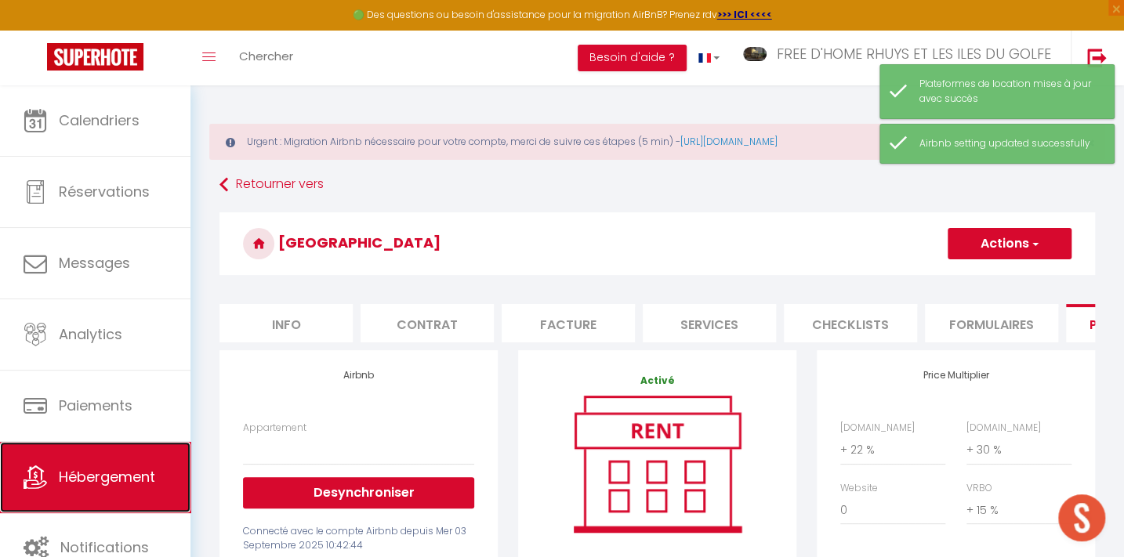
click at [89, 485] on span "Hébergement" at bounding box center [107, 477] width 96 height 20
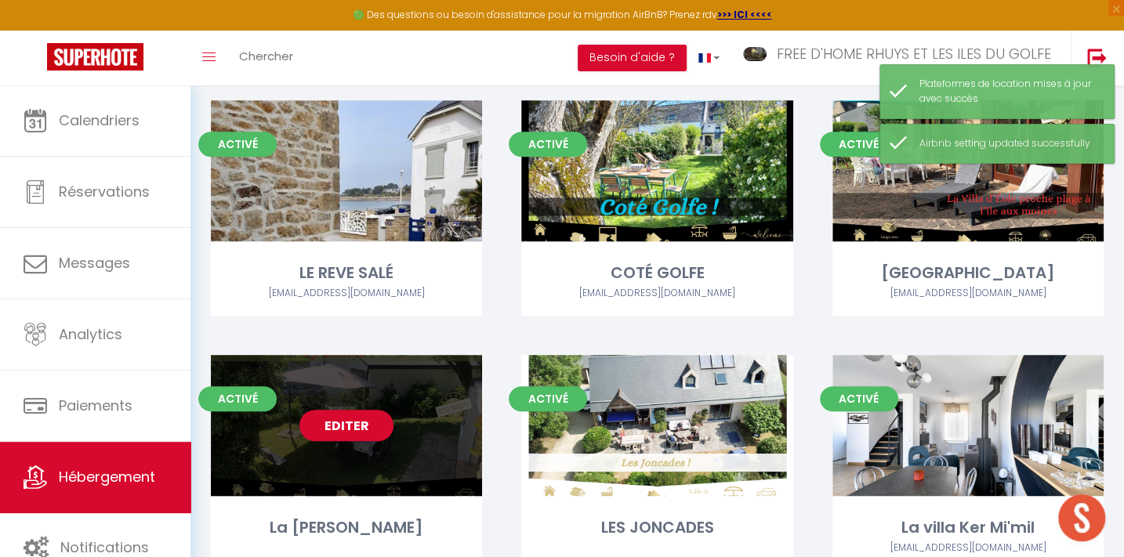
scroll to position [423, 0]
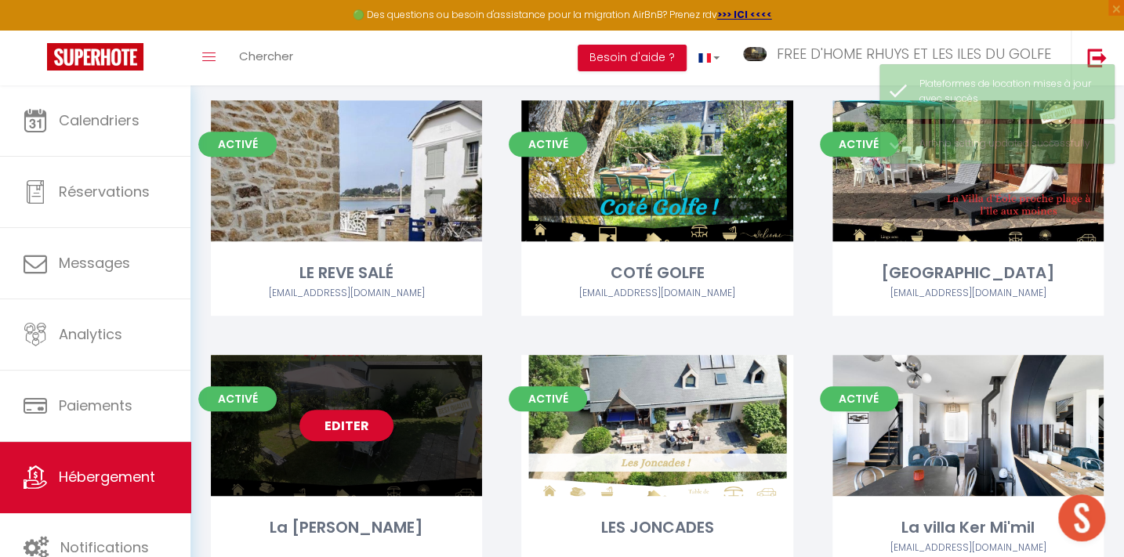
click at [339, 430] on link "Editer" at bounding box center [346, 425] width 94 height 31
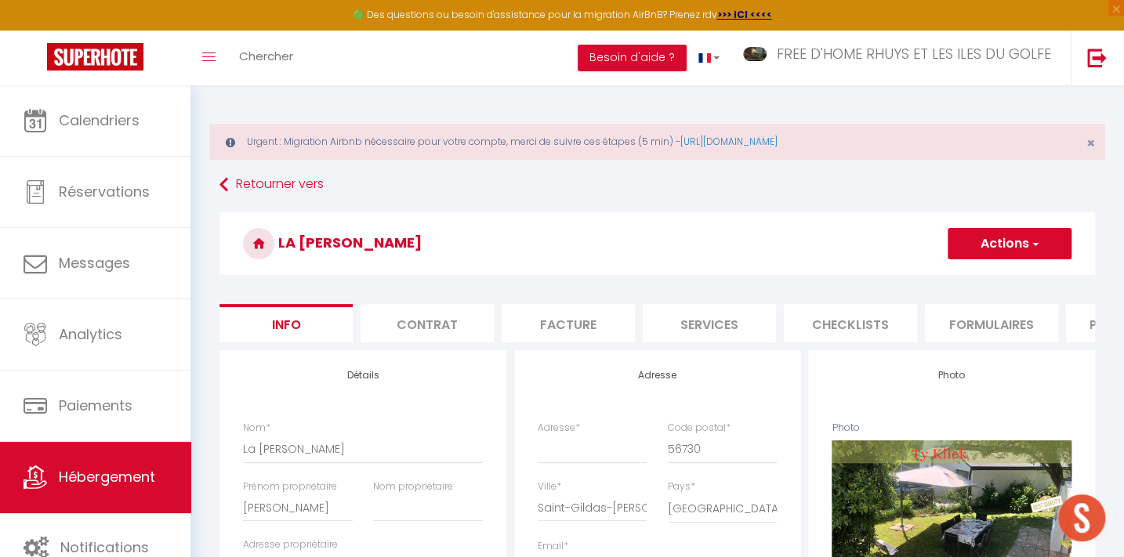
click at [1083, 256] on h3 "La [PERSON_NAME]" at bounding box center [658, 243] width 876 height 63
click at [1078, 316] on li "Plateformes" at bounding box center [1132, 323] width 133 height 38
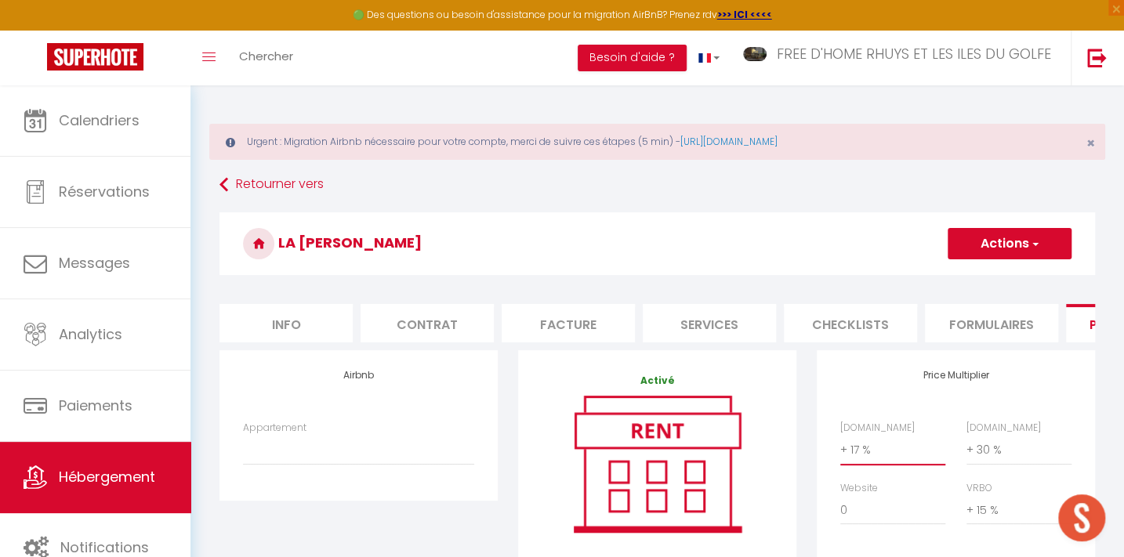
click at [845, 463] on select "0 + 1 % + 2 % + 3 % + 4 % + 5 % + 6 % + 7 % + 8 % + 9 %" at bounding box center [892, 450] width 105 height 30
click at [840, 445] on select "0 + 1 % + 2 % + 3 % + 4 % + 5 % + 6 % + 7 % + 8 % + 9 %" at bounding box center [892, 450] width 105 height 30
click at [1001, 238] on button "Actions" at bounding box center [1010, 243] width 124 height 31
click at [985, 274] on link "Enregistrer" at bounding box center [1009, 278] width 124 height 20
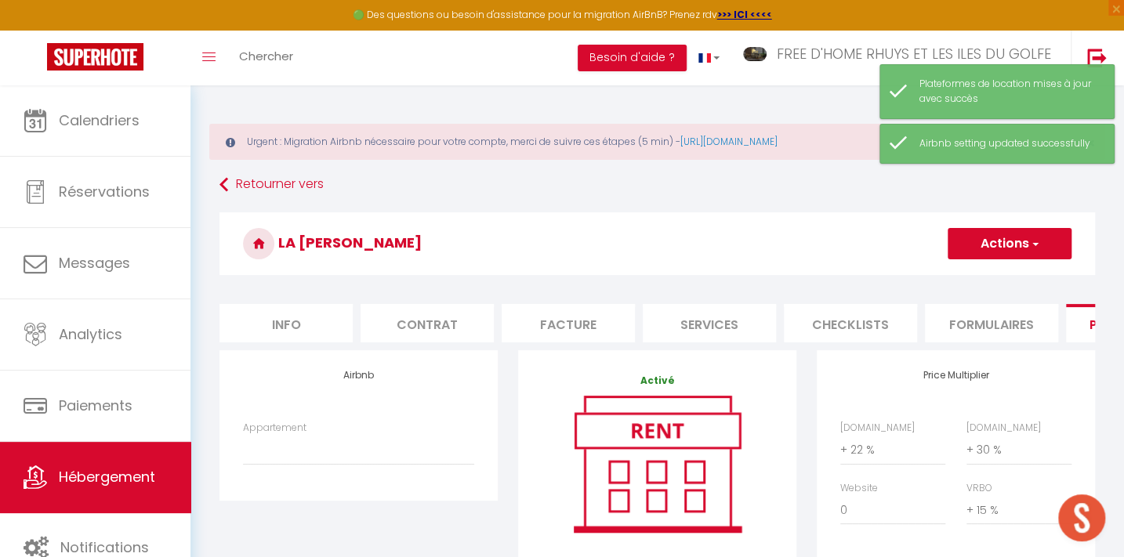
click at [989, 244] on button "Actions" at bounding box center [1010, 243] width 124 height 31
click at [988, 277] on link "Enregistrer" at bounding box center [1009, 278] width 124 height 20
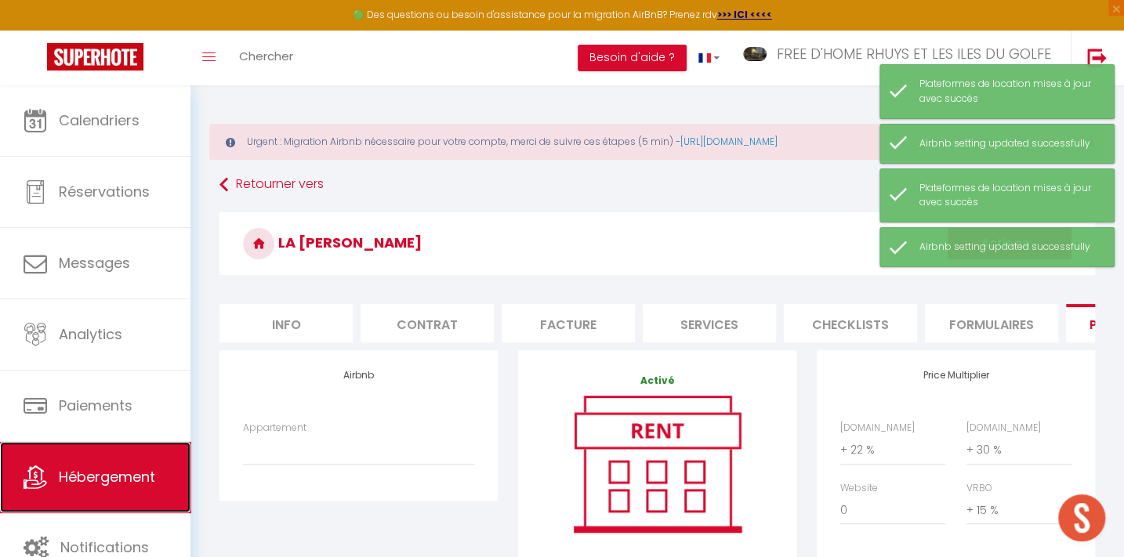
click at [112, 473] on span "Hébergement" at bounding box center [107, 477] width 96 height 20
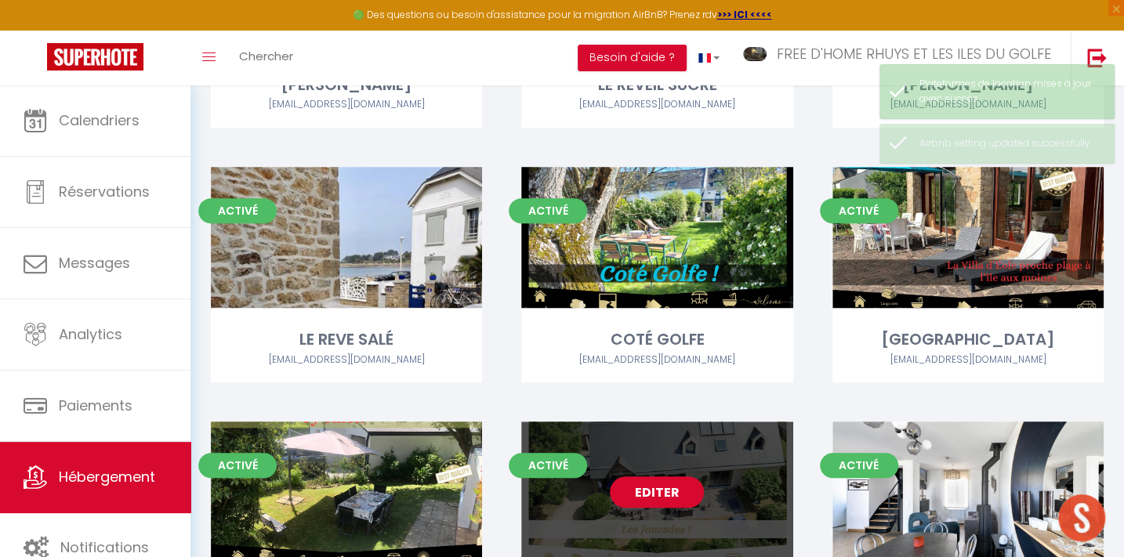
scroll to position [423, 0]
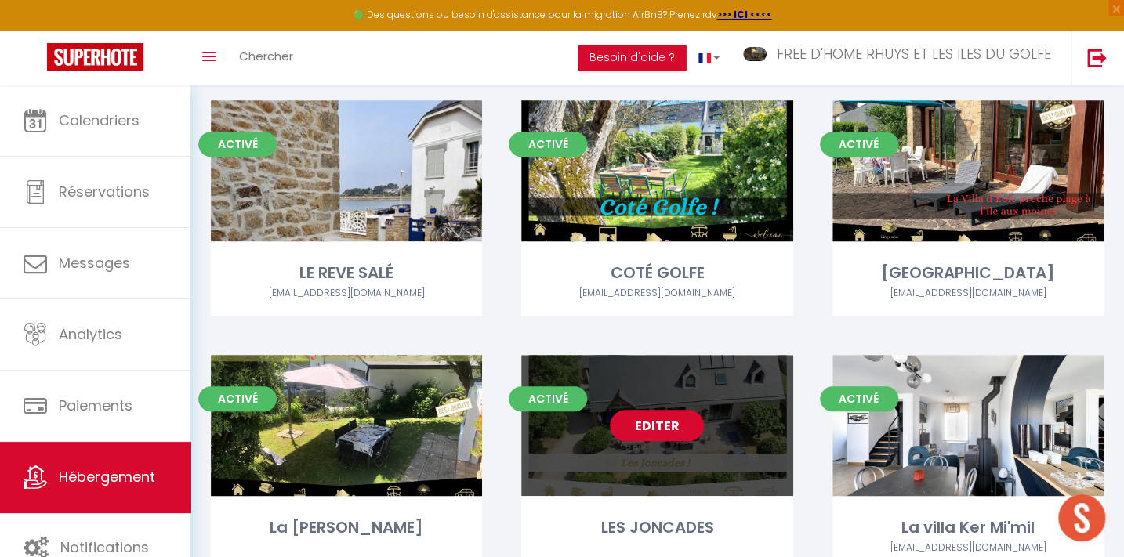
click at [655, 420] on link "Editer" at bounding box center [657, 425] width 94 height 31
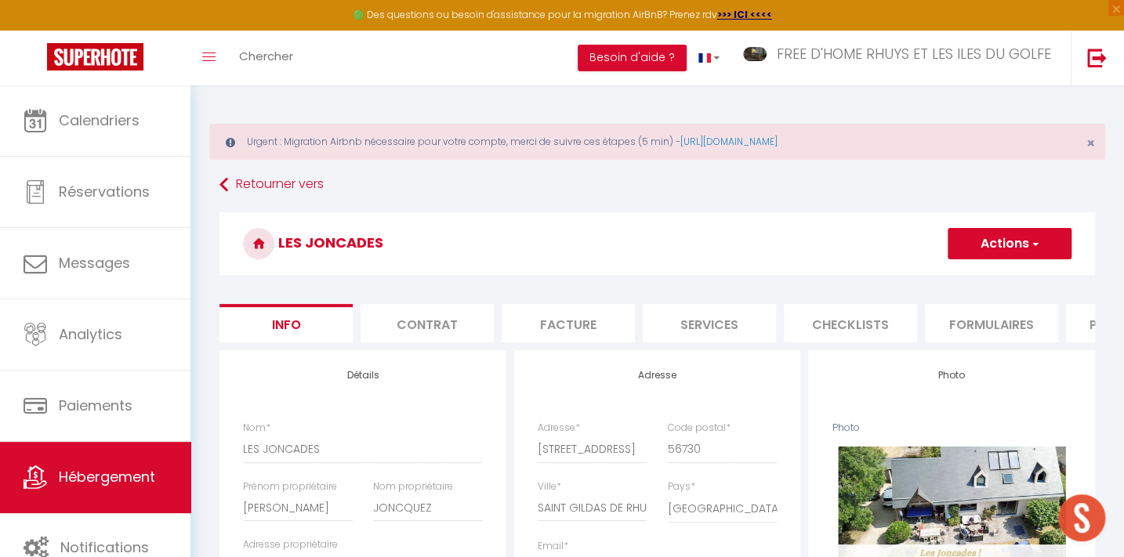
click at [1087, 313] on li "Plateformes" at bounding box center [1132, 323] width 133 height 38
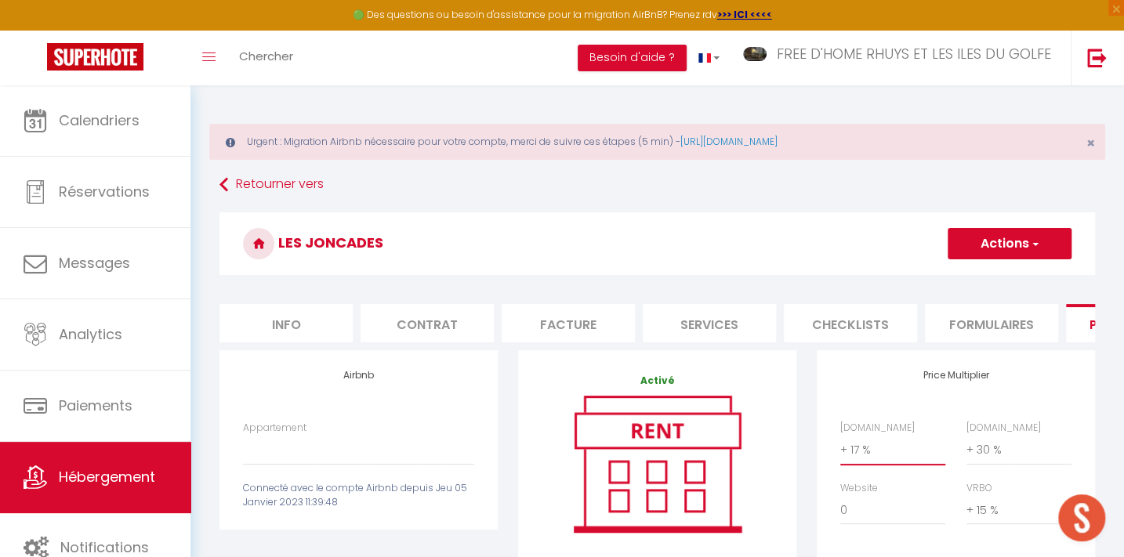
click at [859, 459] on select "0 + 1 % + 2 % + 3 % + 4 % + 5 % + 6 % + 7 % + 8 % + 9 %" at bounding box center [892, 450] width 105 height 30
click at [840, 445] on select "0 + 1 % + 2 % + 3 % + 4 % + 5 % + 6 % + 7 % + 8 % + 9 %" at bounding box center [892, 450] width 105 height 30
click at [1005, 246] on button "Actions" at bounding box center [1010, 243] width 124 height 31
click at [995, 277] on link "Enregistrer" at bounding box center [1009, 278] width 124 height 20
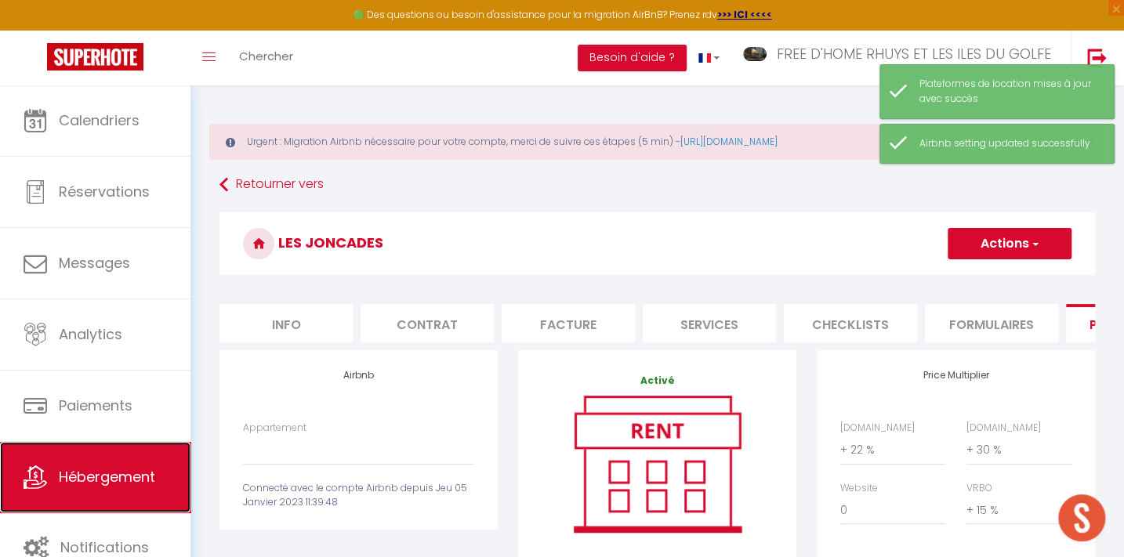
click at [88, 477] on span "Hébergement" at bounding box center [107, 477] width 96 height 20
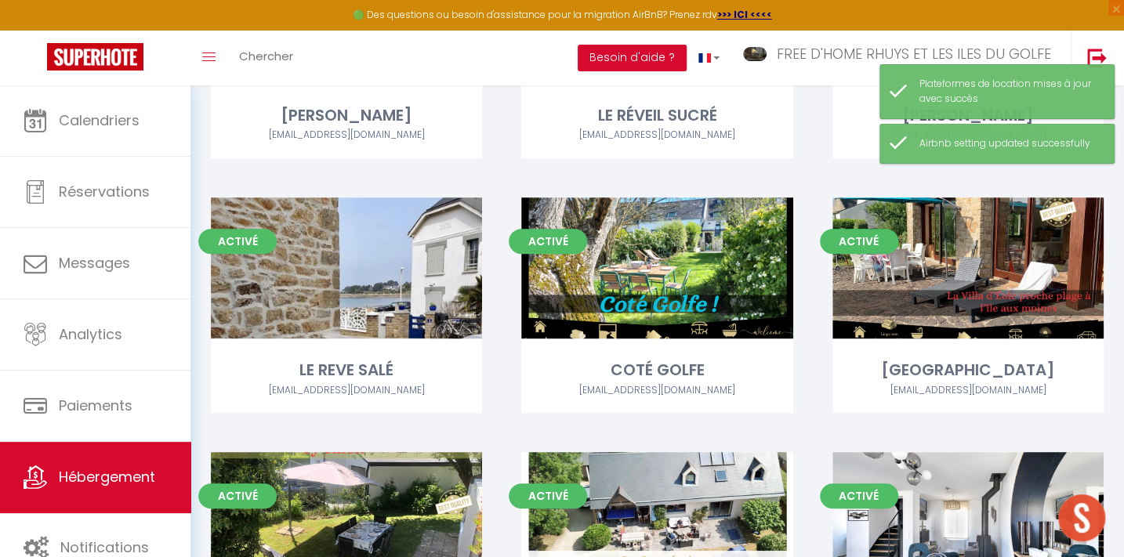
scroll to position [356, 0]
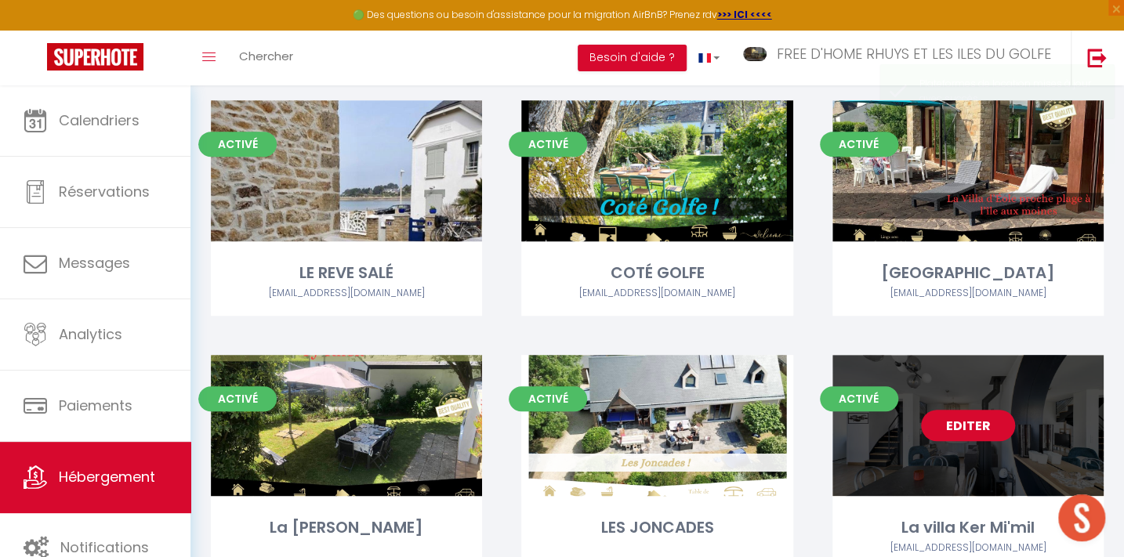
click at [966, 417] on link "Editer" at bounding box center [968, 425] width 94 height 31
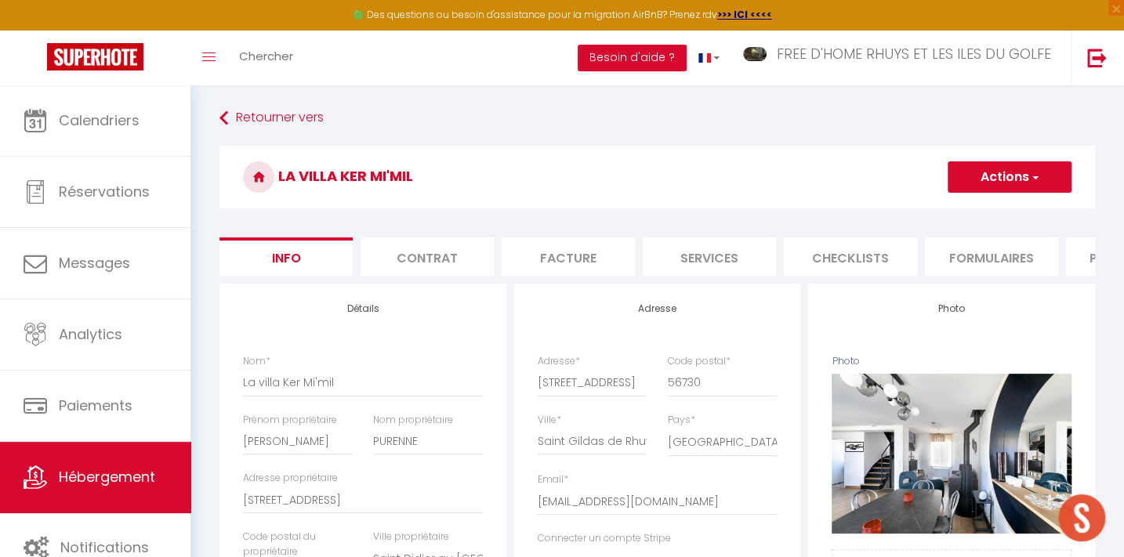
click at [1083, 249] on li "Plateformes" at bounding box center [1132, 257] width 133 height 38
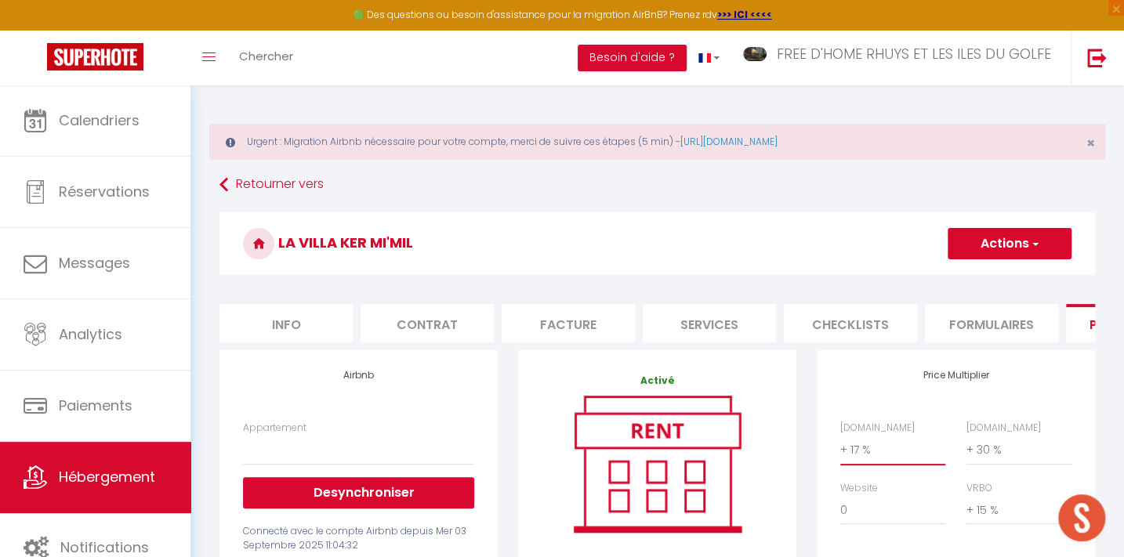
click at [869, 454] on select "0 + 1 % + 2 % + 3 % + 4 % + 5 % + 6 % + 7 % + 8 % + 9 %" at bounding box center [892, 450] width 105 height 30
click at [840, 445] on select "0 + 1 % + 2 % + 3 % + 4 % + 5 % + 6 % + 7 % + 8 % + 9 %" at bounding box center [892, 450] width 105 height 30
click at [1002, 235] on button "Actions" at bounding box center [1010, 243] width 124 height 31
click at [993, 270] on link "Enregistrer" at bounding box center [1009, 278] width 124 height 20
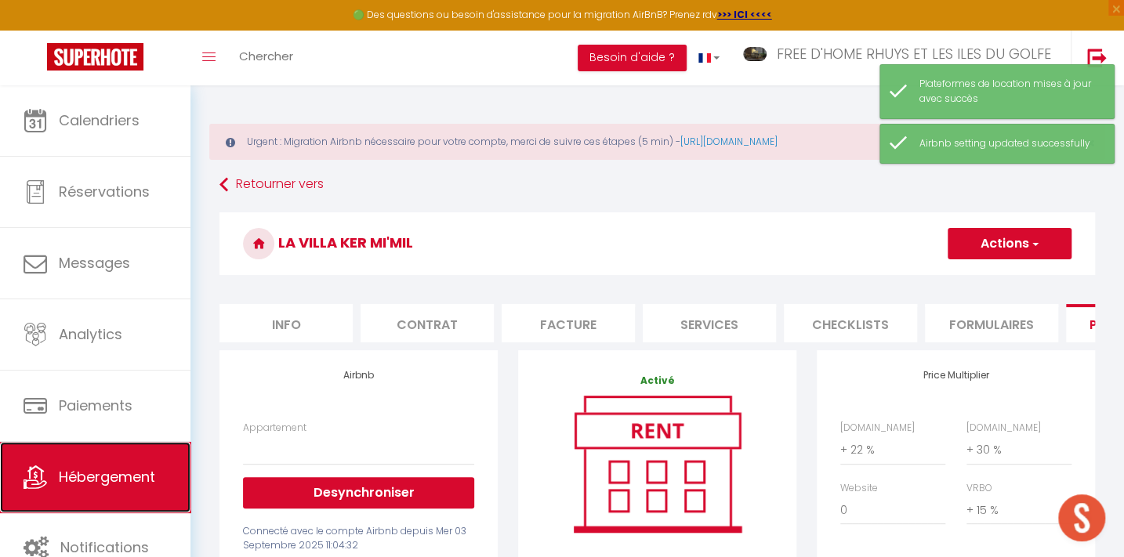
click at [103, 461] on link "Hébergement" at bounding box center [95, 477] width 190 height 71
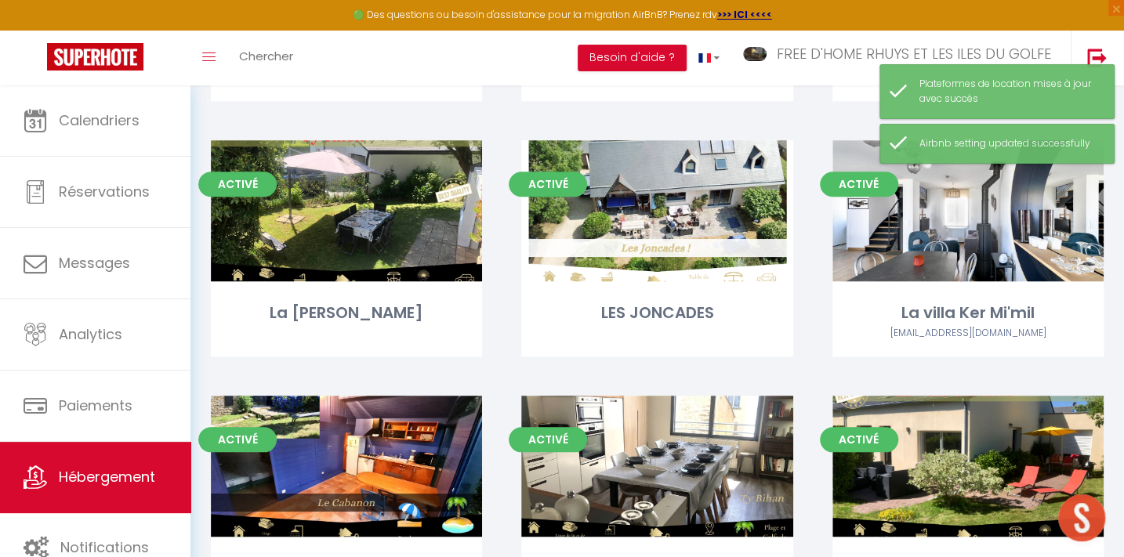
scroll to position [641, 0]
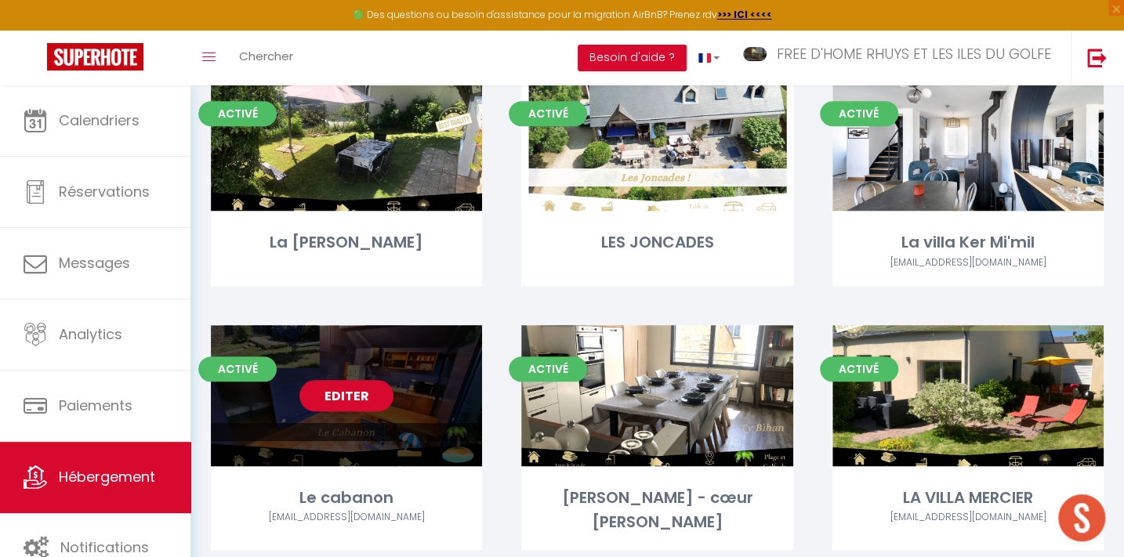
click at [345, 394] on link "Editer" at bounding box center [346, 395] width 94 height 31
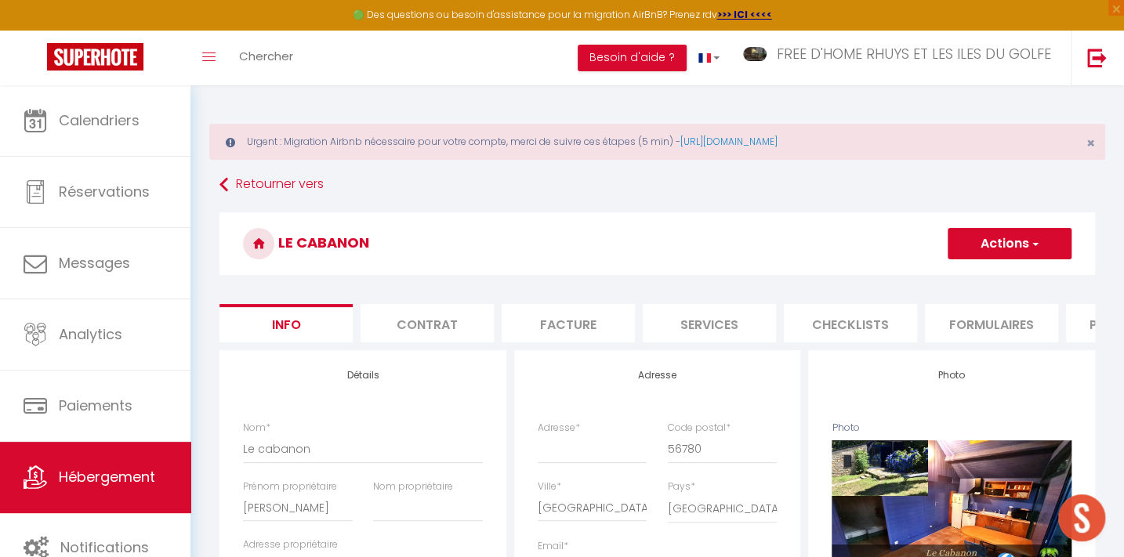
click at [1079, 320] on li "Plateformes" at bounding box center [1132, 323] width 133 height 38
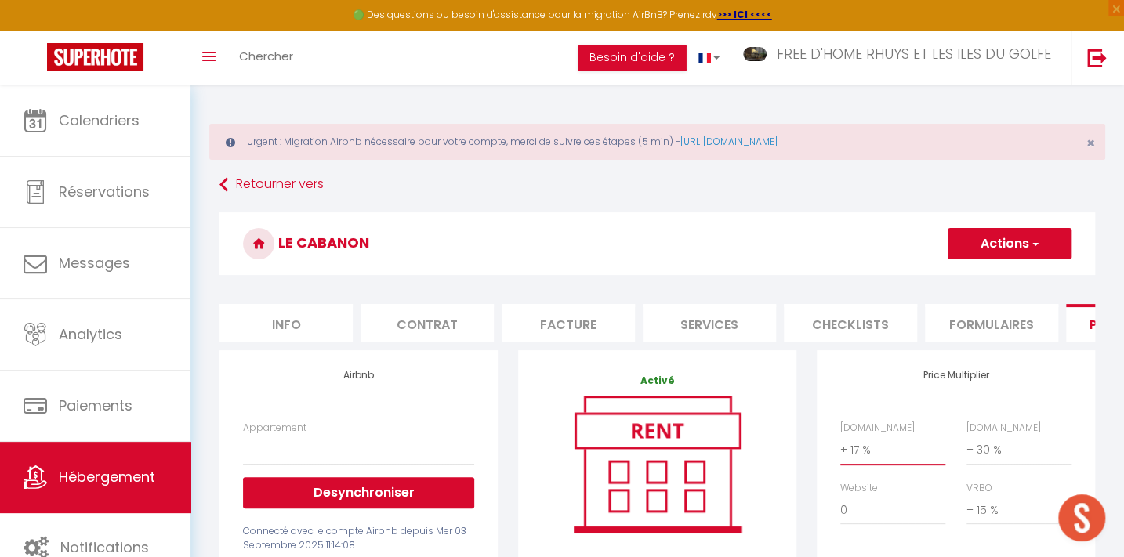
click at [858, 465] on select "0 + 1 % + 2 % + 3 % + 4 % + 5 % + 6 % + 7 % + 8 % + 9 %" at bounding box center [892, 450] width 105 height 30
click at [840, 445] on select "0 + 1 % + 2 % + 3 % + 4 % + 5 % + 6 % + 7 % + 8 % + 9 %" at bounding box center [892, 450] width 105 height 30
click at [996, 235] on button "Actions" at bounding box center [1010, 243] width 124 height 31
click at [993, 273] on link "Enregistrer" at bounding box center [1009, 278] width 124 height 20
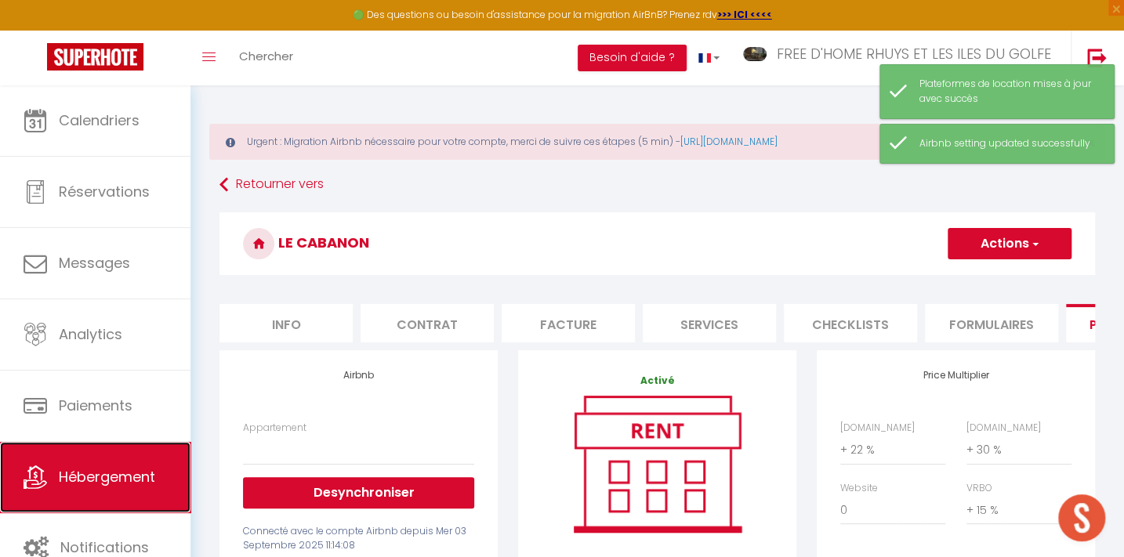
click at [151, 470] on span "Hébergement" at bounding box center [107, 477] width 96 height 20
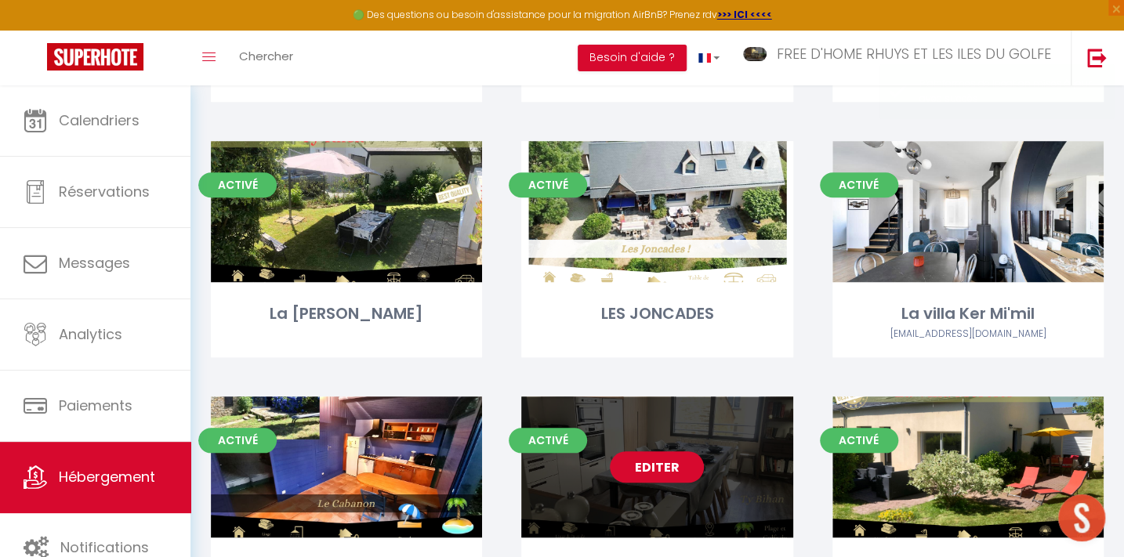
scroll to position [637, 0]
click at [659, 466] on link "Editer" at bounding box center [657, 467] width 94 height 31
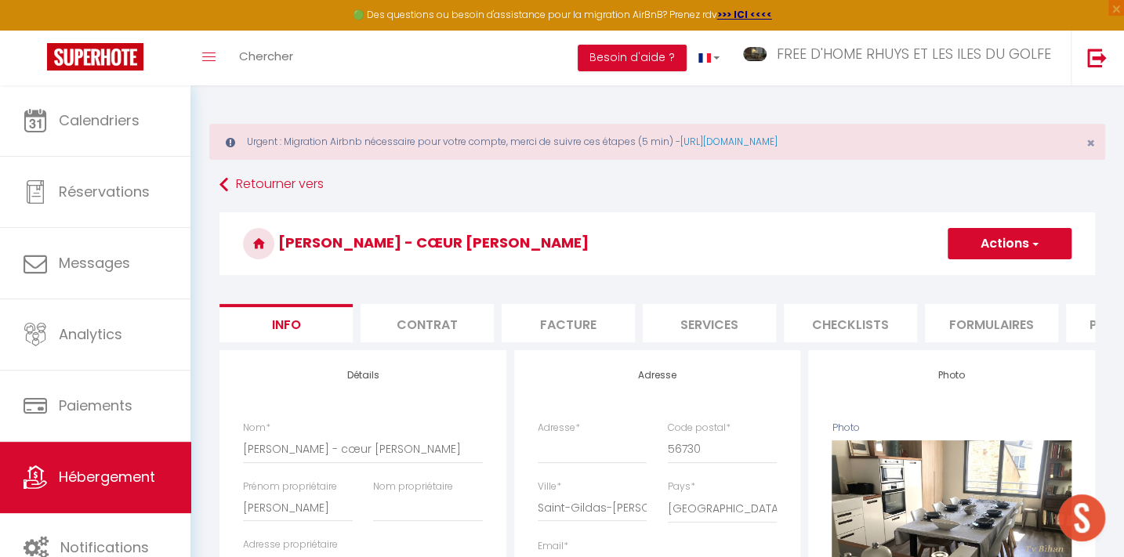
click at [1076, 318] on li "Plateformes" at bounding box center [1132, 323] width 133 height 38
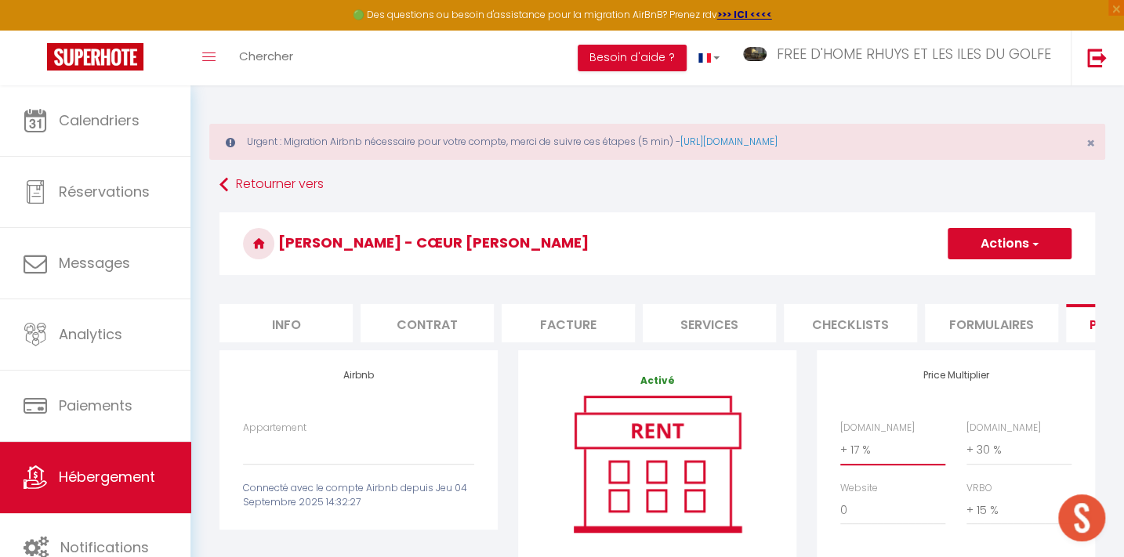
click at [849, 465] on select "0 + 1 % + 2 % + 3 % + 4 % + 5 % + 6 % + 7 % + 8 % + 9 %" at bounding box center [892, 450] width 105 height 30
click at [840, 445] on select "0 + 1 % + 2 % + 3 % + 4 % + 5 % + 6 % + 7 % + 8 % + 9 %" at bounding box center [892, 450] width 105 height 30
click at [1004, 246] on button "Actions" at bounding box center [1010, 243] width 124 height 31
click at [988, 280] on link "Enregistrer" at bounding box center [1009, 278] width 124 height 20
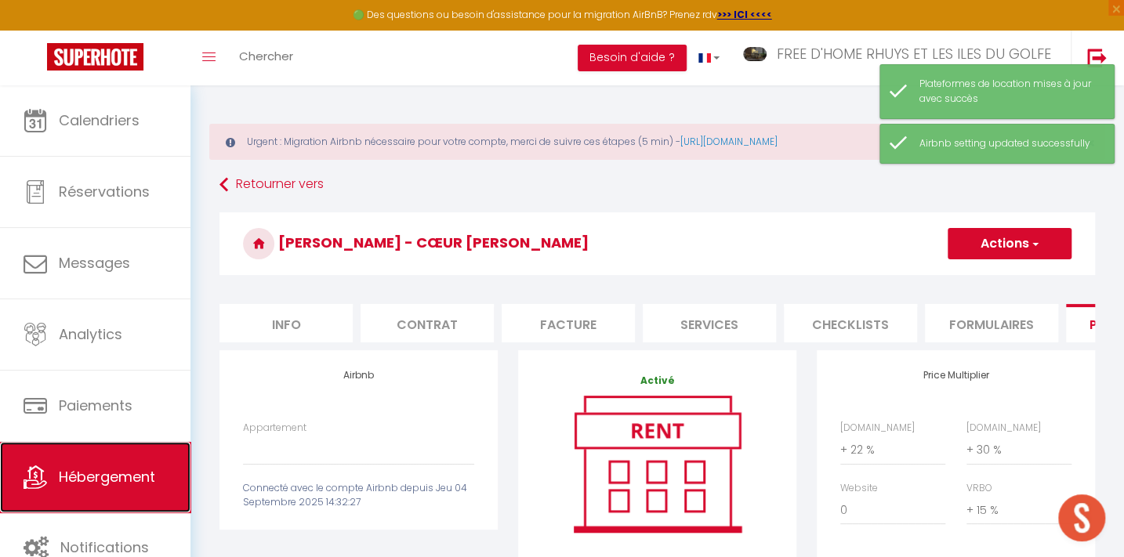
click at [121, 490] on link "Hébergement" at bounding box center [95, 477] width 190 height 71
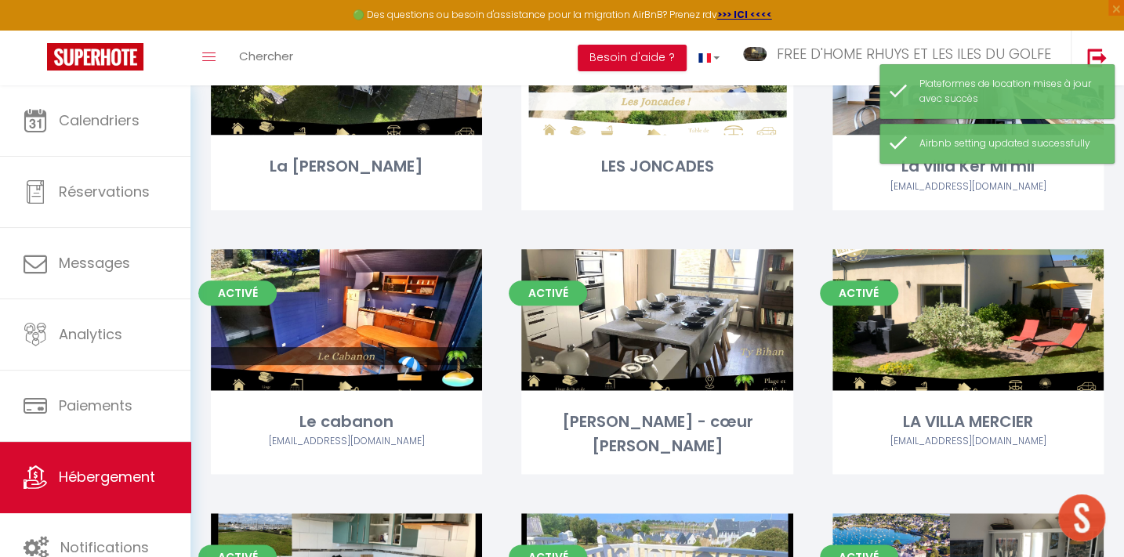
scroll to position [850, 0]
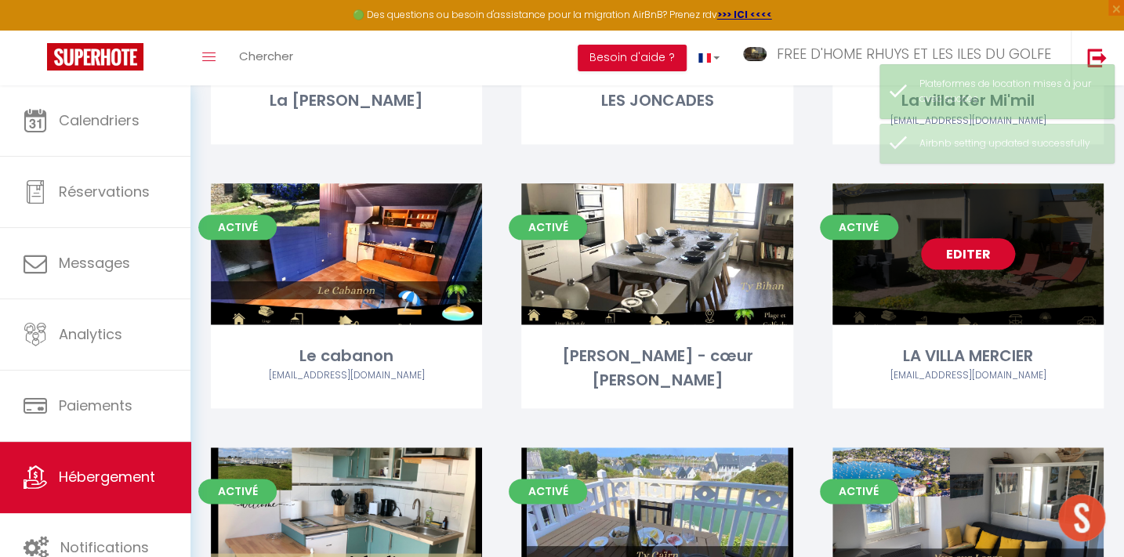
click at [976, 249] on link "Editer" at bounding box center [968, 253] width 94 height 31
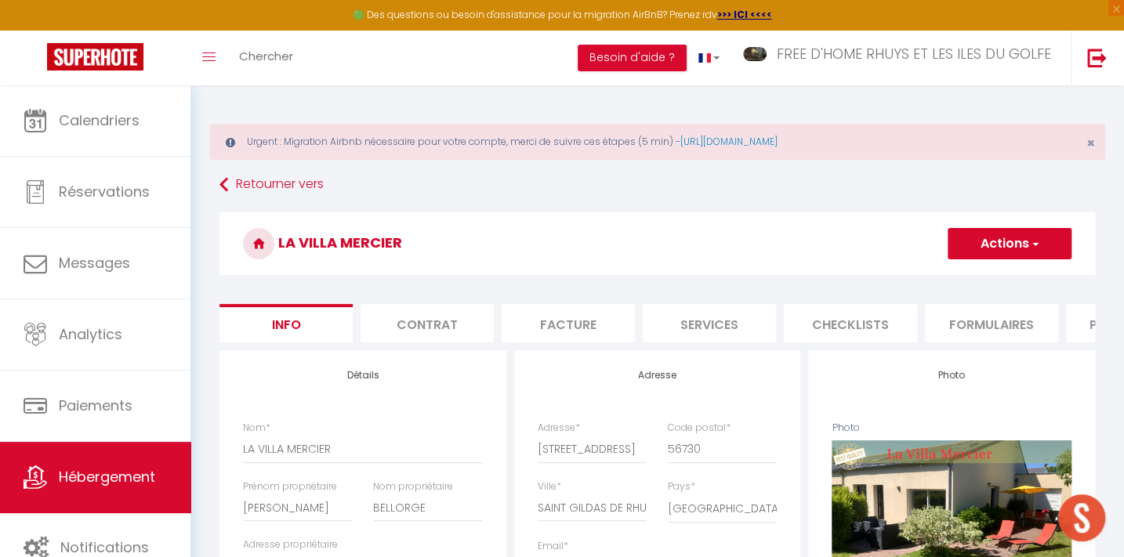
click at [1088, 254] on h3 "LA VILLA MERCIER" at bounding box center [658, 243] width 876 height 63
select select "houses"
select select
select select "6"
select select "2"
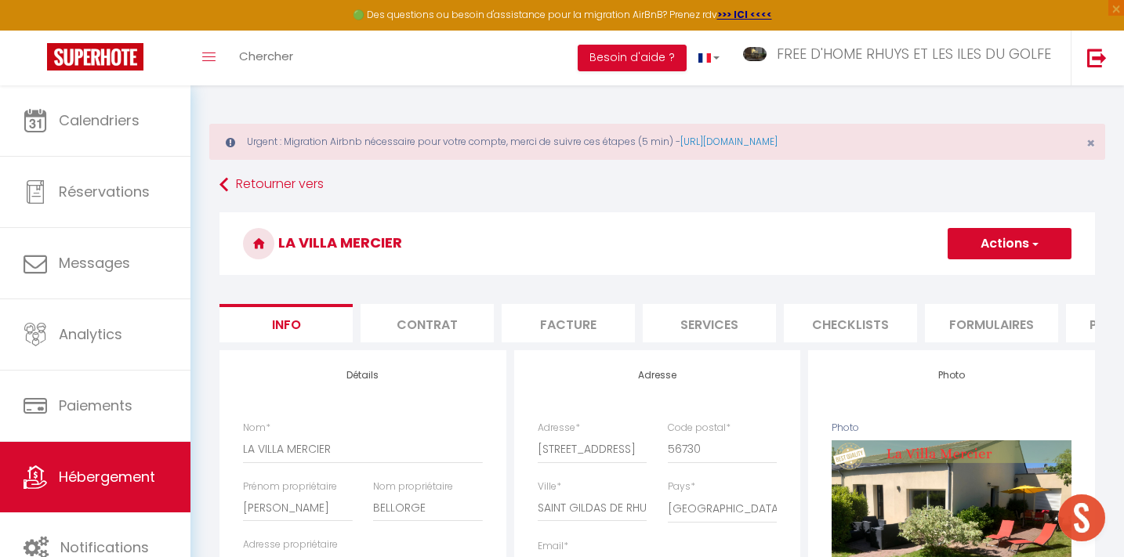
select select "4"
select select "1"
select select "17:00"
select select "23:45"
select select "10:00"
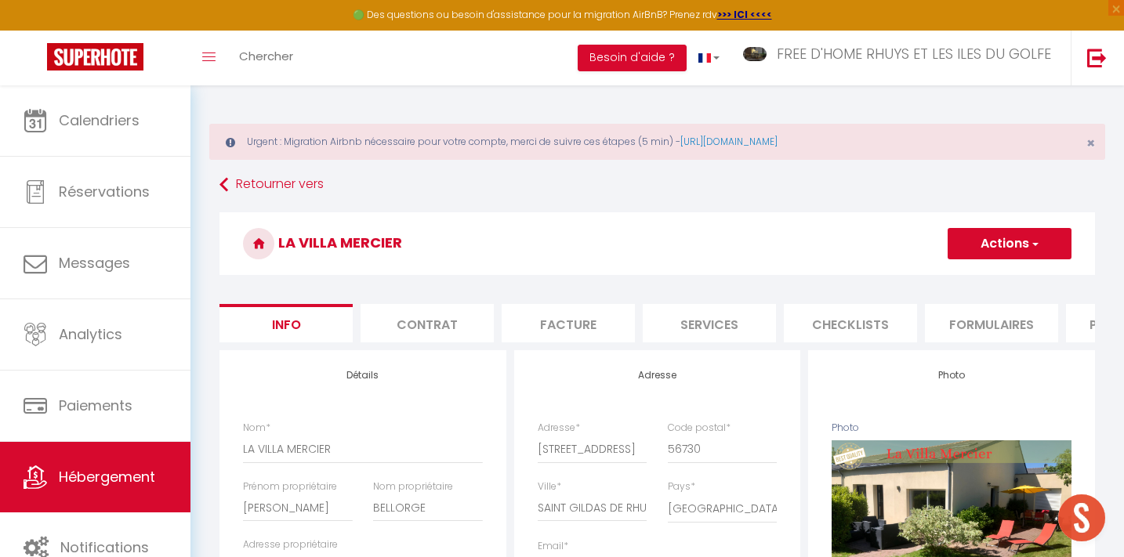
select select "30"
select select "120"
select select
select select "28"
click at [1083, 314] on li "Plateformes" at bounding box center [1132, 323] width 133 height 38
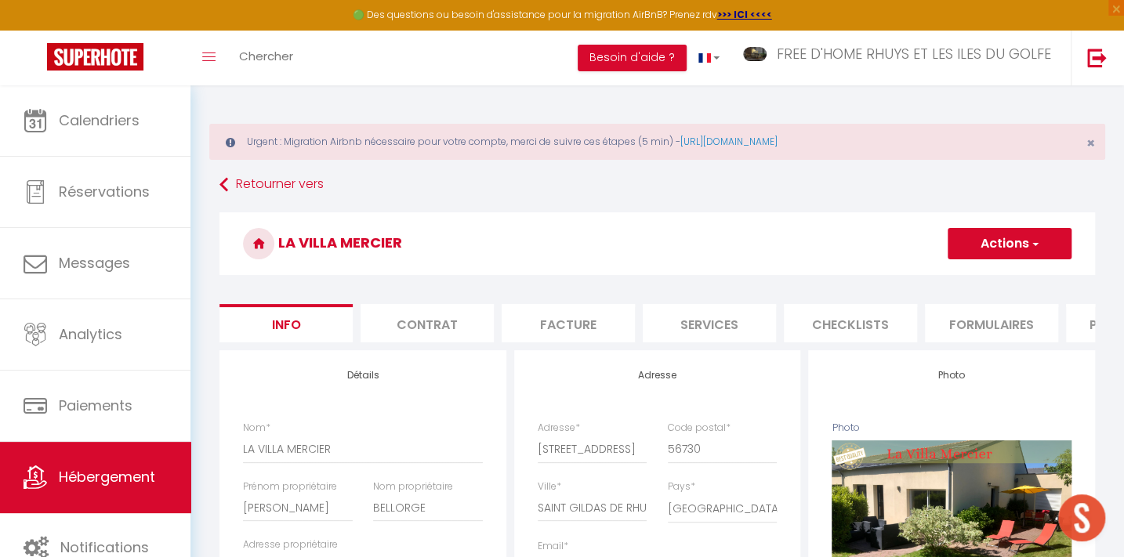
select select
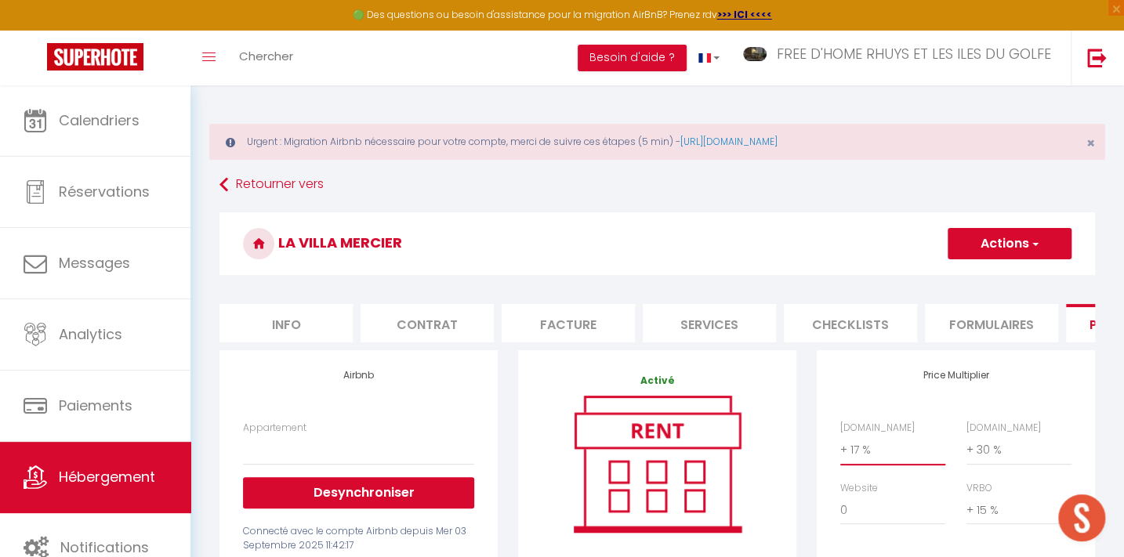
click at [850, 463] on select "0 + 1 % + 2 % + 3 % + 4 % + 5 % + 6 % + 7 % + 8 % + 9 %" at bounding box center [892, 450] width 105 height 30
select select "+ 22 %"
click at [840, 445] on select "0 + 1 % + 2 % + 3 % + 4 % + 5 % + 6 % + 7 % + 8 % + 9 %" at bounding box center [892, 450] width 105 height 30
select select
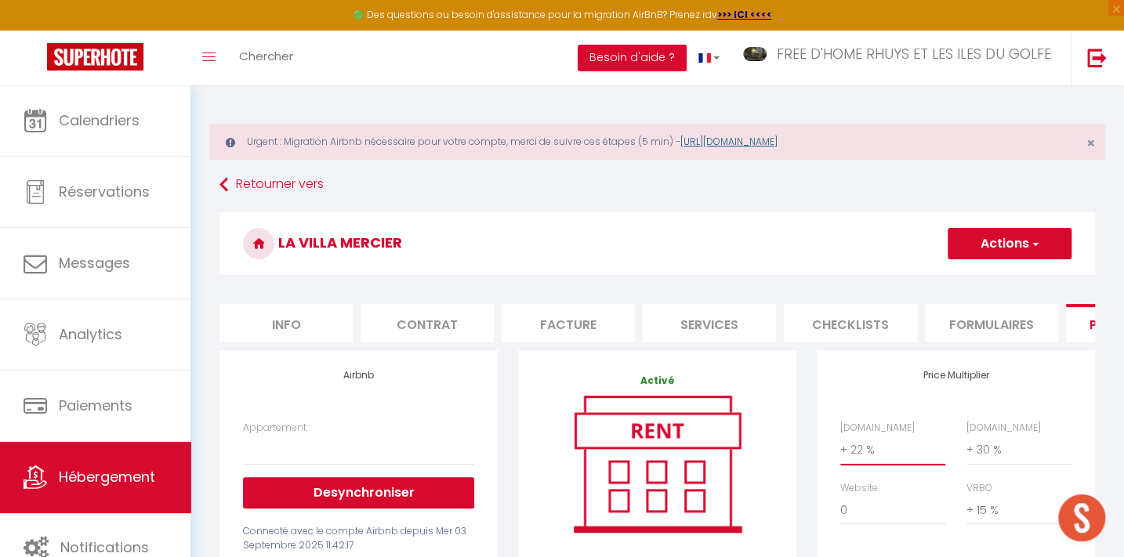
select select
click at [1012, 239] on button "Actions" at bounding box center [1010, 243] width 124 height 31
click at [989, 281] on link "Enregistrer" at bounding box center [1009, 278] width 124 height 20
select select
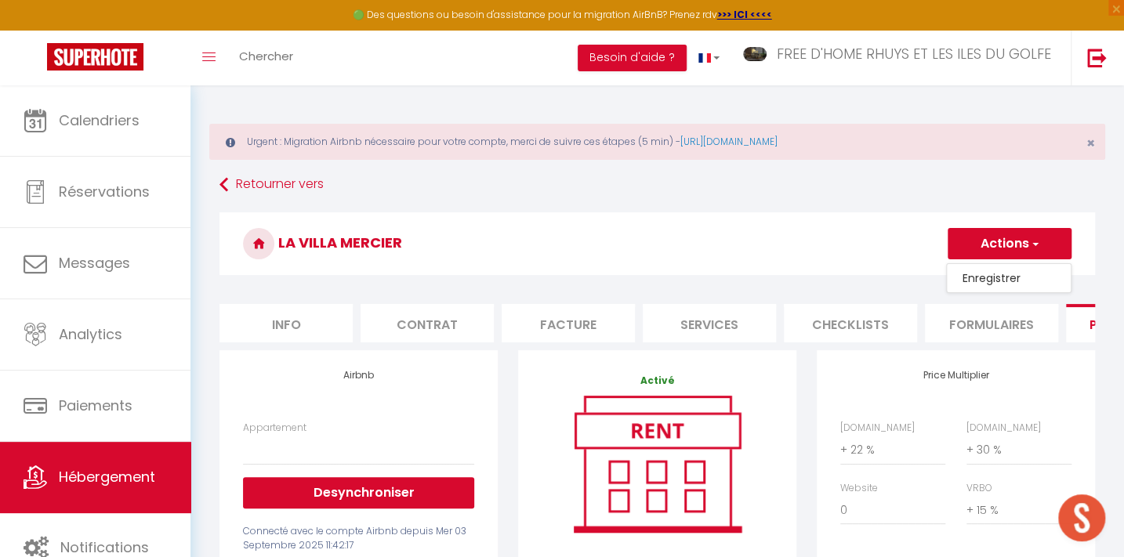
select select "EUR"
select select
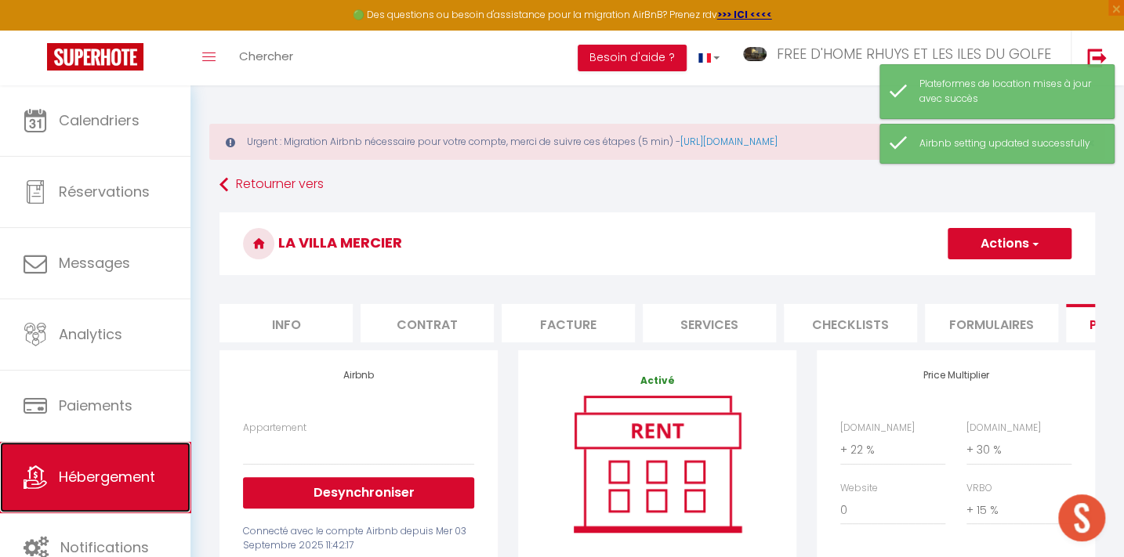
click at [92, 482] on span "Hébergement" at bounding box center [107, 477] width 96 height 20
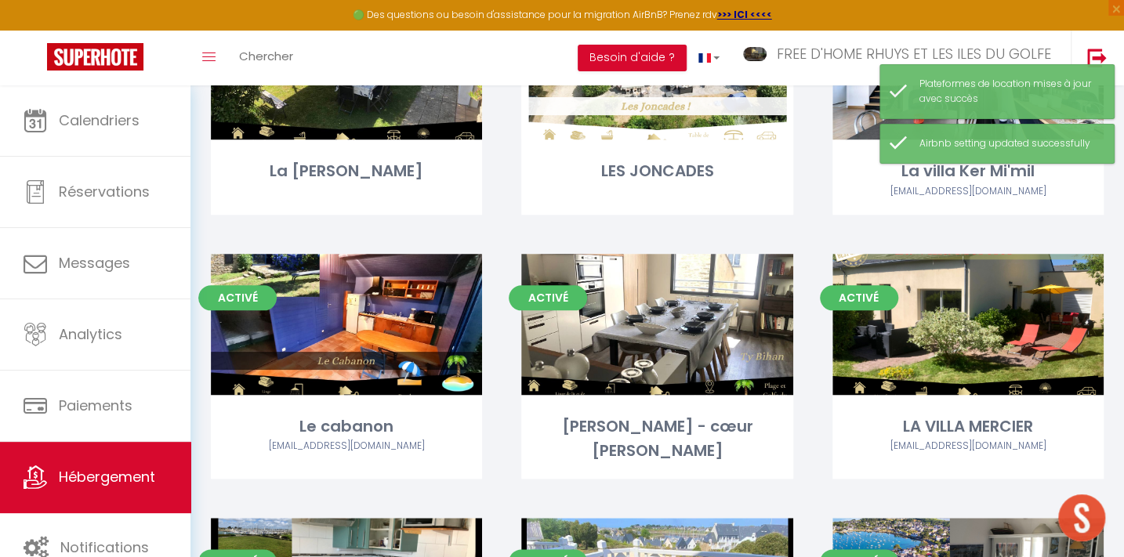
scroll to position [949, 0]
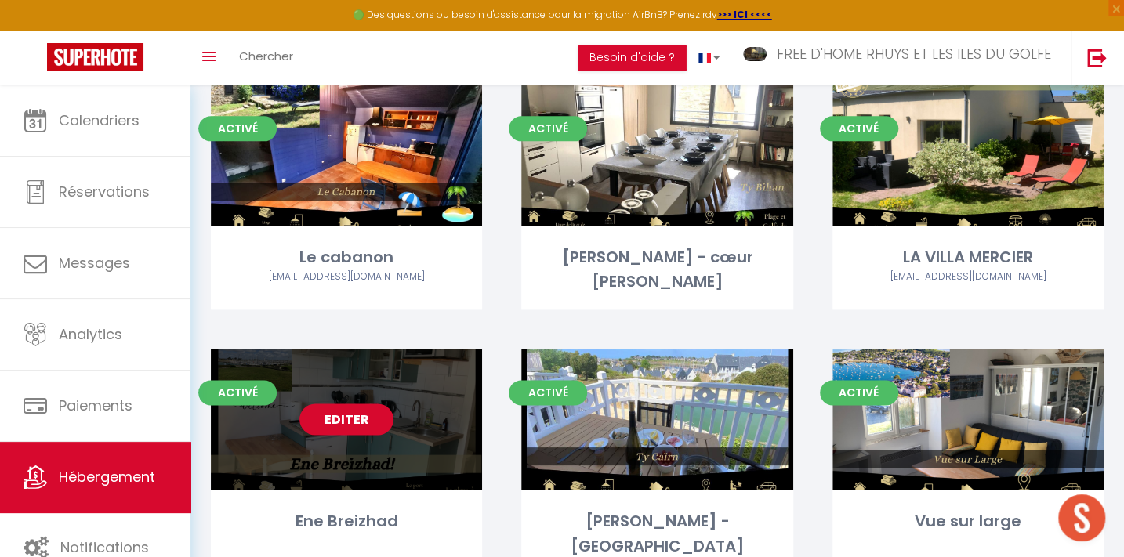
click at [336, 415] on link "Editer" at bounding box center [346, 419] width 94 height 31
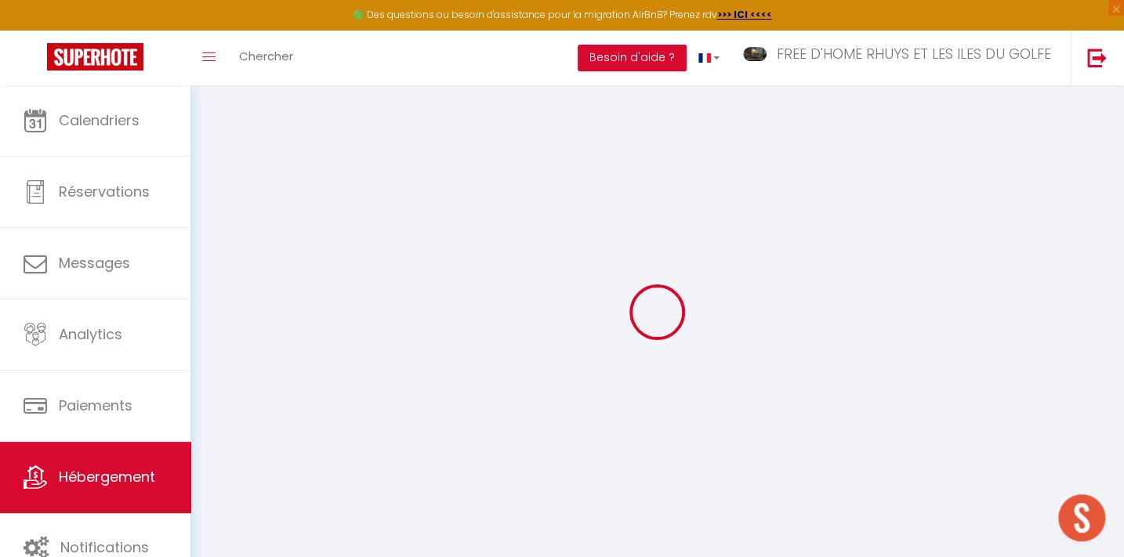
select select
checkbox input "false"
checkbox input "true"
checkbox input "false"
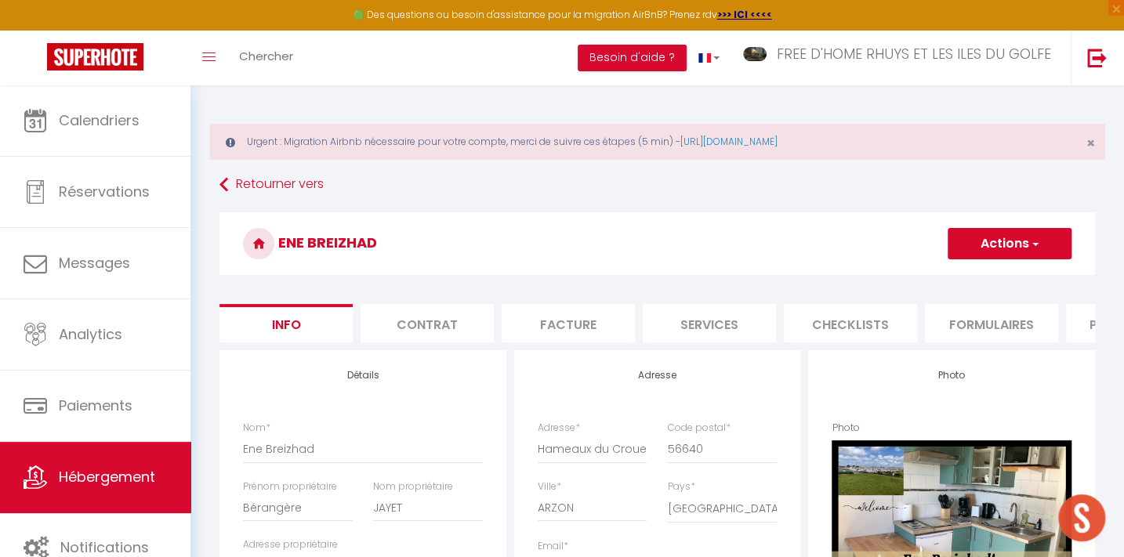
click at [1077, 314] on li "Plateformes" at bounding box center [1132, 323] width 133 height 38
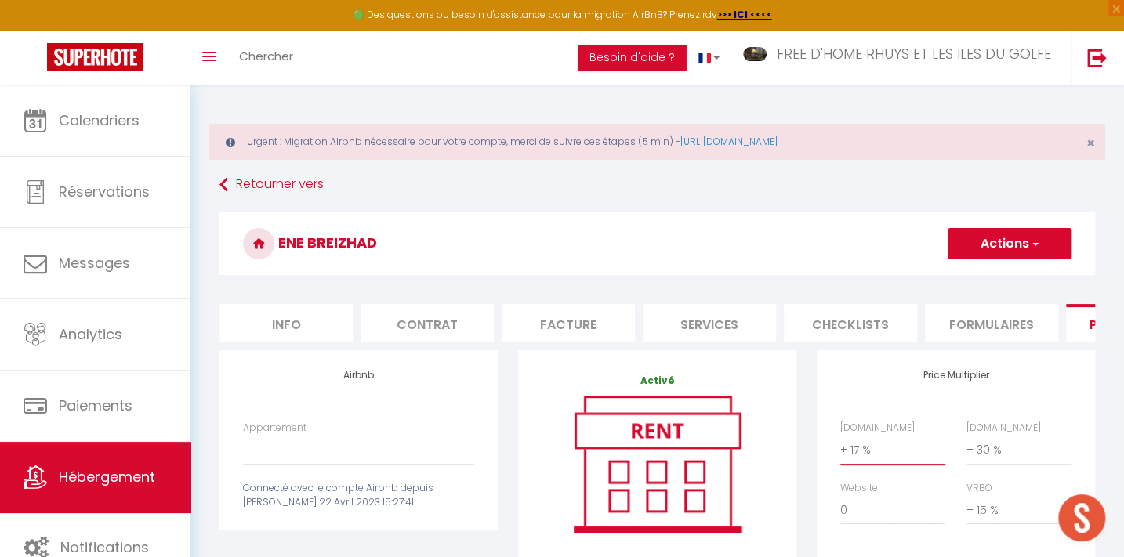
click at [860, 455] on select "0 + 1 % + 2 % + 3 % + 4 % + 5 % + 6 % + 7 % + 8 % + 9 %" at bounding box center [892, 450] width 105 height 30
click at [862, 436] on label "[DOMAIN_NAME]" at bounding box center [877, 428] width 74 height 15
click at [862, 443] on select "0 + 1 % + 2 % + 3 % + 4 % + 5 % + 6 % + 7 % + 8 % + 9 %" at bounding box center [892, 450] width 105 height 30
click at [862, 458] on select "0 + 1 % + 2 % + 3 % + 4 % + 5 % + 6 % + 7 % + 8 % + 9 %" at bounding box center [892, 450] width 105 height 30
select select "+ 22 %"
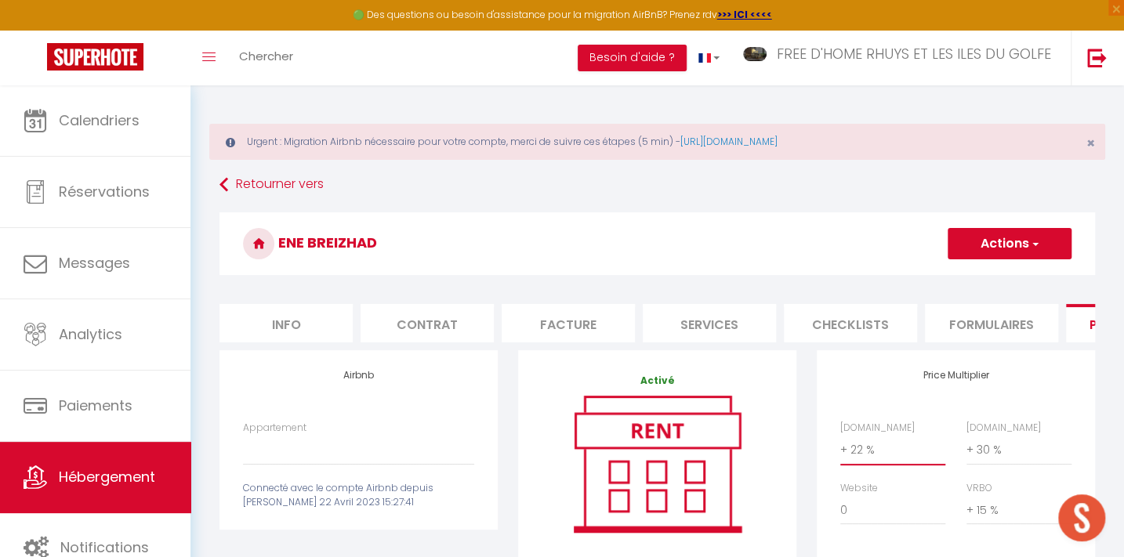
click at [840, 445] on select "0 + 1 % + 2 % + 3 % + 4 % + 5 % + 6 % + 7 % + 8 % + 9 %" at bounding box center [892, 450] width 105 height 30
click at [1021, 238] on button "Actions" at bounding box center [1010, 243] width 124 height 31
click at [996, 274] on link "Enregistrer" at bounding box center [1009, 278] width 124 height 20
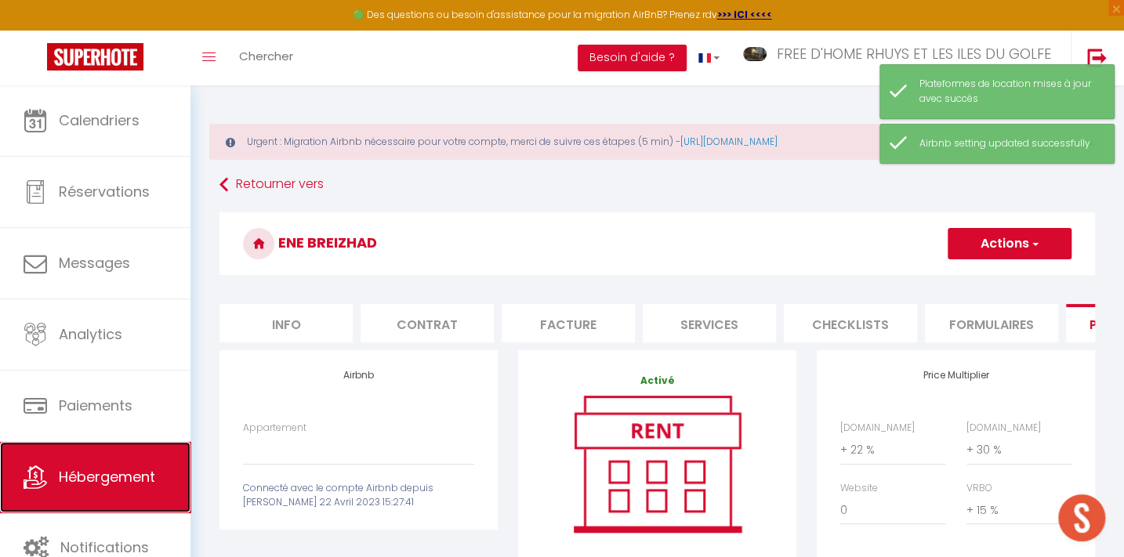
click at [137, 496] on link "Hébergement" at bounding box center [95, 477] width 190 height 71
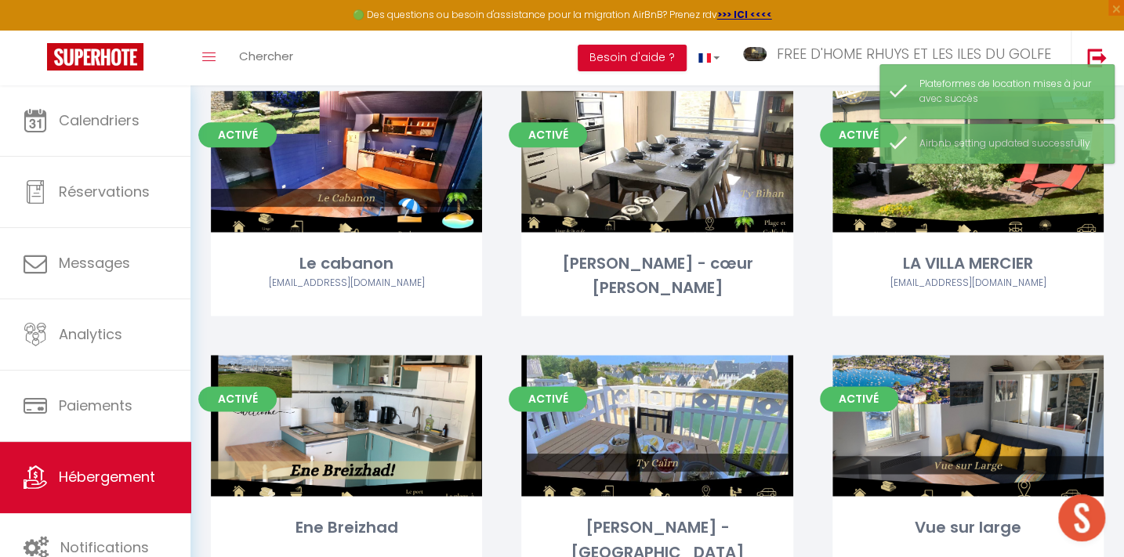
scroll to position [1064, 0]
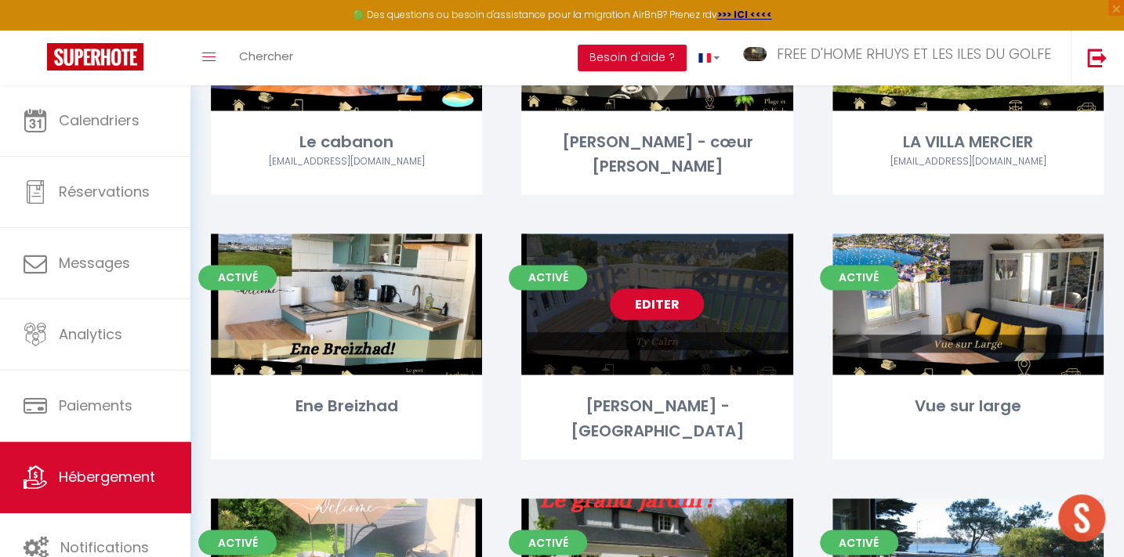
click at [661, 288] on link "Editer" at bounding box center [657, 303] width 94 height 31
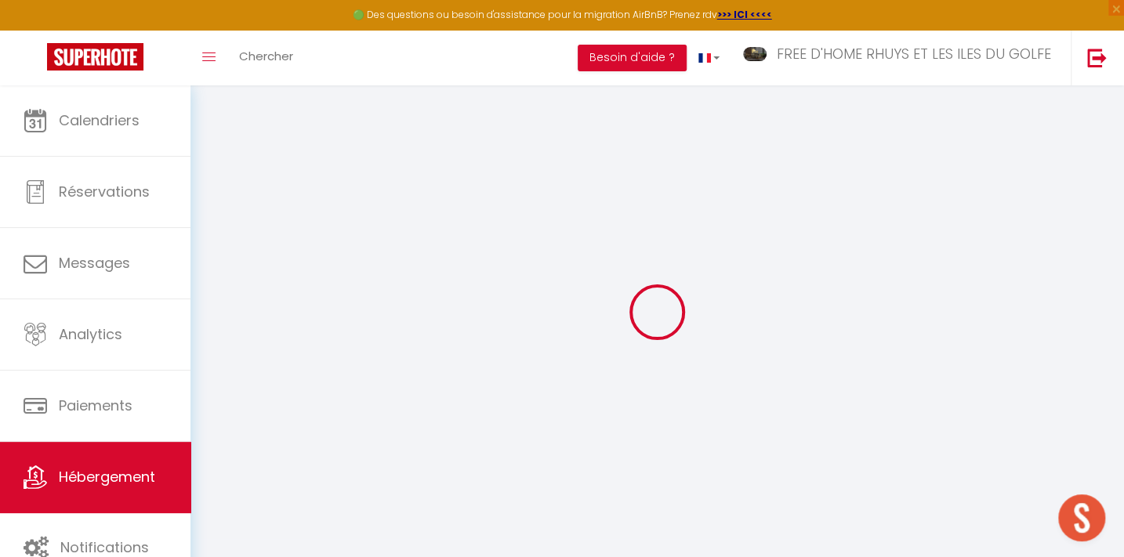
select select "+ 17 %"
select select "+ 30 %"
select select "+ 15 %"
select select
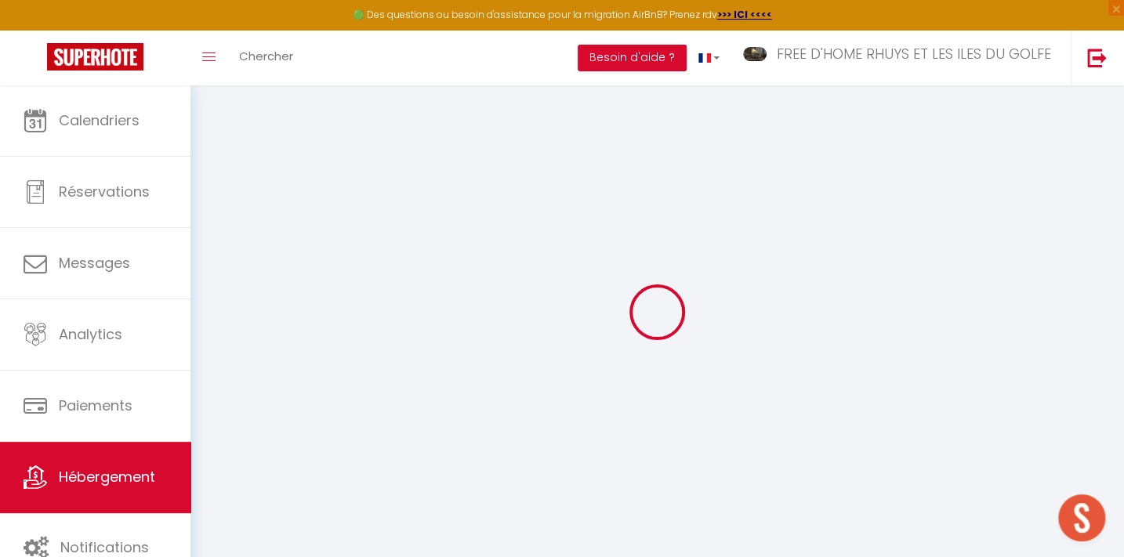
checkbox input "false"
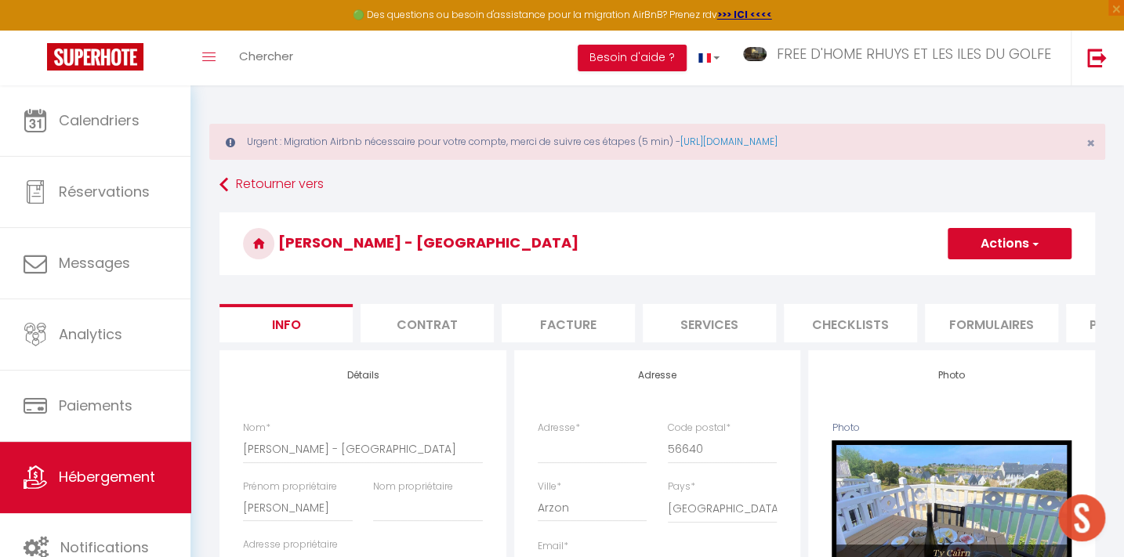
click at [1084, 259] on h3 "[PERSON_NAME] - [GEOGRAPHIC_DATA]" at bounding box center [658, 243] width 876 height 63
click at [1083, 317] on li "Plateformes" at bounding box center [1132, 323] width 133 height 38
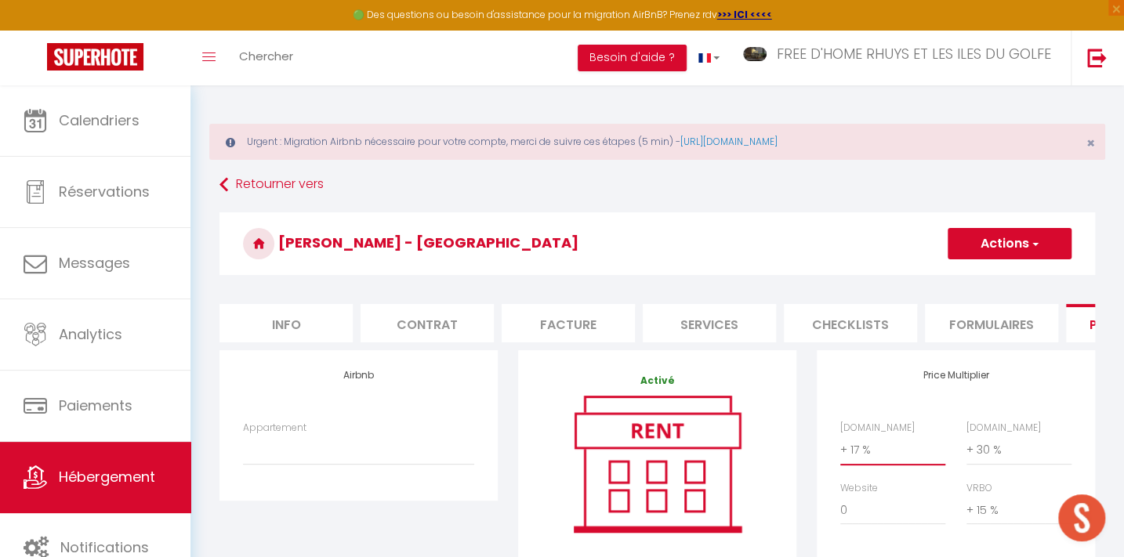
click at [861, 455] on select "0 + 1 % + 2 % + 3 % + 4 % + 5 % + 6 % + 7 % + 8 % + 9 %" at bounding box center [892, 450] width 105 height 30
select select "+ 22 %"
click at [840, 445] on select "0 + 1 % + 2 % + 3 % + 4 % + 5 % + 6 % + 7 % + 8 % + 9 %" at bounding box center [892, 450] width 105 height 30
click at [1007, 241] on button "Actions" at bounding box center [1010, 243] width 124 height 31
click at [988, 274] on link "Enregistrer" at bounding box center [1009, 278] width 124 height 20
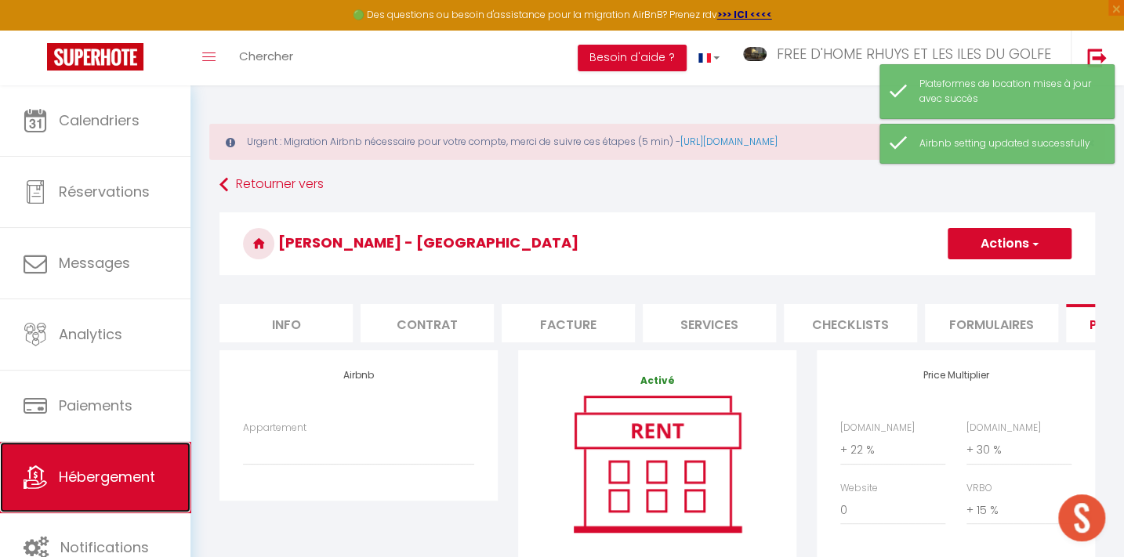
click at [70, 483] on span "Hébergement" at bounding box center [107, 477] width 96 height 20
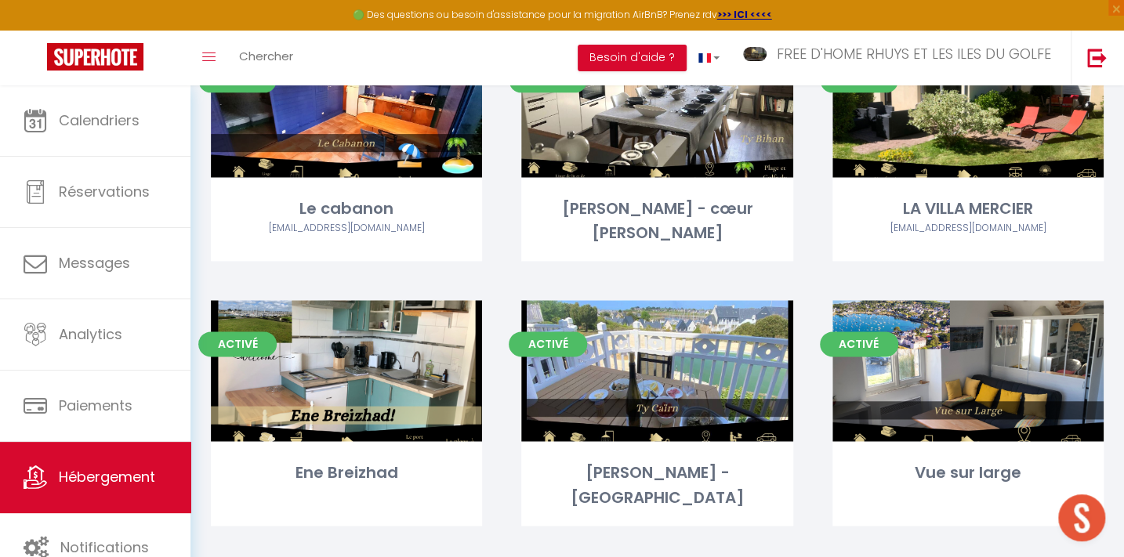
scroll to position [1064, 0]
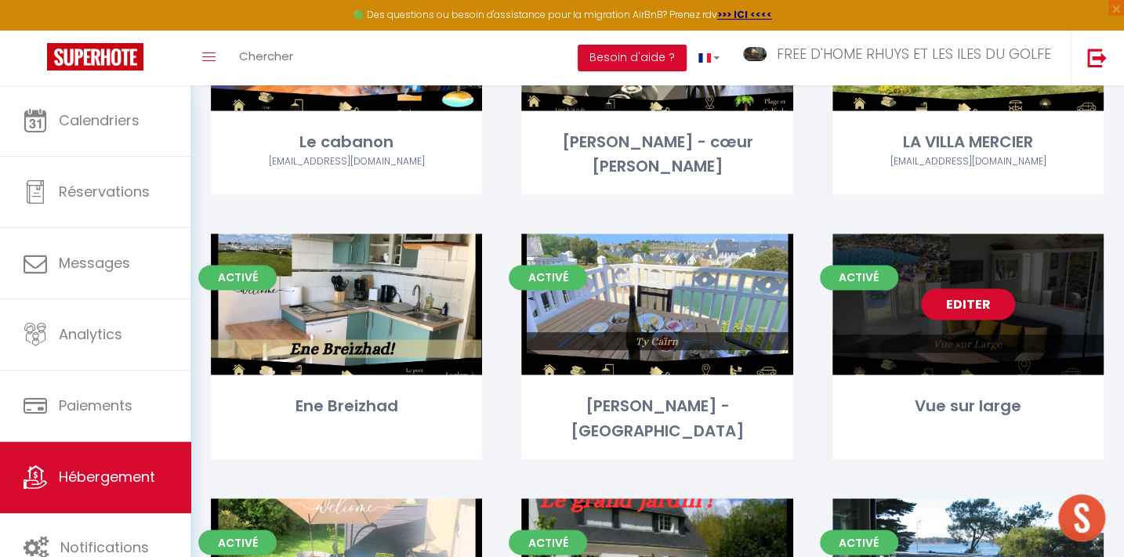
click at [960, 288] on link "Editer" at bounding box center [968, 303] width 94 height 31
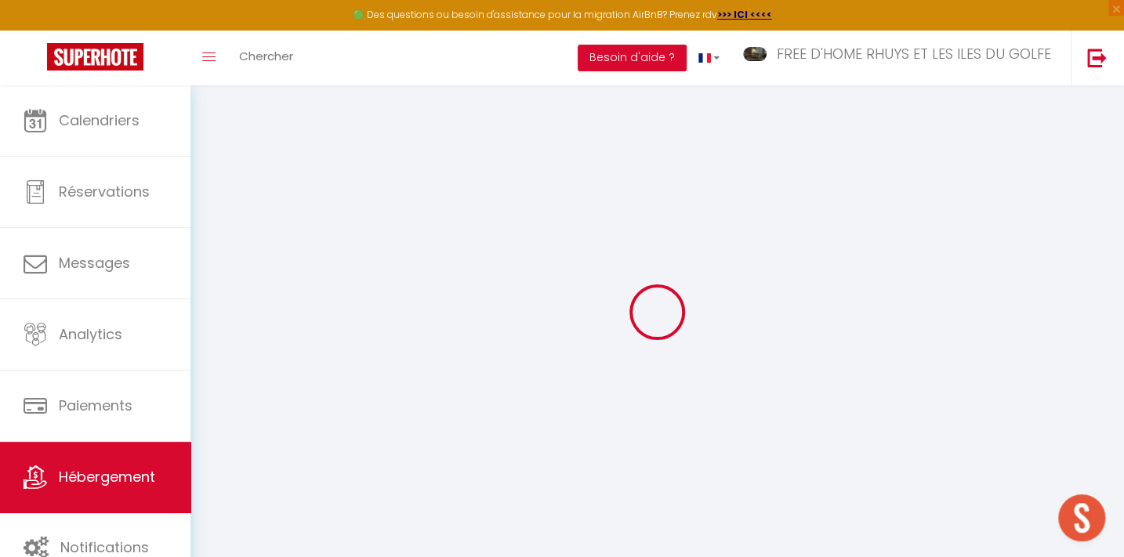
select select
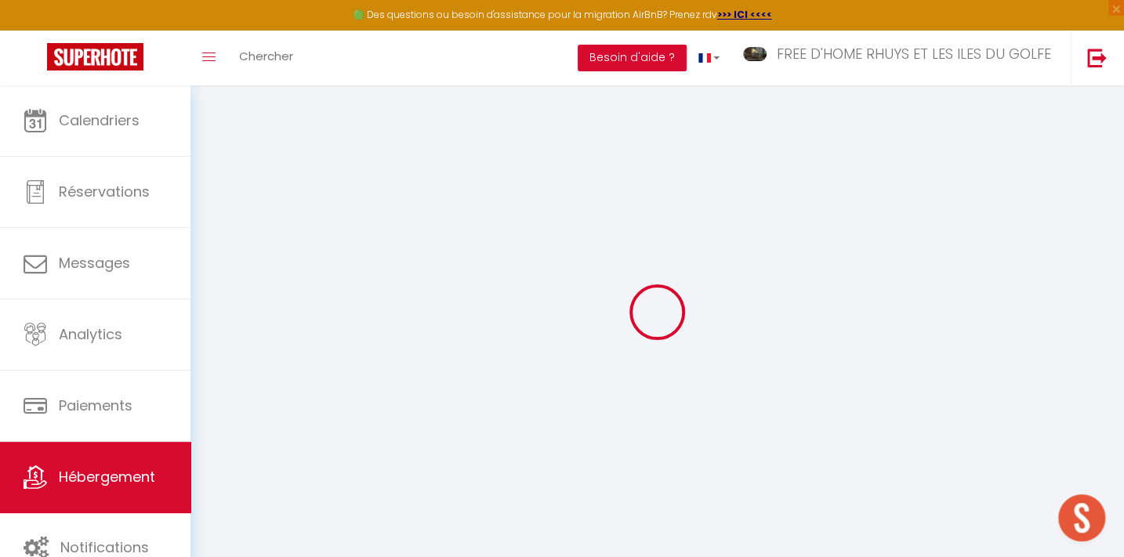
select select
checkbox input "false"
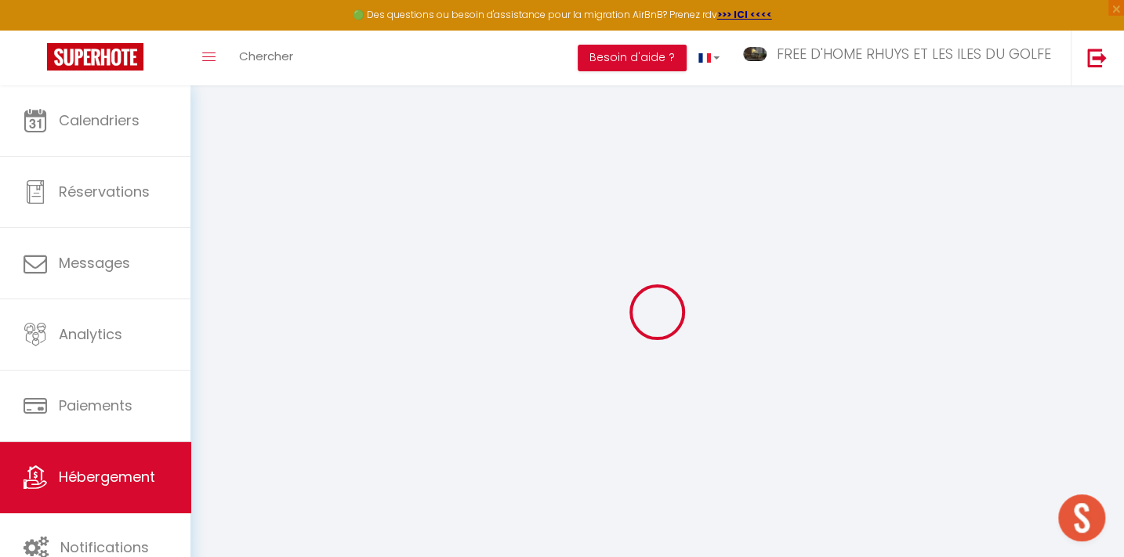
select select
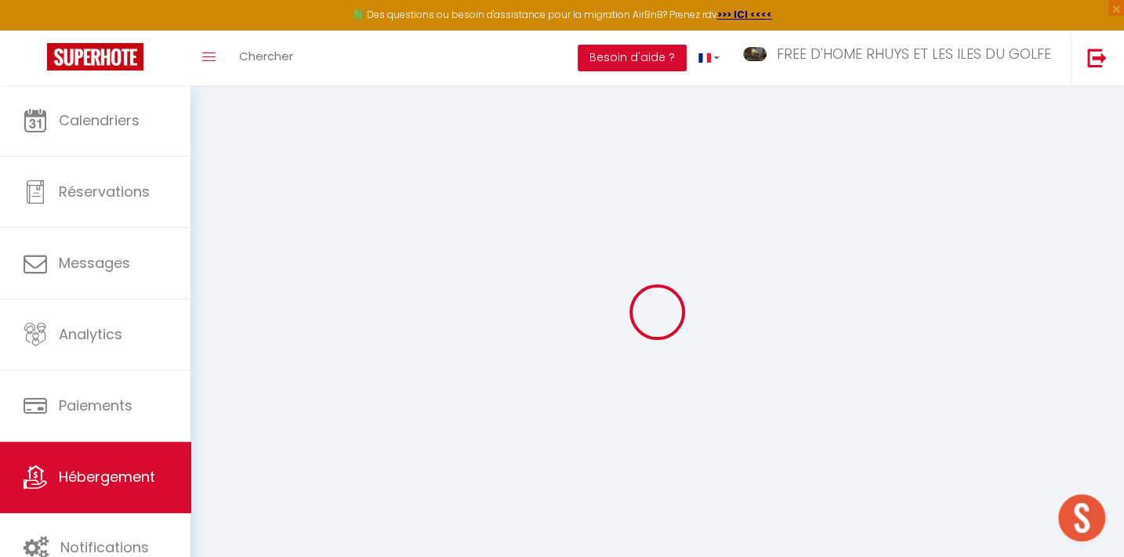
select select
checkbox input "false"
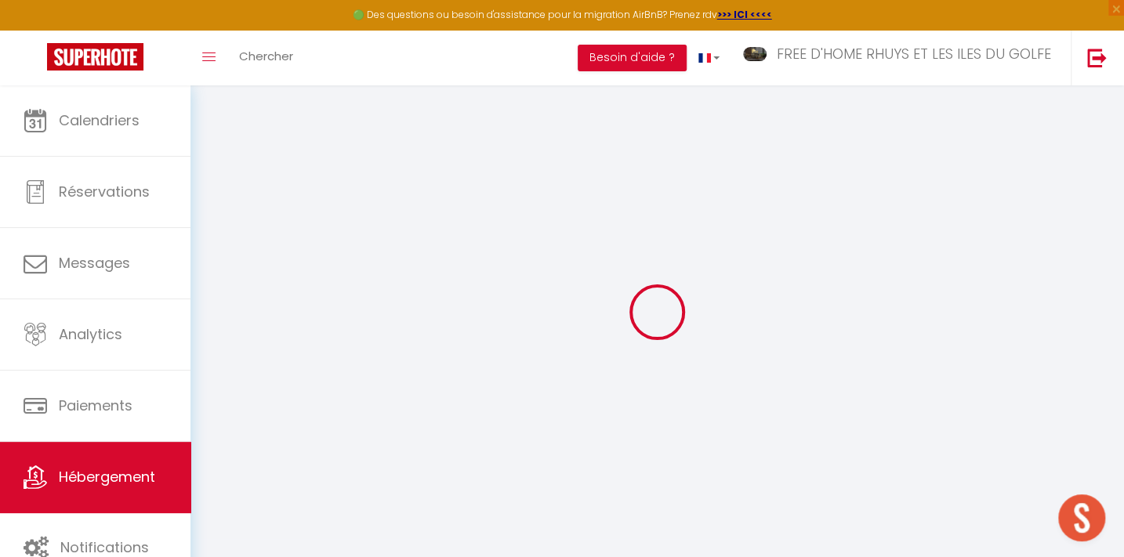
checkbox input "false"
select select
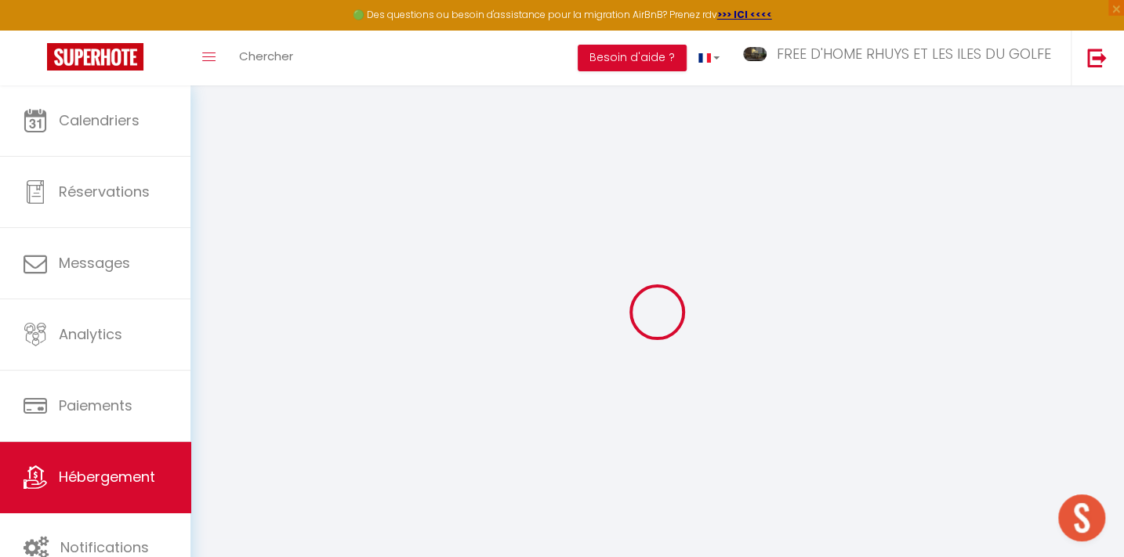
select select
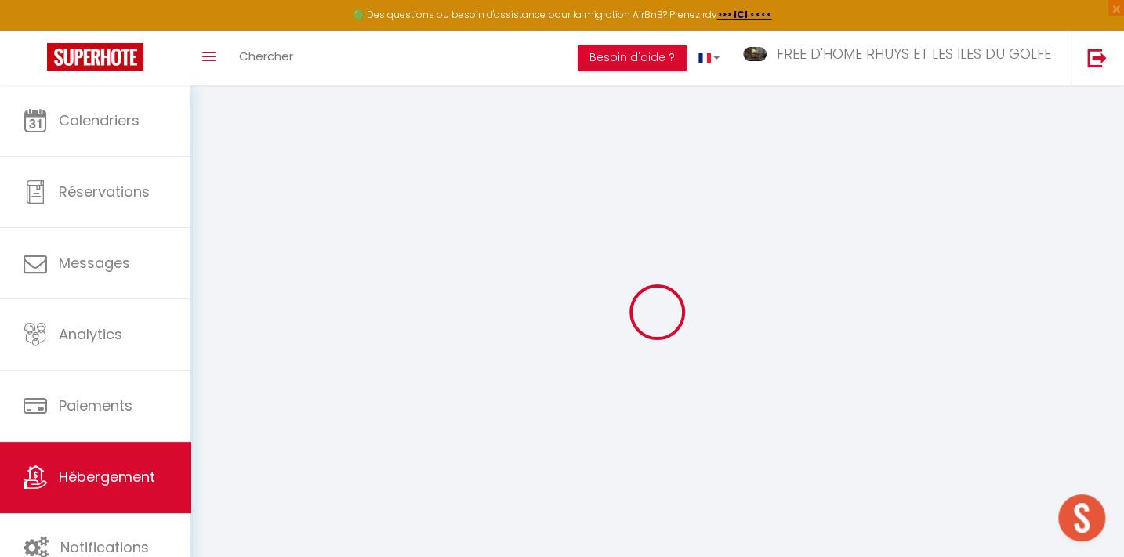
checkbox input "false"
select select
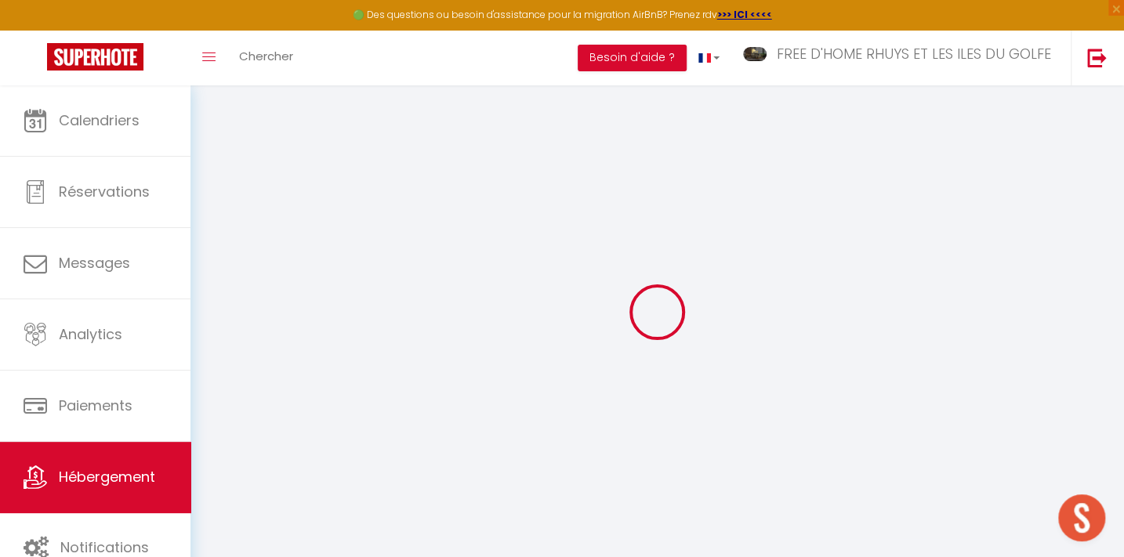
select select
type input "Vue sur large"
type input "Michel"
type input "SOIRAT"
type input "5 chemin des Dames"
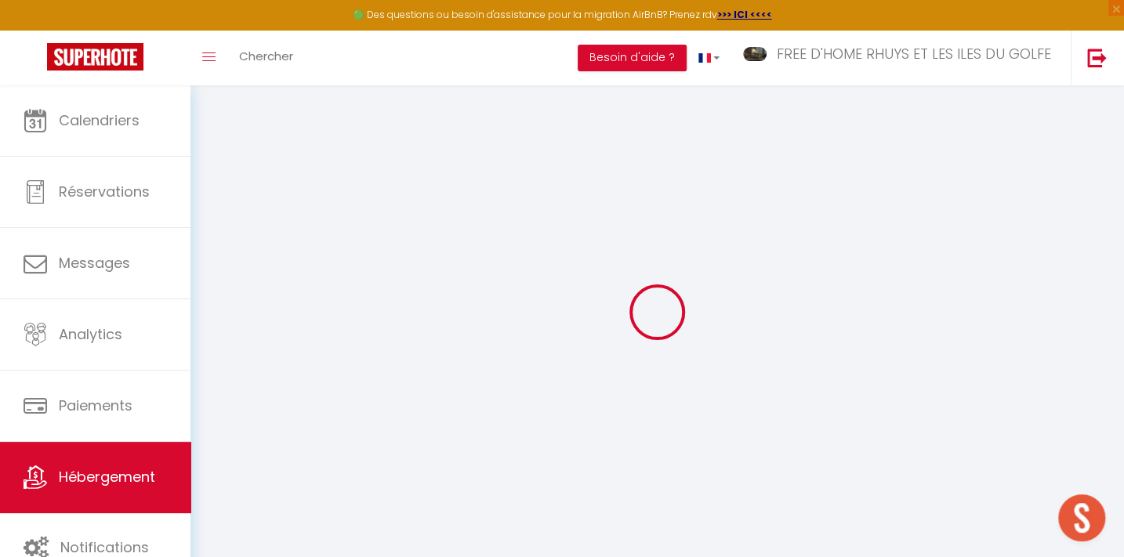
type input "56740"
type input "Locmariaquer"
select select "2"
type input "95"
type input "5"
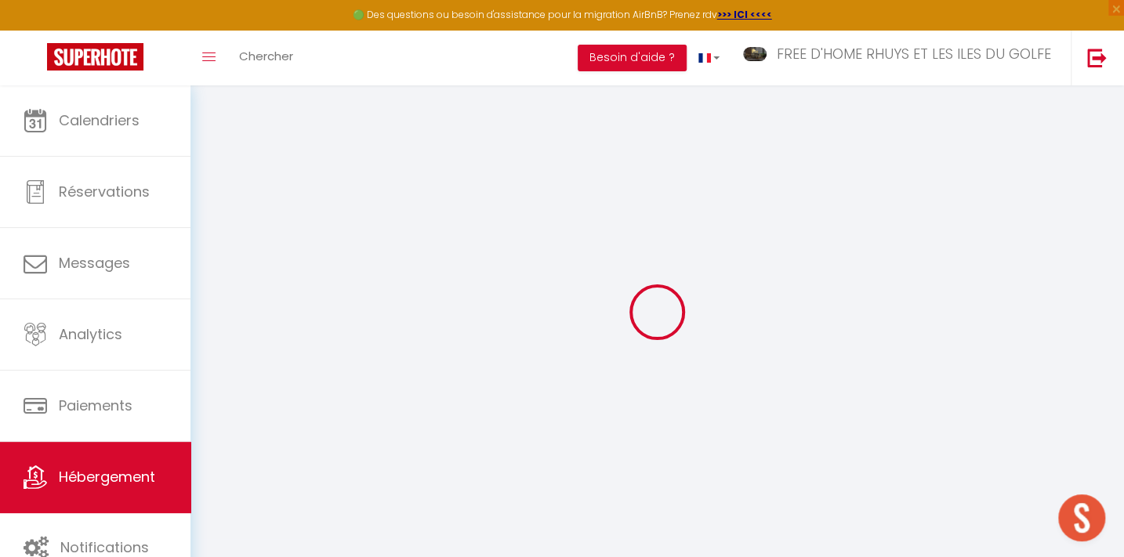
type input "1000"
type input "500"
select select
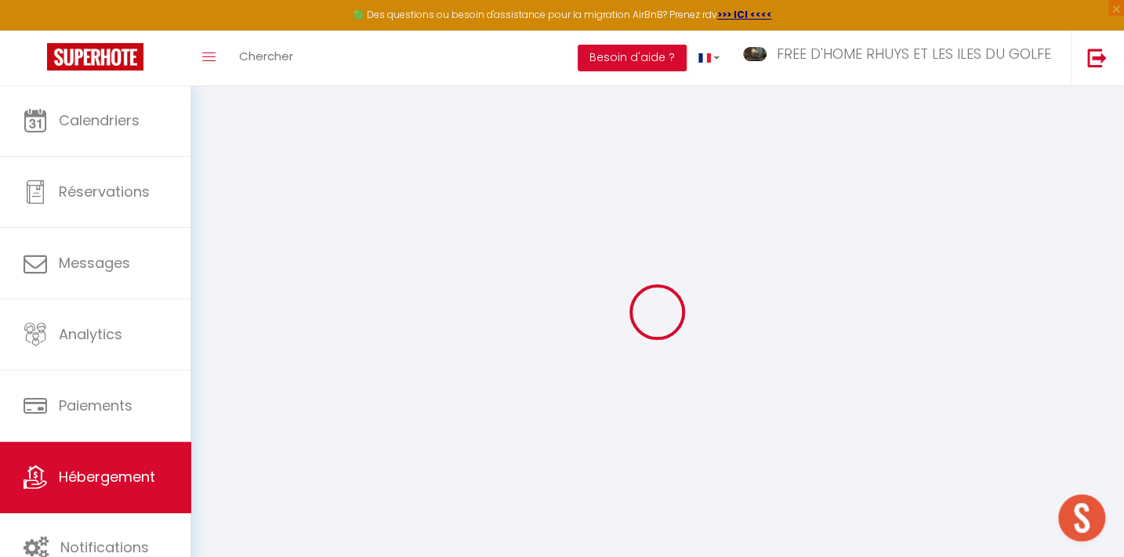
select select
type input "19 rue de Pen Lannic"
type input "56870"
type input "LARMOR BADEN"
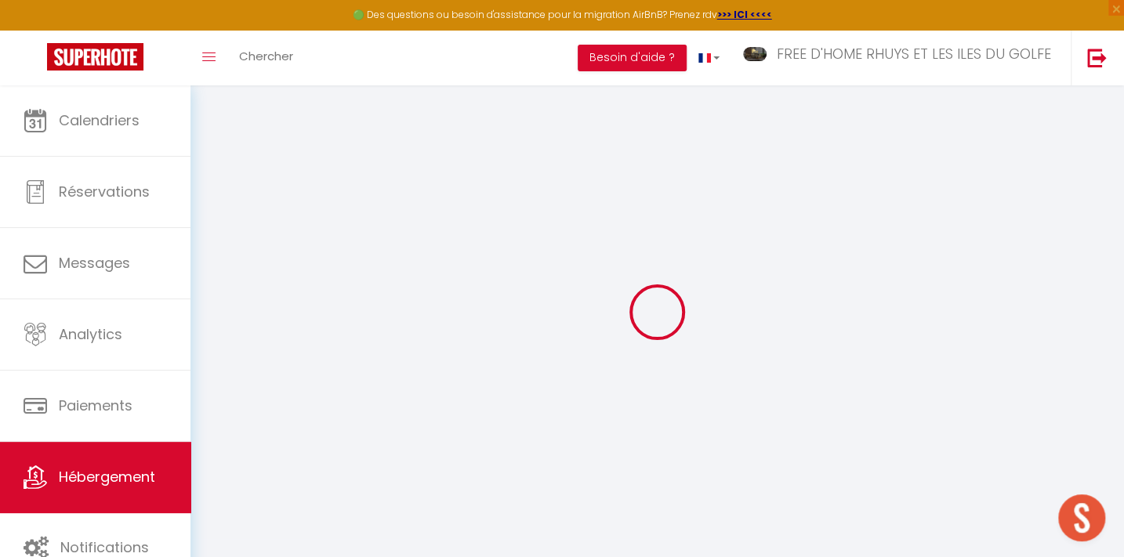
type input "soirat.michel@wanadoo.fr"
select select
checkbox input "false"
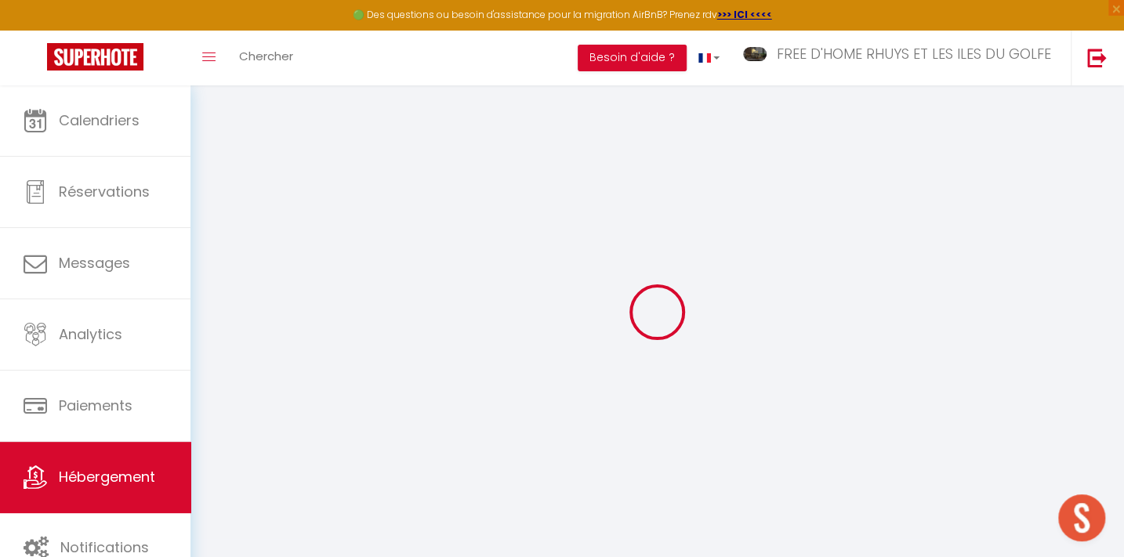
checkbox input "false"
radio input "true"
type input "0"
select select
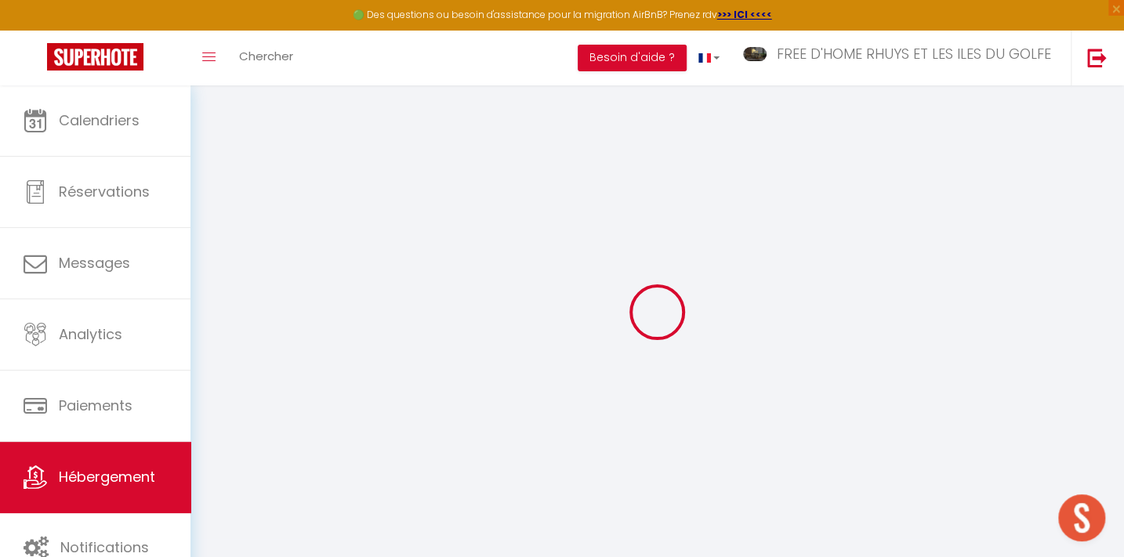
select select
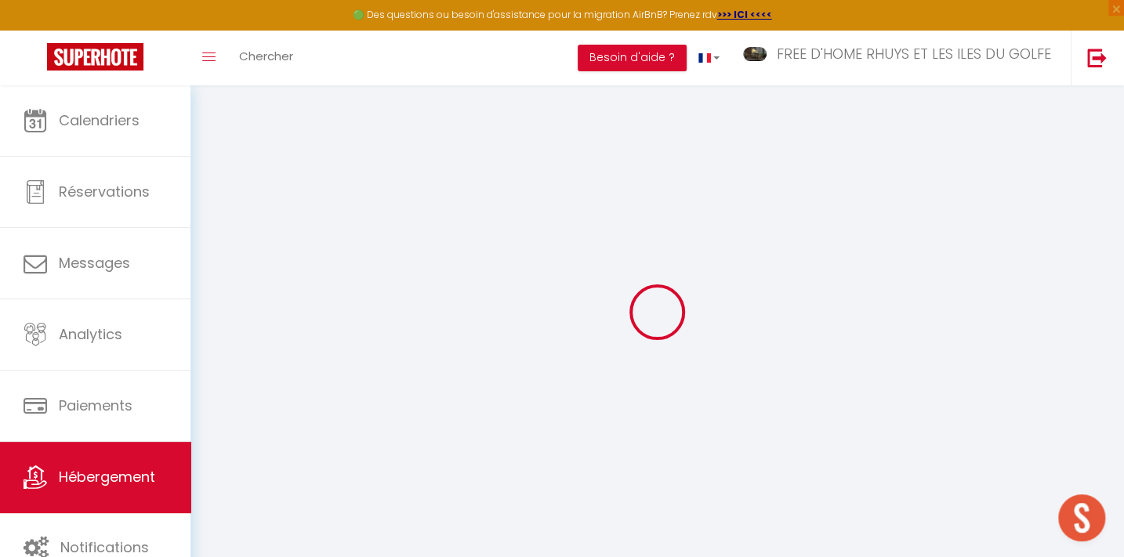
checkbox input "false"
select select
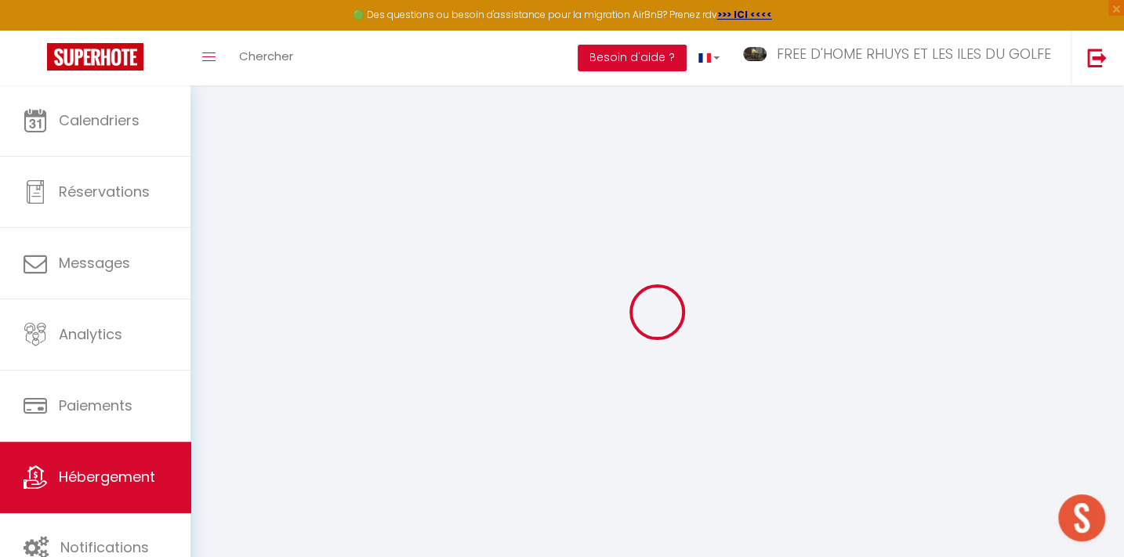
select select
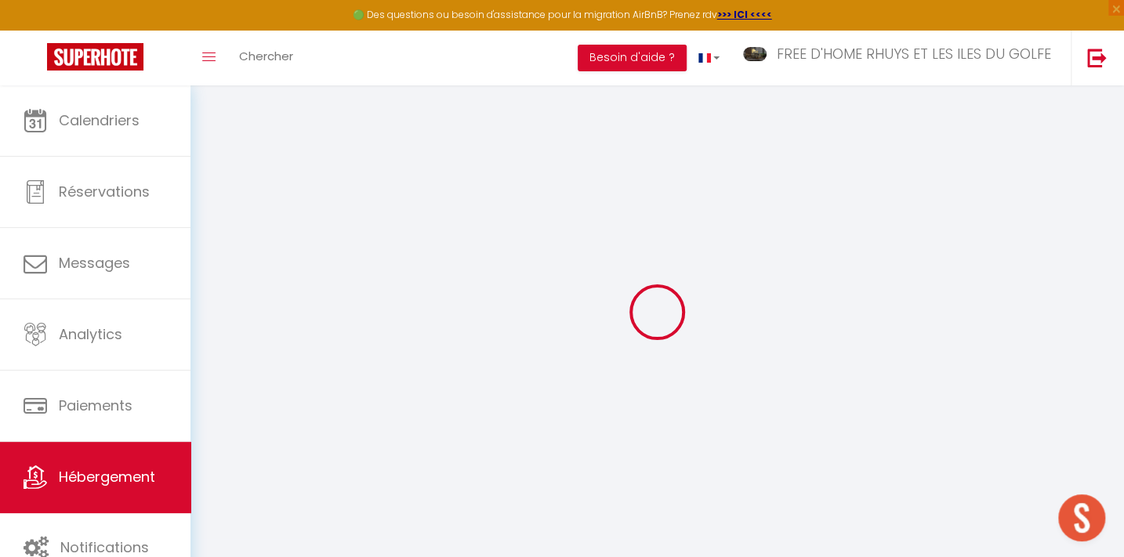
checkbox input "false"
select select
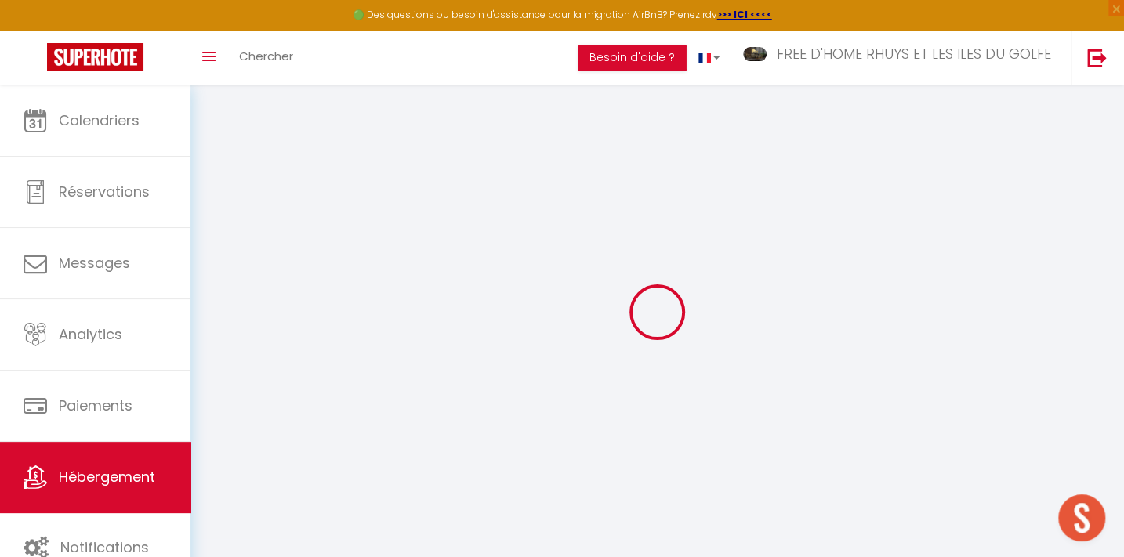
checkbox input "false"
select select
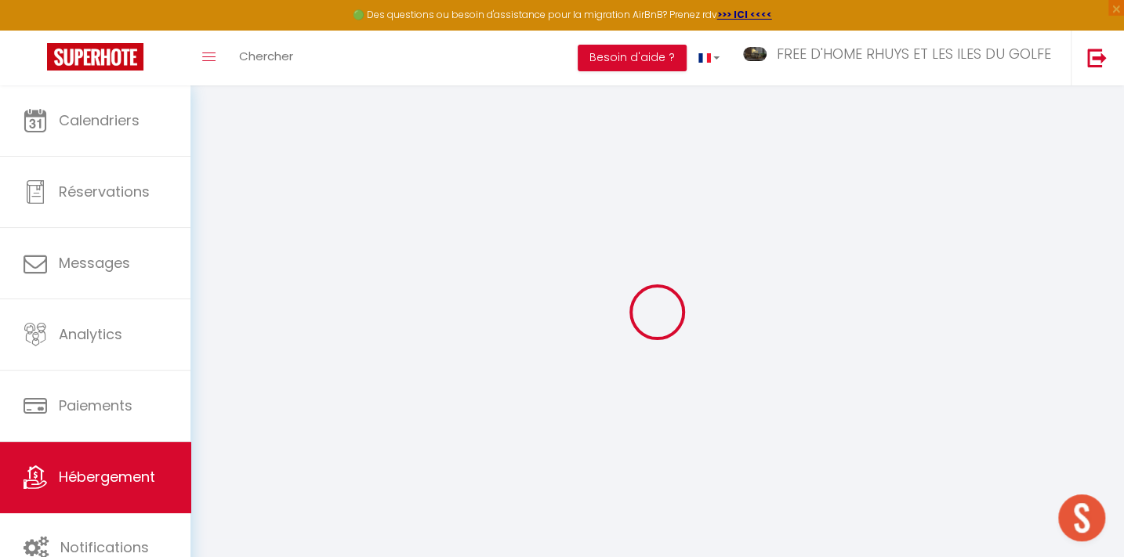
checkbox input "false"
select select
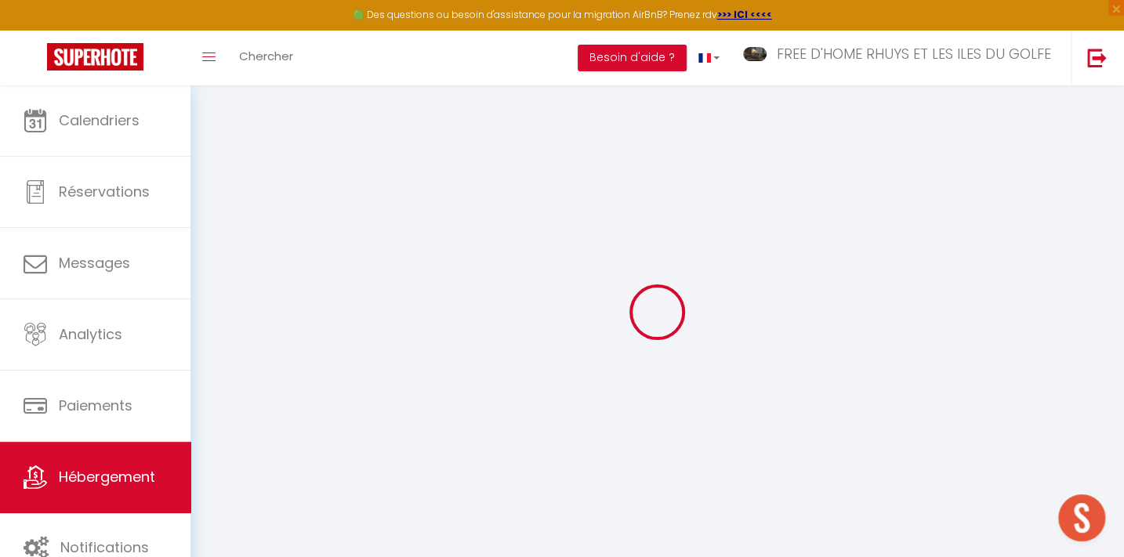
checkbox input "false"
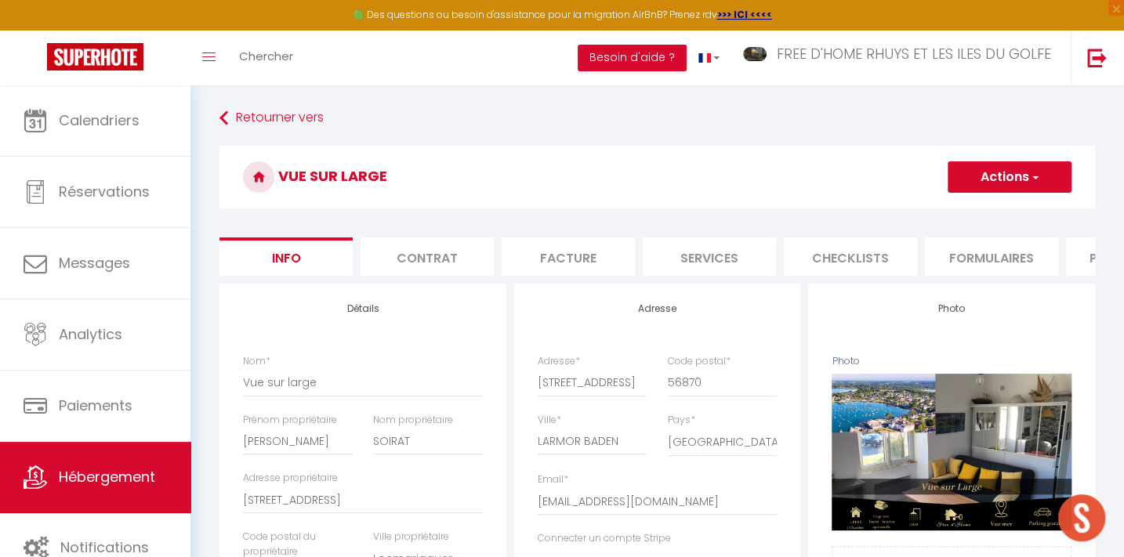
click at [1082, 209] on h3 "Vue sur large" at bounding box center [658, 177] width 876 height 63
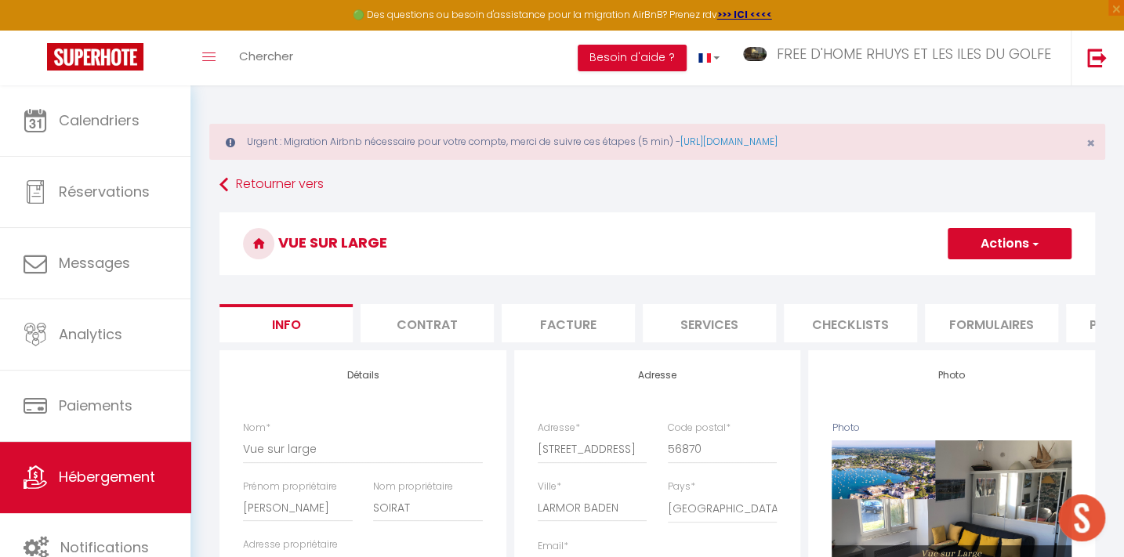
click at [1081, 316] on li "Plateformes" at bounding box center [1132, 323] width 133 height 38
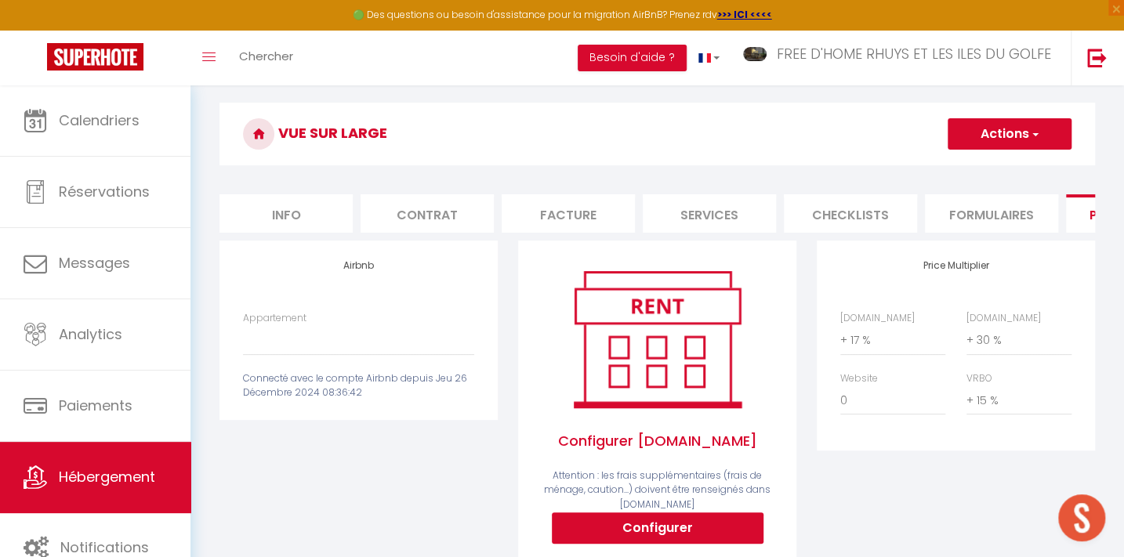
scroll to position [213, 0]
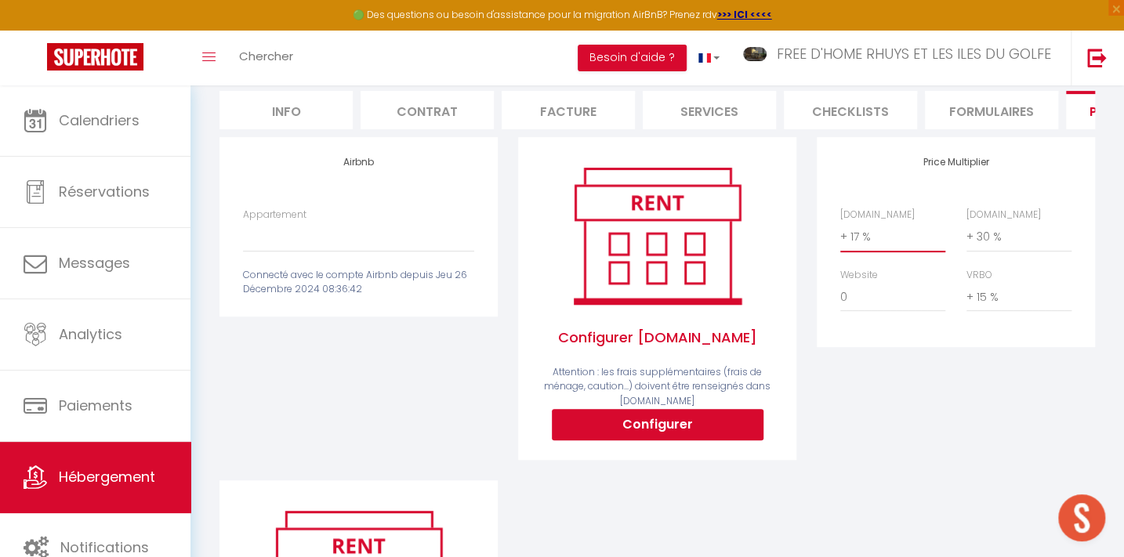
click at [859, 241] on select "0 + 1 % + 2 % + 3 % + 4 % + 5 % + 6 % + 7 % + 8 % + 9 %" at bounding box center [892, 237] width 105 height 30
select select "+ 22 %"
click at [840, 231] on select "0 + 1 % + 2 % + 3 % + 4 % + 5 % + 6 % + 7 % + 8 % + 9 %" at bounding box center [892, 237] width 105 height 30
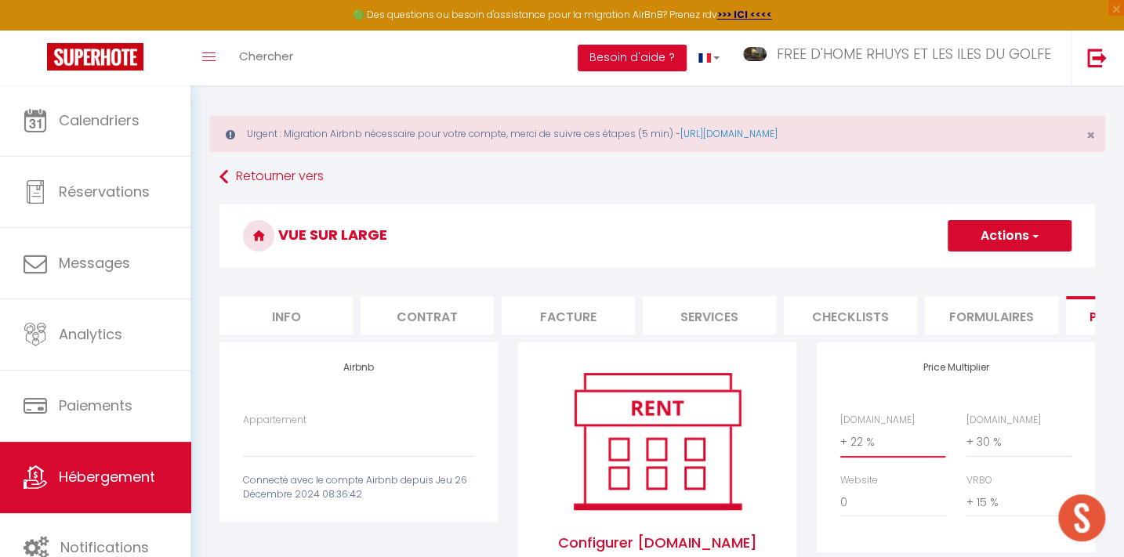
scroll to position [0, 0]
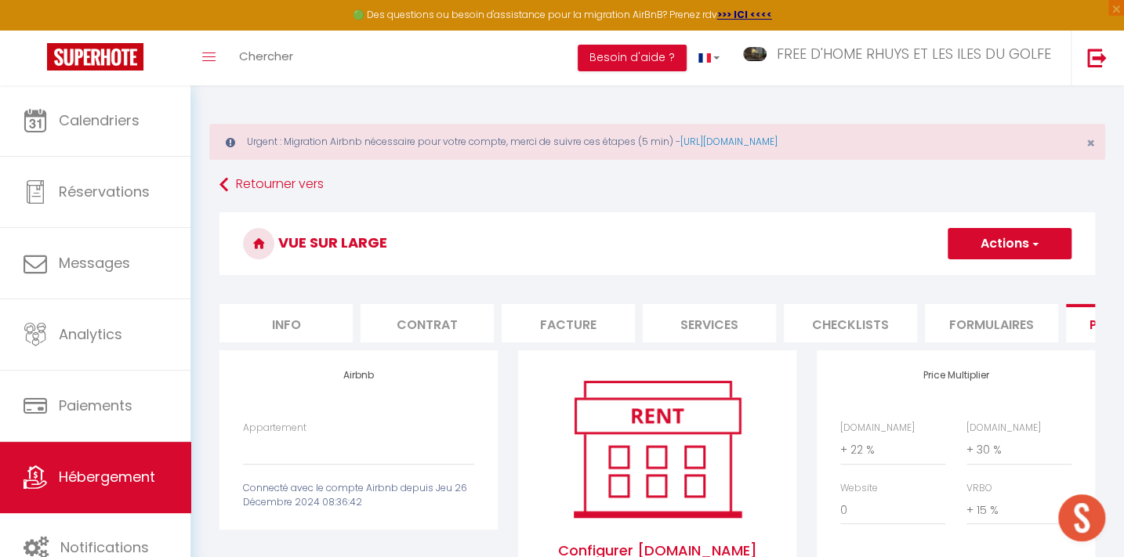
click at [979, 241] on button "Actions" at bounding box center [1010, 243] width 124 height 31
click at [974, 274] on link "Enregistrer" at bounding box center [1009, 278] width 124 height 20
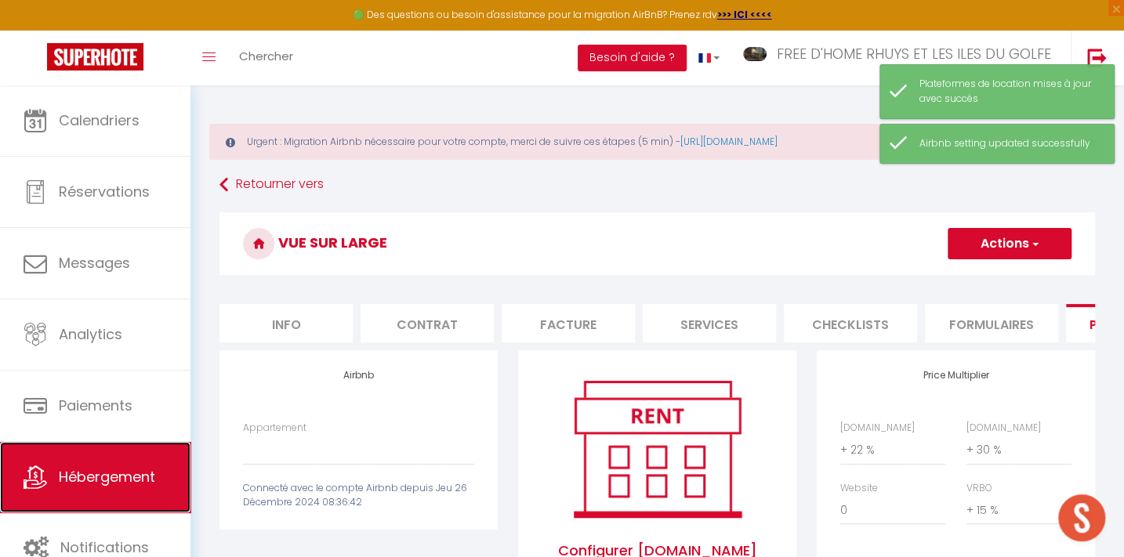
click at [115, 468] on span "Hébergement" at bounding box center [107, 477] width 96 height 20
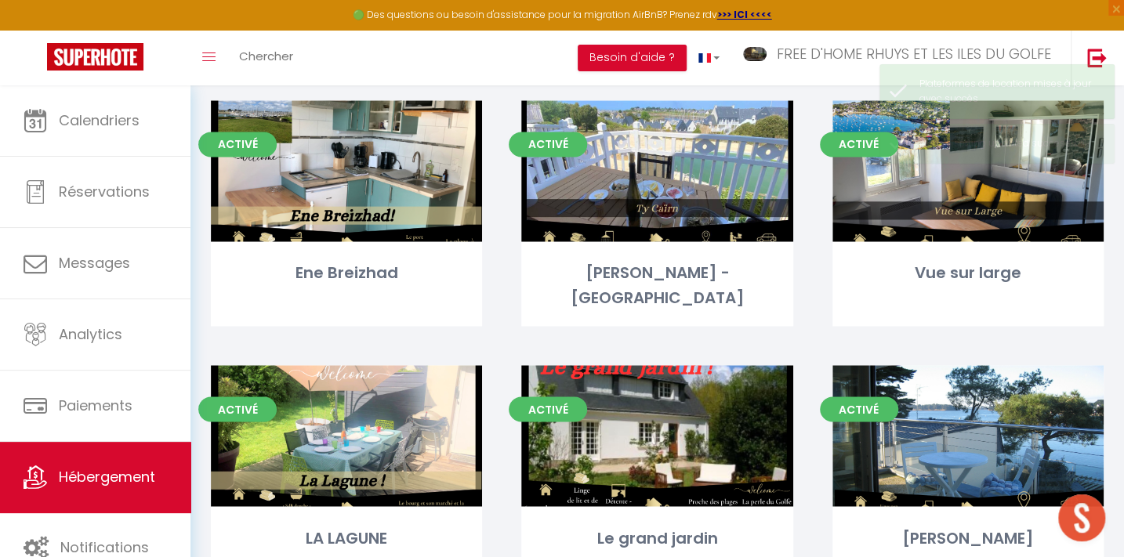
scroll to position [1278, 0]
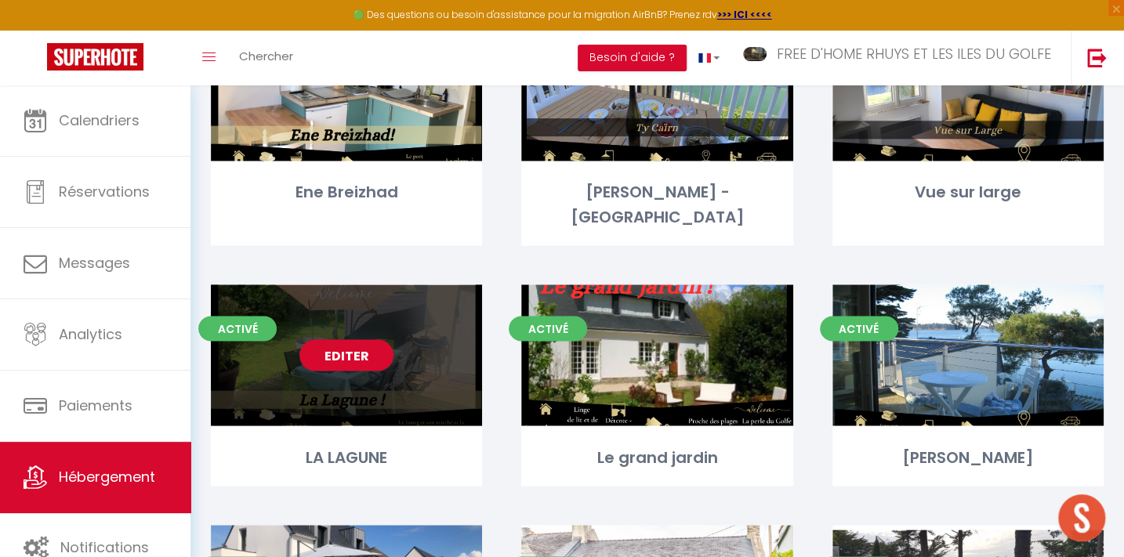
click at [353, 339] on link "Editer" at bounding box center [346, 354] width 94 height 31
select select "3"
select select "2"
select select "1"
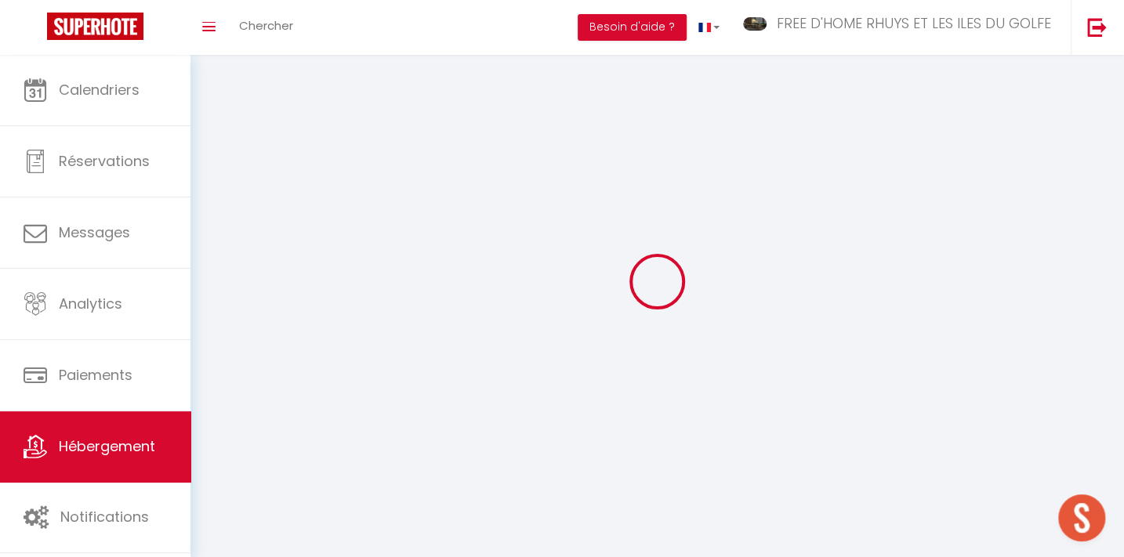
select select
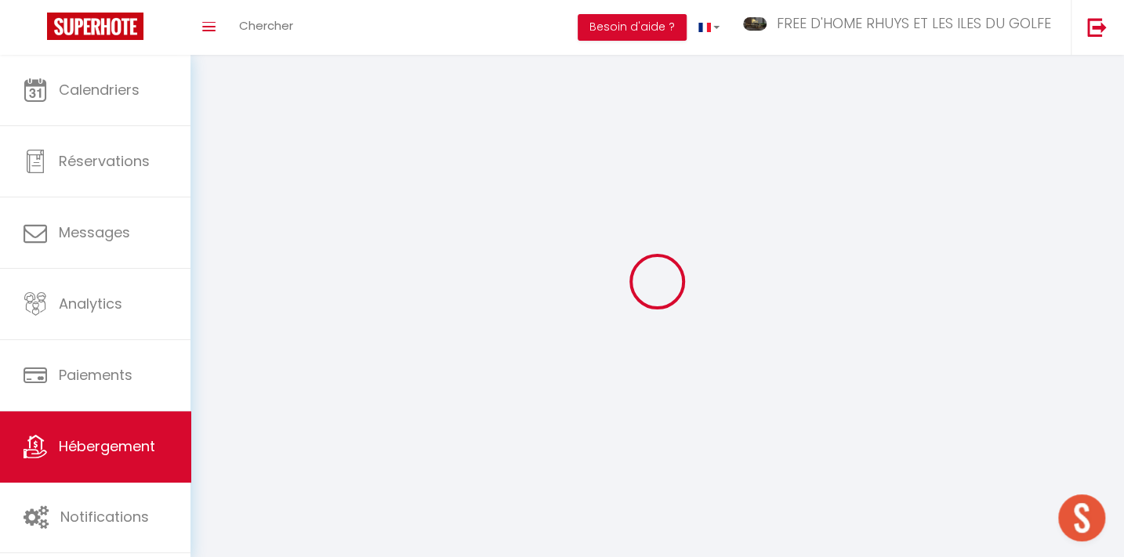
checkbox input "false"
select select
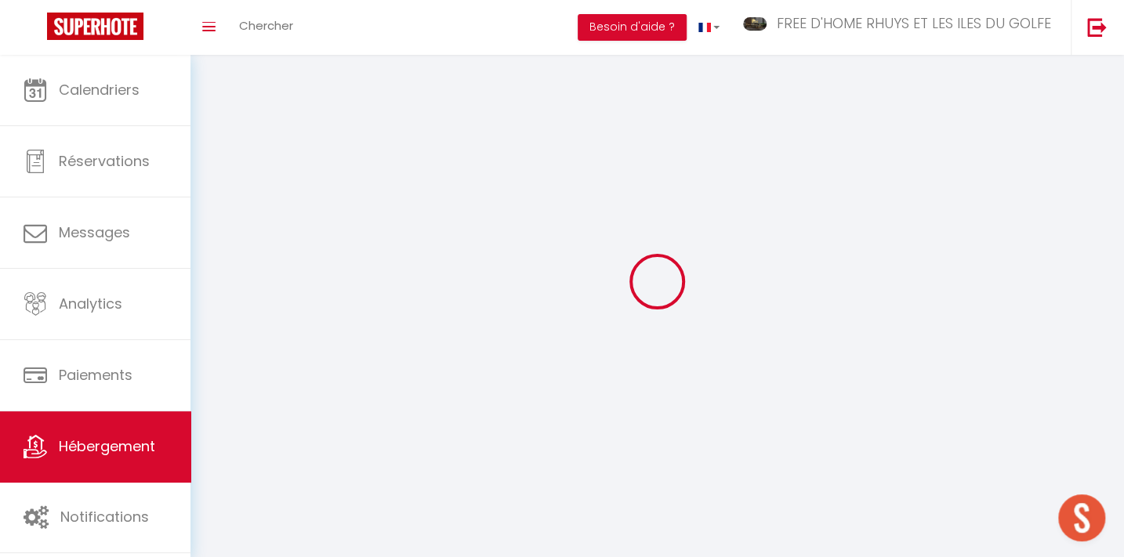
select select
select select "1"
select select
select select "28"
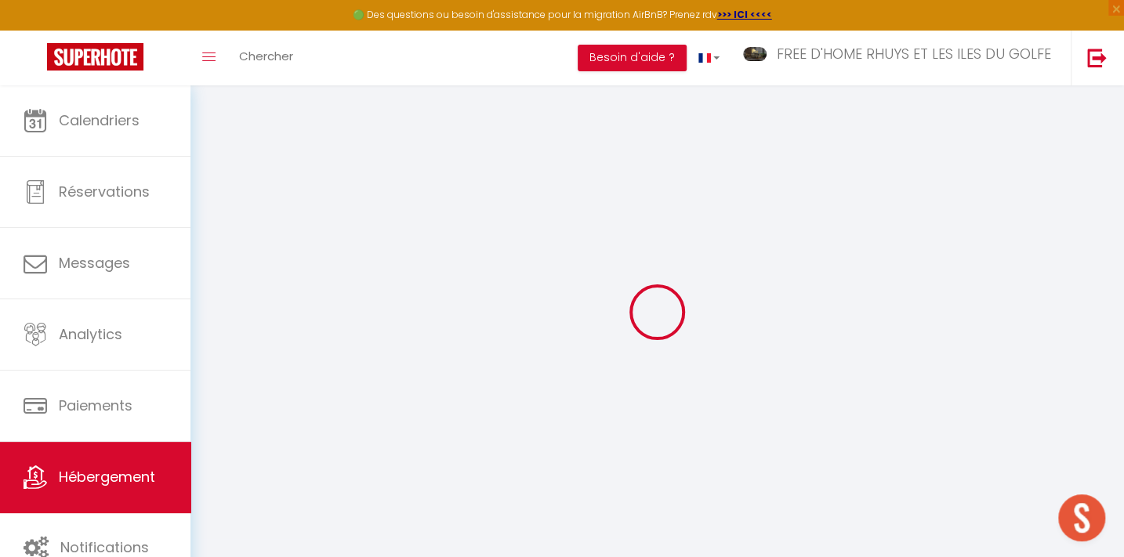
select select
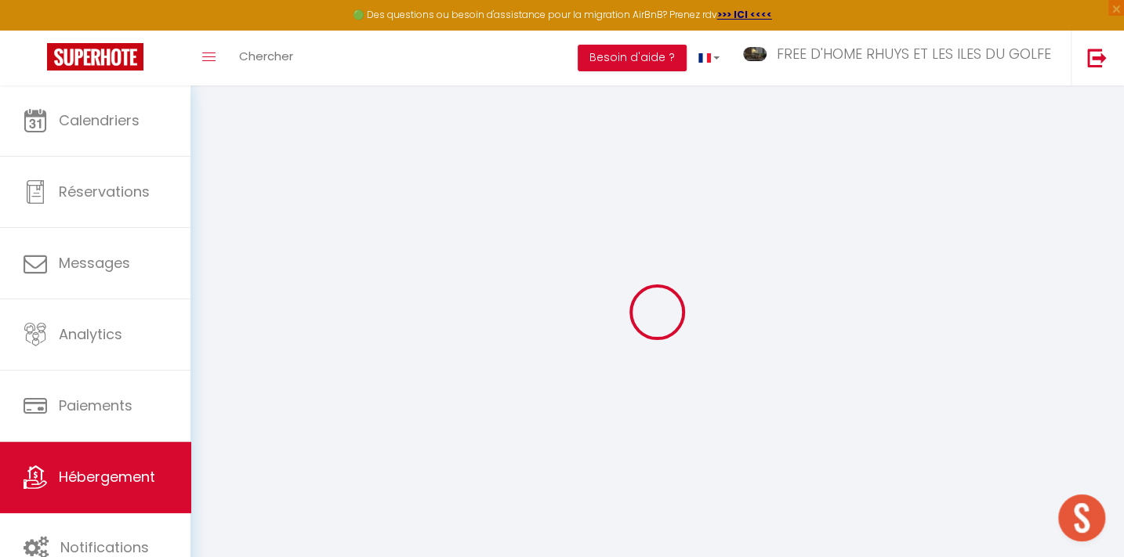
select select
checkbox input "false"
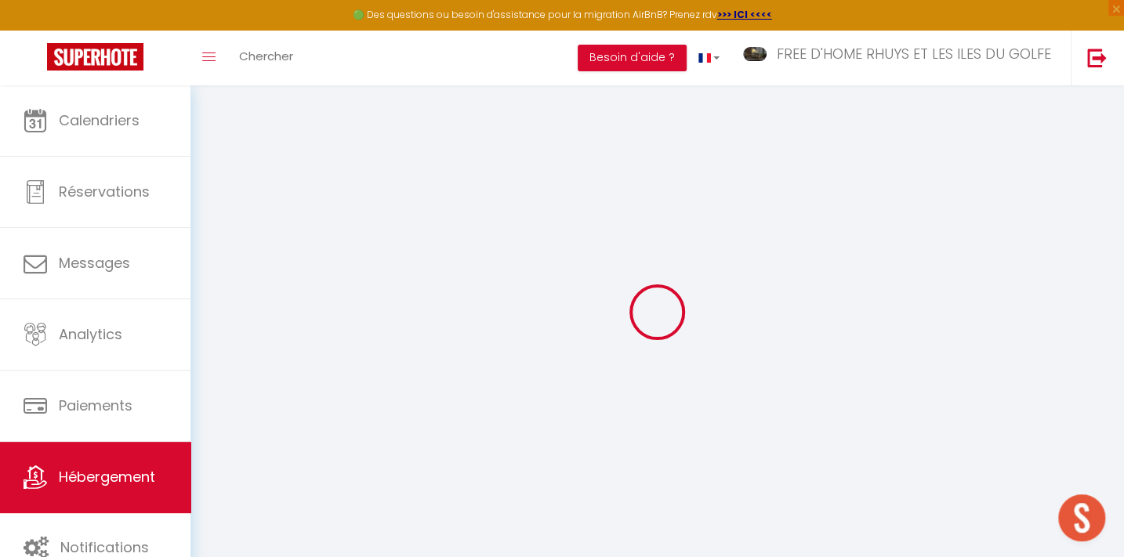
select select
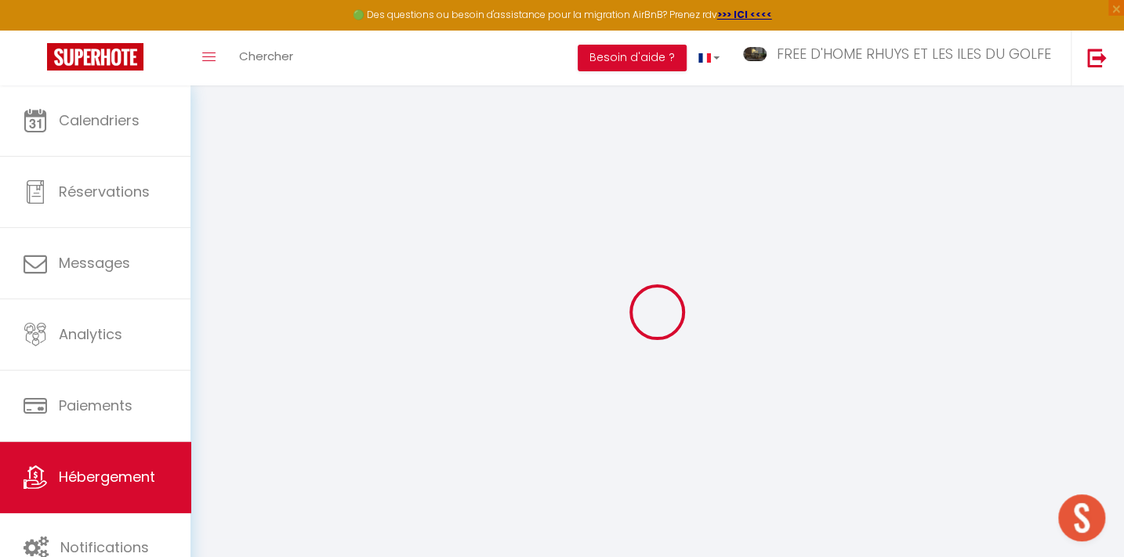
select select
checkbox input "false"
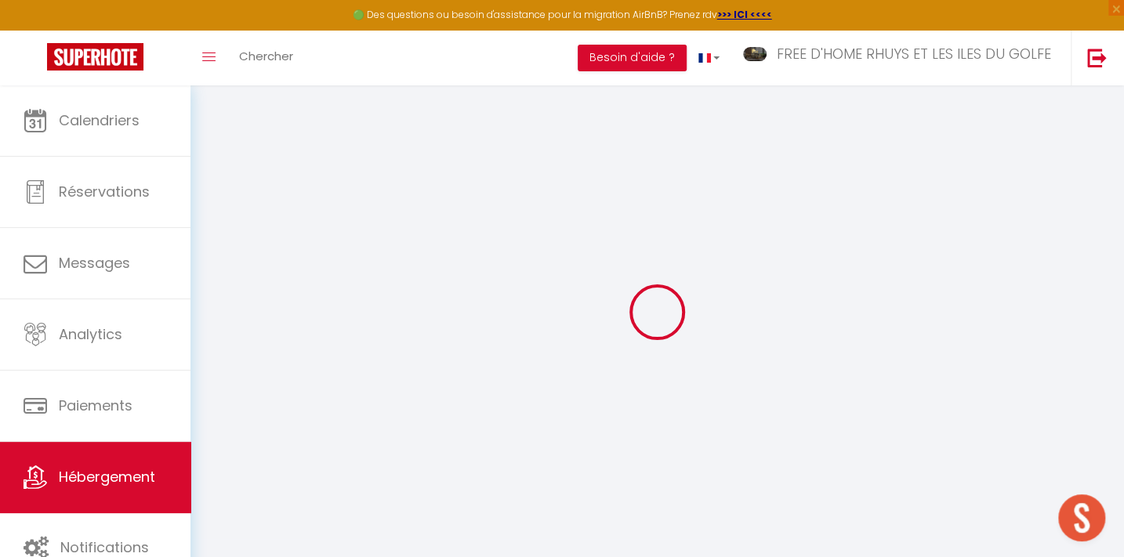
checkbox input "false"
select select
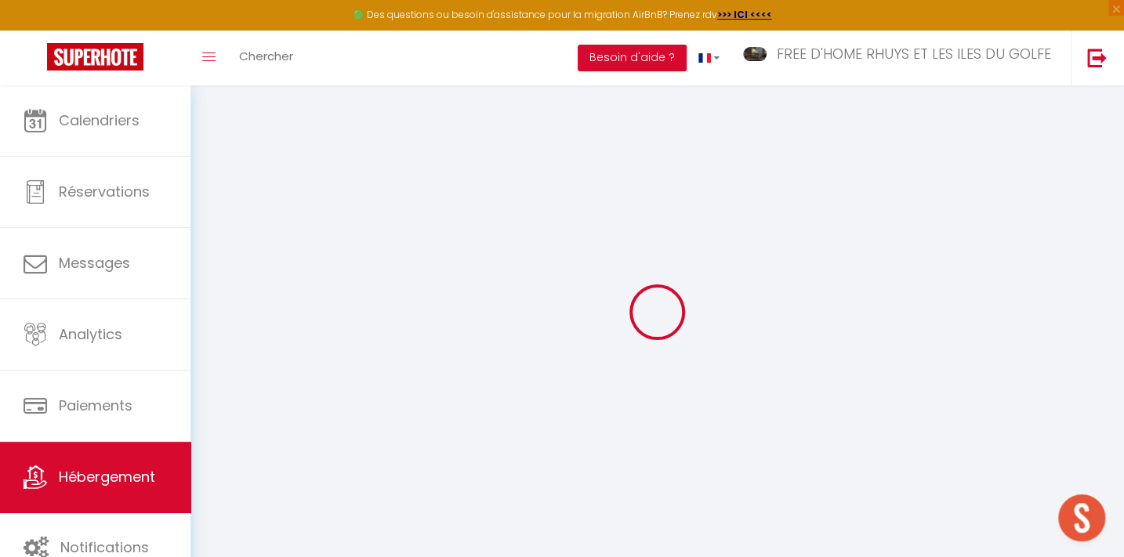
select select
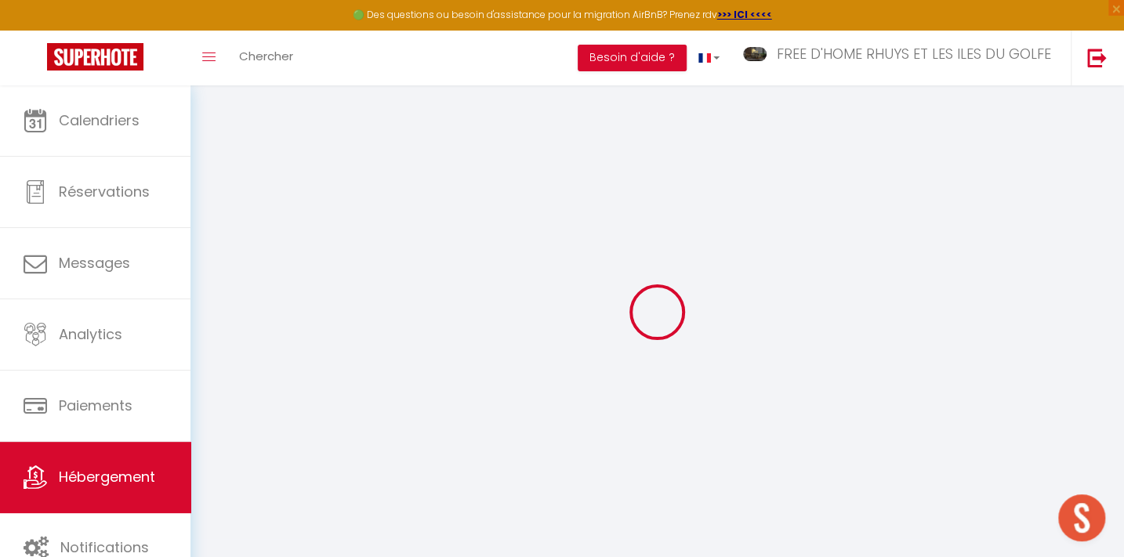
checkbox input "false"
select select
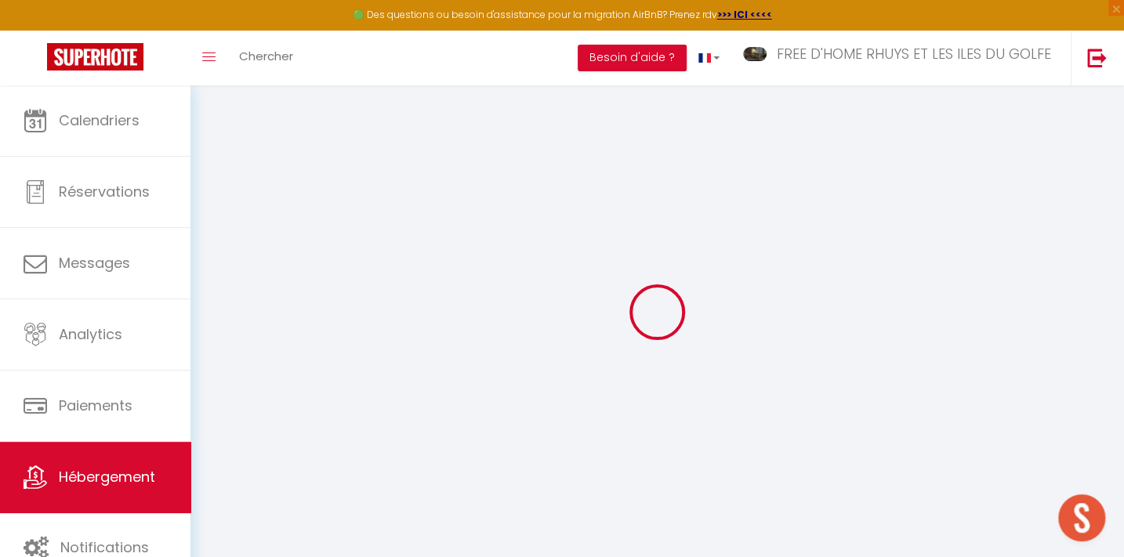
select select
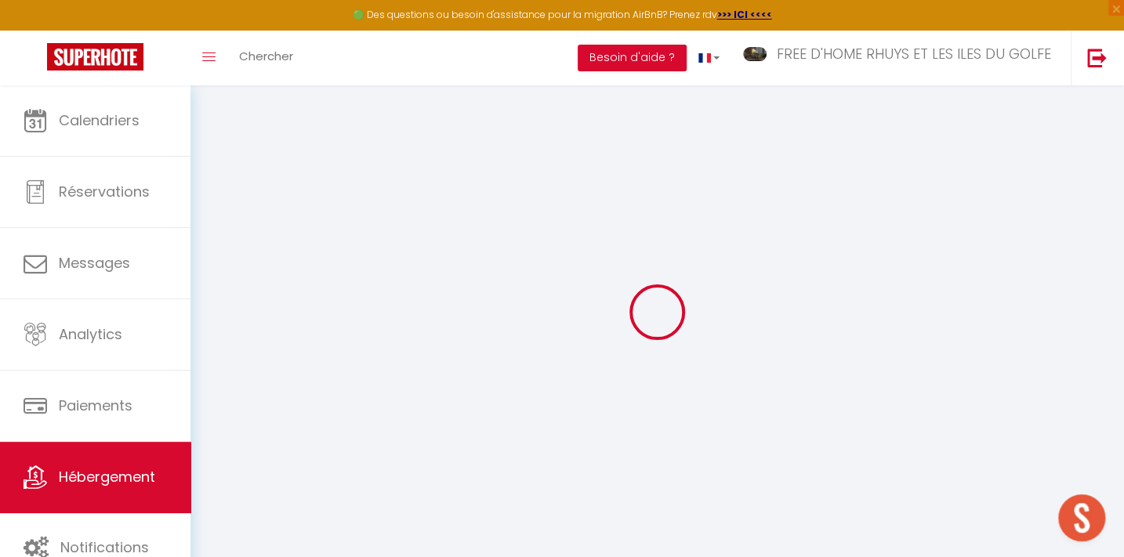
select select
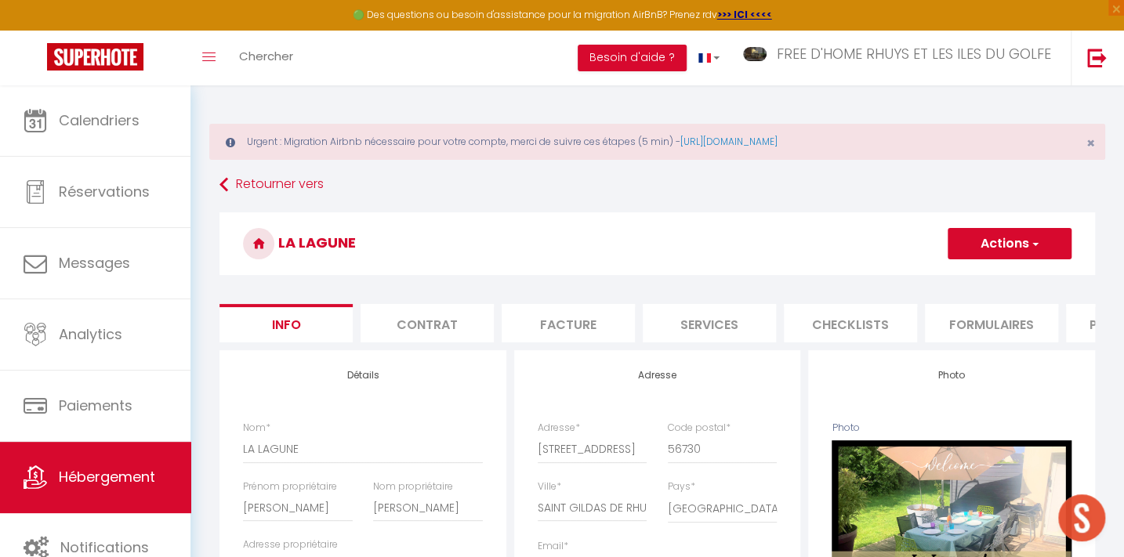
click at [1076, 316] on li "Plateformes" at bounding box center [1132, 323] width 133 height 38
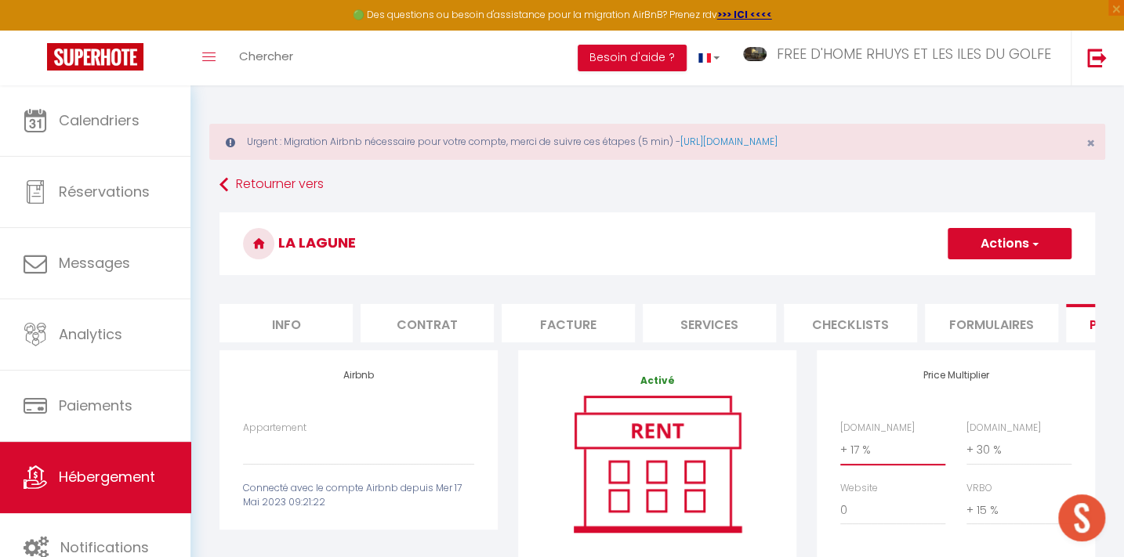
click at [860, 464] on select "0 + 1 % + 2 % + 3 % + 4 % + 5 % + 6 % + 7 % + 8 % + 9 %" at bounding box center [892, 450] width 105 height 30
click at [840, 445] on select "0 + 1 % + 2 % + 3 % + 4 % + 5 % + 6 % + 7 % + 8 % + 9 %" at bounding box center [892, 450] width 105 height 30
click at [989, 235] on button "Actions" at bounding box center [1010, 243] width 124 height 31
click at [987, 270] on link "Enregistrer" at bounding box center [1009, 278] width 124 height 20
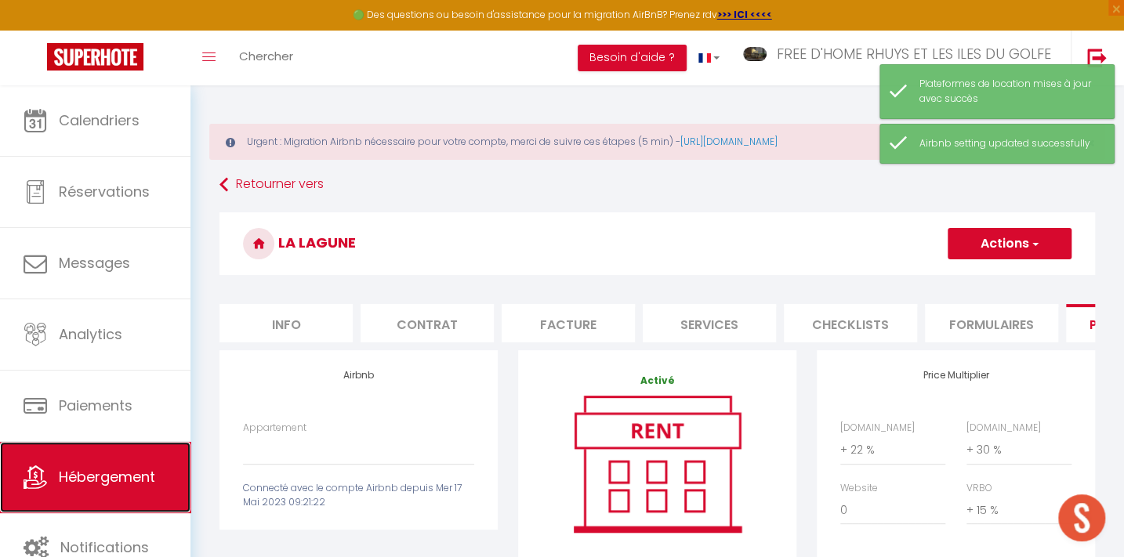
click at [119, 469] on span "Hébergement" at bounding box center [107, 477] width 96 height 20
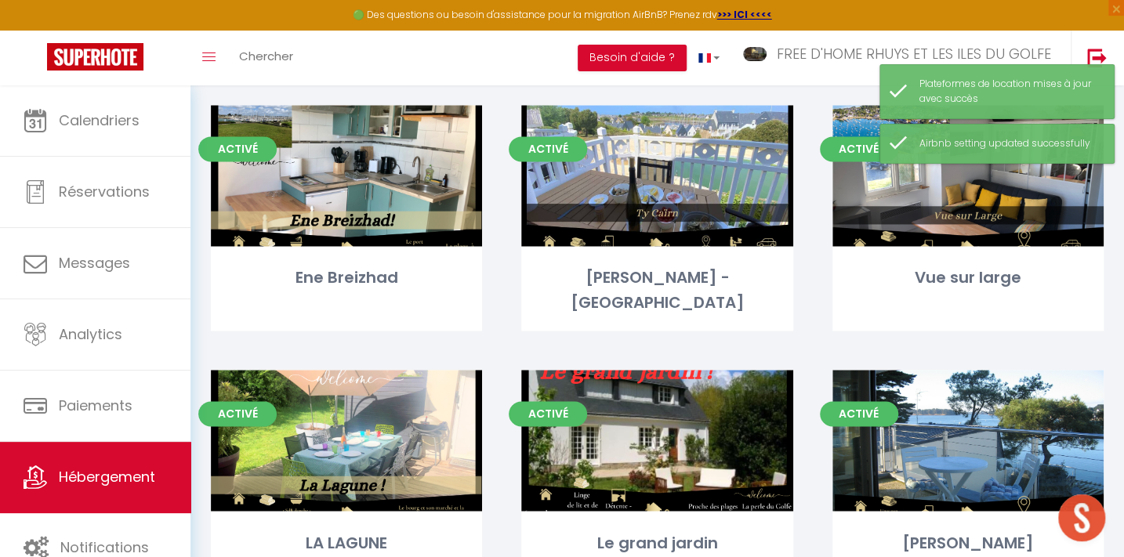
scroll to position [1211, 0]
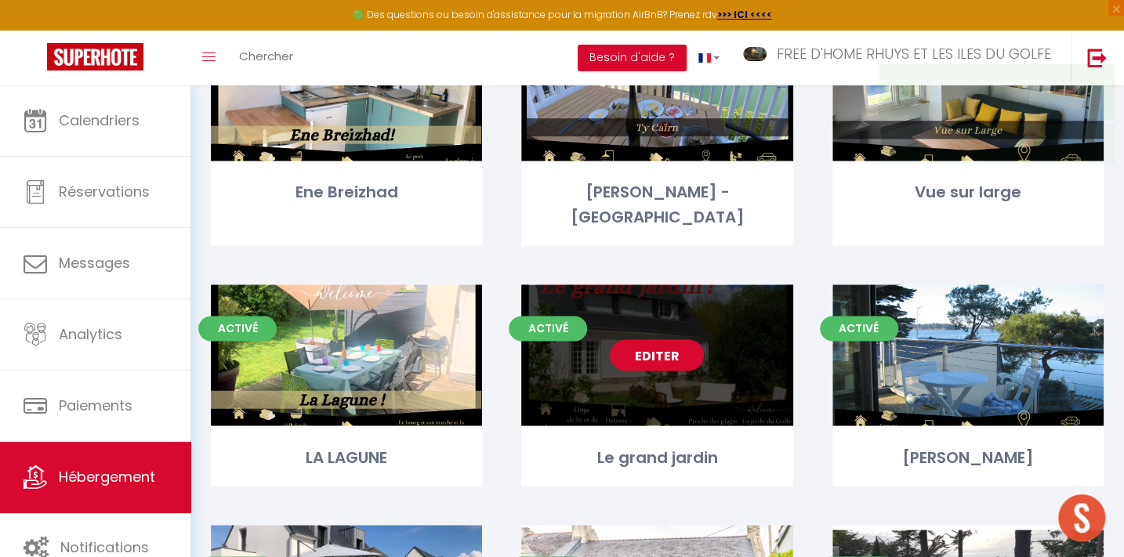
click at [647, 339] on link "Editer" at bounding box center [657, 354] width 94 height 31
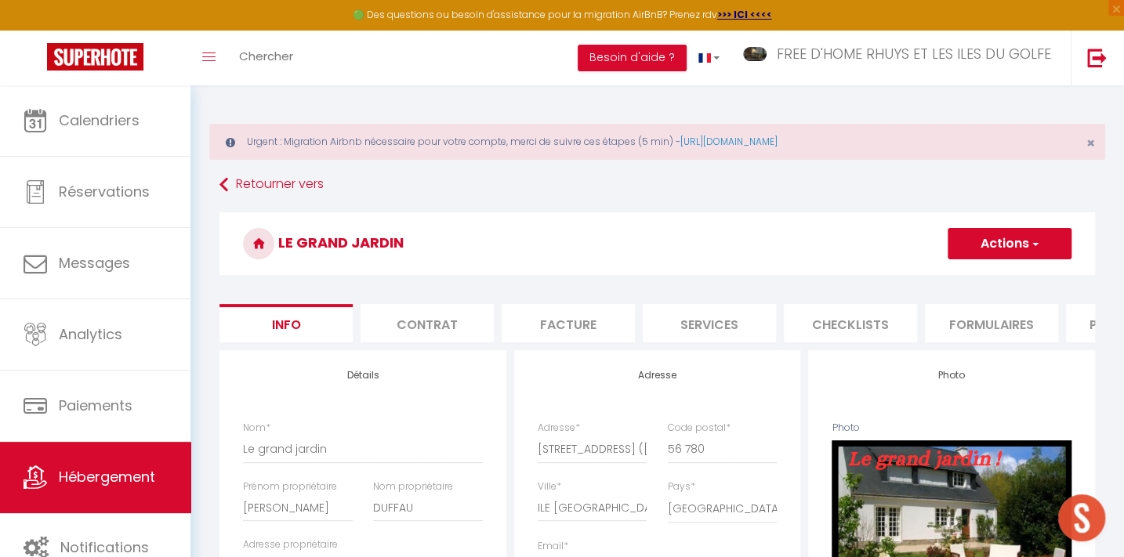
click at [1090, 317] on li "Plateformes" at bounding box center [1132, 323] width 133 height 38
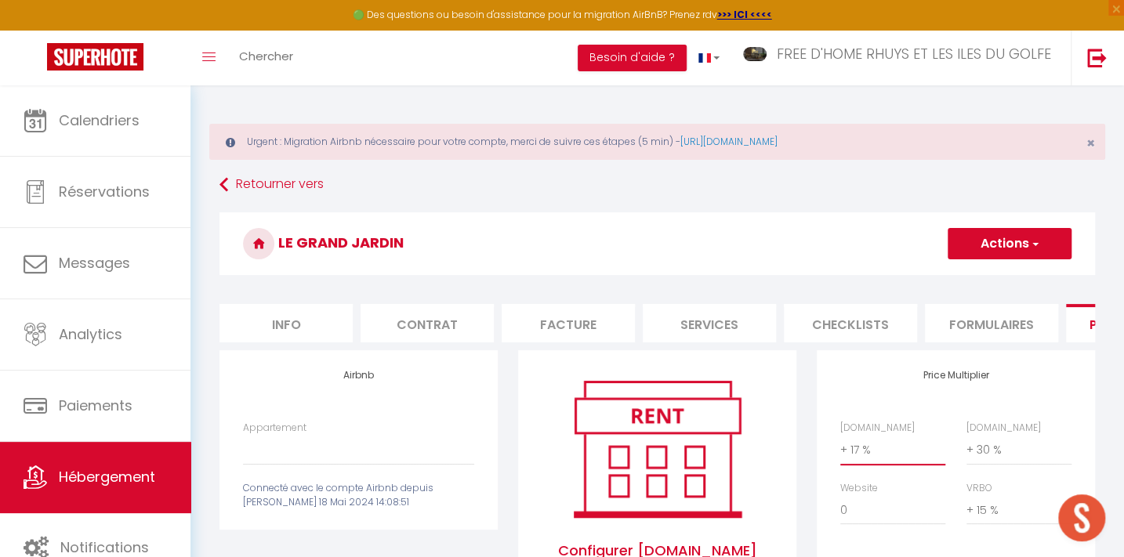
click at [849, 462] on select "0 + 1 % + 2 % + 3 % + 4 % + 5 % + 6 % + 7 % + 8 % + 9 %" at bounding box center [892, 450] width 105 height 30
click at [840, 445] on select "0 + 1 % + 2 % + 3 % + 4 % + 5 % + 6 % + 7 % + 8 % + 9 %" at bounding box center [892, 450] width 105 height 30
click at [1008, 240] on button "Actions" at bounding box center [1010, 243] width 124 height 31
click at [991, 284] on link "Enregistrer" at bounding box center [1009, 278] width 124 height 20
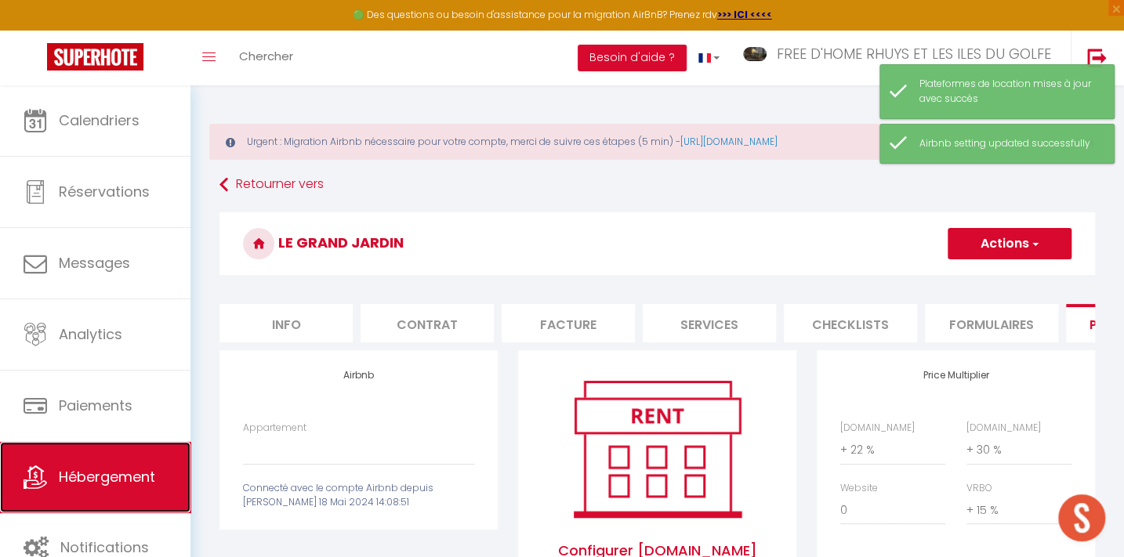
click at [94, 472] on span "Hébergement" at bounding box center [107, 477] width 96 height 20
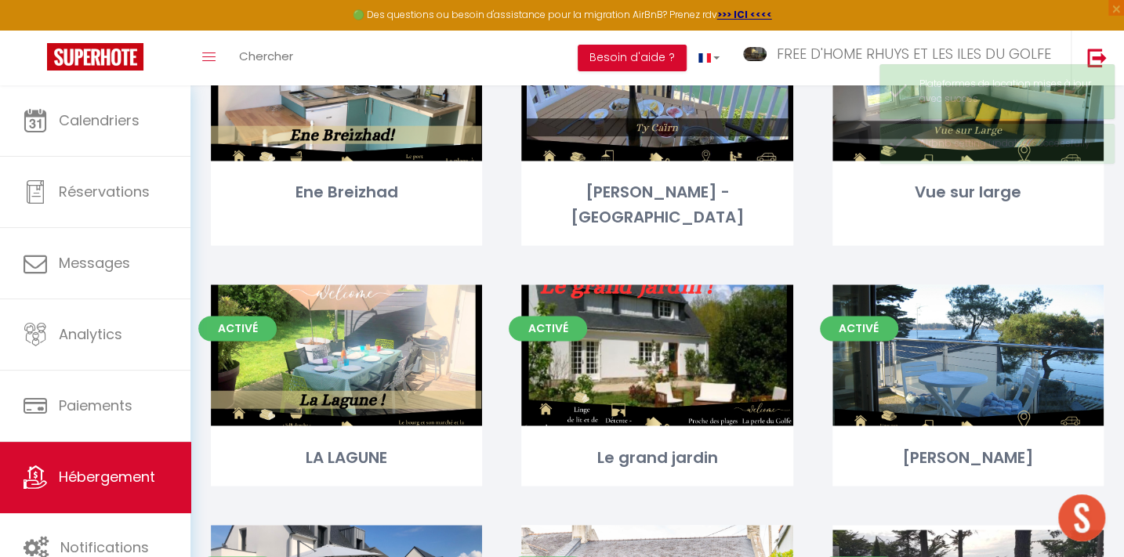
scroll to position [1278, 0]
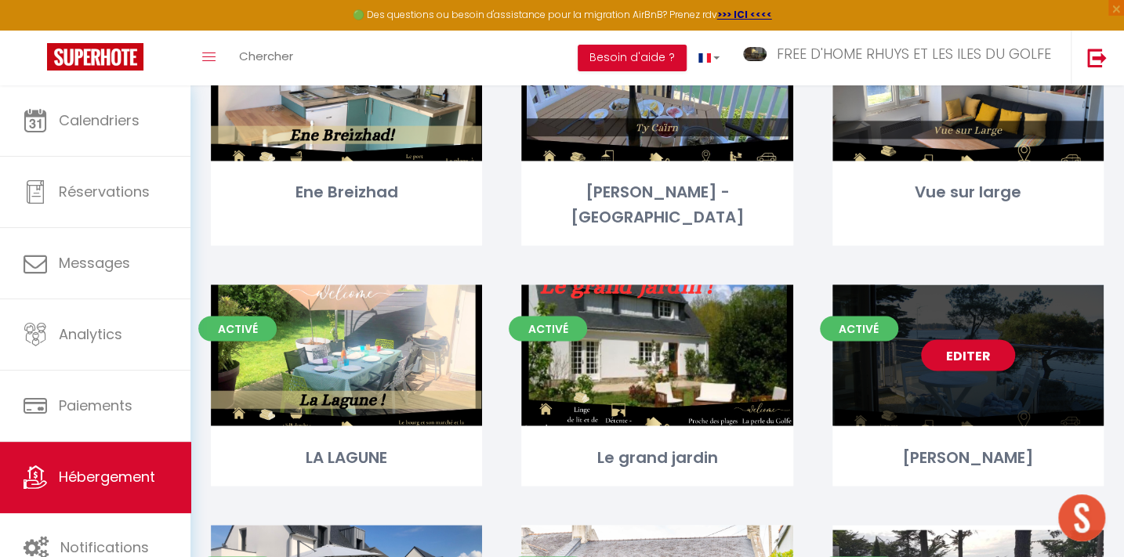
click at [969, 339] on link "Editer" at bounding box center [968, 354] width 94 height 31
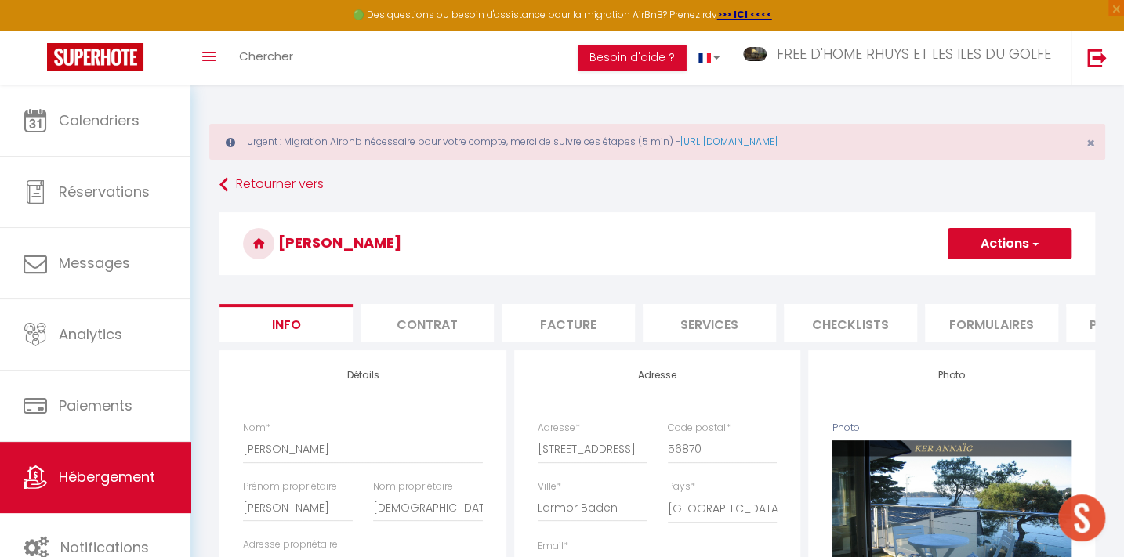
scroll to position [142, 0]
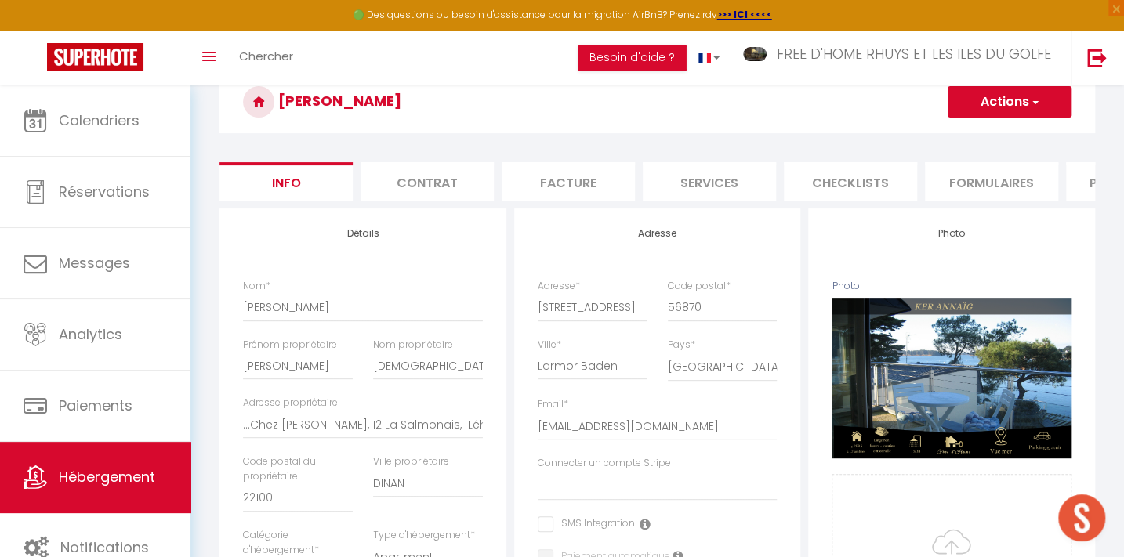
click at [1079, 174] on li "Plateformes" at bounding box center [1132, 181] width 133 height 38
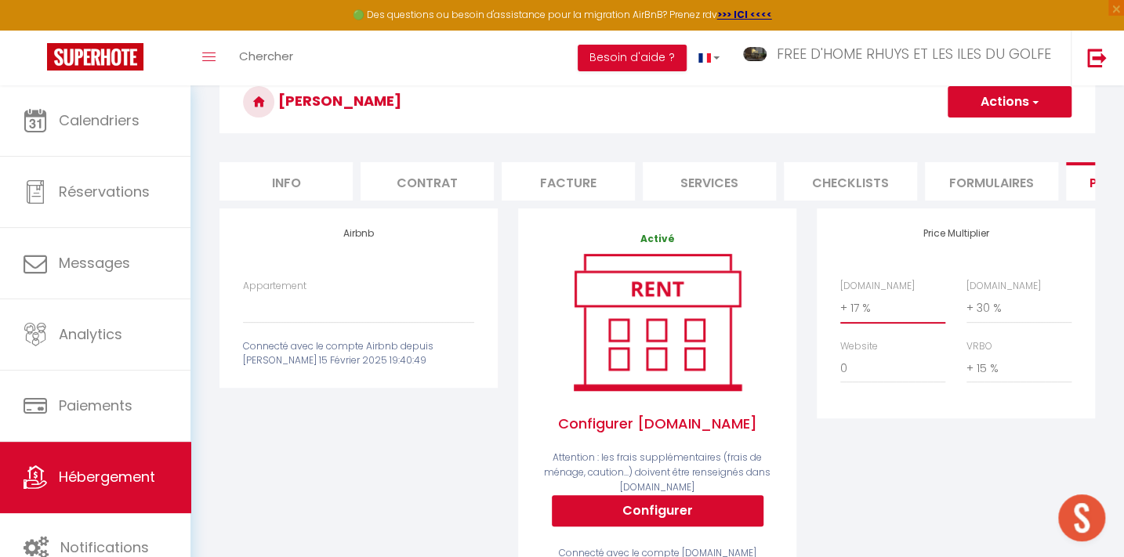
click at [862, 319] on select "0 + 1 % + 2 % + 3 % + 4 % + 5 % + 6 % + 7 % + 8 % + 9 %" at bounding box center [892, 308] width 105 height 30
click at [840, 303] on select "0 + 1 % + 2 % + 3 % + 4 % + 5 % + 6 % + 7 % + 8 % + 9 %" at bounding box center [892, 308] width 105 height 30
click at [999, 89] on button "Actions" at bounding box center [1010, 101] width 124 height 31
click at [988, 133] on link "Enregistrer" at bounding box center [1009, 136] width 124 height 20
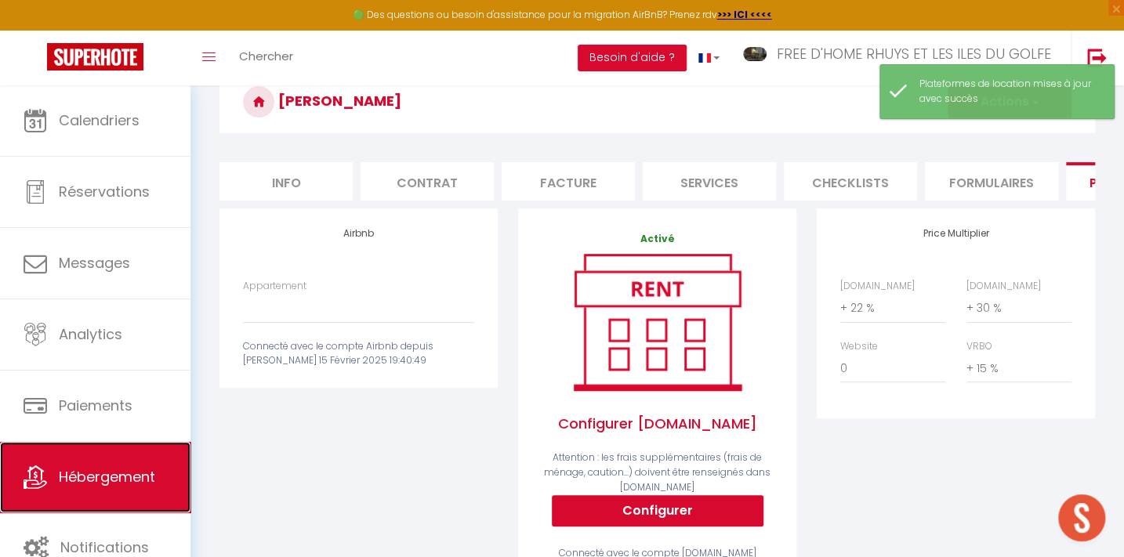
click at [85, 464] on link "Hébergement" at bounding box center [95, 477] width 190 height 71
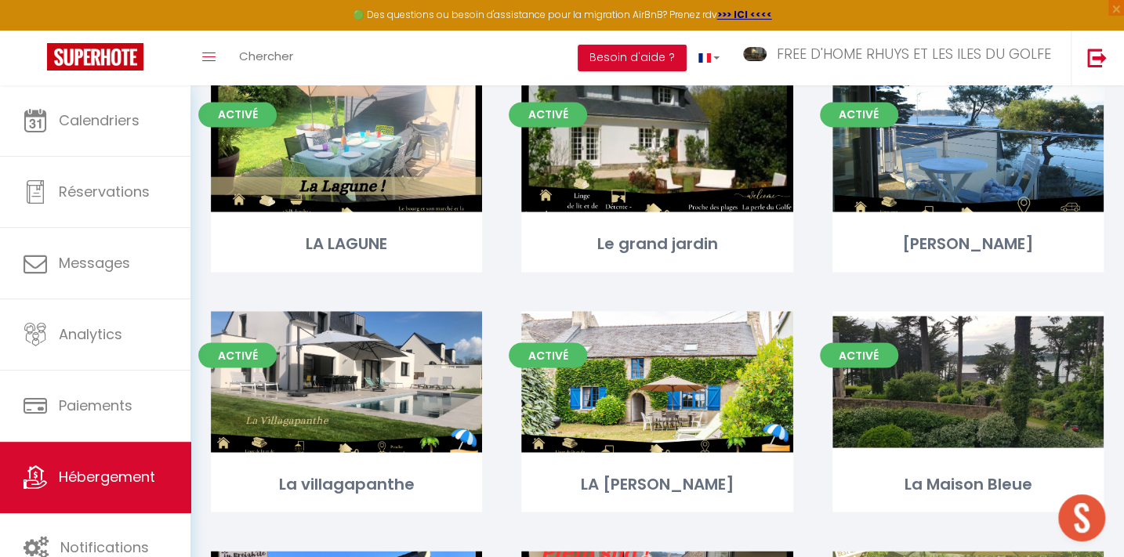
scroll to position [1491, 0]
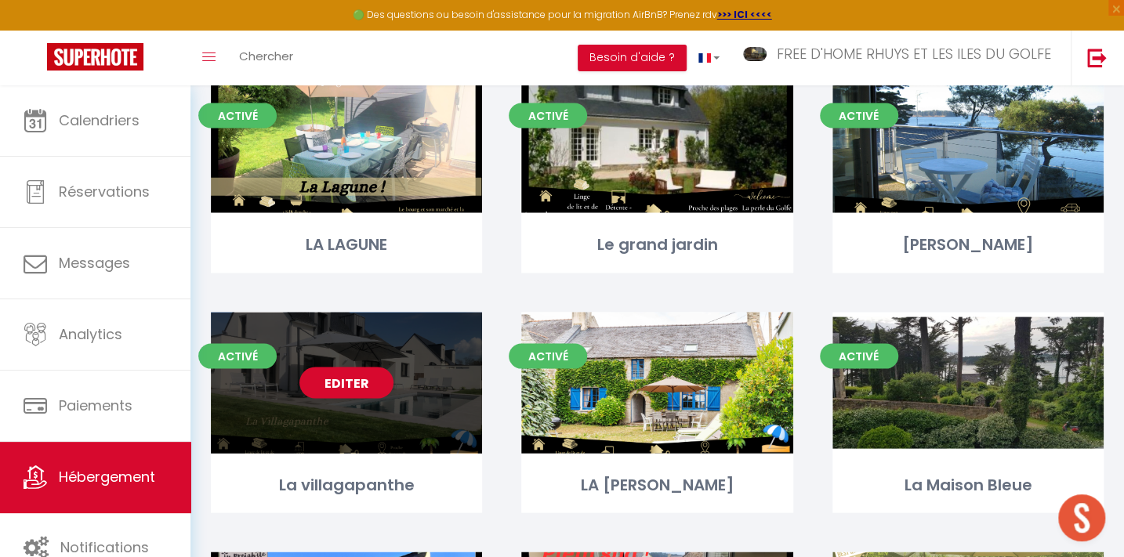
click at [343, 367] on link "Editer" at bounding box center [346, 382] width 94 height 31
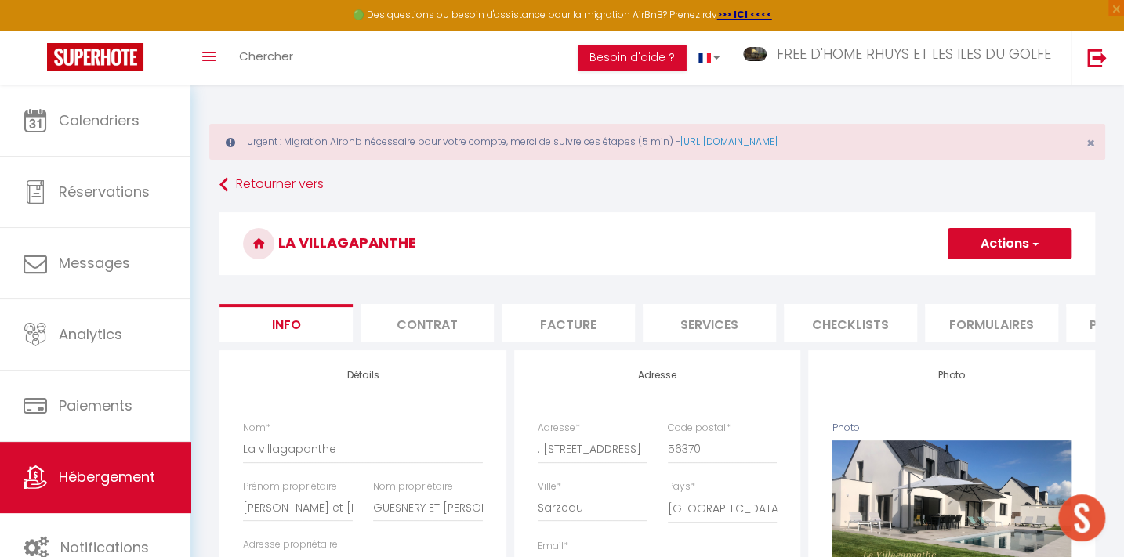
click at [1081, 317] on li "Plateformes" at bounding box center [1132, 323] width 133 height 38
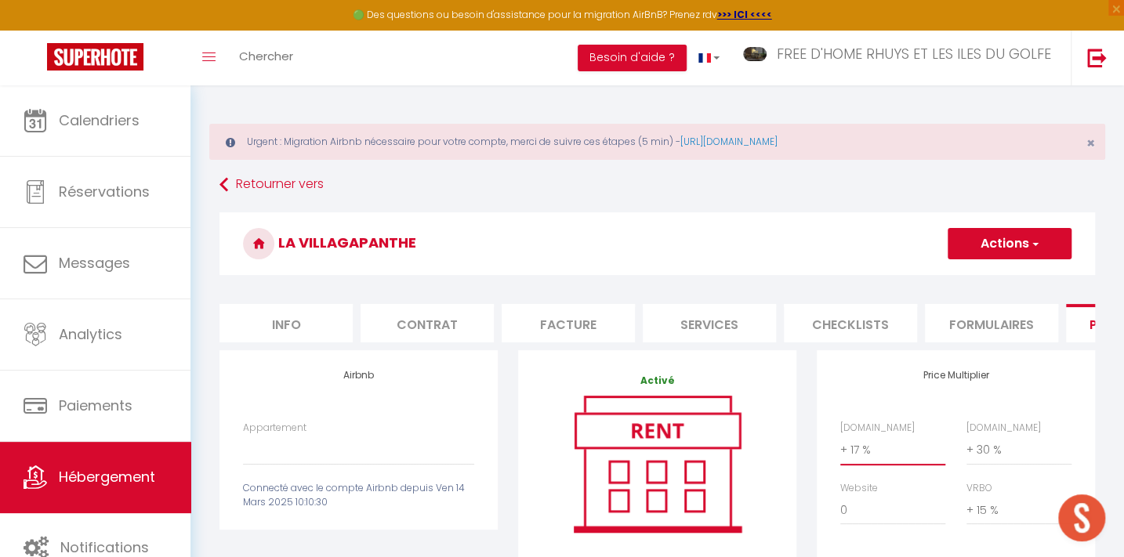
click at [859, 463] on select "0 + 1 % + 2 % + 3 % + 4 % + 5 % + 6 % + 7 % + 8 % + 9 %" at bounding box center [892, 450] width 105 height 30
click at [840, 445] on select "0 + 1 % + 2 % + 3 % + 4 % + 5 % + 6 % + 7 % + 8 % + 9 %" at bounding box center [892, 450] width 105 height 30
click at [1004, 234] on button "Actions" at bounding box center [1010, 243] width 124 height 31
click at [996, 276] on link "Enregistrer" at bounding box center [1009, 278] width 124 height 20
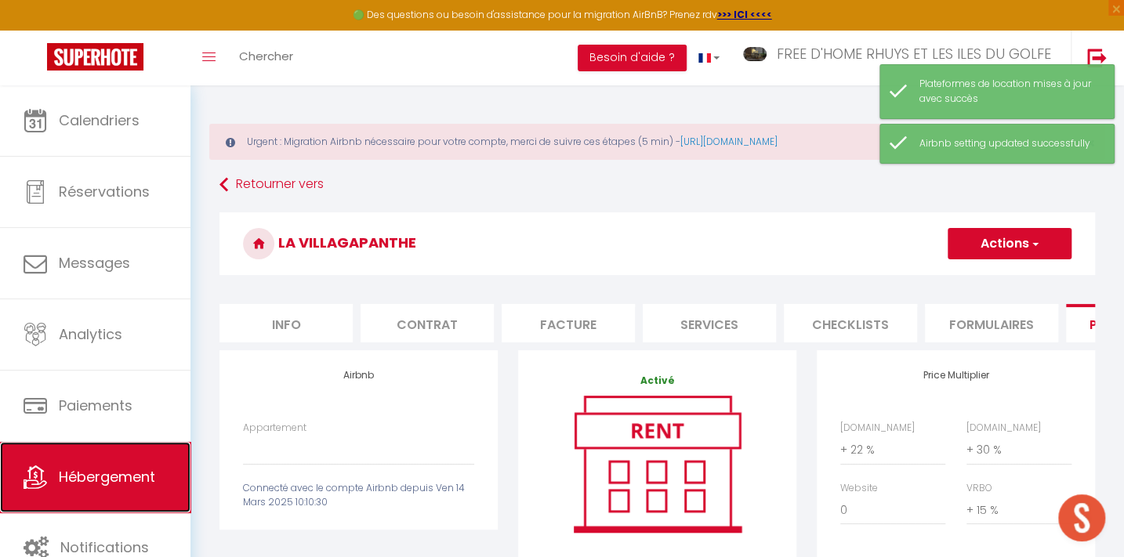
click at [77, 470] on span "Hébergement" at bounding box center [107, 477] width 96 height 20
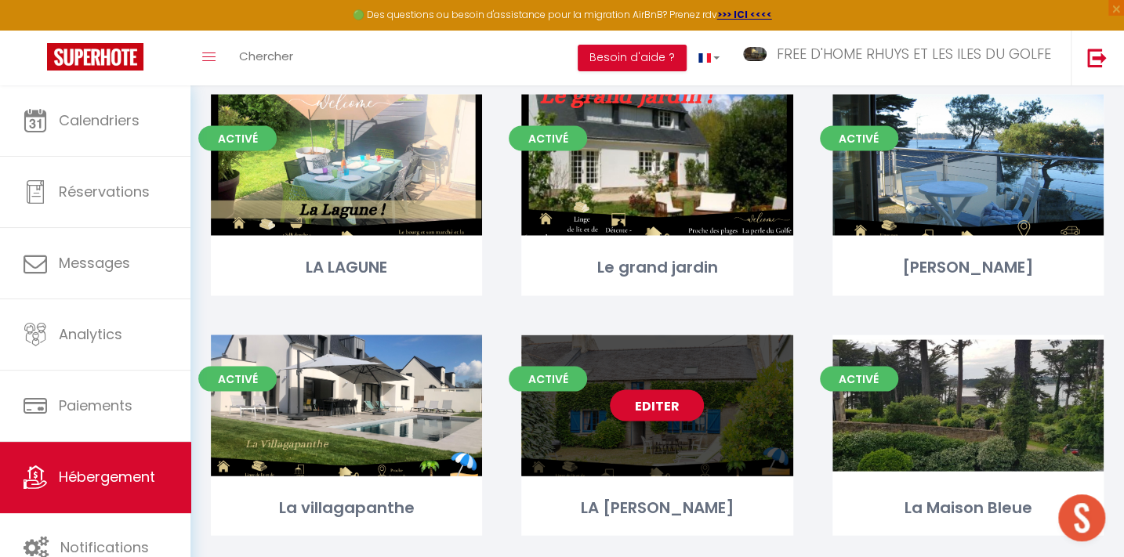
scroll to position [1562, 0]
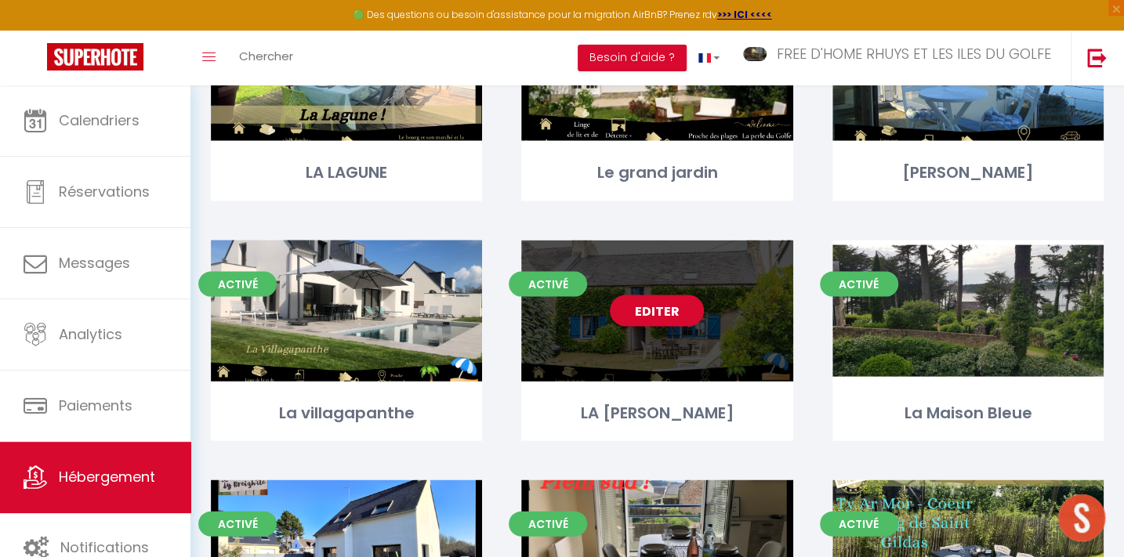
click at [659, 296] on link "Editer" at bounding box center [657, 311] width 94 height 31
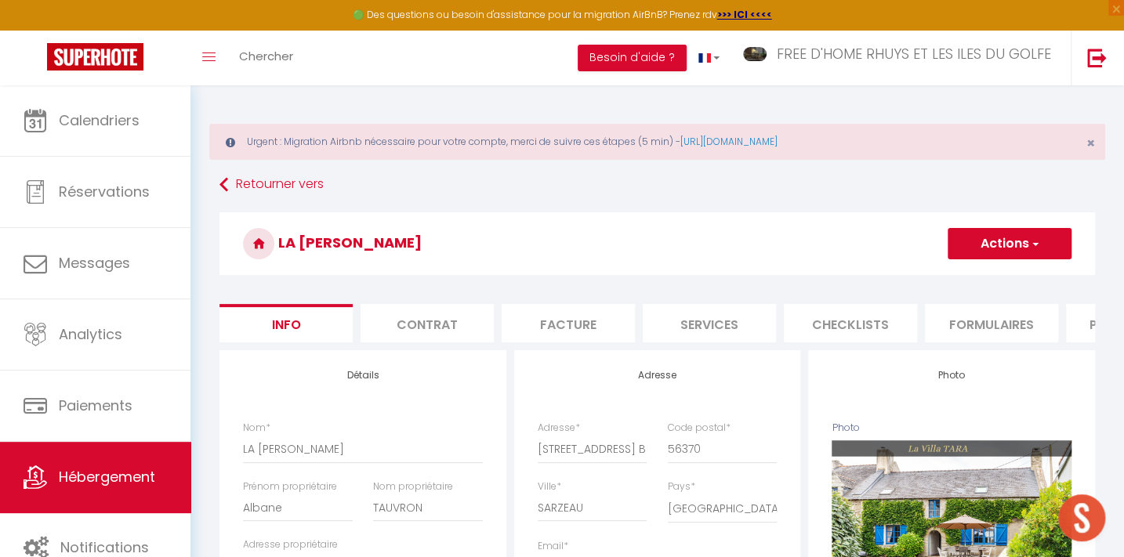
click at [1078, 315] on li "Plateformes" at bounding box center [1132, 323] width 133 height 38
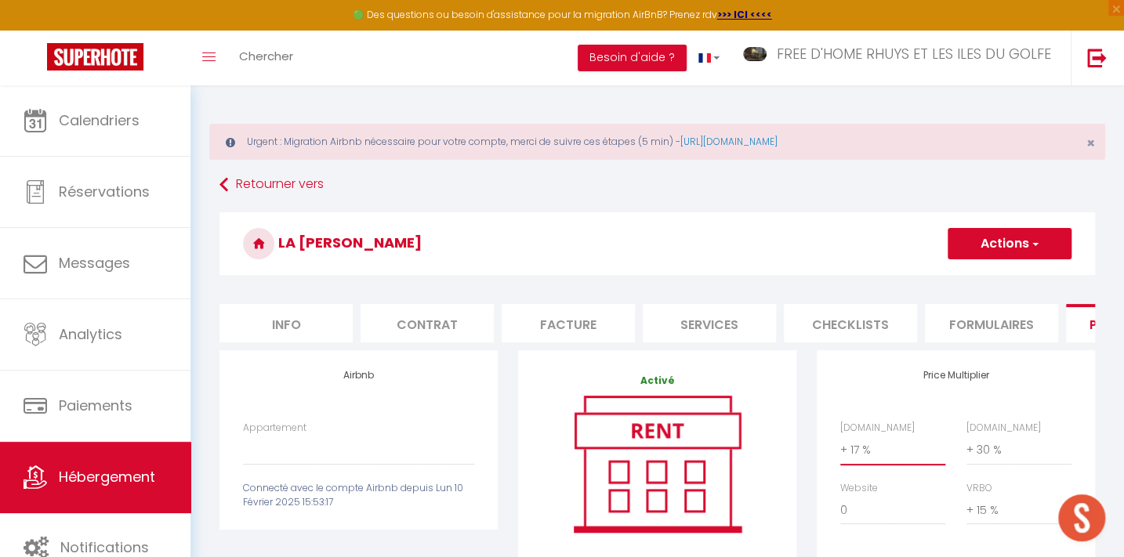
click at [858, 461] on select "0 + 1 % + 2 % + 3 % + 4 % + 5 % + 6 % + 7 % + 8 % + 9 %" at bounding box center [892, 450] width 105 height 30
click at [840, 445] on select "0 + 1 % + 2 % + 3 % + 4 % + 5 % + 6 % + 7 % + 8 % + 9 %" at bounding box center [892, 450] width 105 height 30
click at [1003, 234] on button "Actions" at bounding box center [1010, 243] width 124 height 31
click at [992, 268] on link "Enregistrer" at bounding box center [1009, 278] width 124 height 20
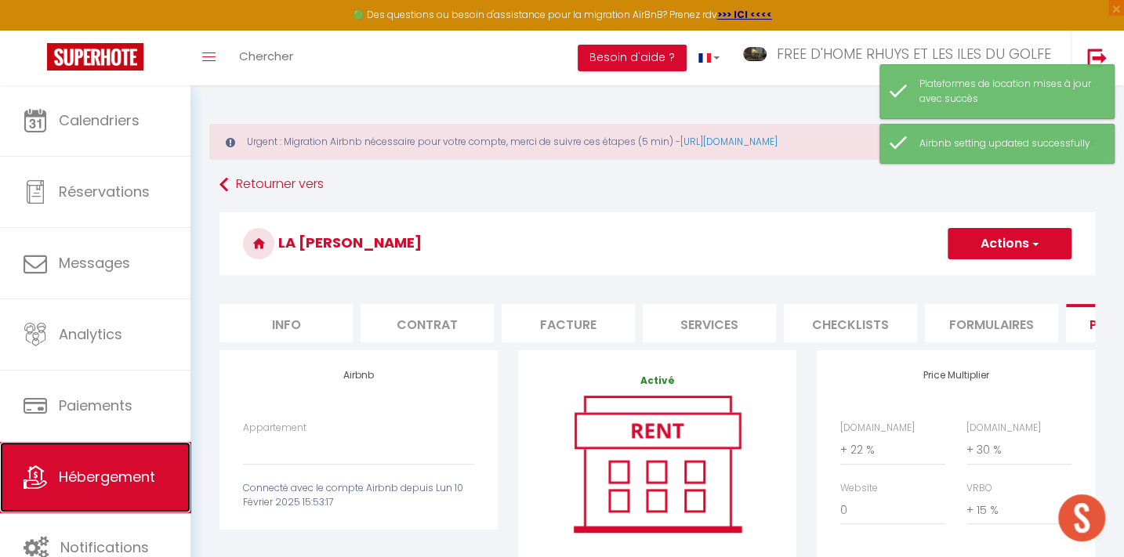
click at [165, 466] on link "Hébergement" at bounding box center [95, 477] width 190 height 71
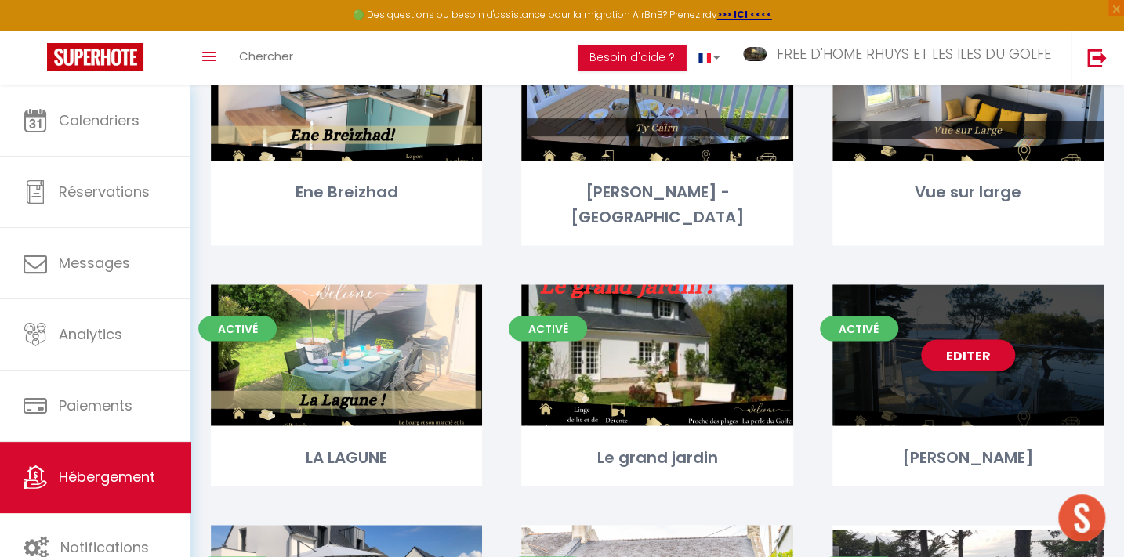
scroll to position [1491, 0]
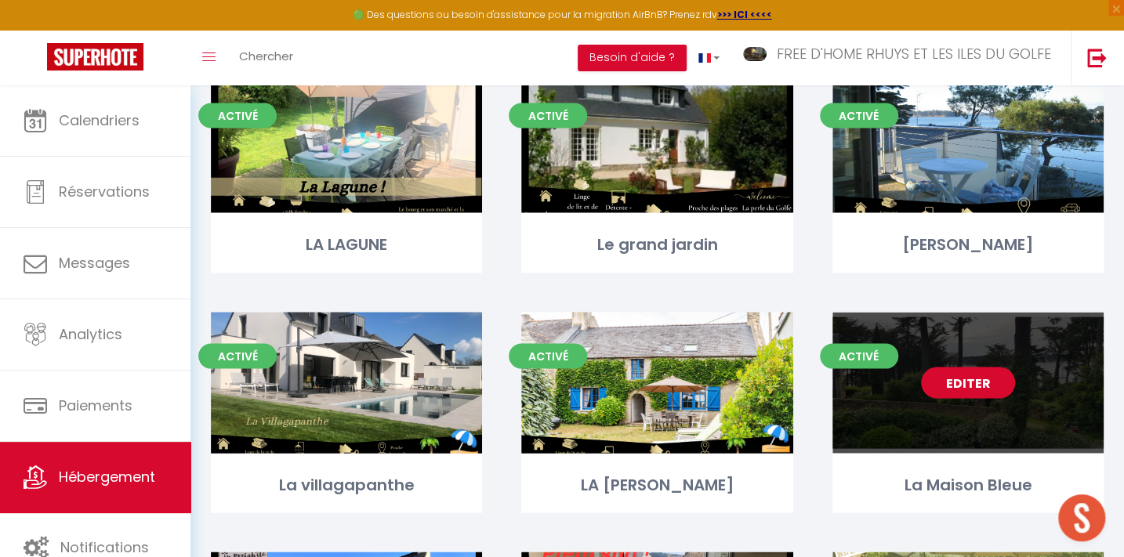
click at [949, 367] on link "Editer" at bounding box center [968, 382] width 94 height 31
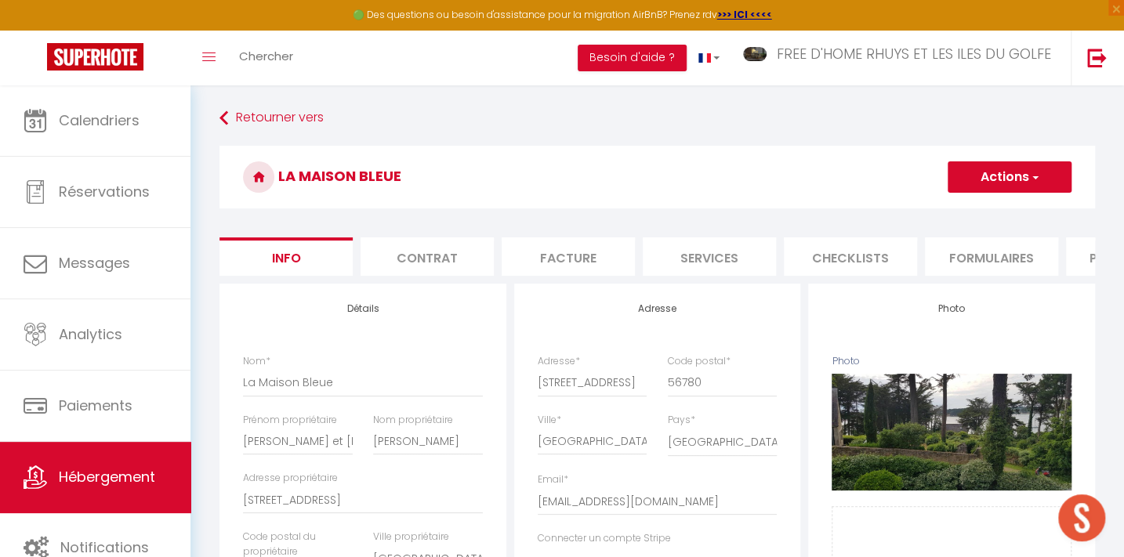
click at [1082, 255] on li "Plateformes" at bounding box center [1132, 257] width 133 height 38
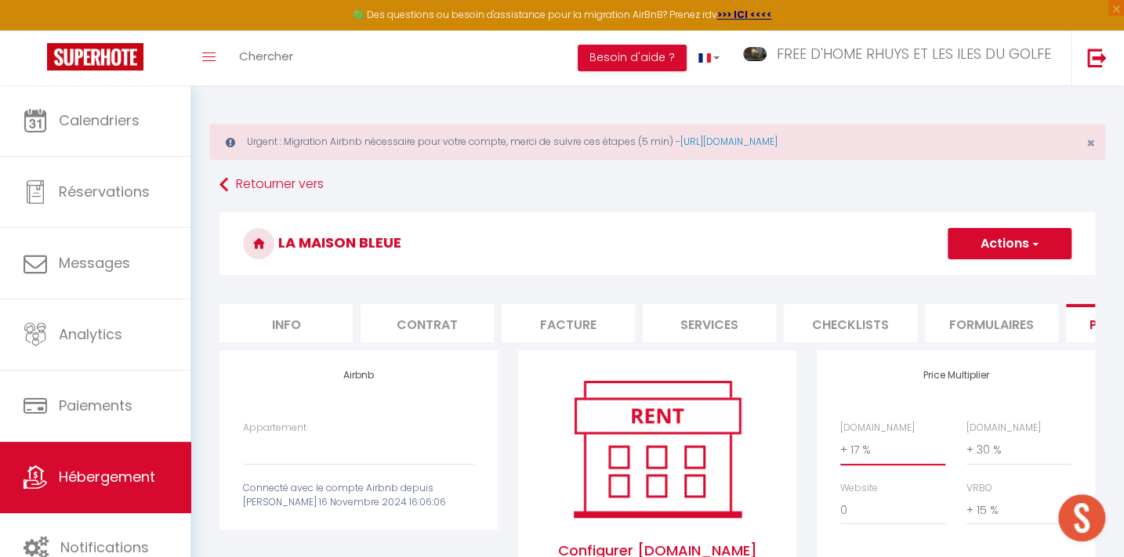
click at [854, 455] on select "0 + 1 % + 2 % + 3 % + 4 % + 5 % + 6 % + 7 % + 8 % + 9 %" at bounding box center [892, 450] width 105 height 30
click at [840, 445] on select "0 + 1 % + 2 % + 3 % + 4 % + 5 % + 6 % + 7 % + 8 % + 9 %" at bounding box center [892, 450] width 105 height 30
click at [986, 243] on button "Actions" at bounding box center [1010, 243] width 124 height 31
click at [993, 270] on link "Enregistrer" at bounding box center [1009, 278] width 124 height 20
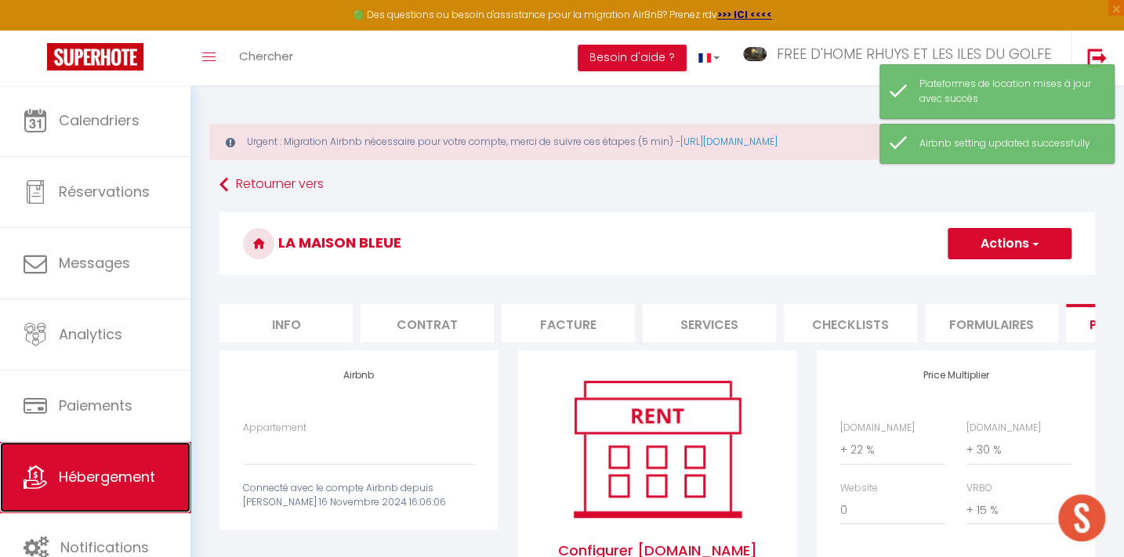
click at [110, 463] on link "Hébergement" at bounding box center [95, 477] width 190 height 71
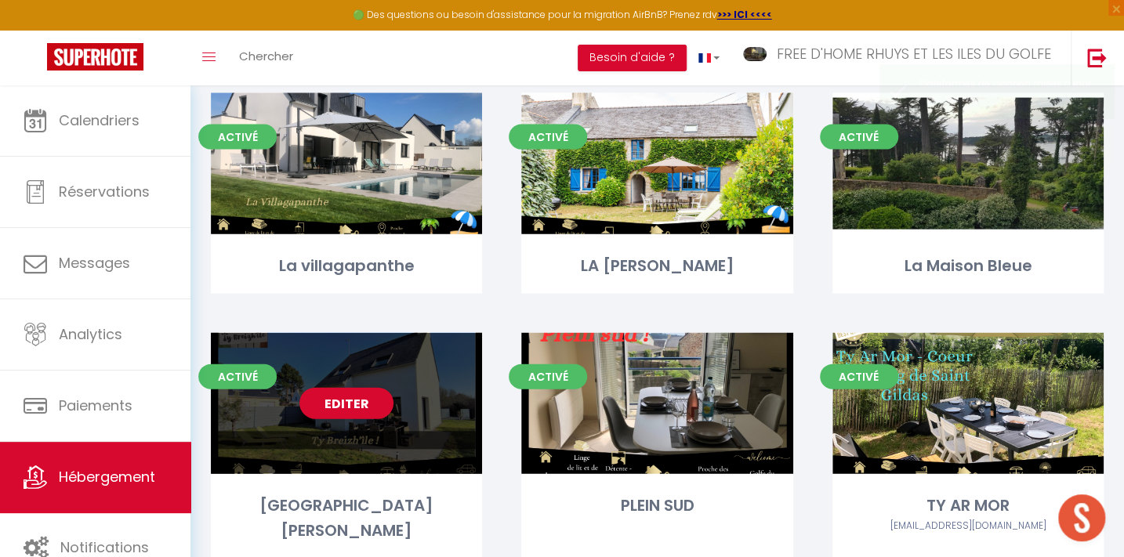
scroll to position [1776, 0]
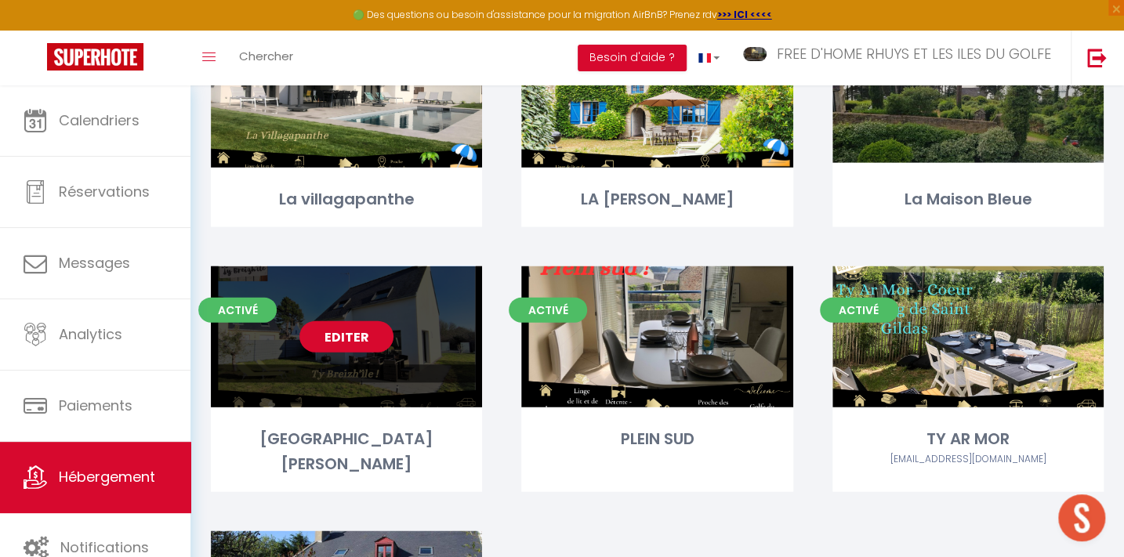
click at [353, 321] on link "Editer" at bounding box center [346, 336] width 94 height 31
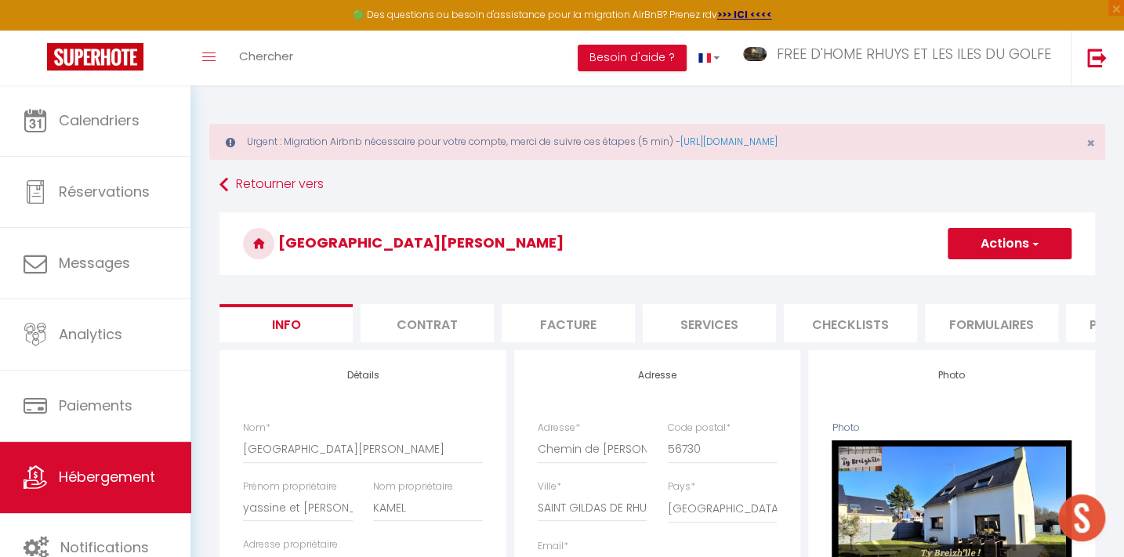
click at [1084, 317] on li "Plateformes" at bounding box center [1132, 323] width 133 height 38
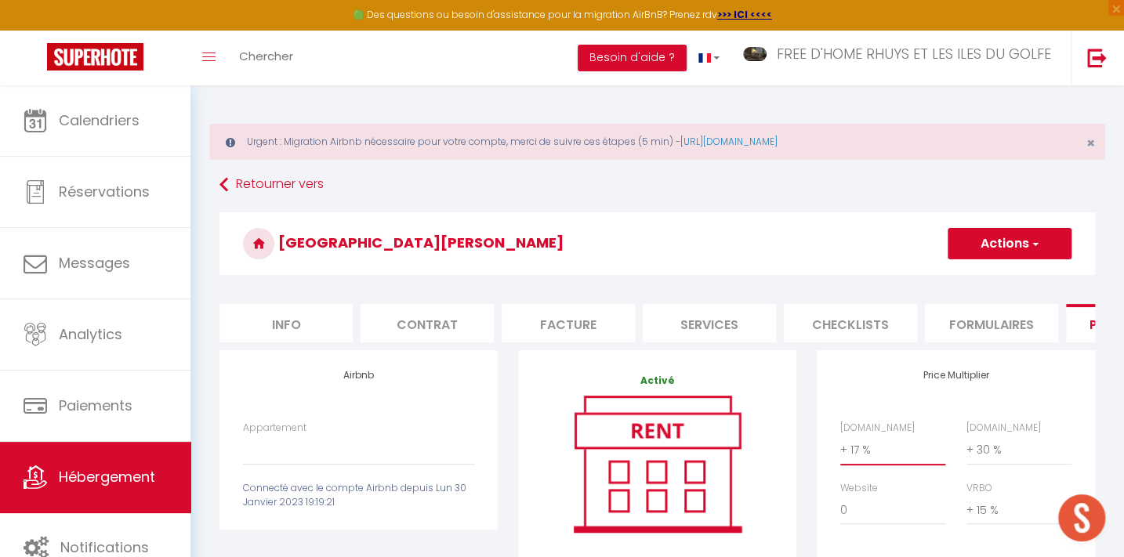
click at [864, 464] on select "0 + 1 % + 2 % + 3 % + 4 % + 5 % + 6 % + 7 % + 8 % + 9 %" at bounding box center [892, 450] width 105 height 30
click at [840, 445] on select "0 + 1 % + 2 % + 3 % + 4 % + 5 % + 6 % + 7 % + 8 % + 9 %" at bounding box center [892, 450] width 105 height 30
click at [1000, 233] on button "Actions" at bounding box center [1010, 243] width 124 height 31
click at [984, 274] on link "Enregistrer" at bounding box center [1009, 278] width 124 height 20
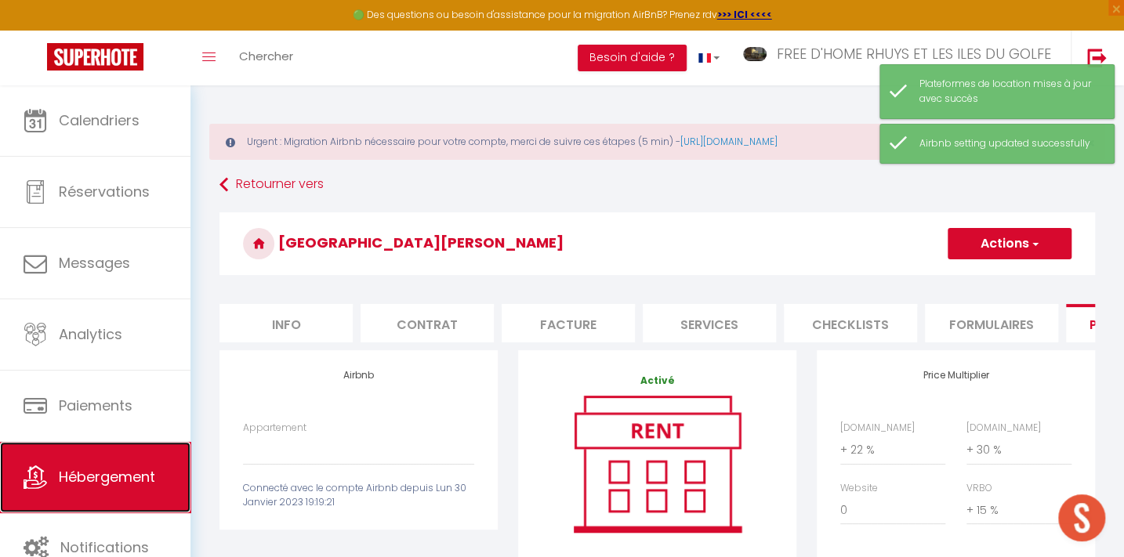
click at [93, 476] on span "Hébergement" at bounding box center [107, 477] width 96 height 20
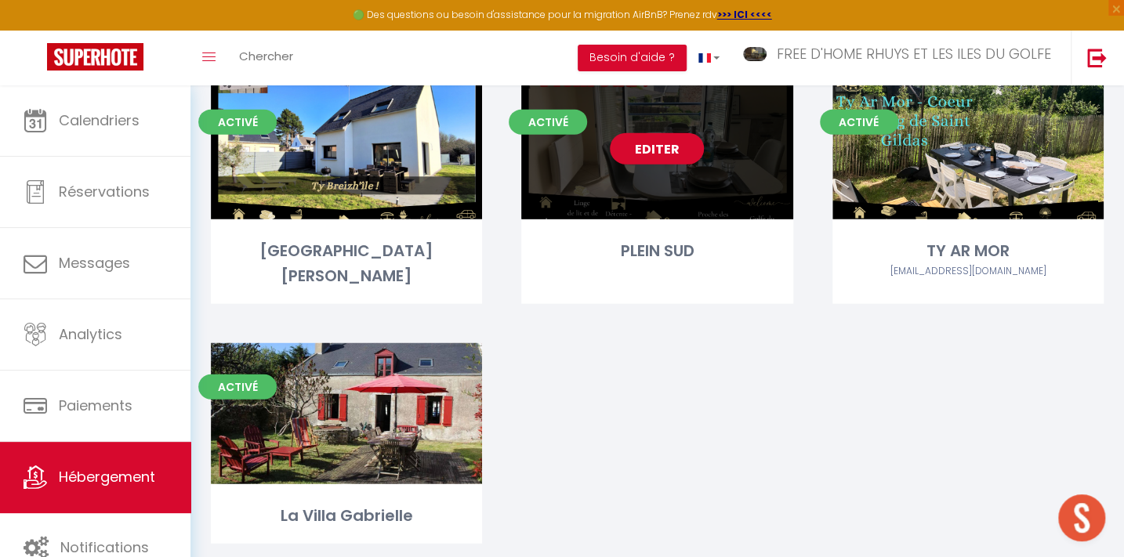
scroll to position [1965, 0]
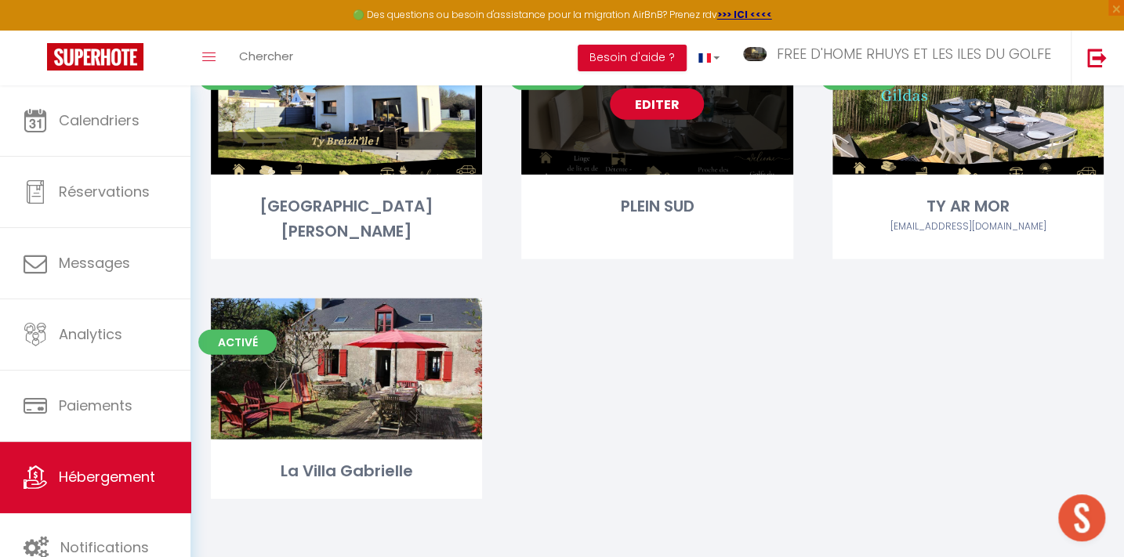
click at [682, 120] on link "Editer" at bounding box center [657, 104] width 94 height 31
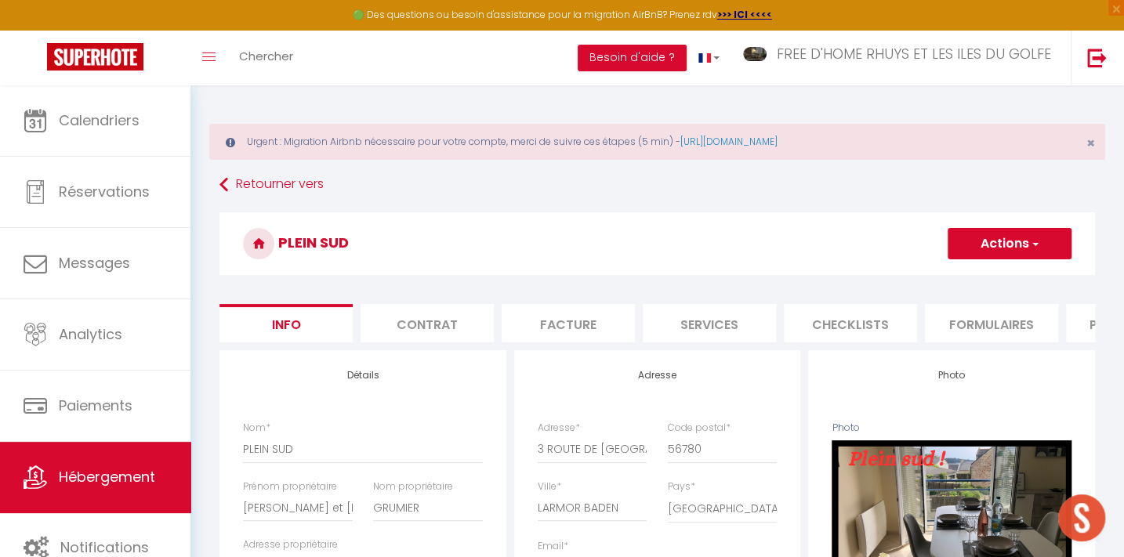
click at [1079, 317] on li "Plateformes" at bounding box center [1132, 323] width 133 height 38
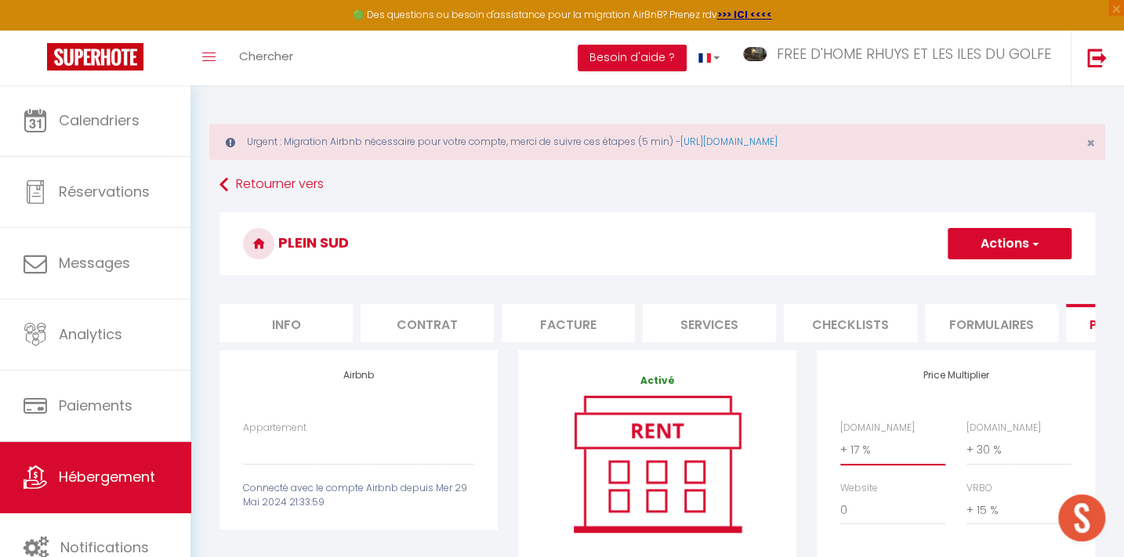
click at [859, 463] on select "0 + 1 % + 2 % + 3 % + 4 % + 5 % + 6 % + 7 % + 8 % + 9 %" at bounding box center [892, 450] width 105 height 30
click at [840, 445] on select "0 + 1 % + 2 % + 3 % + 4 % + 5 % + 6 % + 7 % + 8 % + 9 %" at bounding box center [892, 450] width 105 height 30
click at [981, 242] on button "Actions" at bounding box center [1010, 243] width 124 height 31
click at [988, 275] on link "Enregistrer" at bounding box center [1009, 278] width 124 height 20
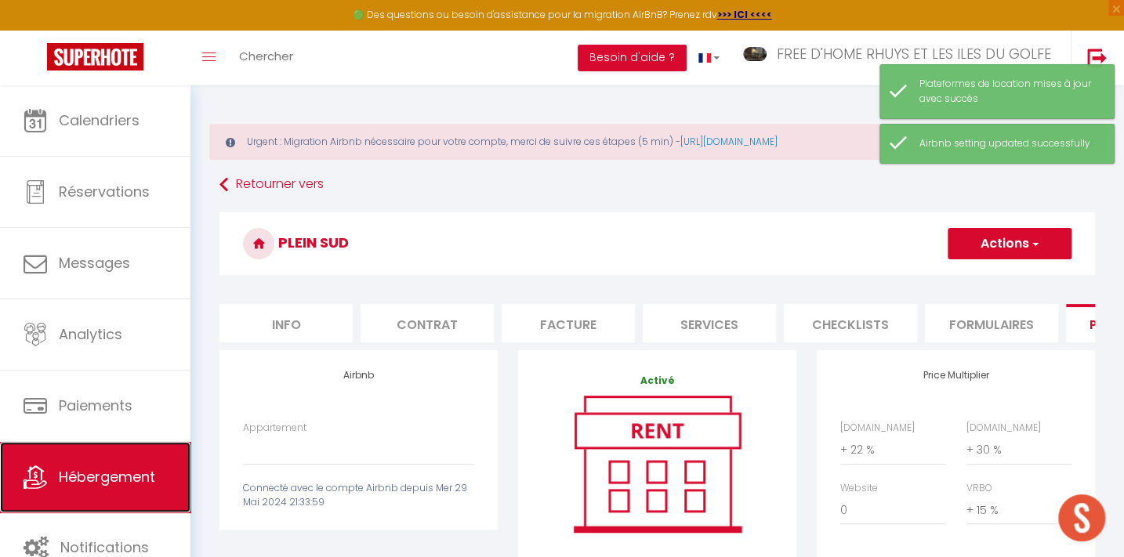
click at [125, 471] on span "Hébergement" at bounding box center [107, 477] width 96 height 20
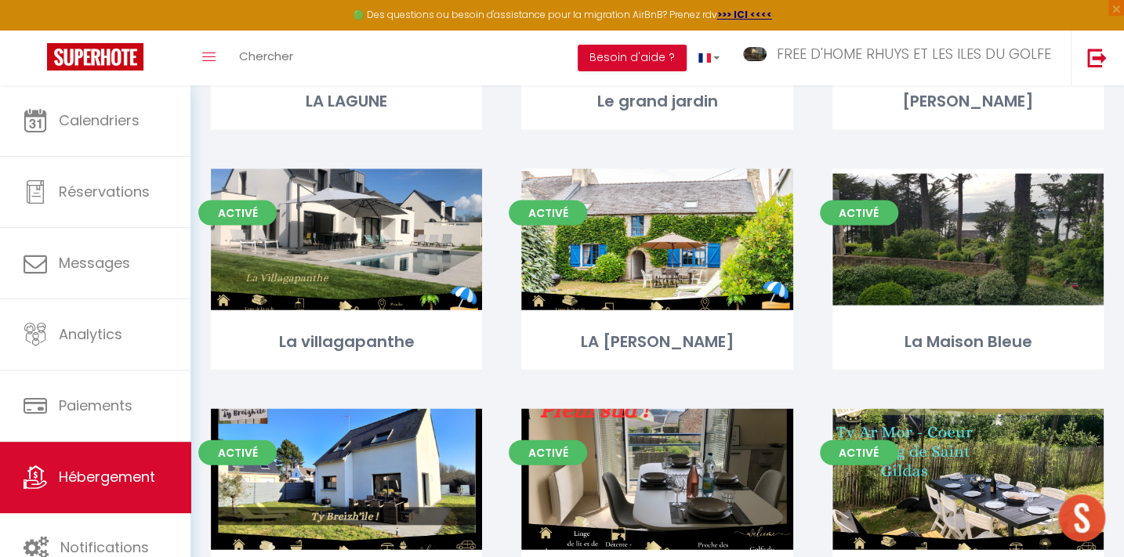
scroll to position [1919, 0]
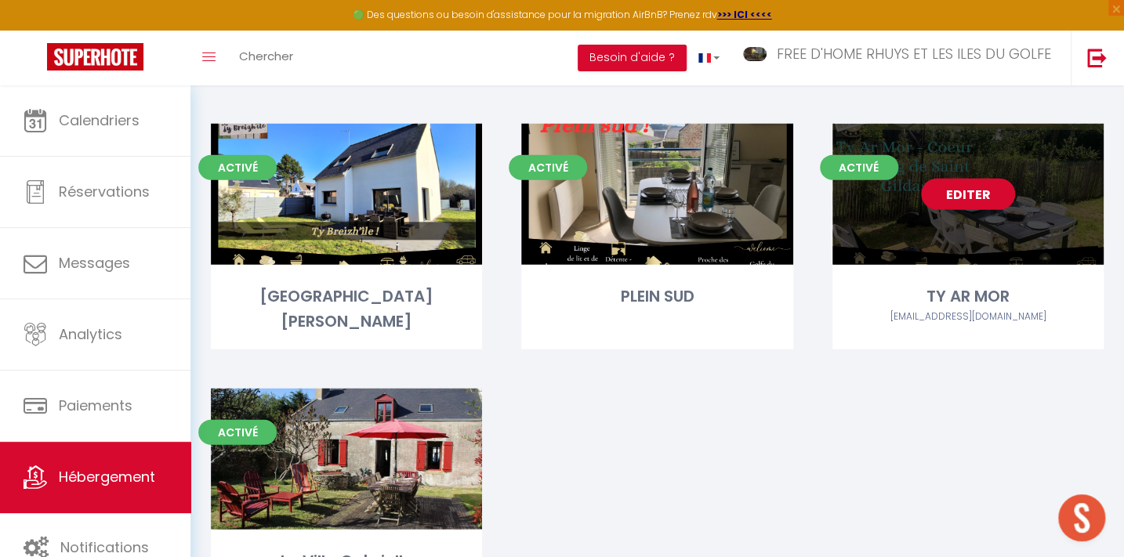
click at [1004, 179] on link "Editer" at bounding box center [968, 194] width 94 height 31
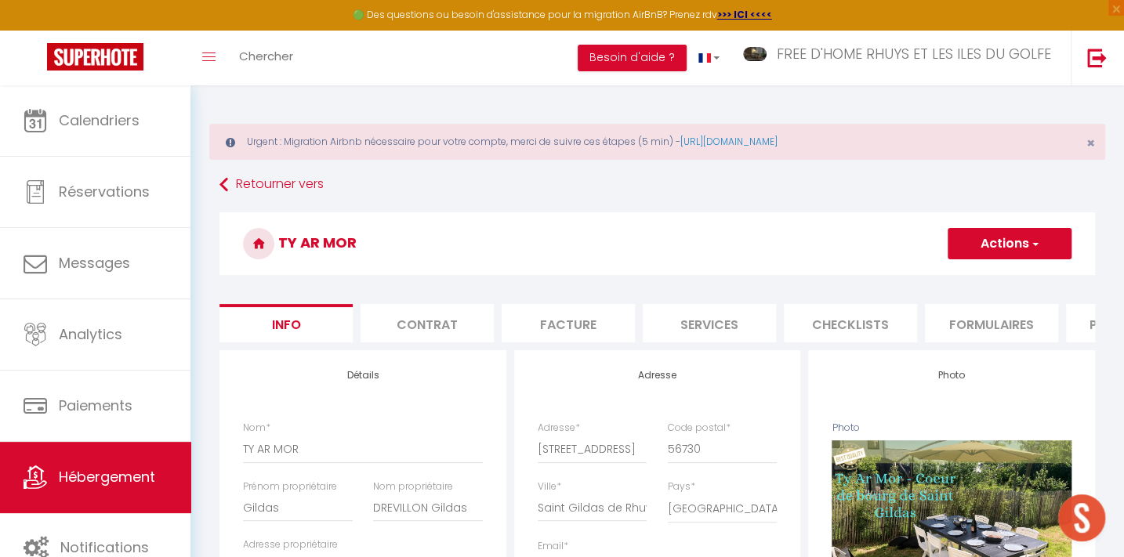
click at [1079, 318] on li "Plateformes" at bounding box center [1132, 323] width 133 height 38
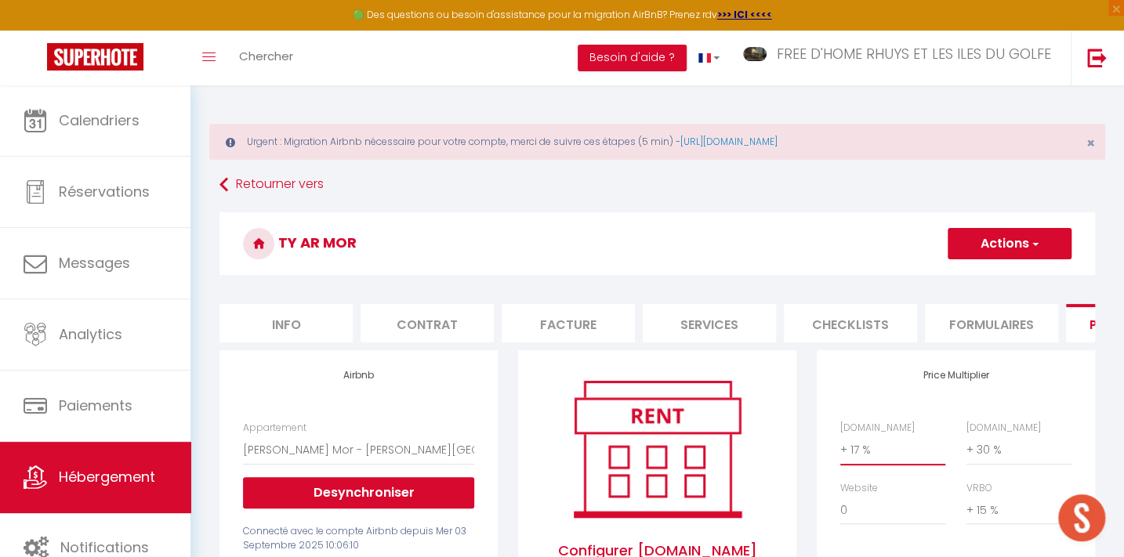
click at [860, 455] on select "0 + 1 % + 2 % + 3 % + 4 % + 5 % + 6 % + 7 % + 8 % + 9 %" at bounding box center [892, 450] width 105 height 30
click at [840, 445] on select "0 + 1 % + 2 % + 3 % + 4 % + 5 % + 6 % + 7 % + 8 % + 9 %" at bounding box center [892, 450] width 105 height 30
click at [997, 243] on button "Actions" at bounding box center [1010, 243] width 124 height 31
click at [989, 274] on link "Enregistrer" at bounding box center [1009, 278] width 124 height 20
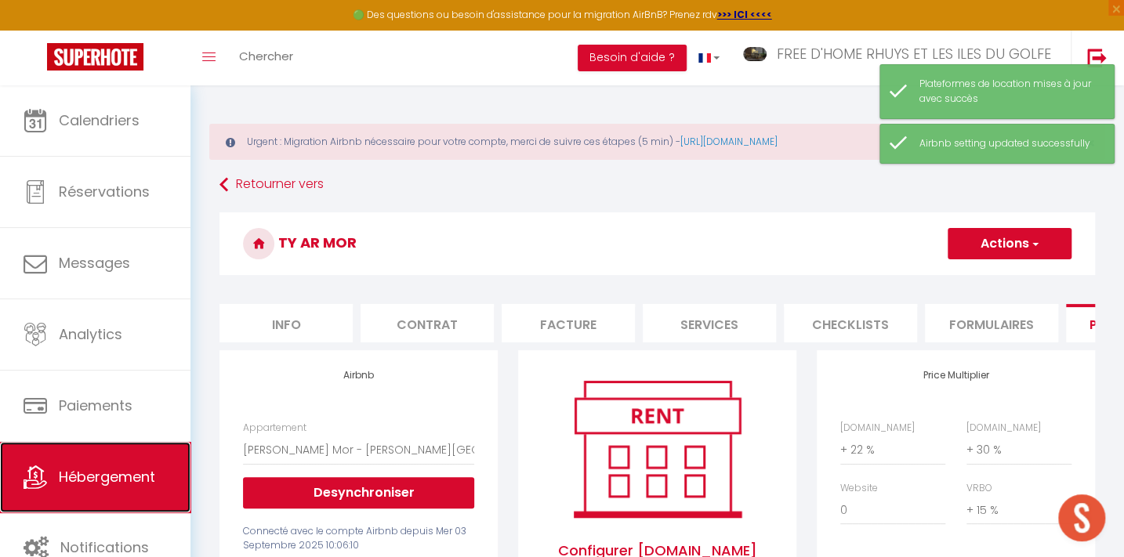
click at [106, 479] on span "Hébergement" at bounding box center [107, 477] width 96 height 20
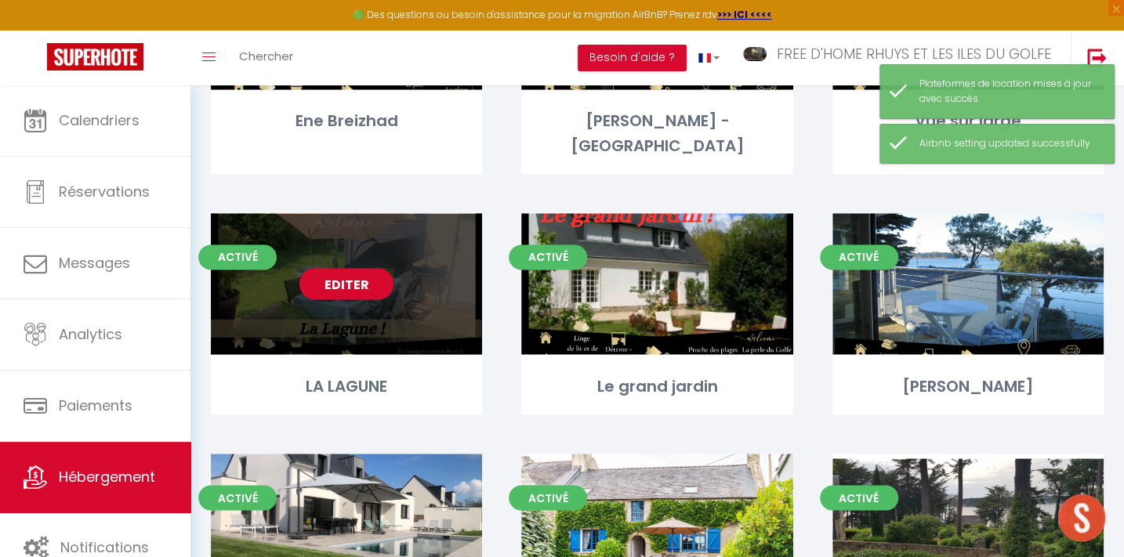
scroll to position [1852, 0]
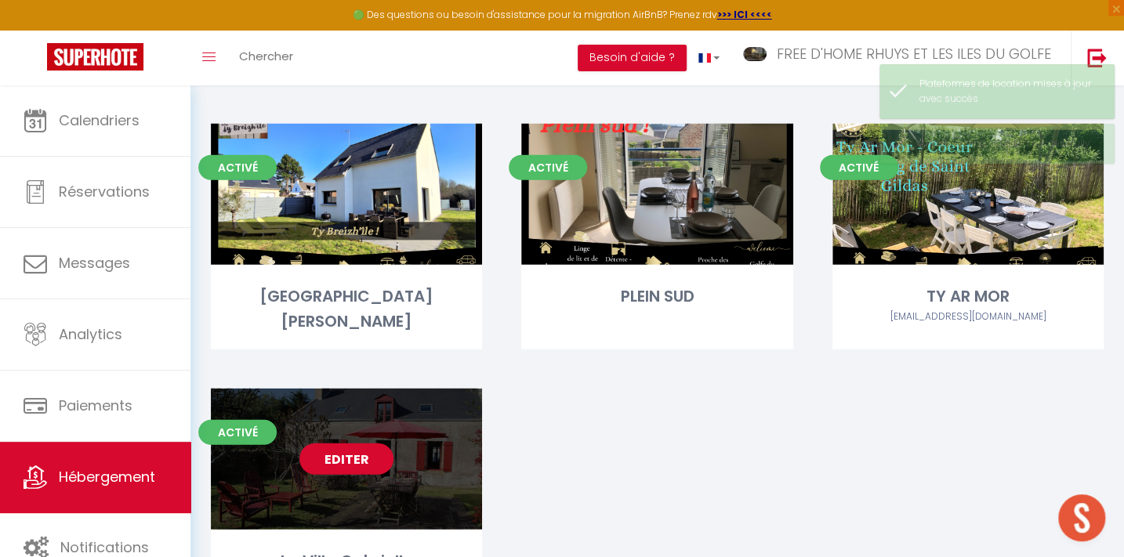
click at [327, 444] on link "Editer" at bounding box center [346, 459] width 94 height 31
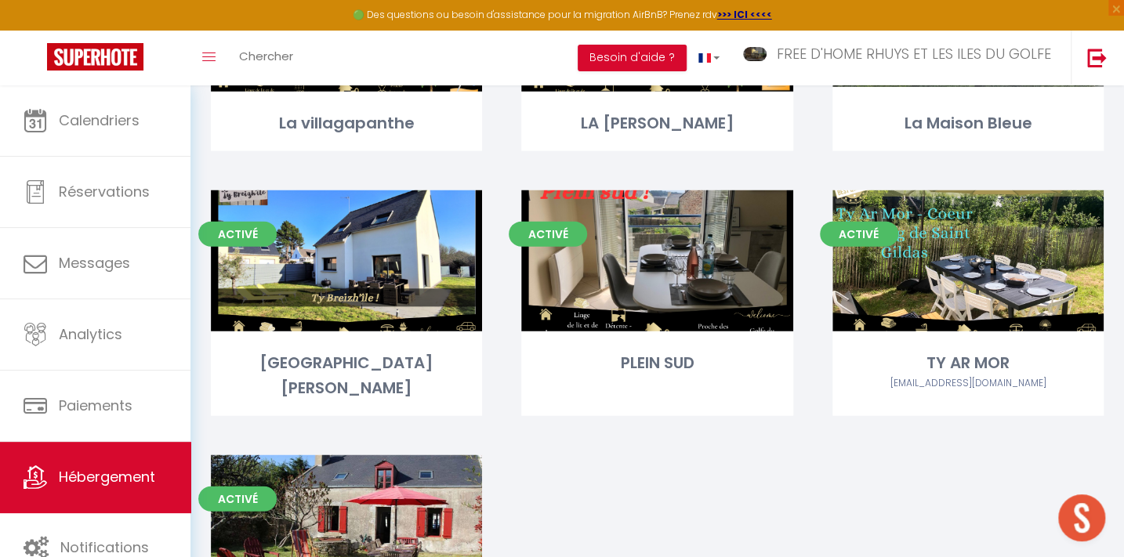
scroll to position [1920, 0]
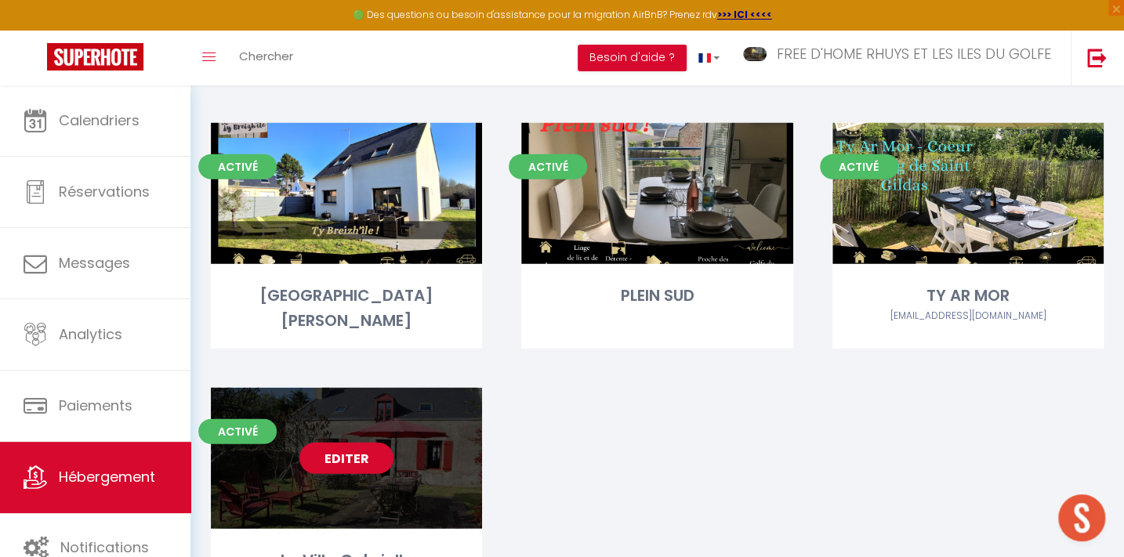
click at [372, 443] on link "Editer" at bounding box center [346, 458] width 94 height 31
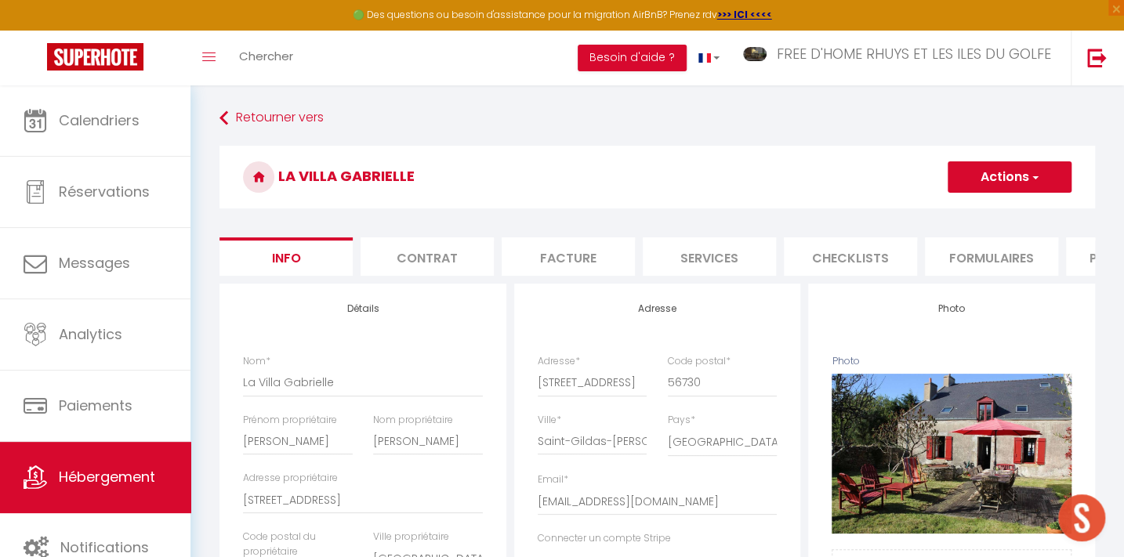
click at [1081, 255] on li "Plateformes" at bounding box center [1132, 257] width 133 height 38
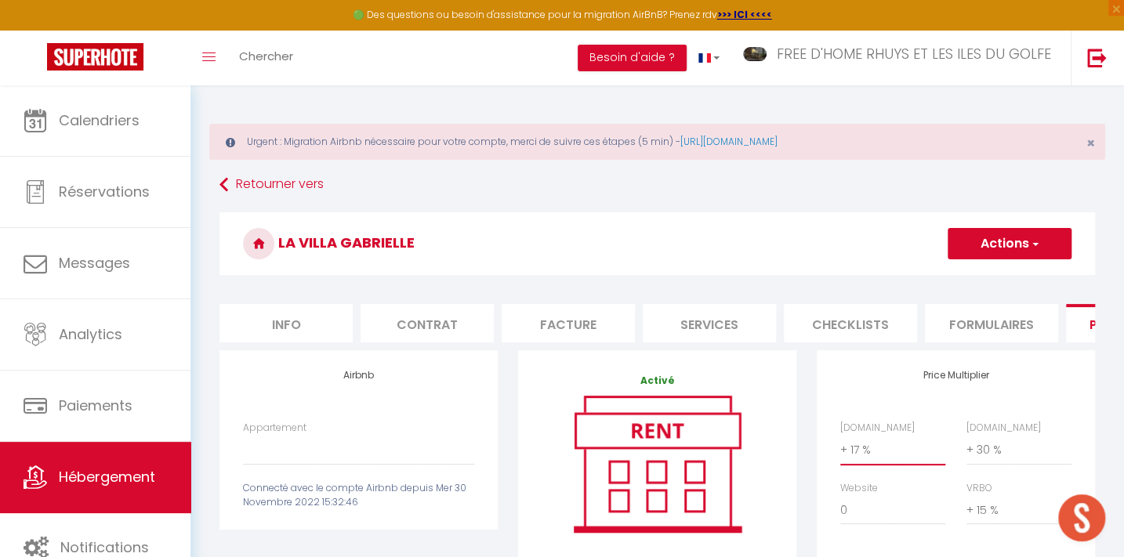
click at [853, 463] on select "0 + 1 % + 2 % + 3 % + 4 % + 5 % + 6 % + 7 % + 8 % + 9 %" at bounding box center [892, 450] width 105 height 30
click at [840, 445] on select "0 + 1 % + 2 % + 3 % + 4 % + 5 % + 6 % + 7 % + 8 % + 9 %" at bounding box center [892, 450] width 105 height 30
click at [997, 243] on button "Actions" at bounding box center [1010, 243] width 124 height 31
click at [985, 277] on link "Enregistrer" at bounding box center [1009, 278] width 124 height 20
